Goal: Task Accomplishment & Management: Use online tool/utility

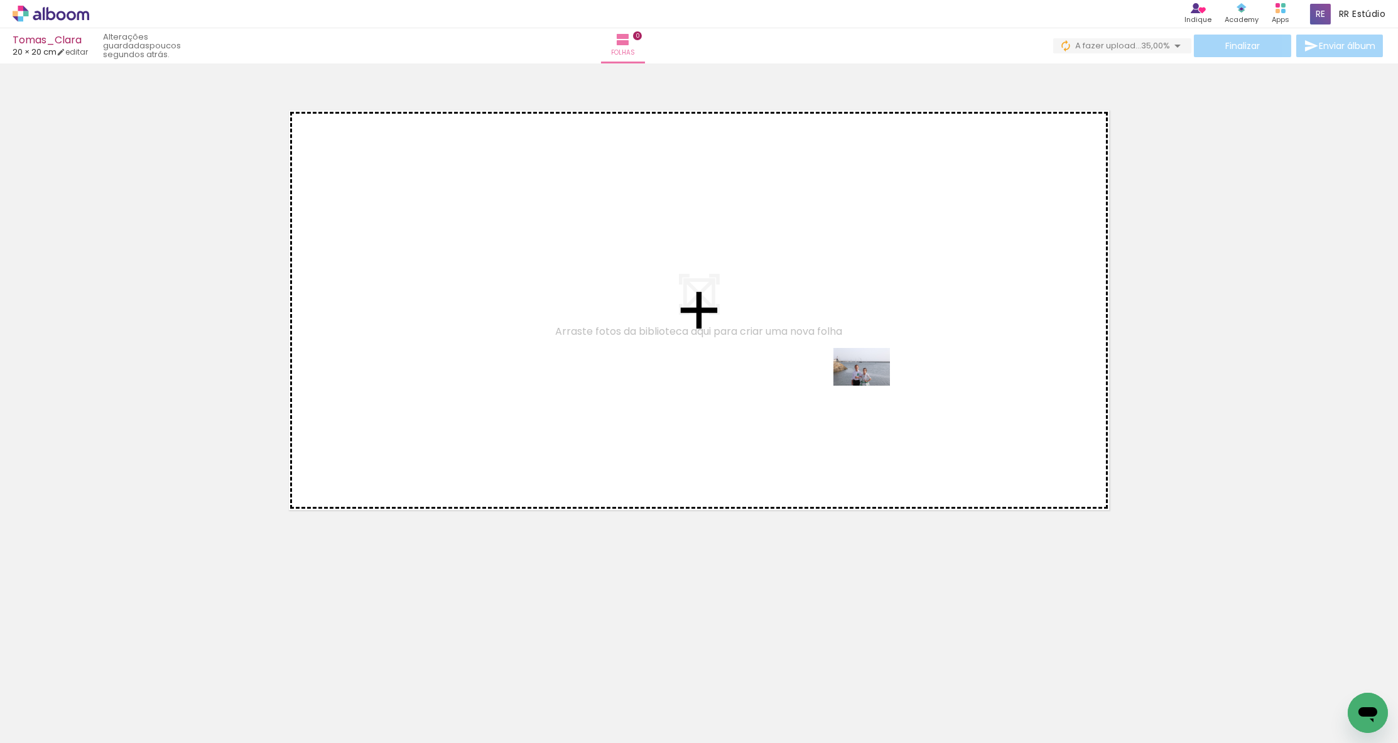
drag, startPoint x: 811, startPoint y: 705, endPoint x: 871, endPoint y: 386, distance: 324.8
click at [807, 386] on quentale-workspace at bounding box center [699, 371] width 1398 height 743
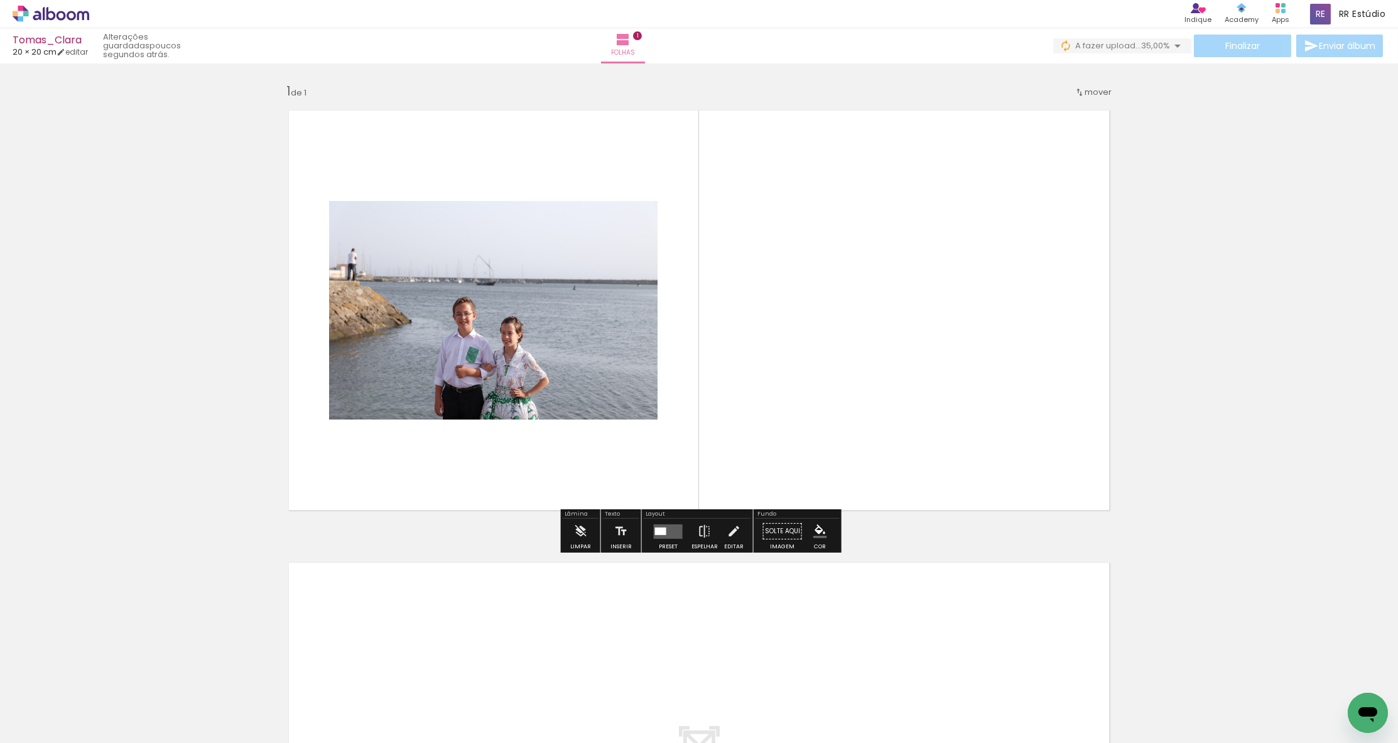
scroll to position [1, 0]
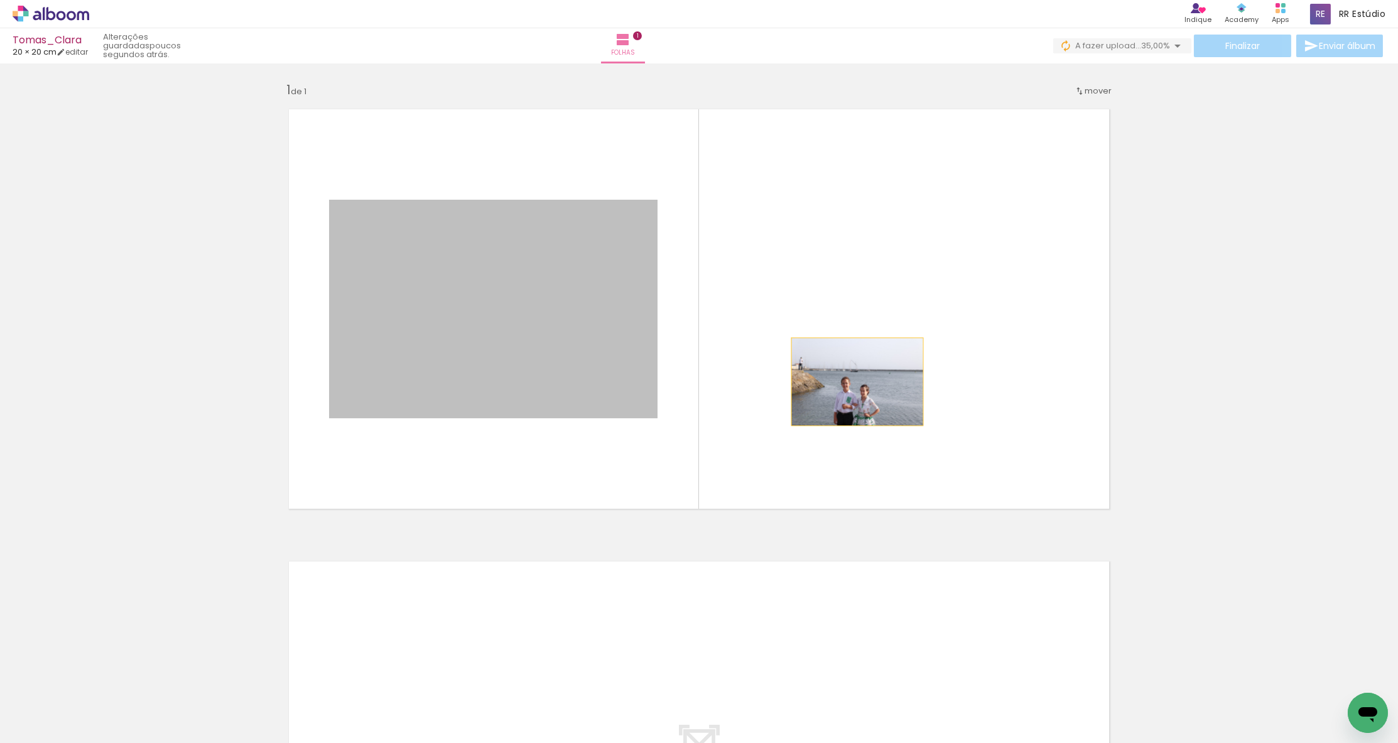
drag, startPoint x: 585, startPoint y: 353, endPoint x: 857, endPoint y: 382, distance: 274.2
click at [807, 382] on quentale-layouter at bounding box center [699, 309] width 842 height 421
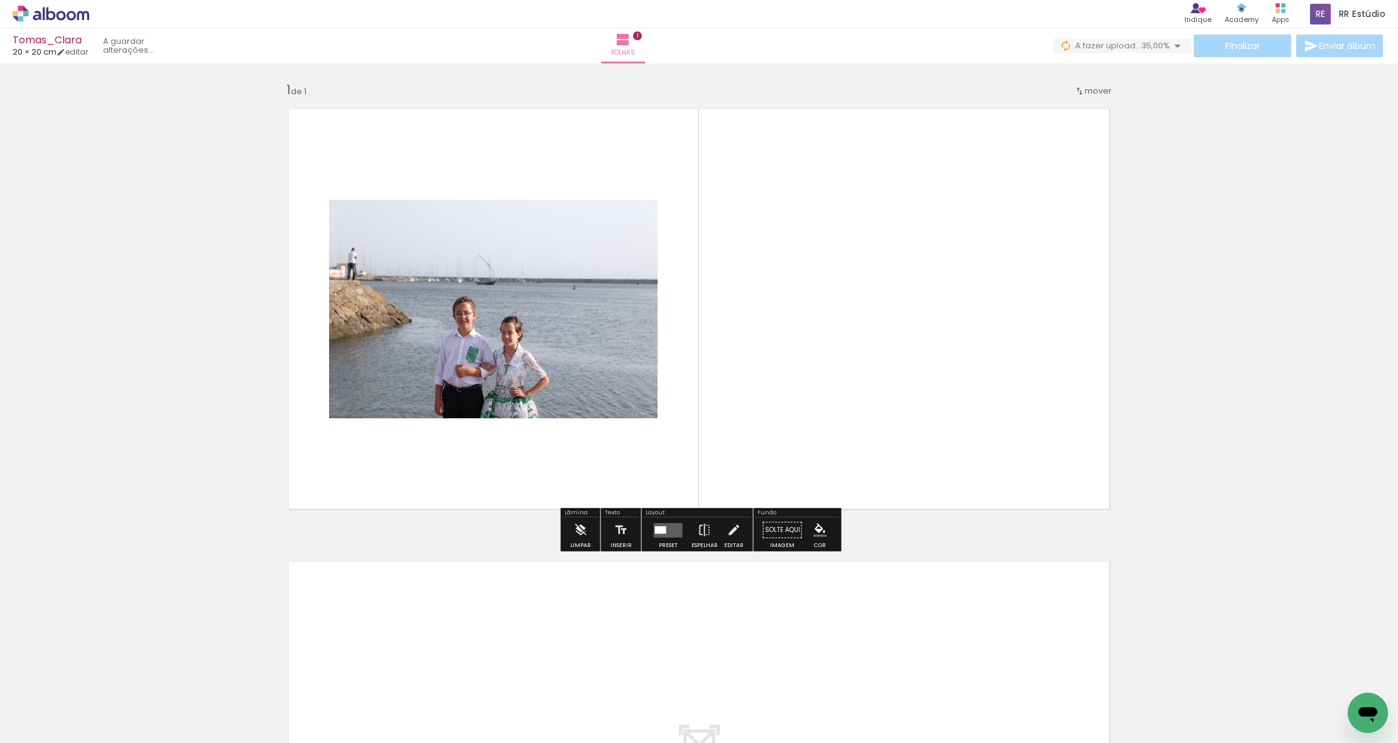
click at [667, 526] on quentale-layouter at bounding box center [668, 530] width 29 height 14
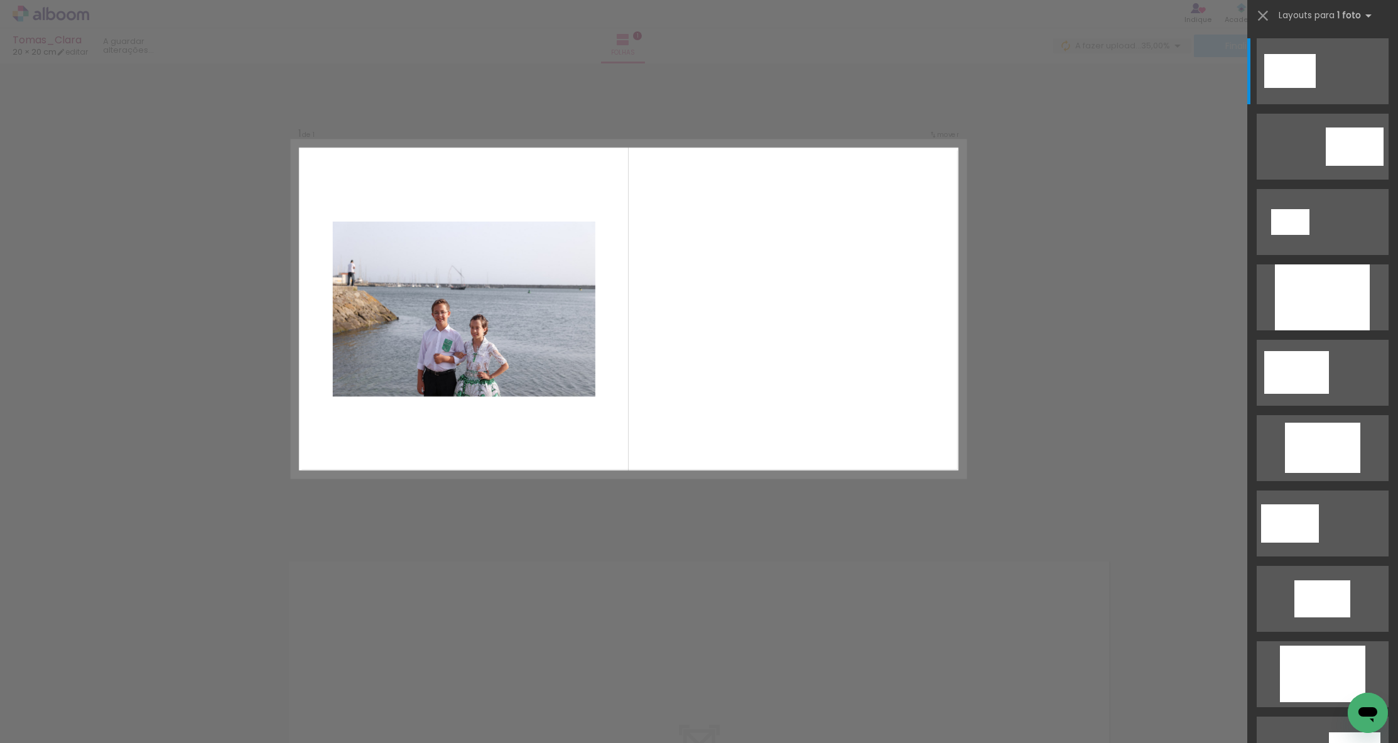
scroll to position [0, 0]
drag, startPoint x: 195, startPoint y: 585, endPoint x: 173, endPoint y: 632, distance: 52.3
click at [192, 590] on div "Confirmar Cancelar" at bounding box center [699, 530] width 1398 height 935
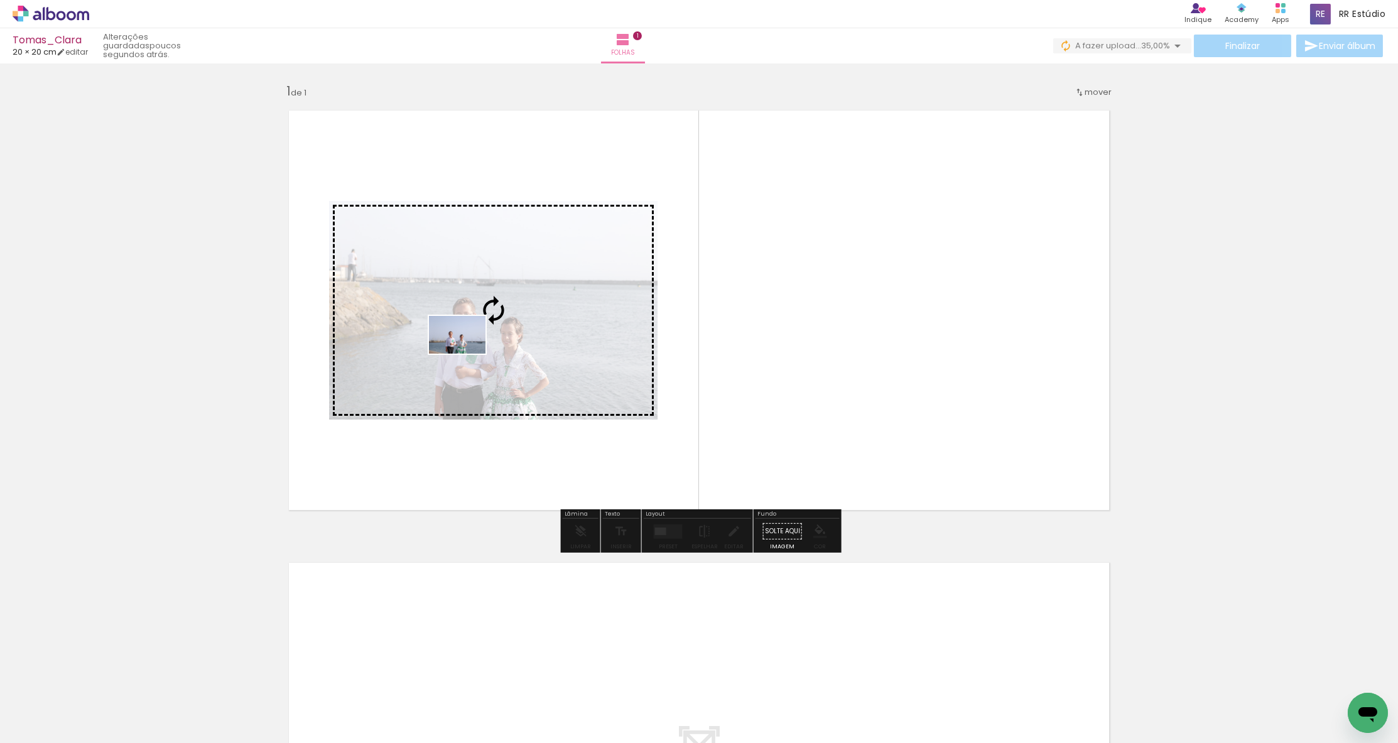
drag, startPoint x: 193, startPoint y: 666, endPoint x: 467, endPoint y: 354, distance: 415.3
click at [467, 354] on quentale-workspace at bounding box center [699, 371] width 1398 height 743
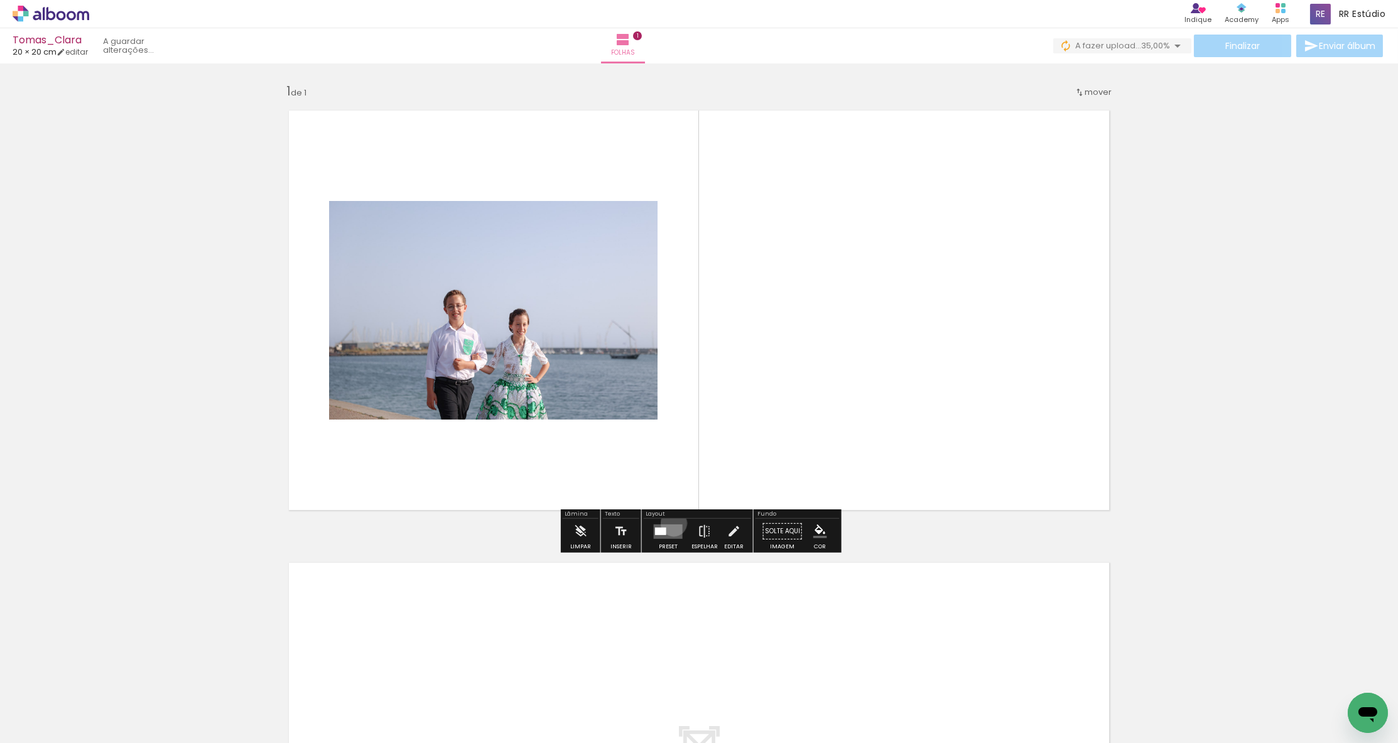
click at [671, 524] on quentale-layouter at bounding box center [668, 531] width 29 height 14
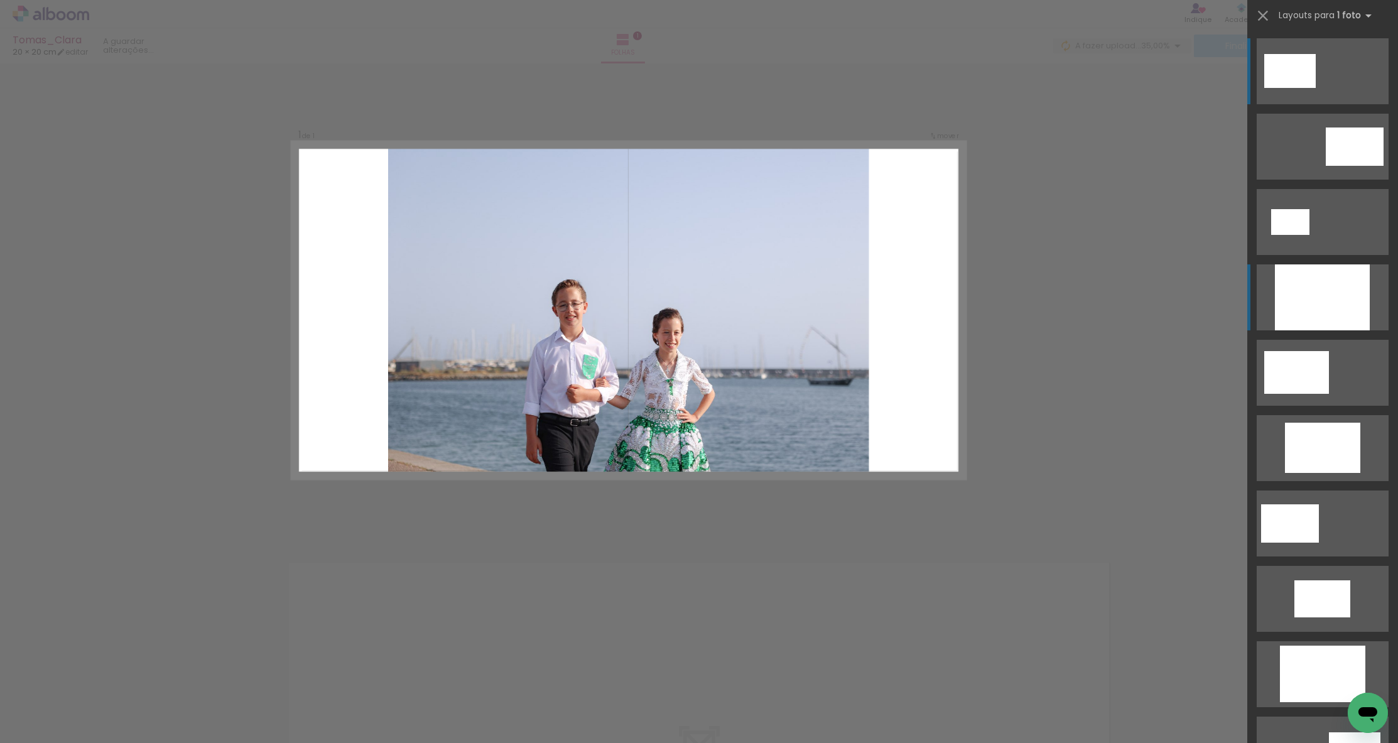
click at [807, 281] on div at bounding box center [1322, 297] width 95 height 66
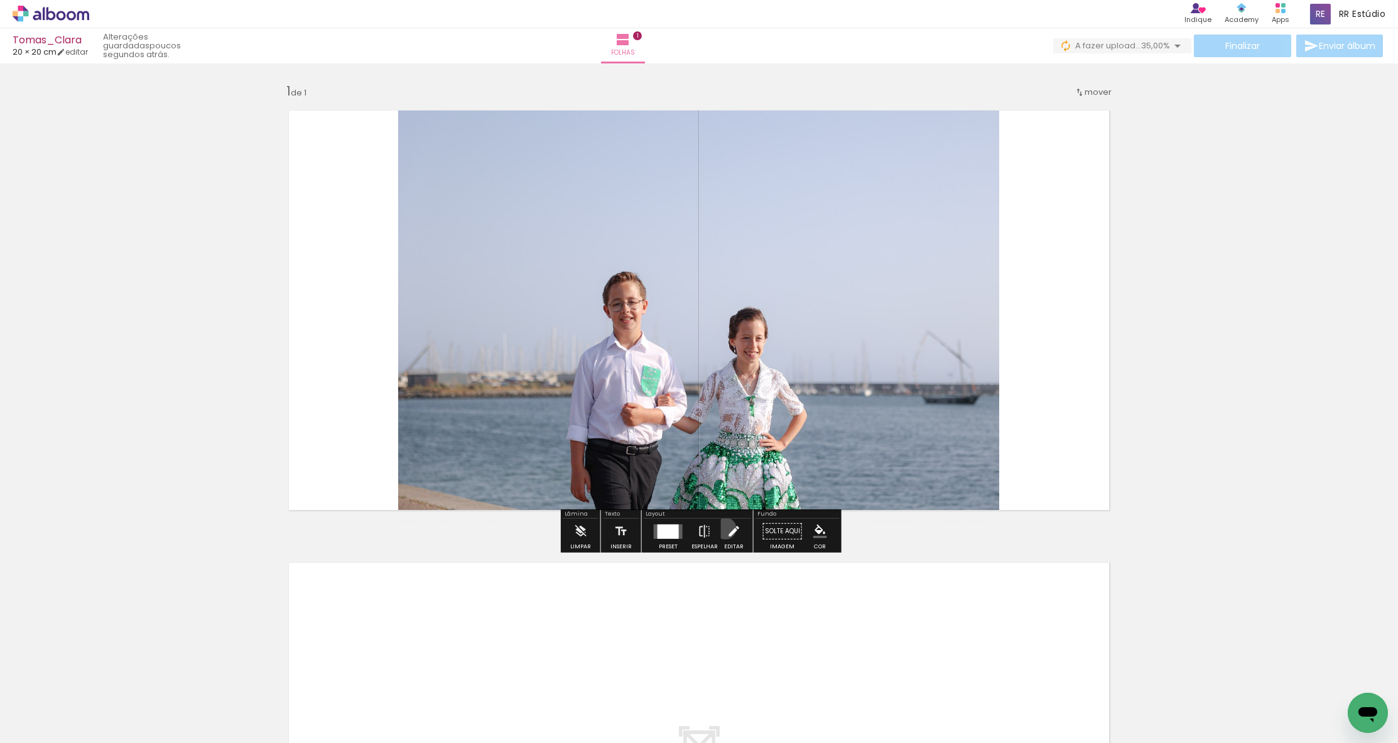
click at [722, 528] on paper-button "Editar" at bounding box center [734, 535] width 26 height 32
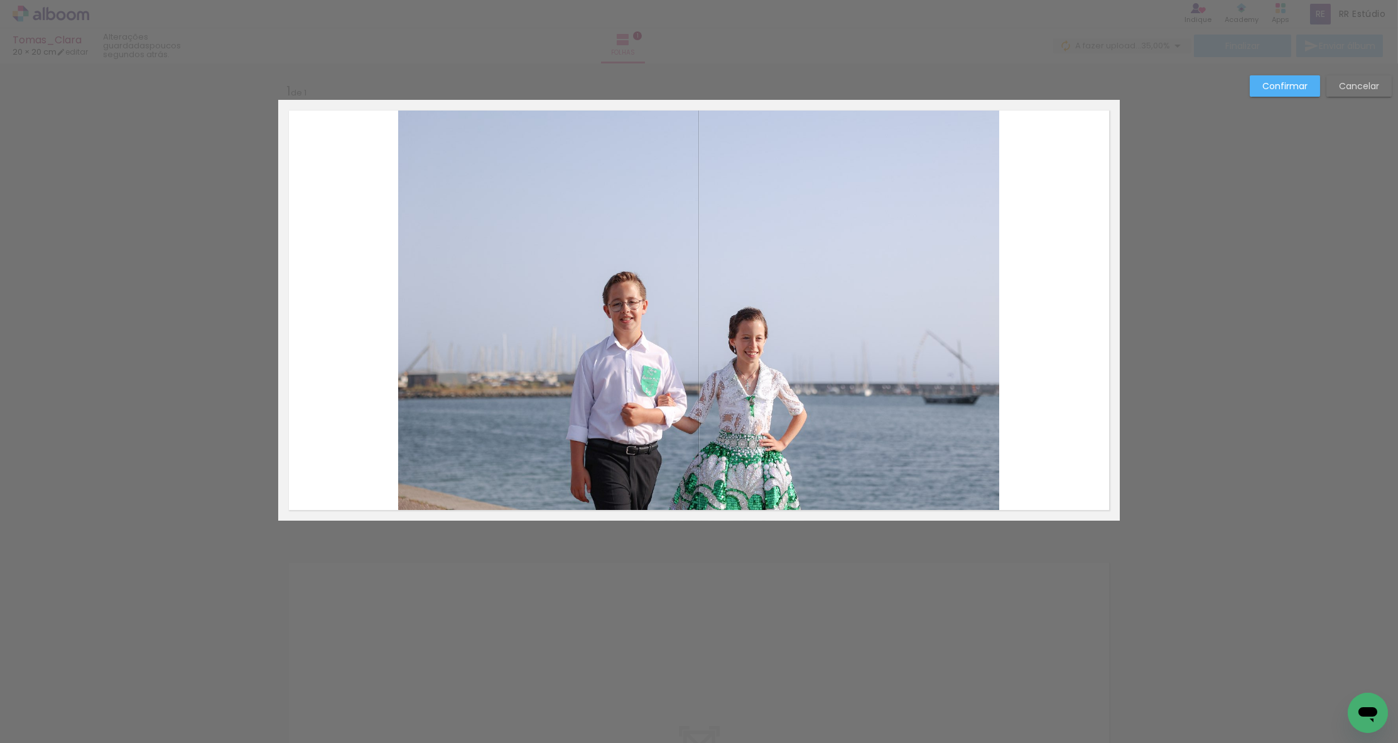
drag, startPoint x: 795, startPoint y: 426, endPoint x: 843, endPoint y: 415, distance: 49.1
click at [795, 427] on album-spread "1 de 1" at bounding box center [699, 310] width 842 height 421
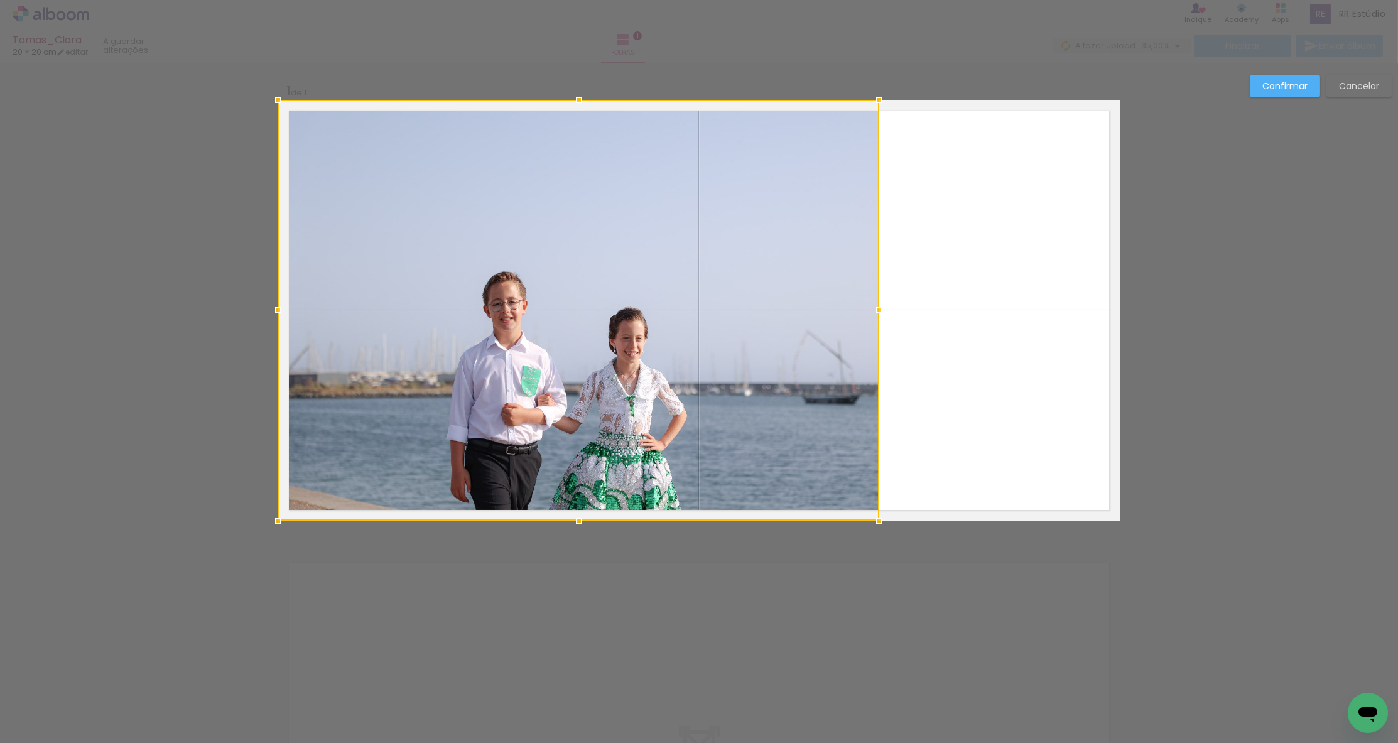
drag, startPoint x: 840, startPoint y: 406, endPoint x: 683, endPoint y: 393, distance: 157.0
click at [674, 402] on div at bounding box center [578, 310] width 601 height 421
click at [745, 389] on div at bounding box center [578, 310] width 601 height 421
drag, startPoint x: 783, startPoint y: 388, endPoint x: 763, endPoint y: 389, distance: 20.8
click at [763, 389] on div at bounding box center [578, 310] width 601 height 421
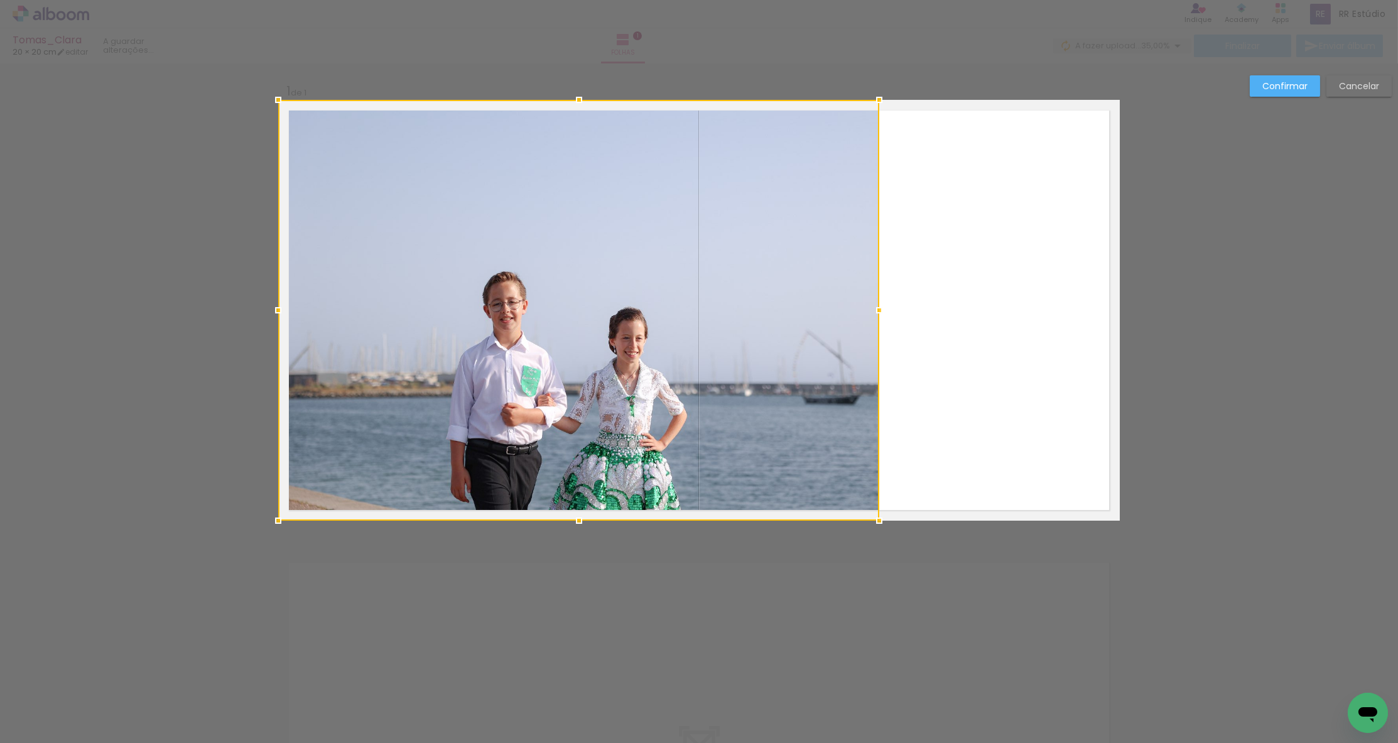
click at [0, 0] on slot "Confirmar" at bounding box center [0, 0] width 0 height 0
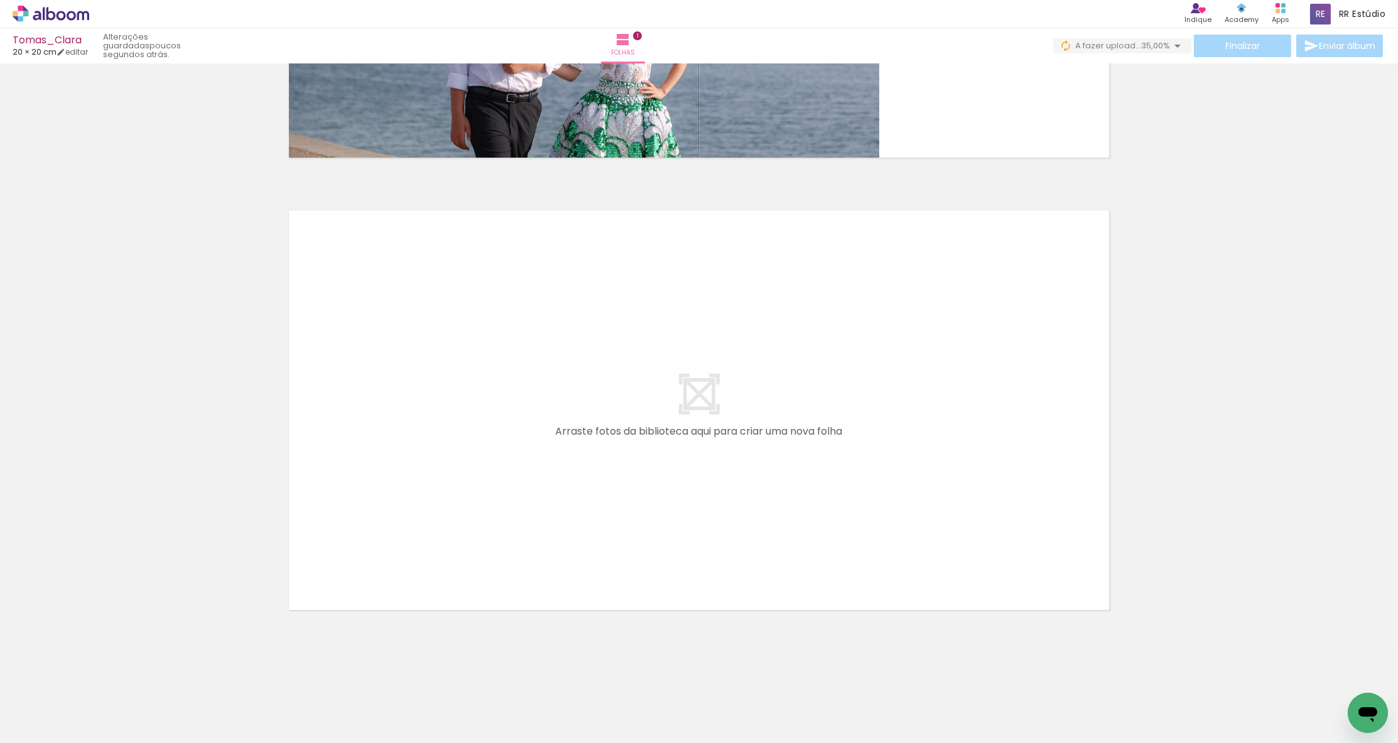
scroll to position [0, 1472]
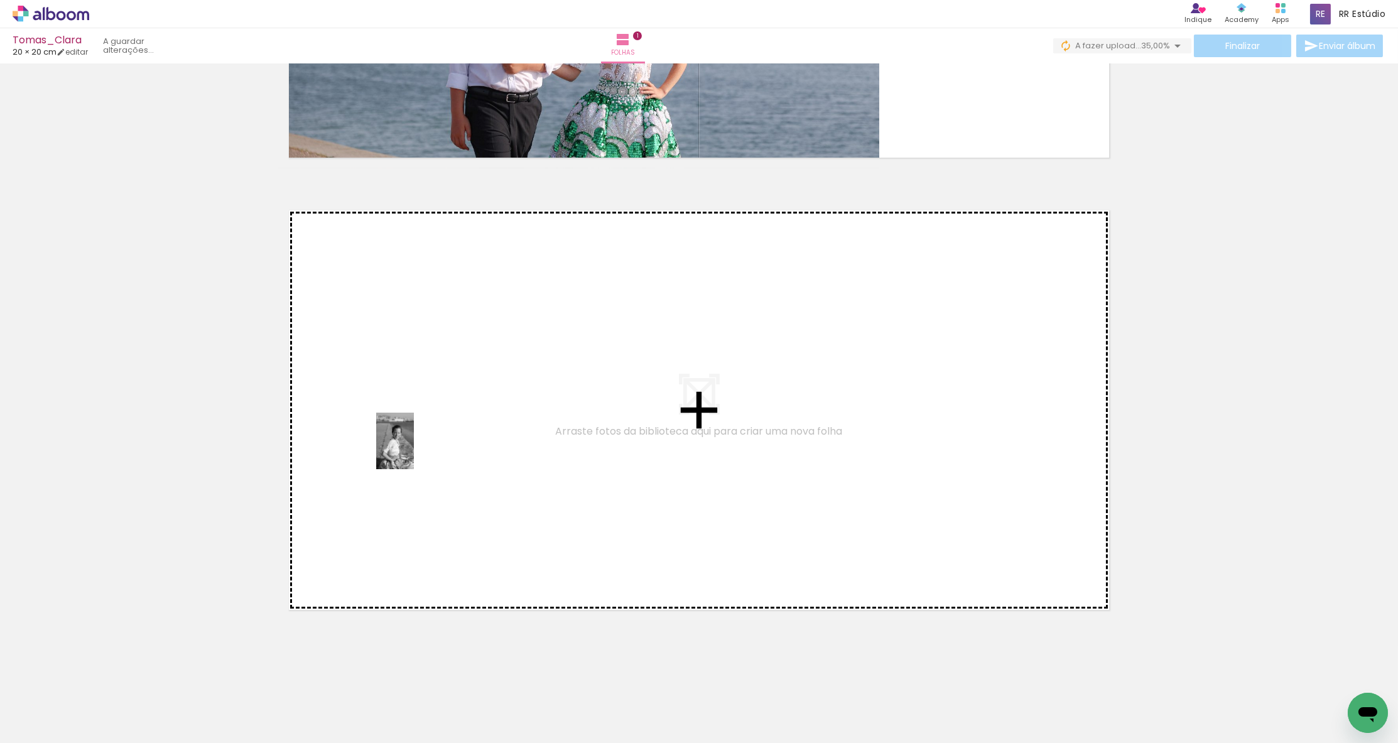
click at [414, 444] on quentale-workspace at bounding box center [699, 371] width 1398 height 743
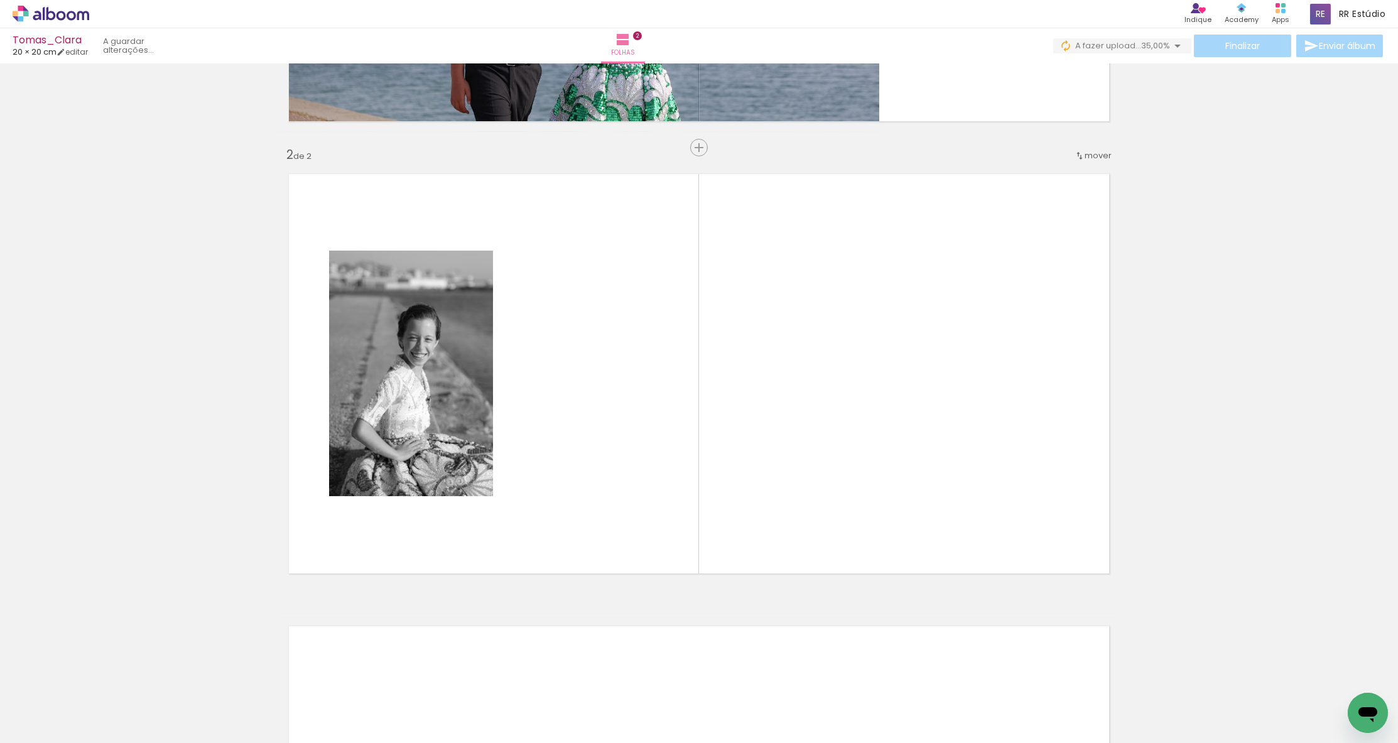
scroll to position [398, 0]
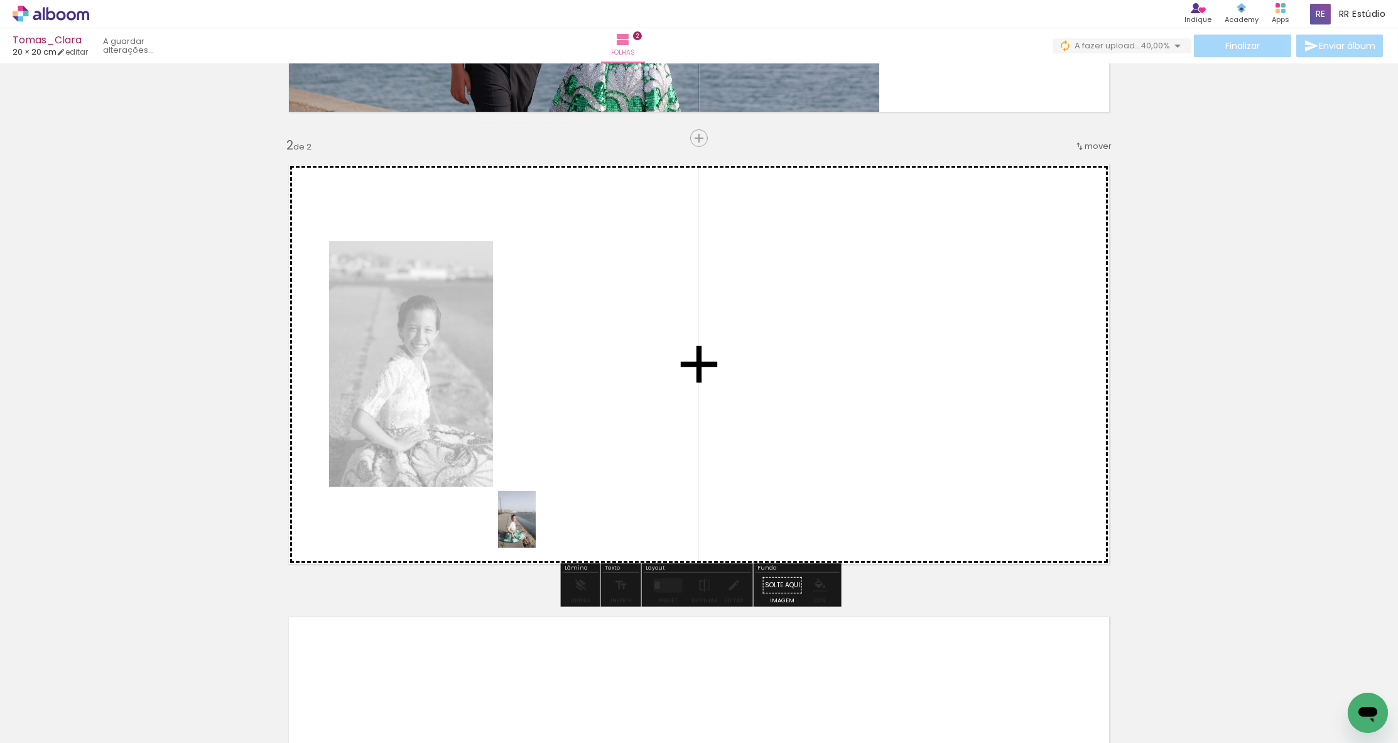
drag, startPoint x: 279, startPoint y: 708, endPoint x: 536, endPoint y: 529, distance: 313.2
click at [536, 529] on quentale-workspace at bounding box center [699, 371] width 1398 height 743
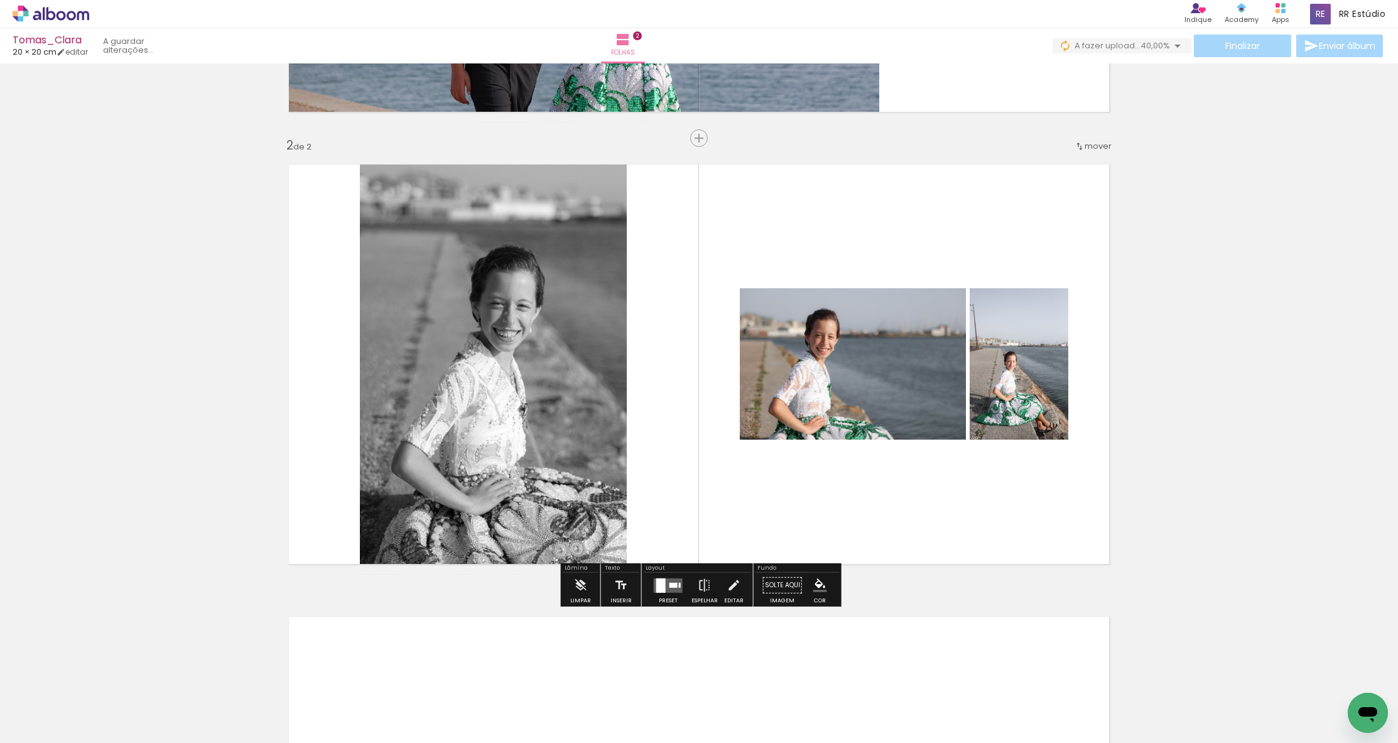
drag, startPoint x: 420, startPoint y: 685, endPoint x: 415, endPoint y: 522, distance: 163.4
click at [415, 522] on quentale-workspace at bounding box center [699, 371] width 1398 height 743
click at [662, 586] on div at bounding box center [660, 585] width 9 height 14
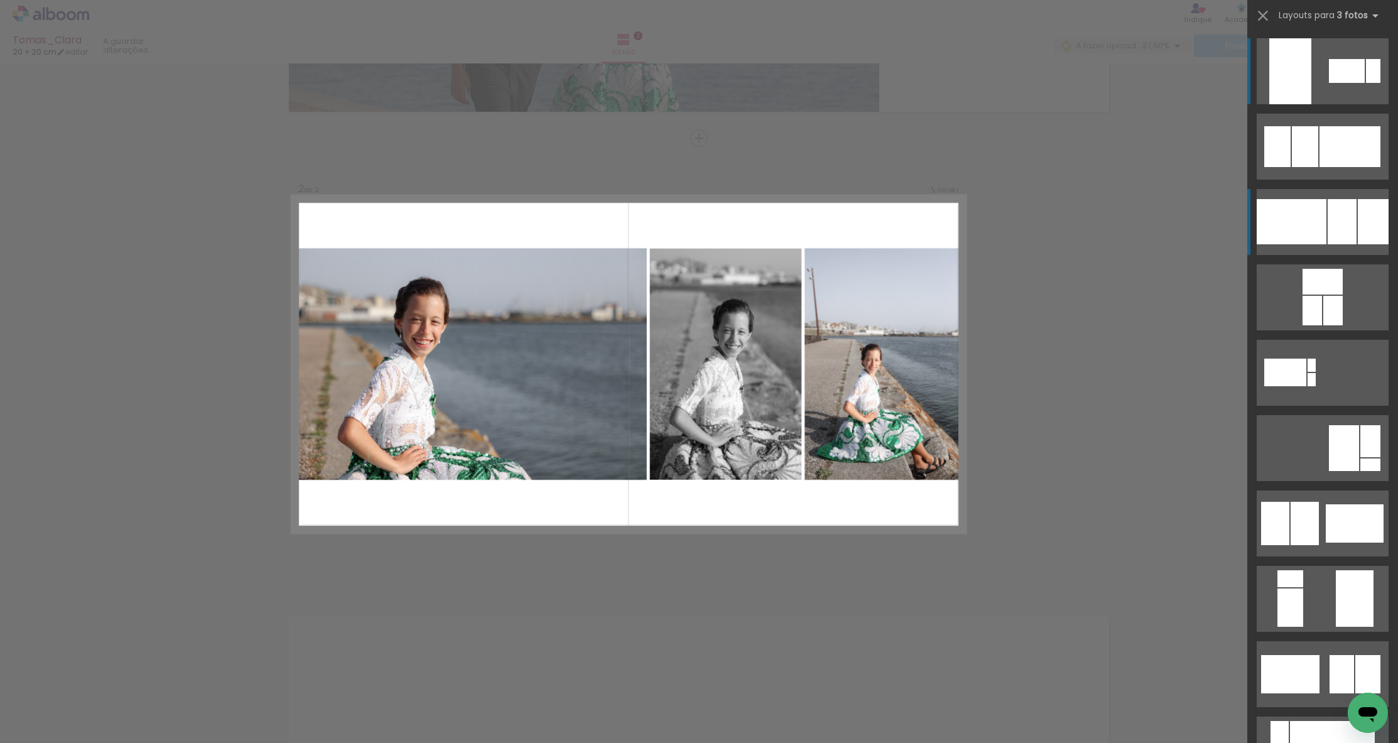
click at [807, 83] on div at bounding box center [1347, 71] width 36 height 24
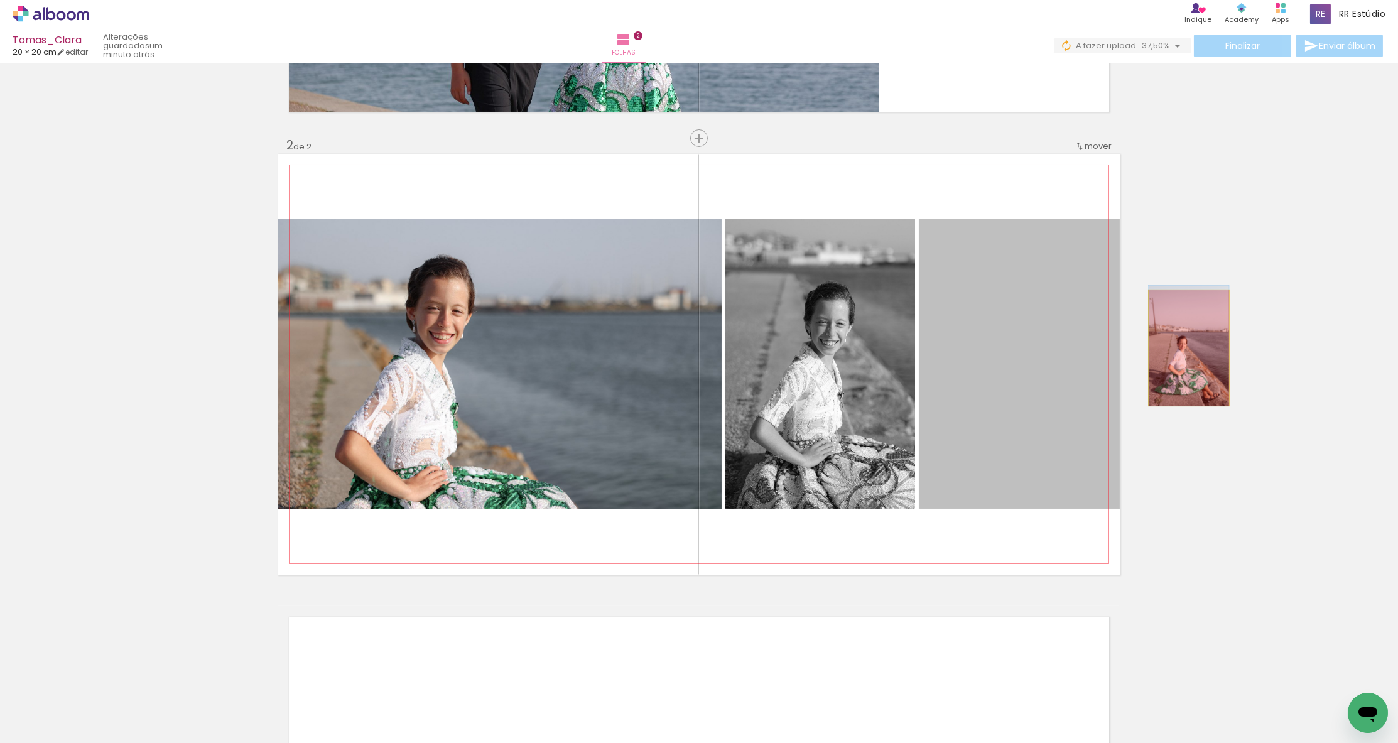
drag, startPoint x: 1052, startPoint y: 360, endPoint x: 1189, endPoint y: 348, distance: 138.1
click at [807, 348] on div "Inserir folha 1 de 2 Inserir folha 2 de 2" at bounding box center [699, 349] width 1398 height 1358
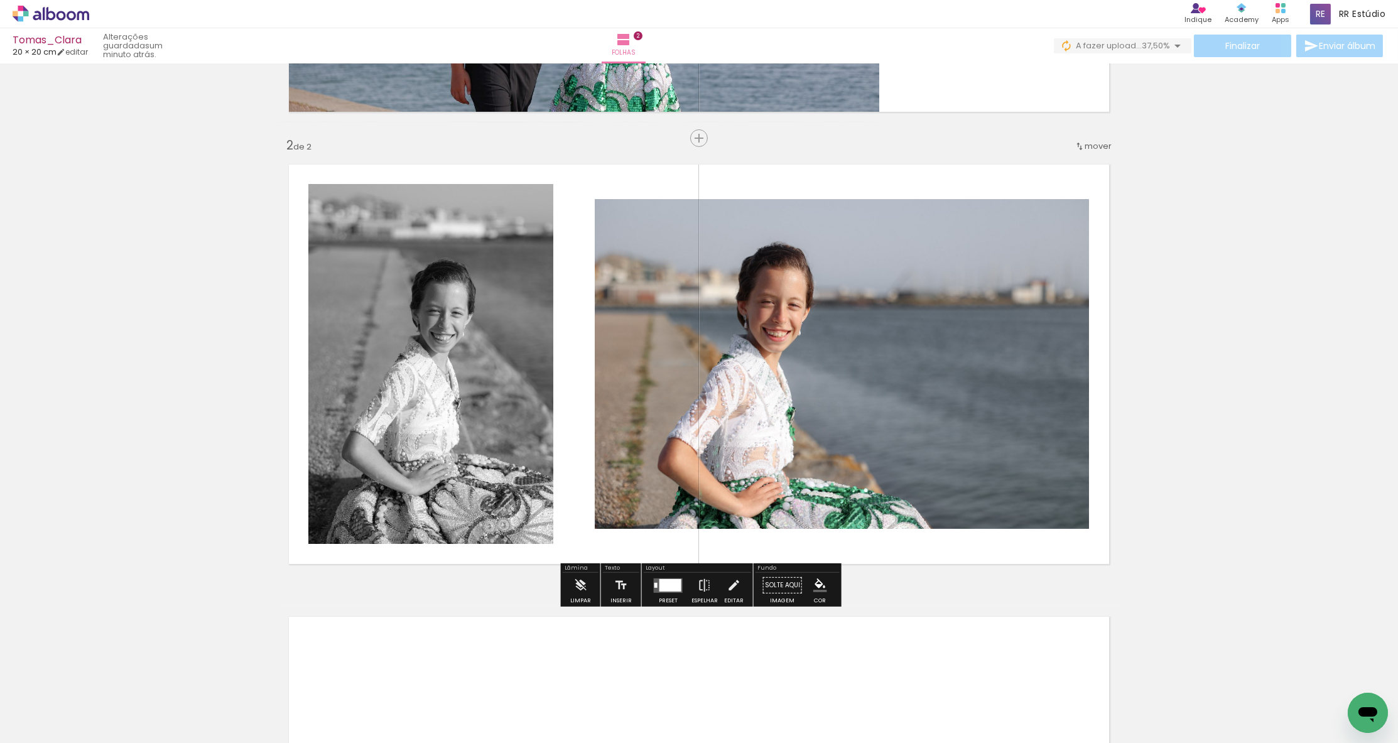
click at [660, 580] on div at bounding box center [671, 585] width 22 height 13
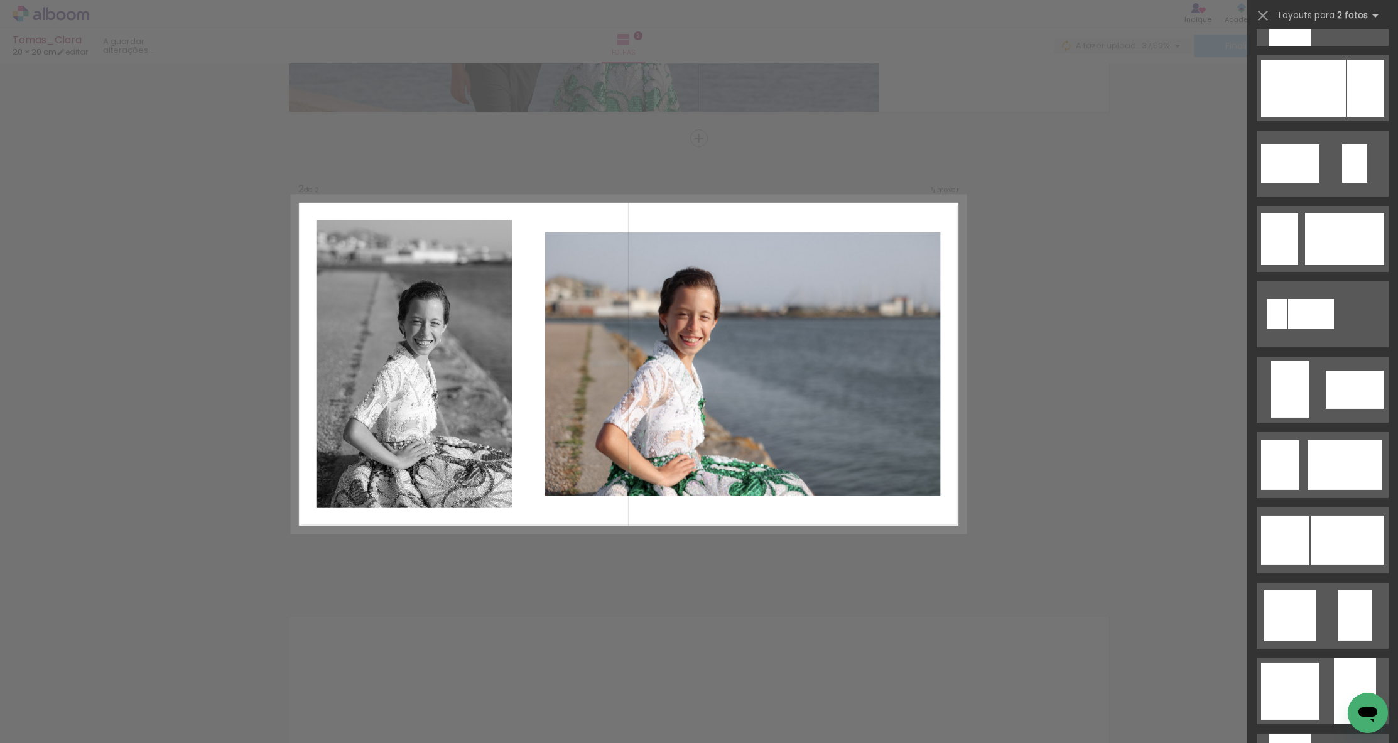
scroll to position [684, 0]
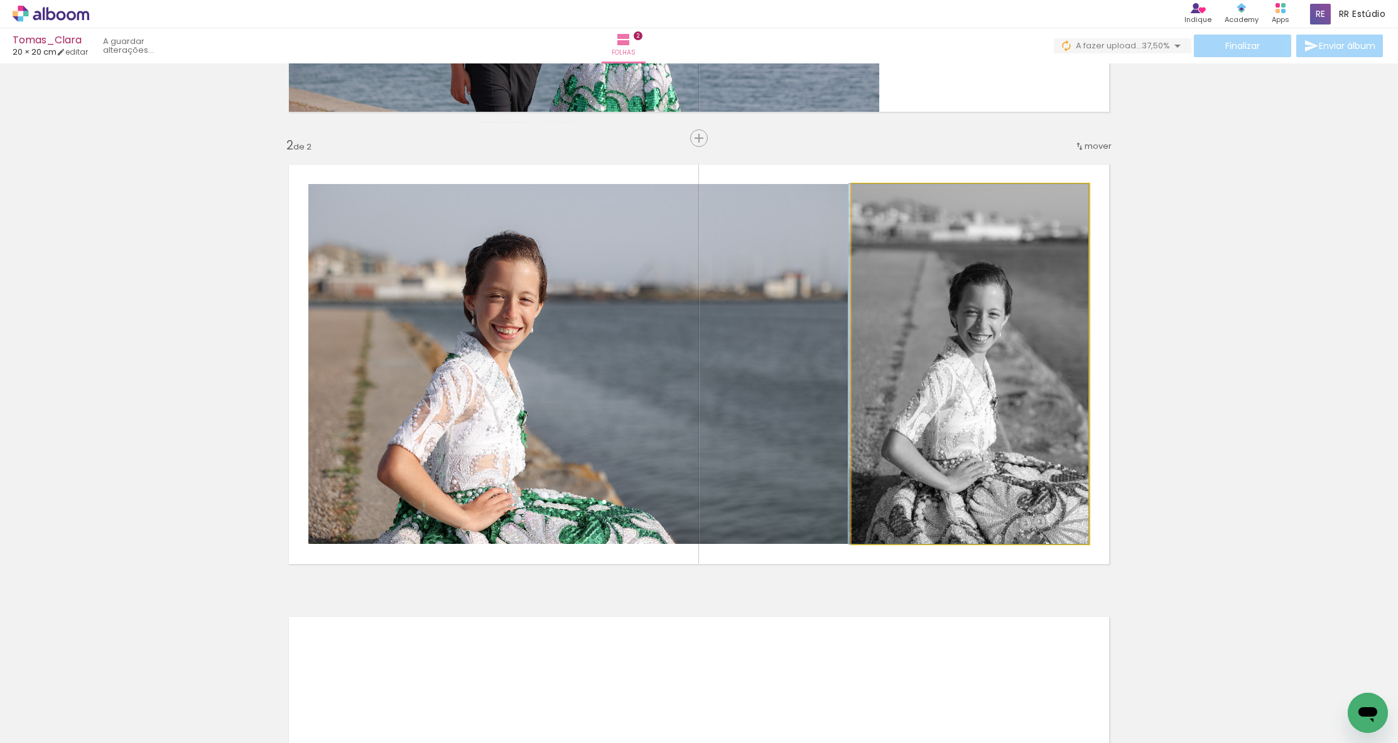
drag, startPoint x: 1034, startPoint y: 455, endPoint x: 1030, endPoint y: 448, distance: 8.4
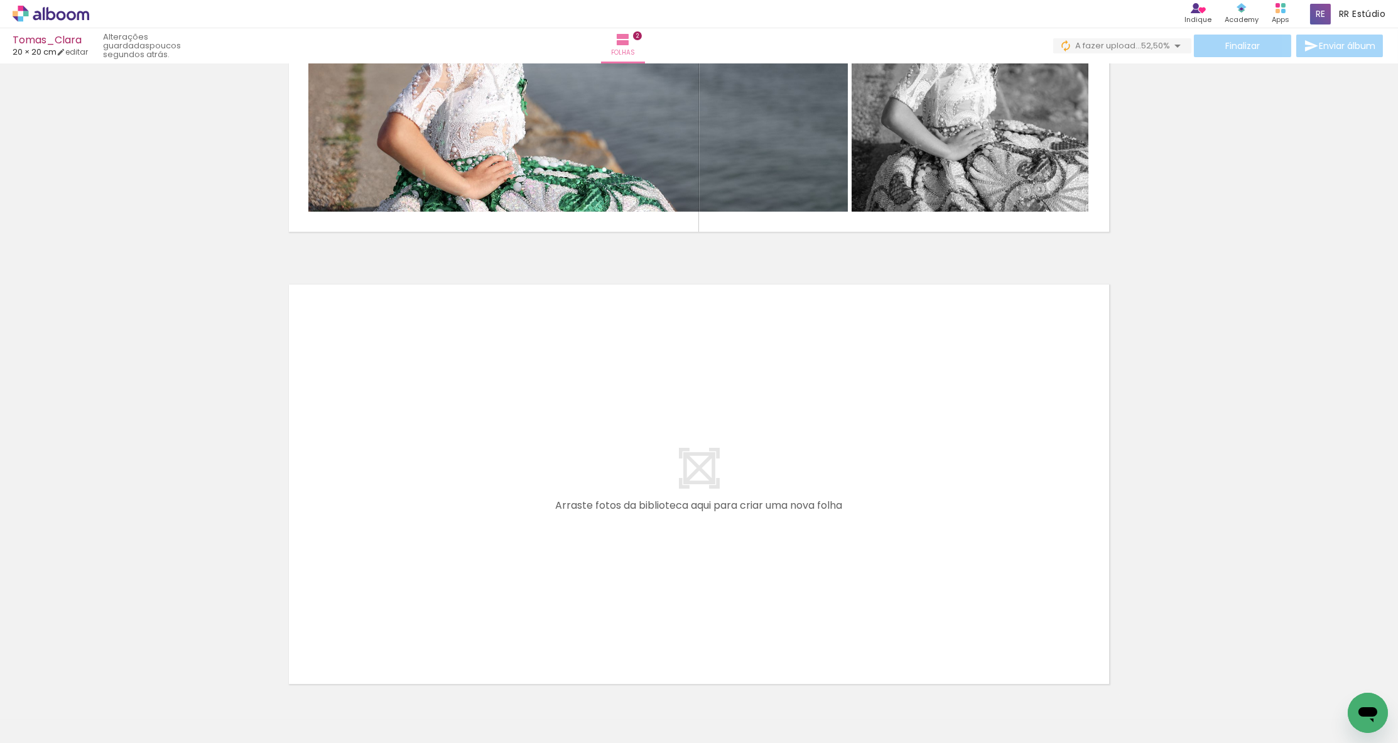
scroll to position [0, 513]
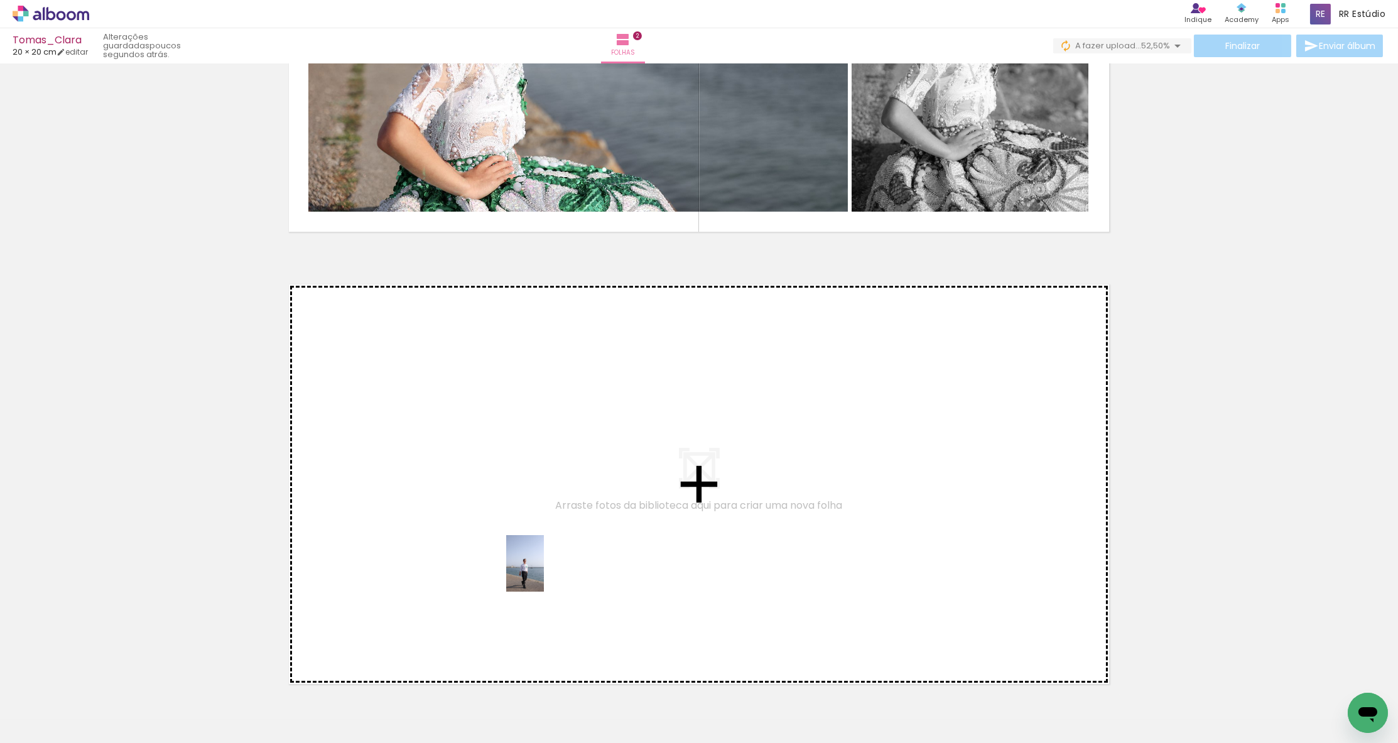
drag, startPoint x: 577, startPoint y: 632, endPoint x: 544, endPoint y: 573, distance: 67.8
click at [544, 573] on quentale-workspace at bounding box center [699, 371] width 1398 height 743
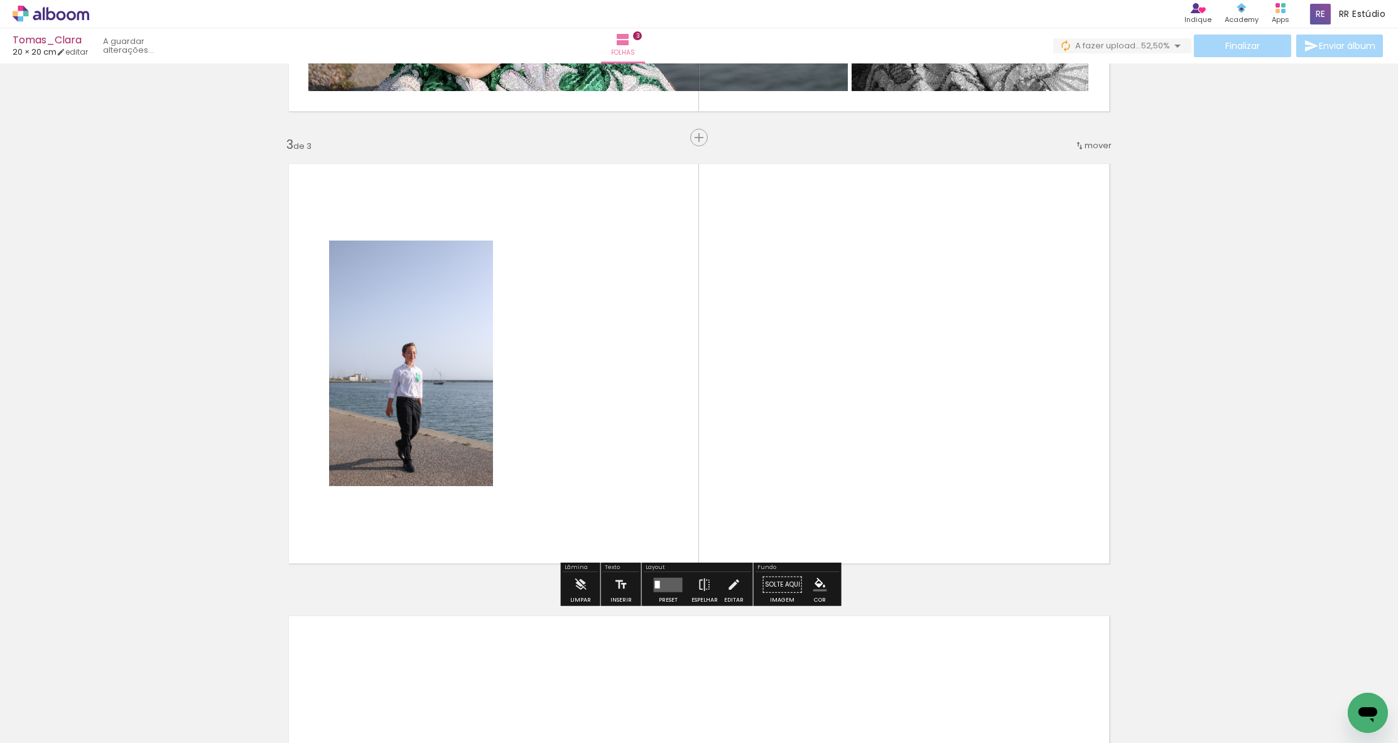
scroll to position [0, 0]
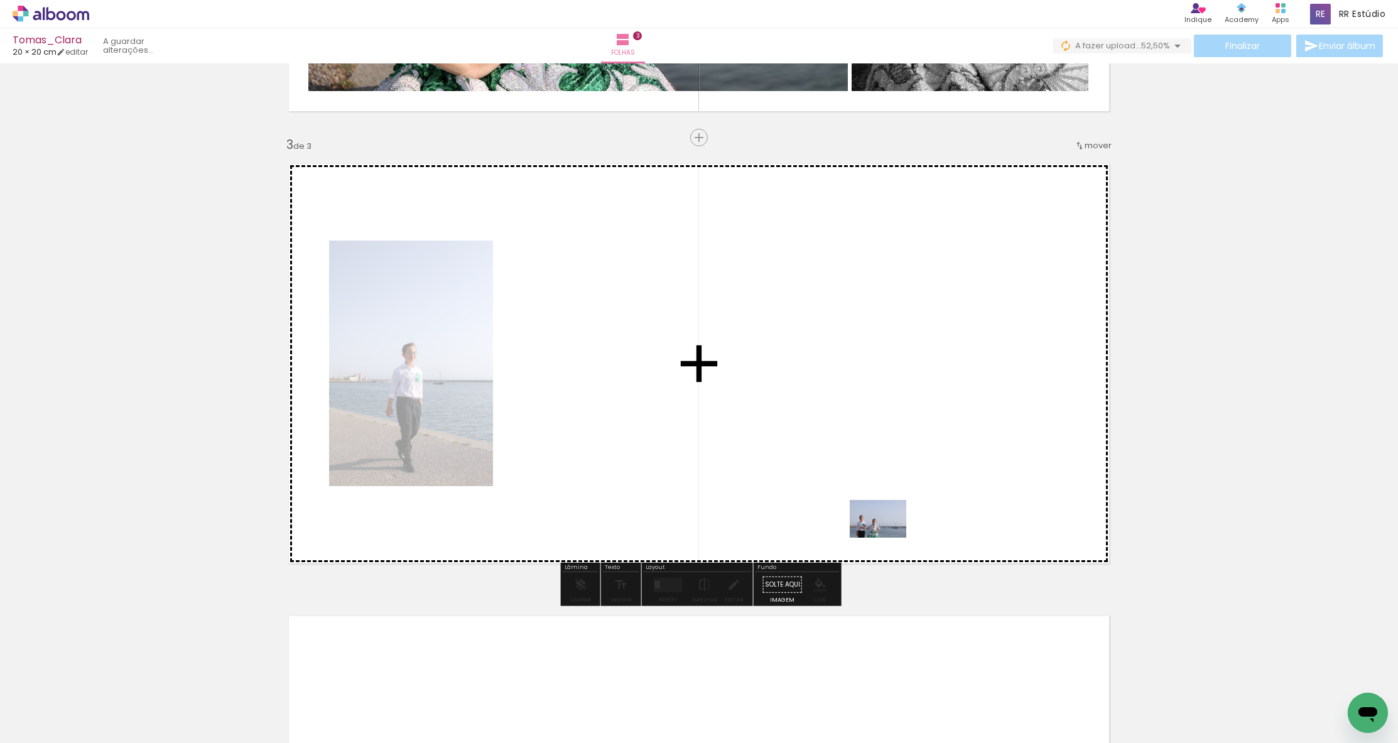
drag, startPoint x: 1088, startPoint y: 704, endPoint x: 888, endPoint y: 538, distance: 260.1
click at [807, 538] on quentale-workspace at bounding box center [699, 371] width 1398 height 743
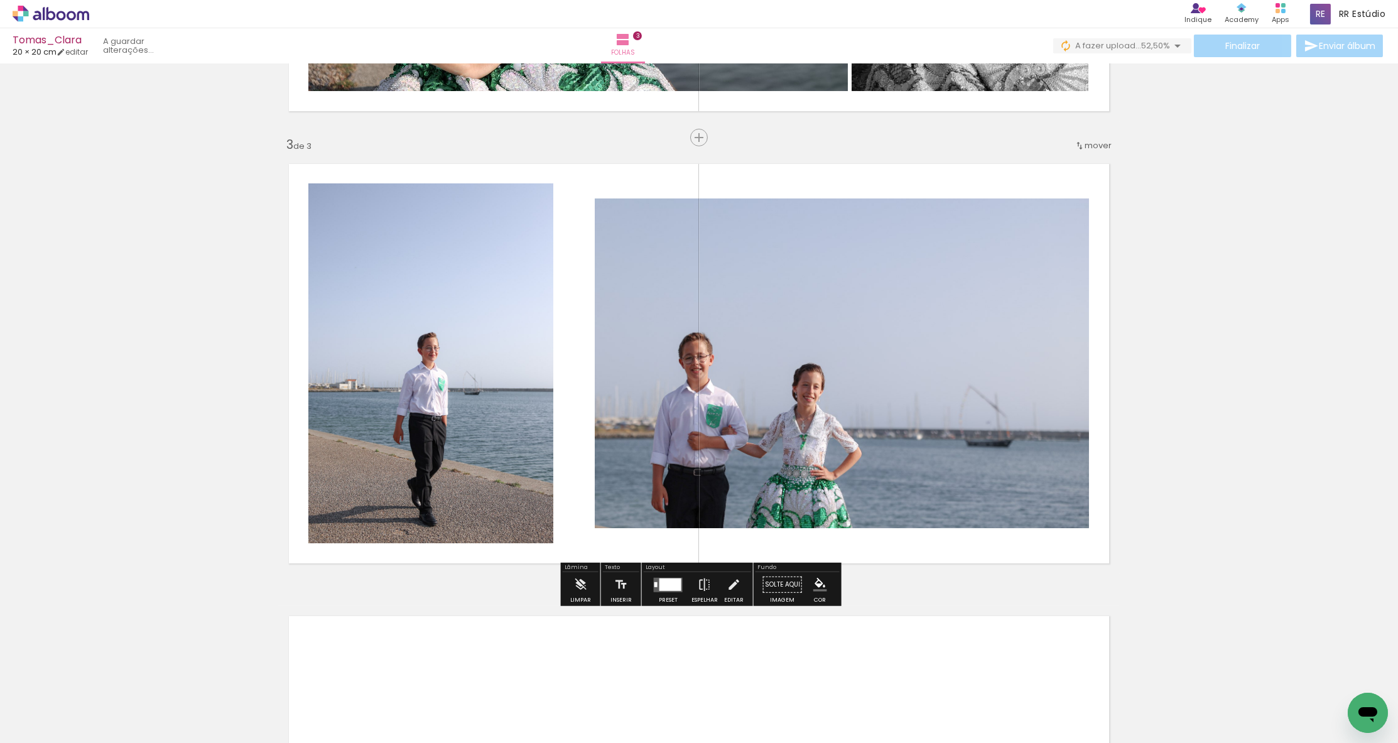
click at [665, 582] on div at bounding box center [671, 584] width 22 height 13
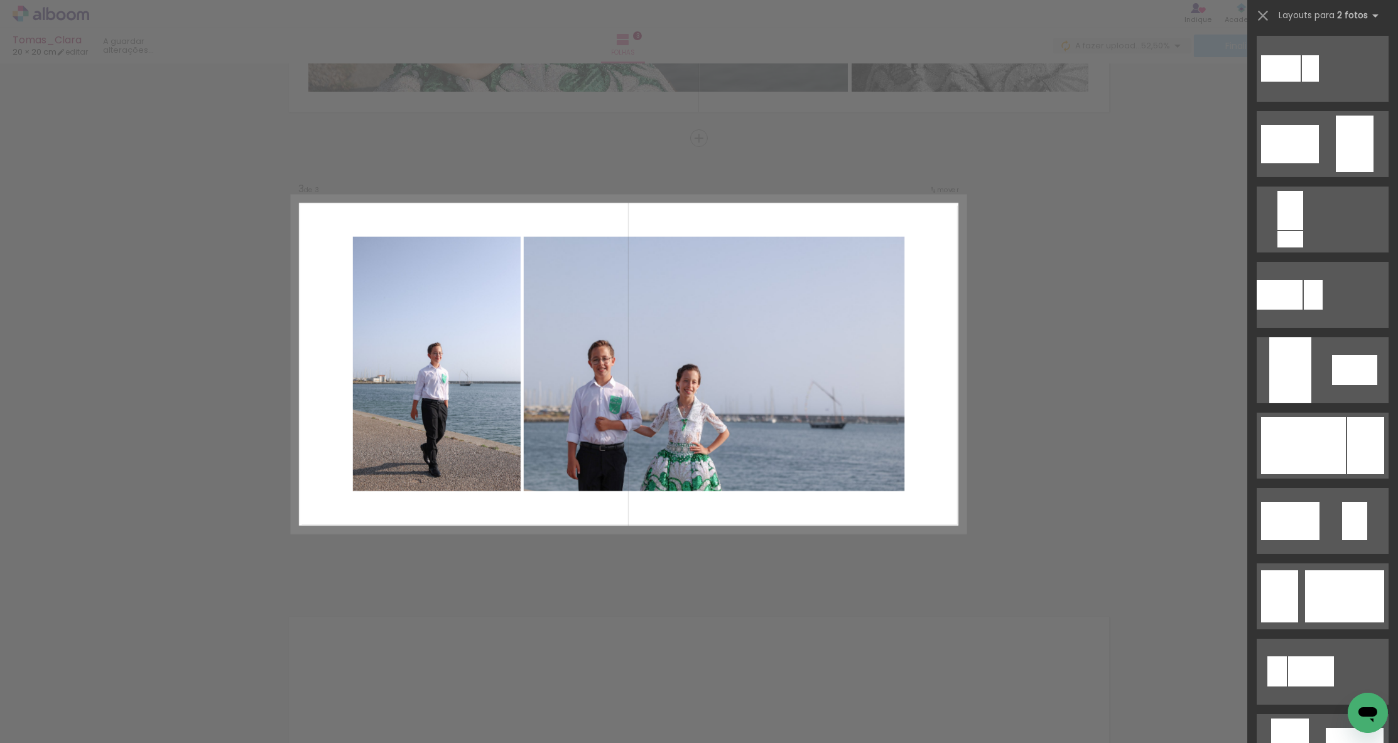
scroll to position [361, 0]
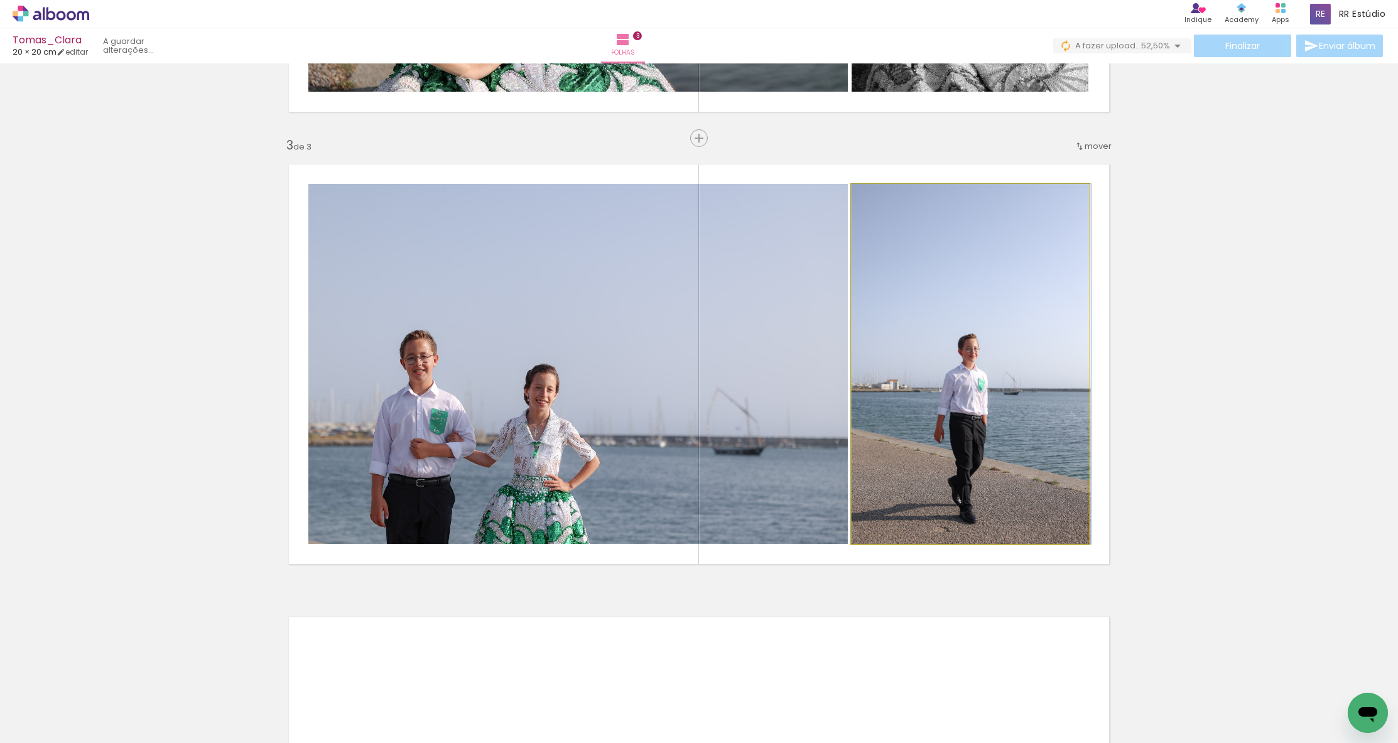
drag, startPoint x: 1042, startPoint y: 425, endPoint x: 1042, endPoint y: 407, distance: 18.2
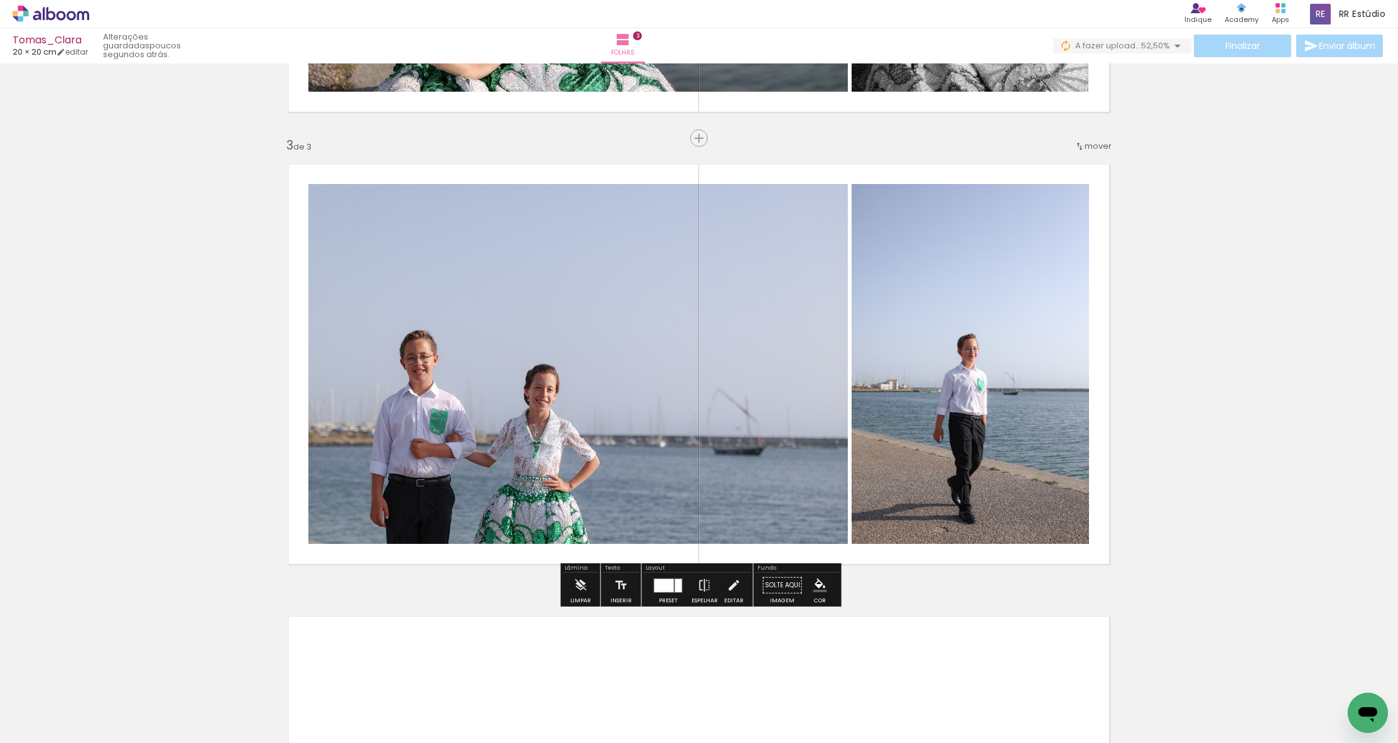
click at [807, 383] on div "Inserir folha 1 de 3 Inserir folha 2 de 3 Inserir folha 3 de 3" at bounding box center [699, 122] width 1398 height 1810
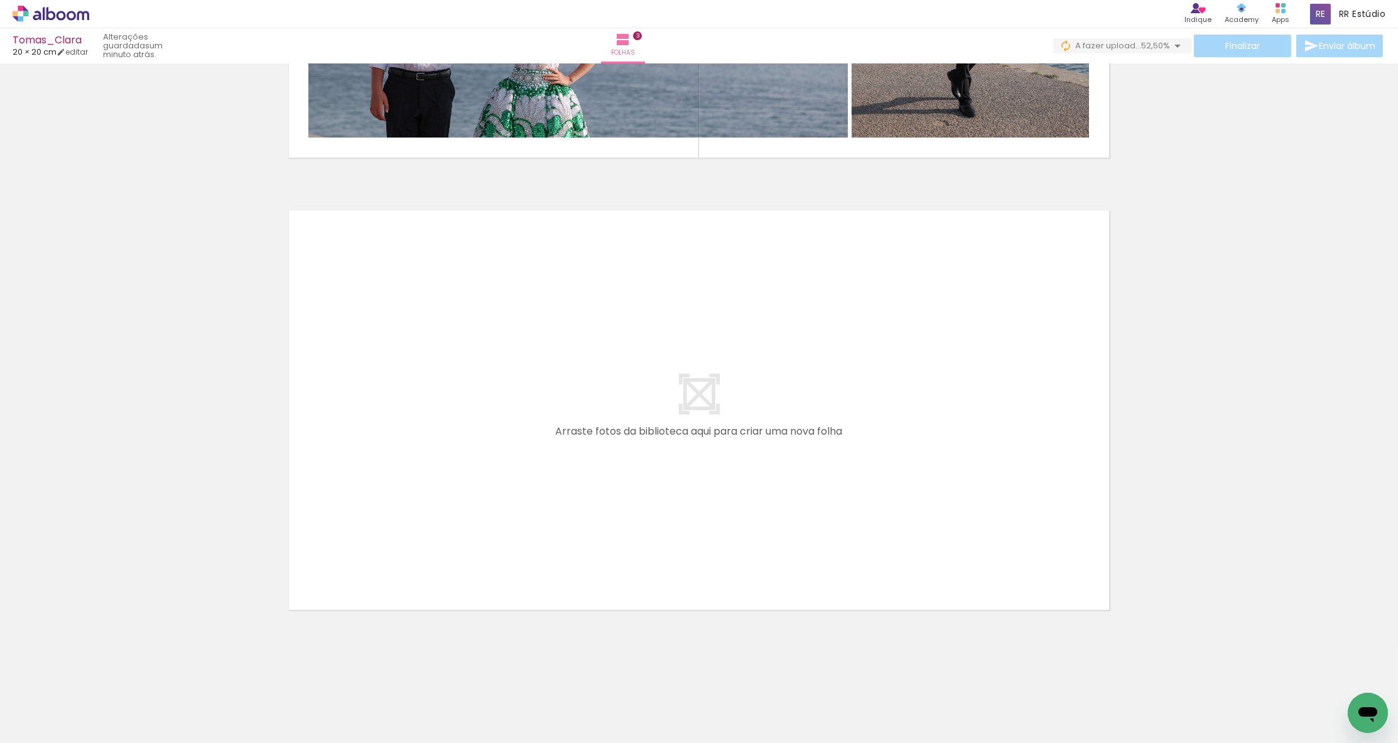
scroll to position [0, 0]
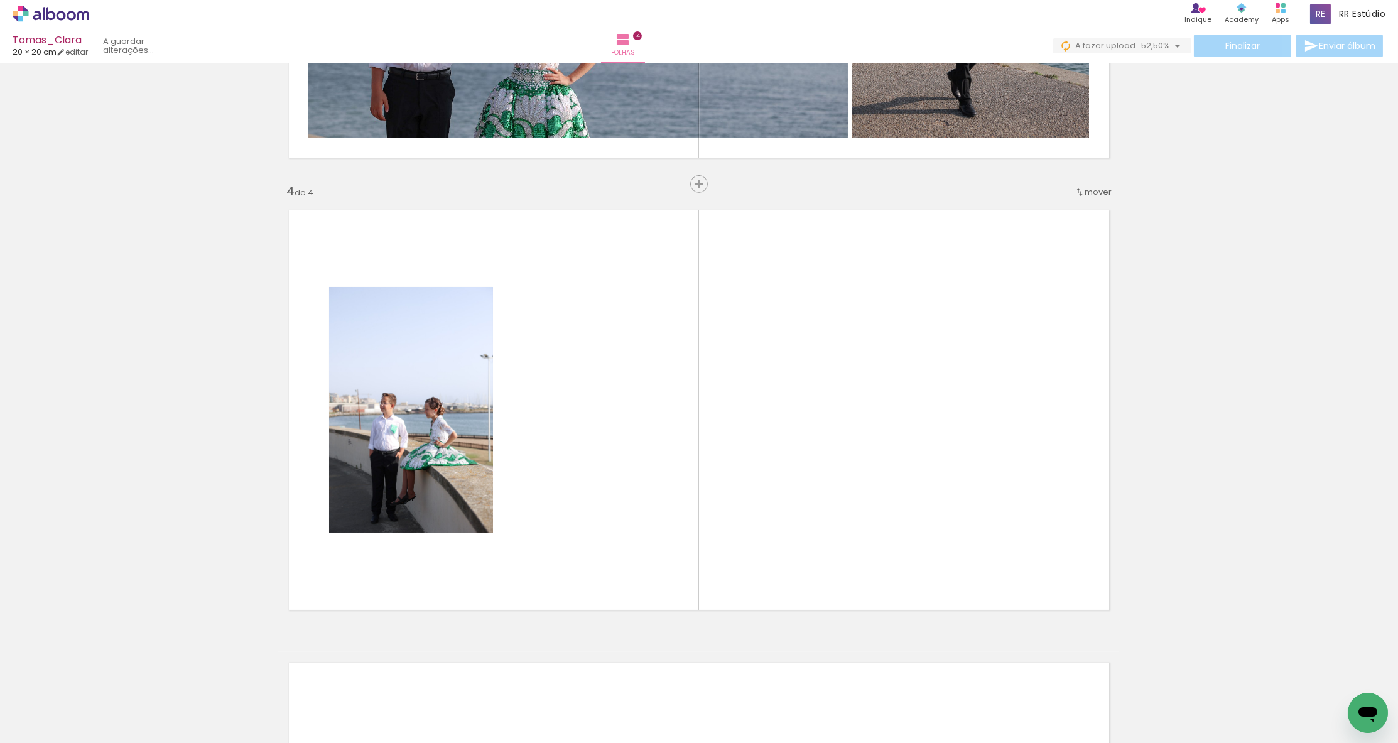
drag, startPoint x: 134, startPoint y: 703, endPoint x: 447, endPoint y: 450, distance: 402.0
click at [447, 450] on quentale-workspace at bounding box center [699, 371] width 1398 height 743
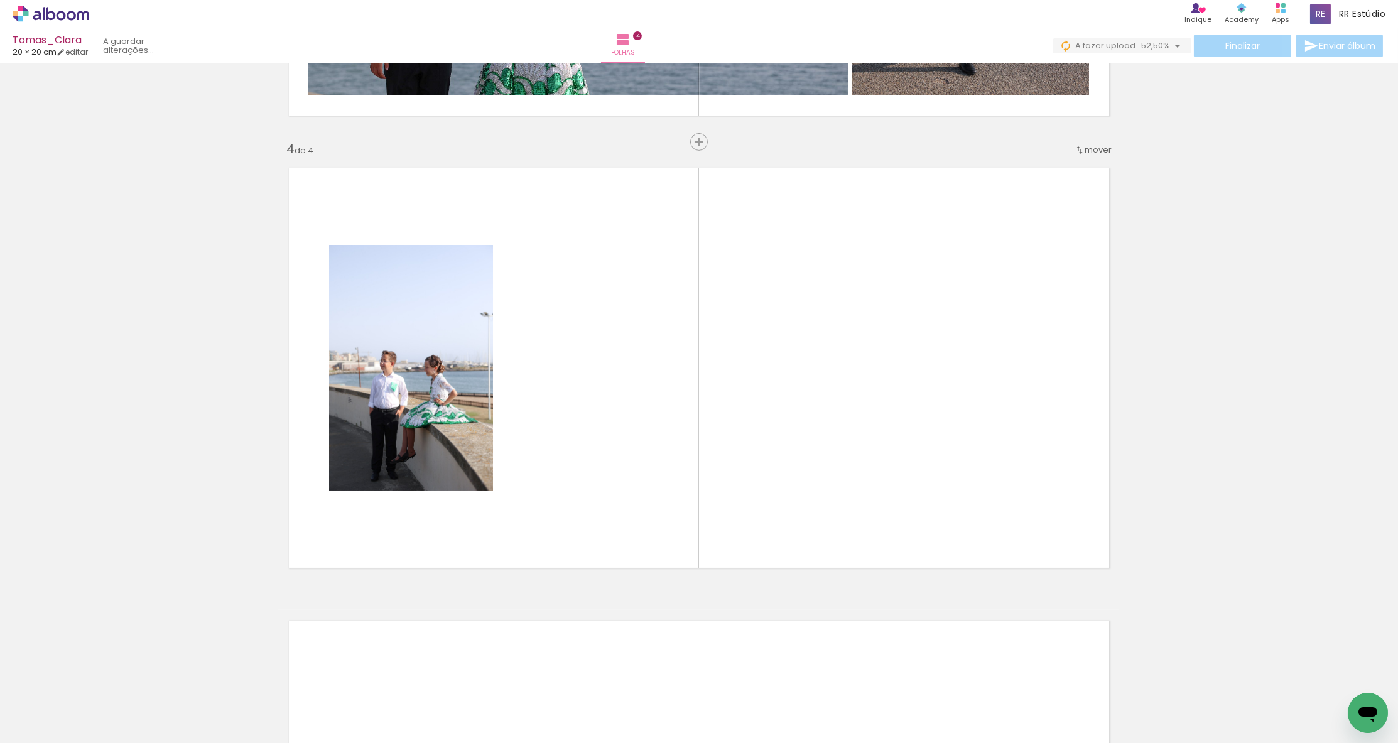
scroll to position [1303, 0]
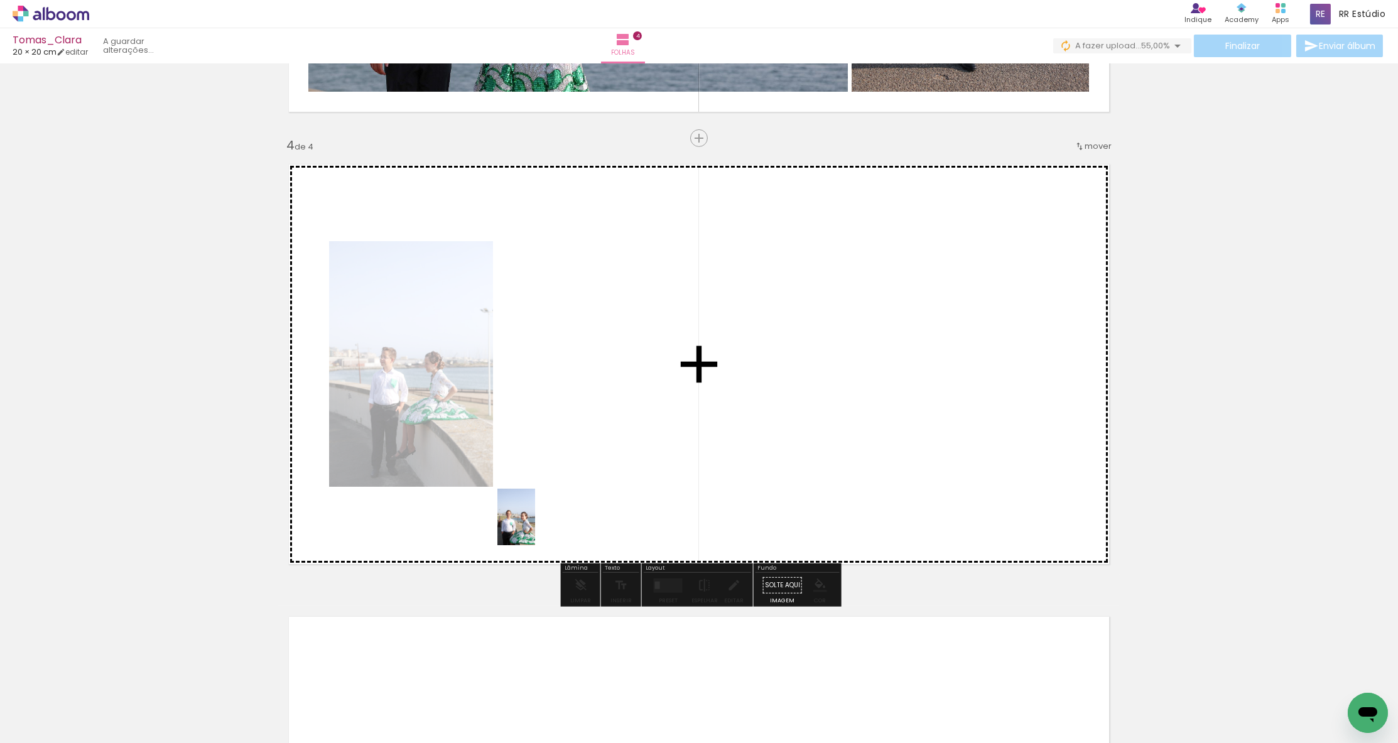
drag, startPoint x: 308, startPoint y: 668, endPoint x: 535, endPoint y: 527, distance: 266.4
click at [535, 527] on quentale-workspace at bounding box center [699, 371] width 1398 height 743
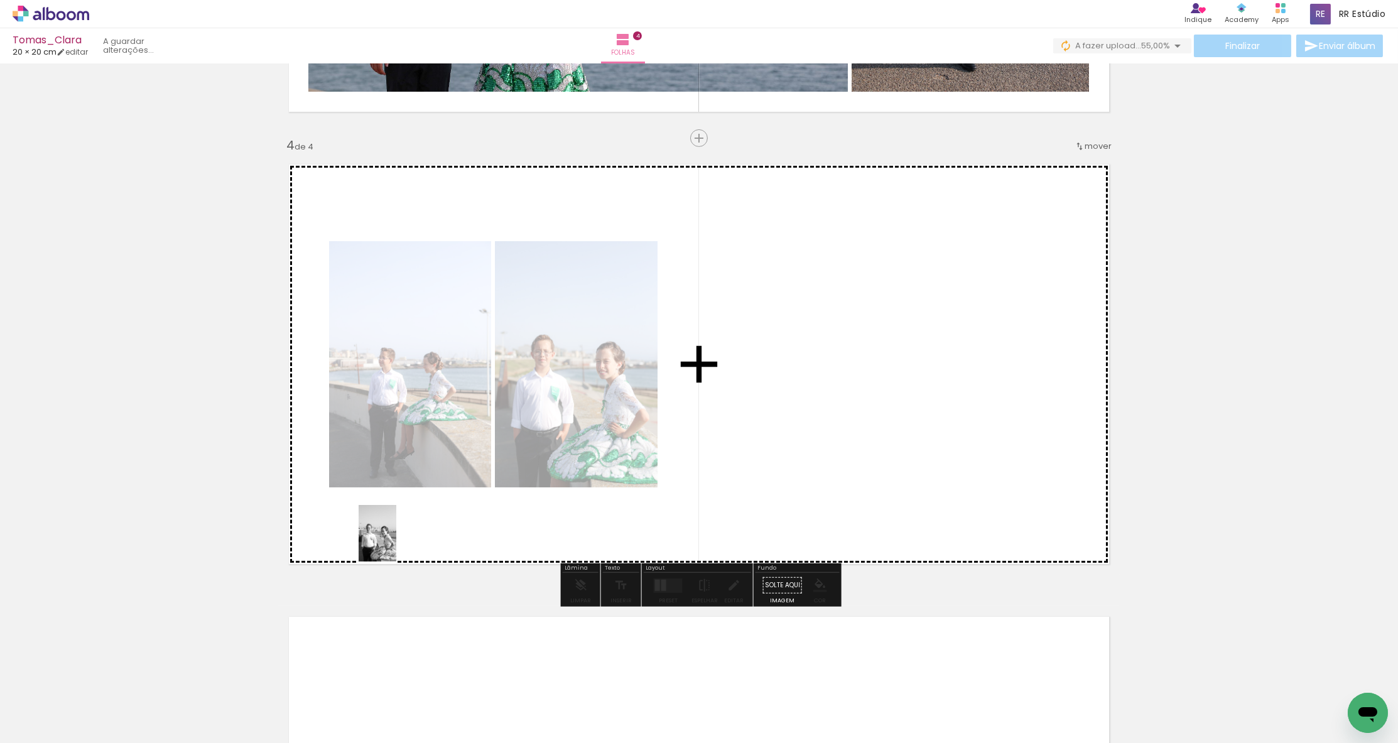
drag, startPoint x: 216, startPoint y: 703, endPoint x: 396, endPoint y: 542, distance: 241.6
click at [396, 542] on quentale-workspace at bounding box center [699, 371] width 1398 height 743
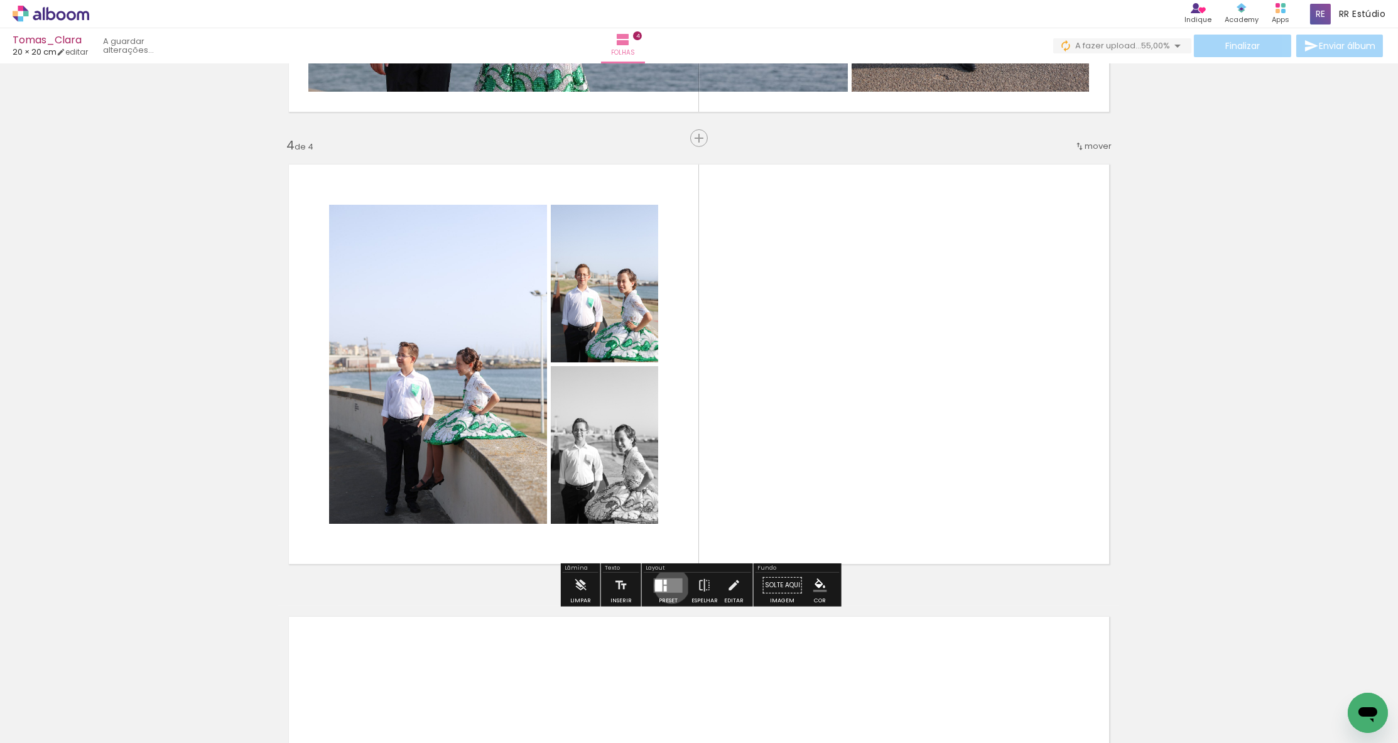
click at [669, 586] on quentale-layouter at bounding box center [668, 585] width 29 height 14
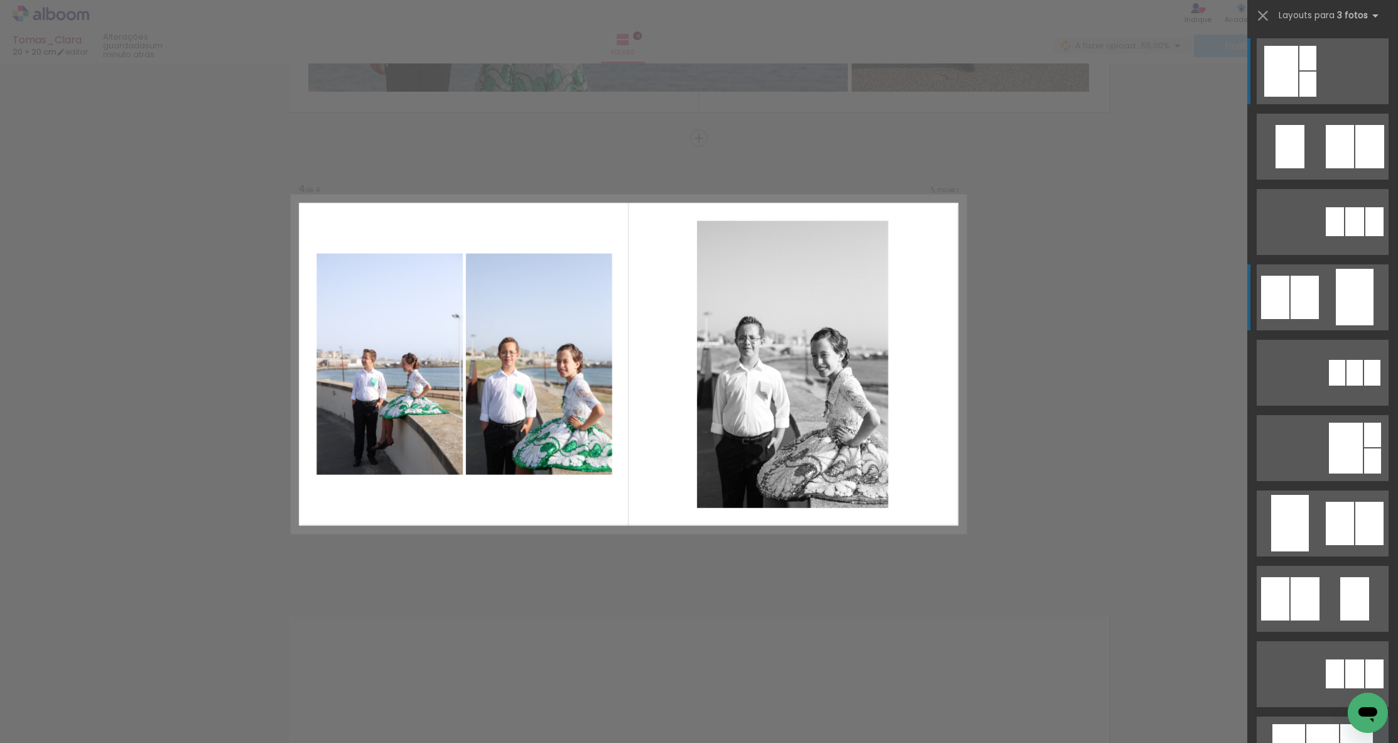
click at [807, 104] on quentale-layouter at bounding box center [1323, 71] width 132 height 66
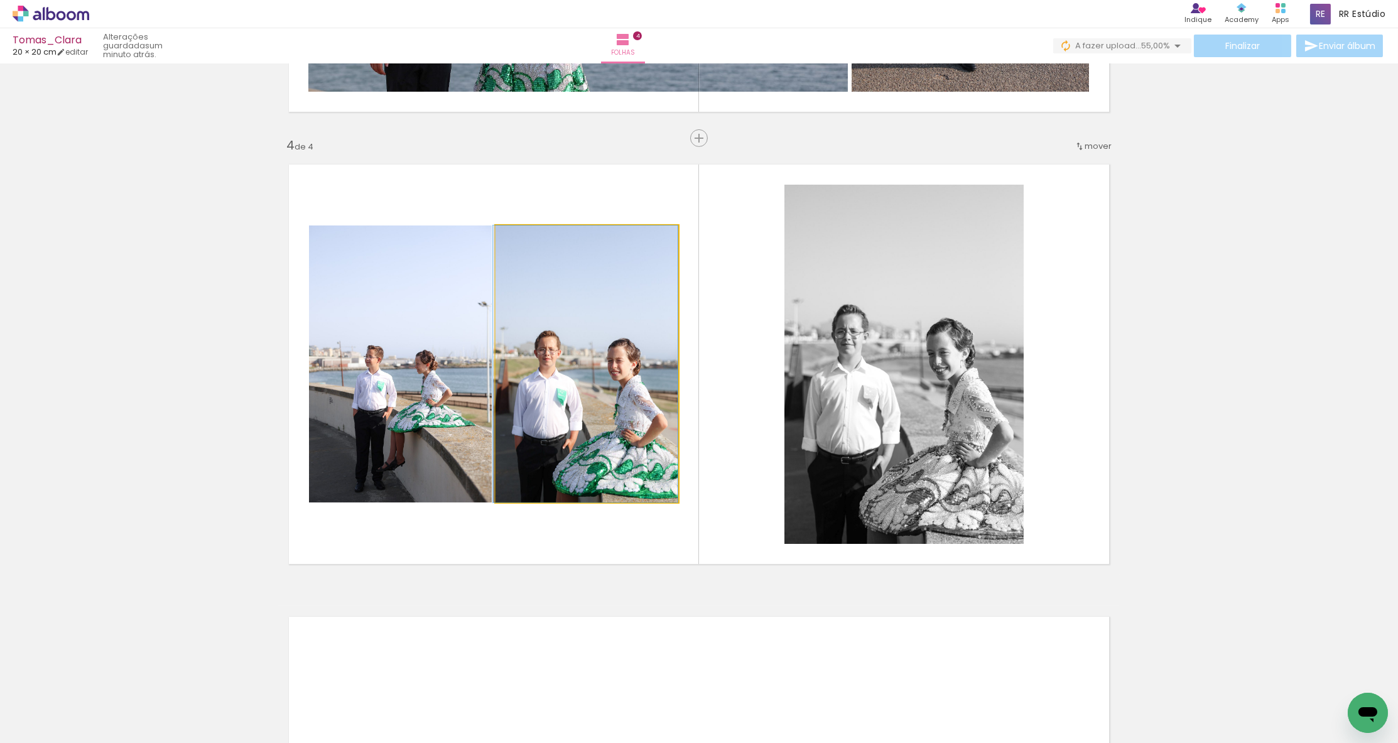
drag, startPoint x: 626, startPoint y: 384, endPoint x: 620, endPoint y: 381, distance: 6.5
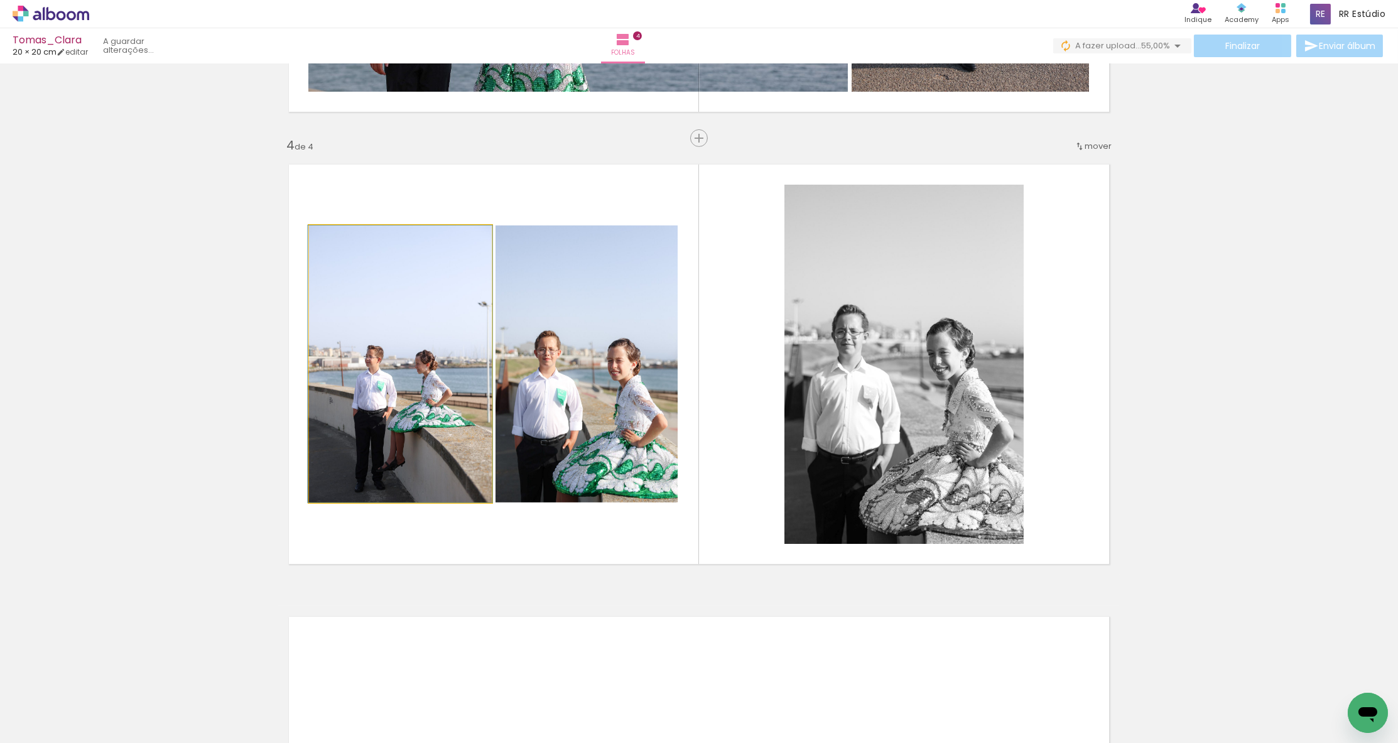
click at [373, 391] on quentale-photo at bounding box center [400, 364] width 183 height 277
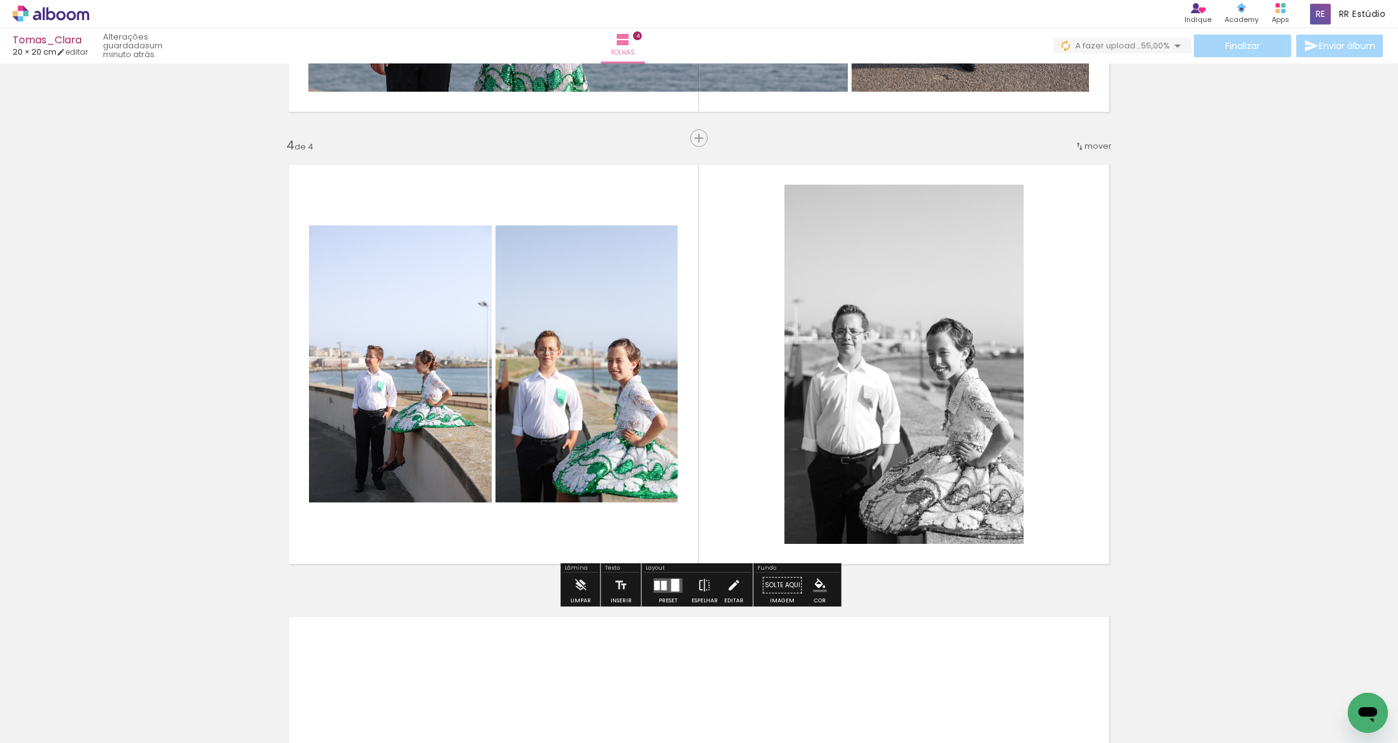
click at [738, 586] on paper-button "Editar" at bounding box center [734, 589] width 26 height 32
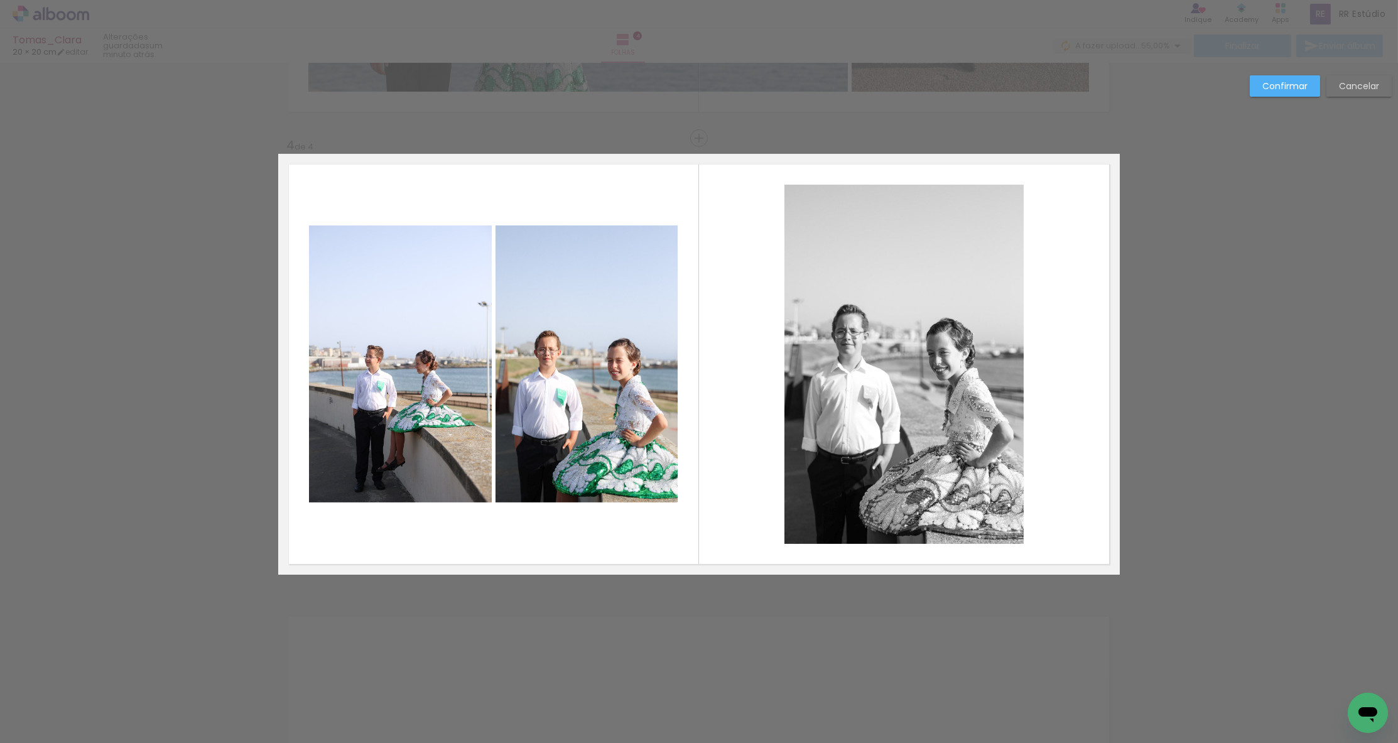
click at [807, 364] on quentale-photo at bounding box center [904, 364] width 239 height 359
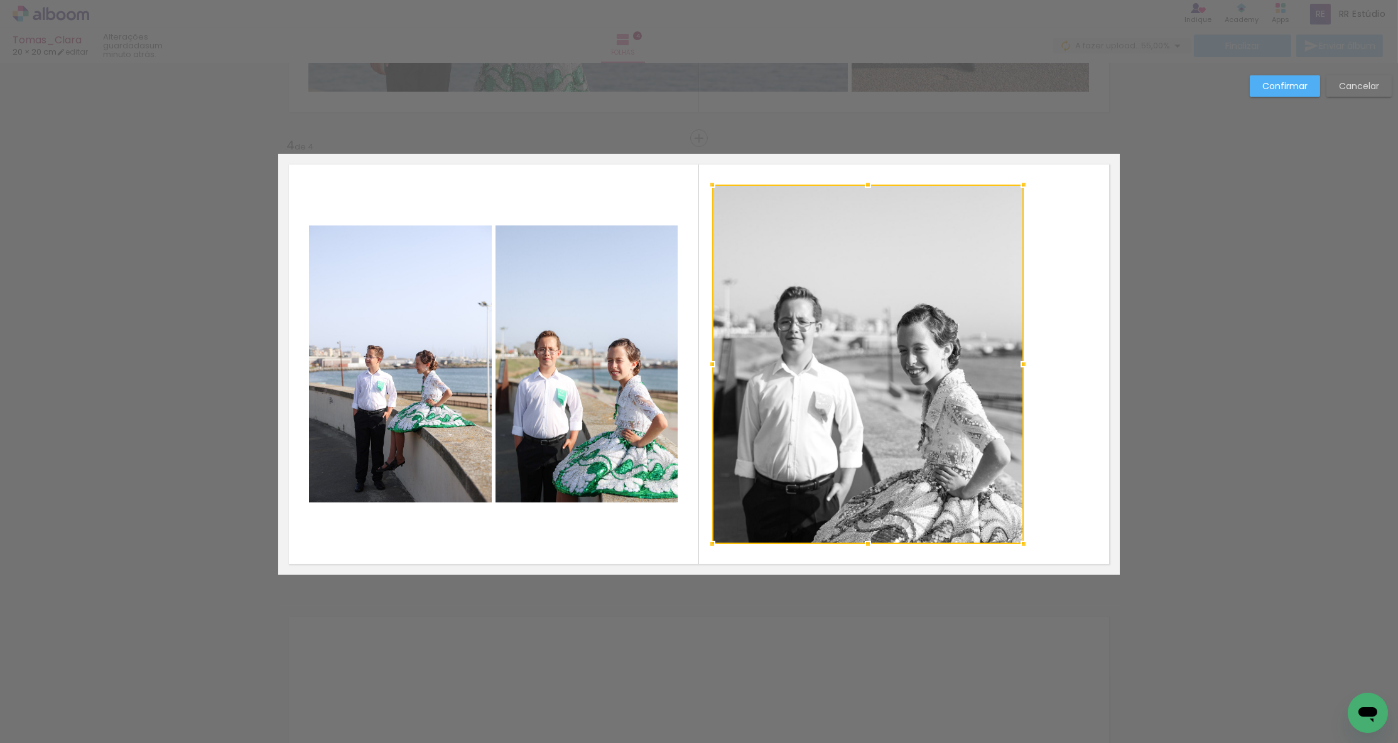
drag, startPoint x: 770, startPoint y: 364, endPoint x: 745, endPoint y: 364, distance: 24.5
click at [745, 364] on div at bounding box center [868, 364] width 312 height 359
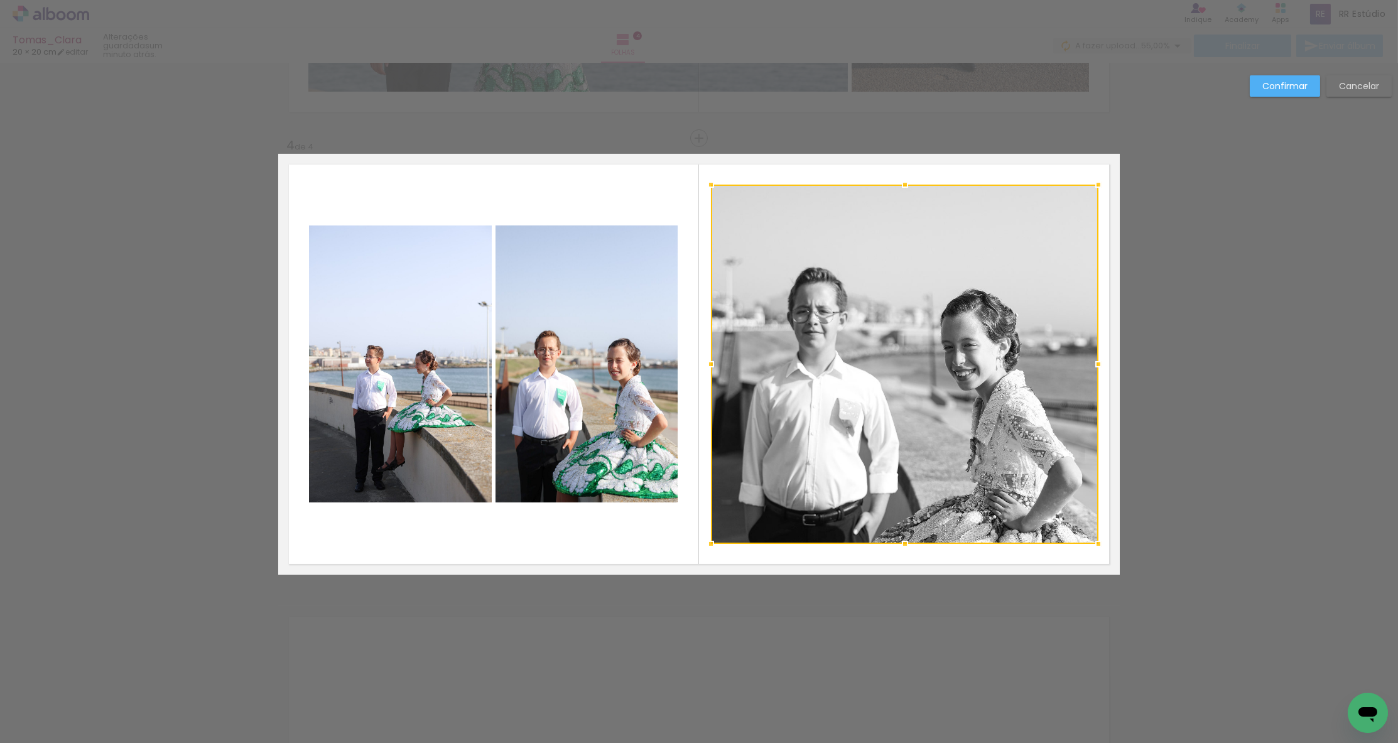
drag, startPoint x: 1025, startPoint y: 364, endPoint x: 1100, endPoint y: 356, distance: 75.2
click at [807, 356] on div at bounding box center [1098, 364] width 25 height 25
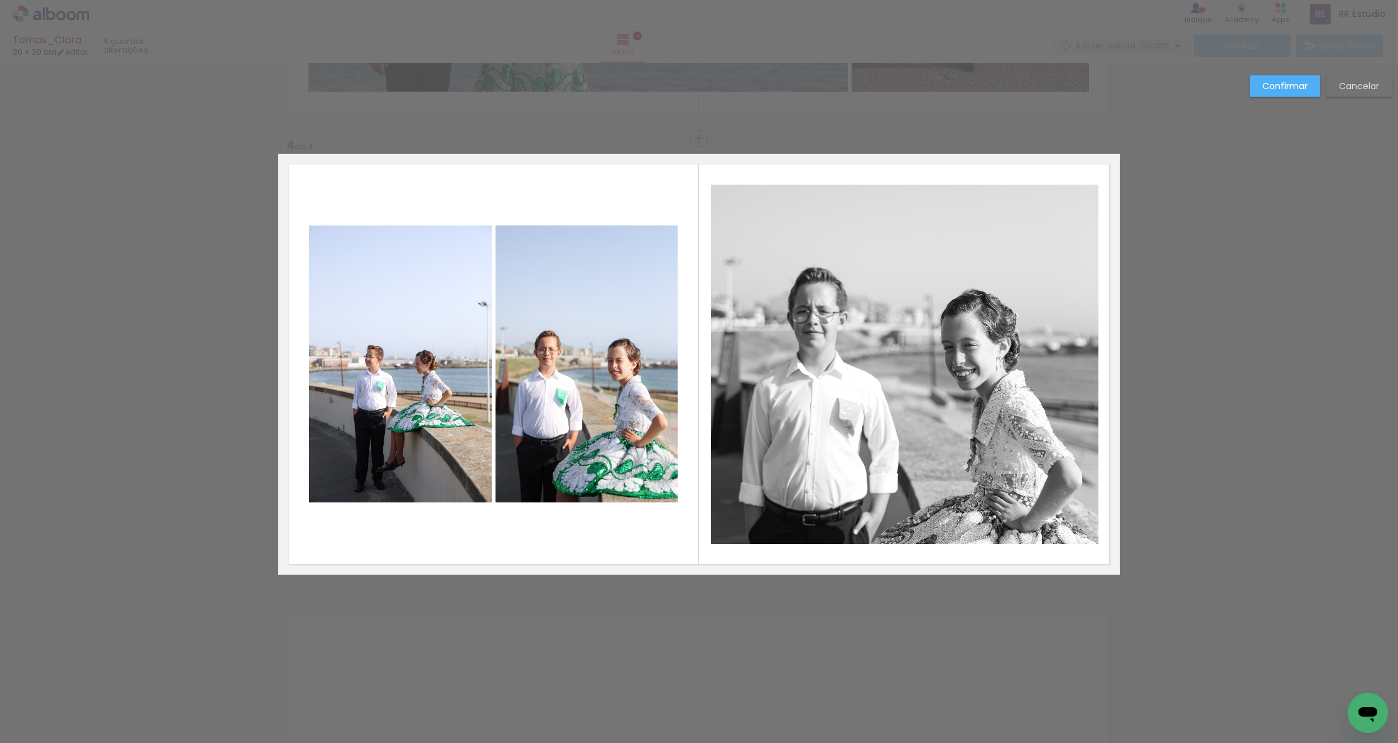
click at [807, 242] on quentale-photo at bounding box center [905, 364] width 388 height 359
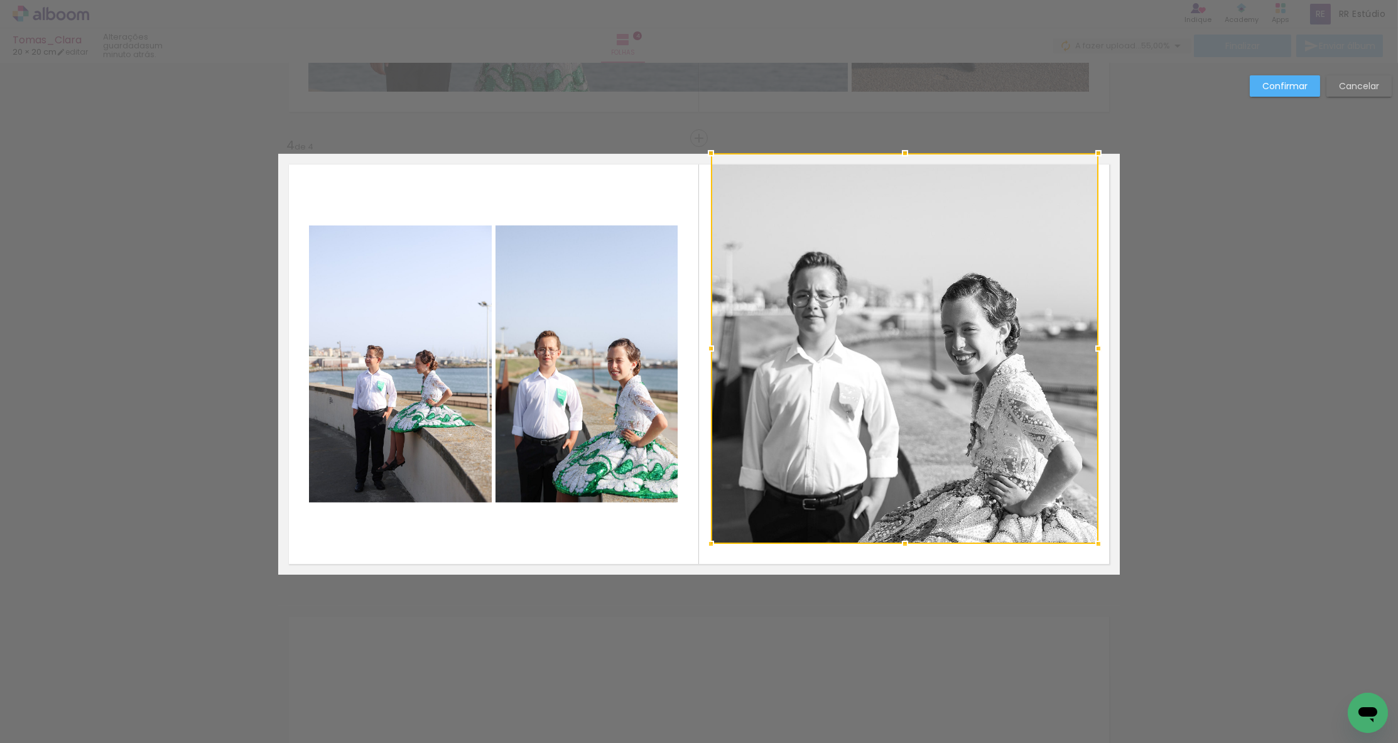
drag, startPoint x: 910, startPoint y: 185, endPoint x: 908, endPoint y: 143, distance: 42.1
click at [807, 143] on div at bounding box center [905, 153] width 25 height 25
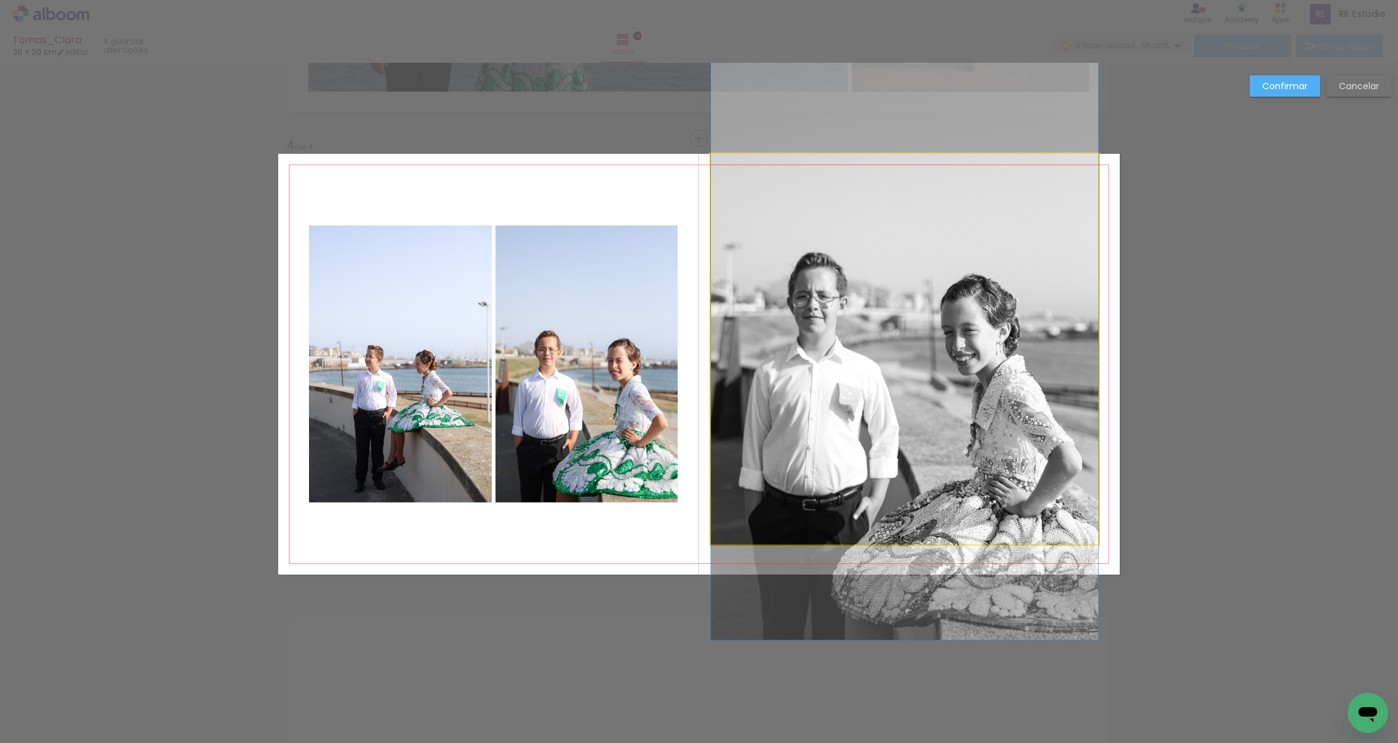
click at [807, 440] on quentale-photo at bounding box center [905, 349] width 388 height 391
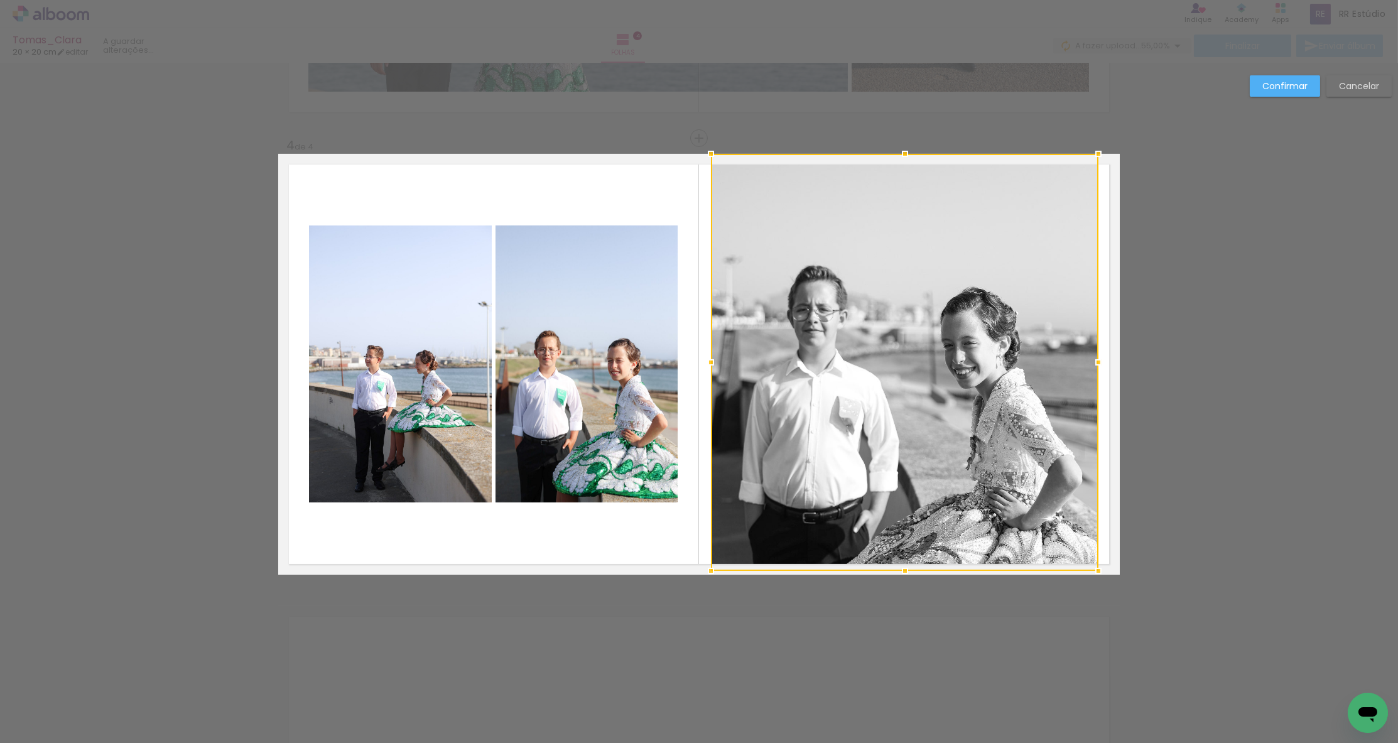
drag, startPoint x: 906, startPoint y: 543, endPoint x: 901, endPoint y: 626, distance: 83.1
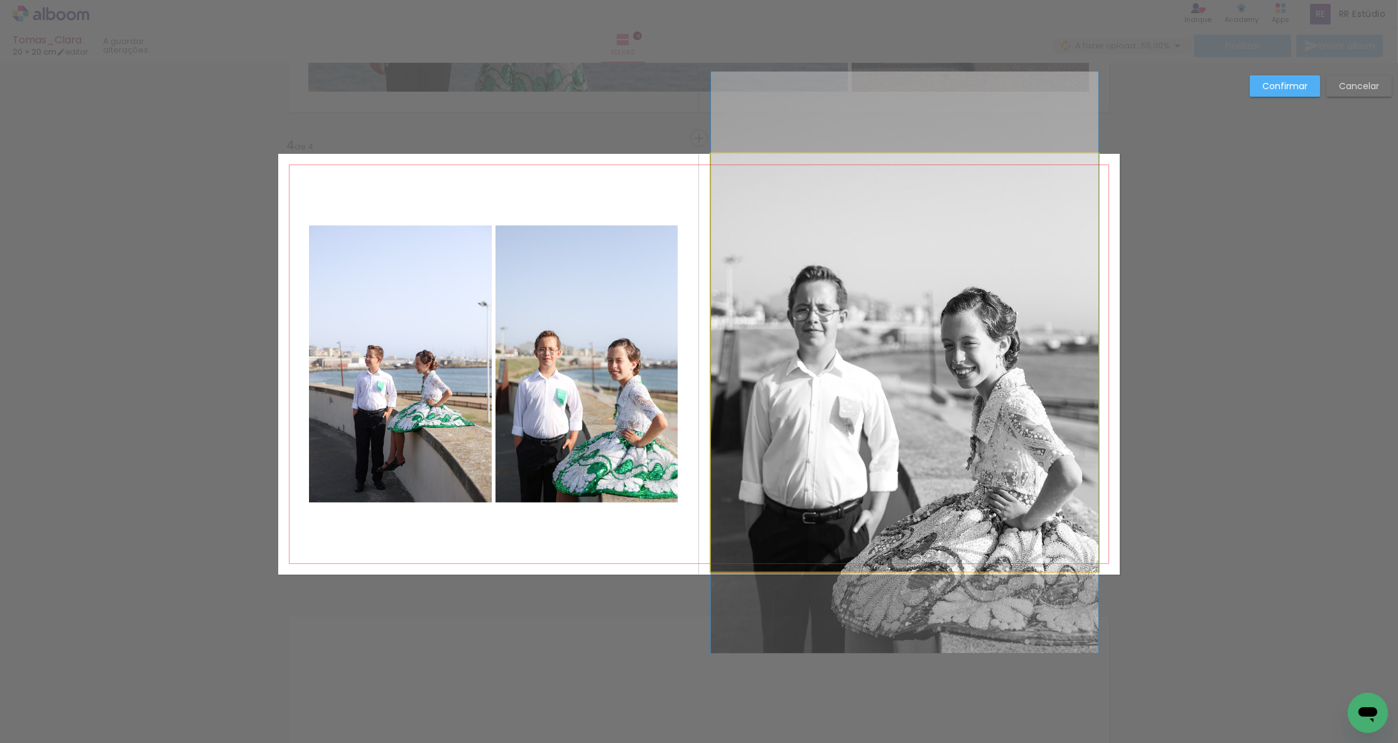
drag, startPoint x: 913, startPoint y: 508, endPoint x: 913, endPoint y: 544, distance: 35.8
click at [807, 508] on album-spread "4 de 4" at bounding box center [699, 364] width 842 height 421
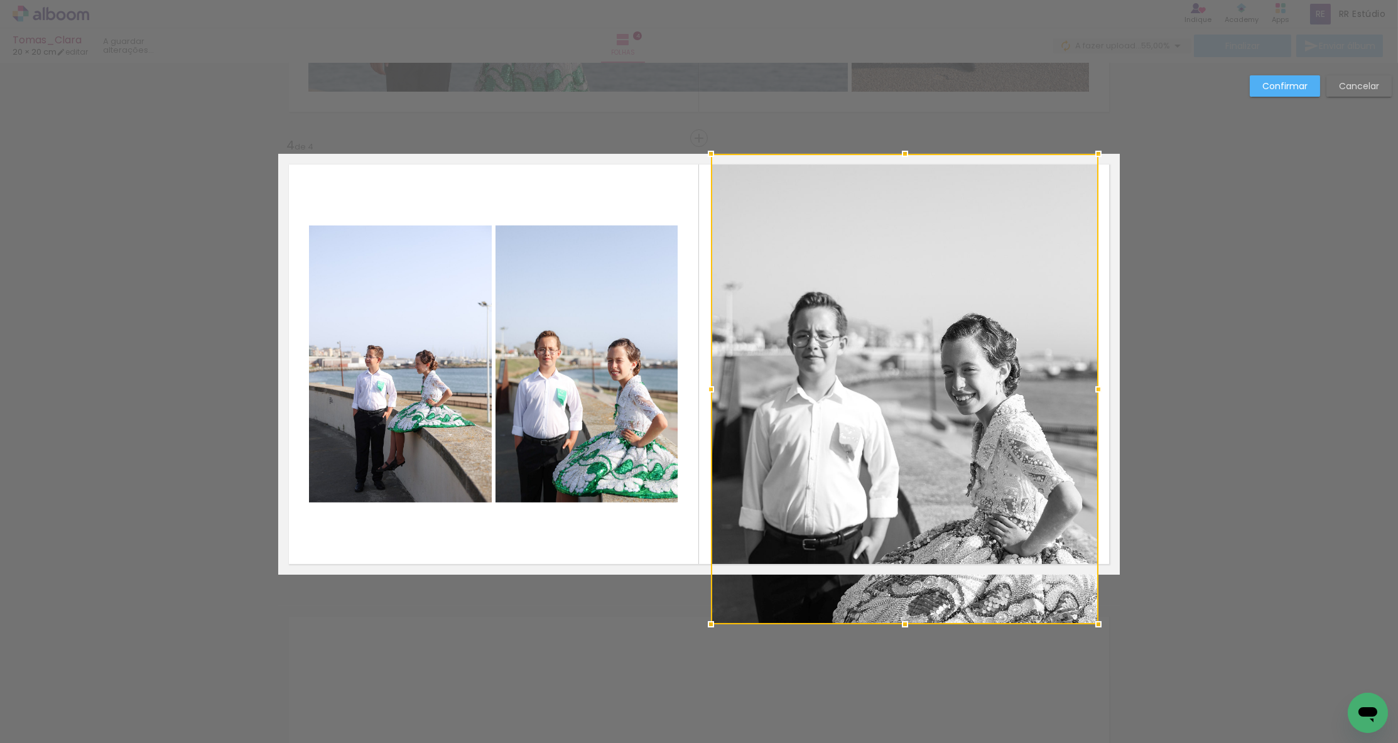
drag, startPoint x: 908, startPoint y: 574, endPoint x: 905, endPoint y: 539, distance: 34.6
click at [807, 602] on div at bounding box center [905, 389] width 388 height 471
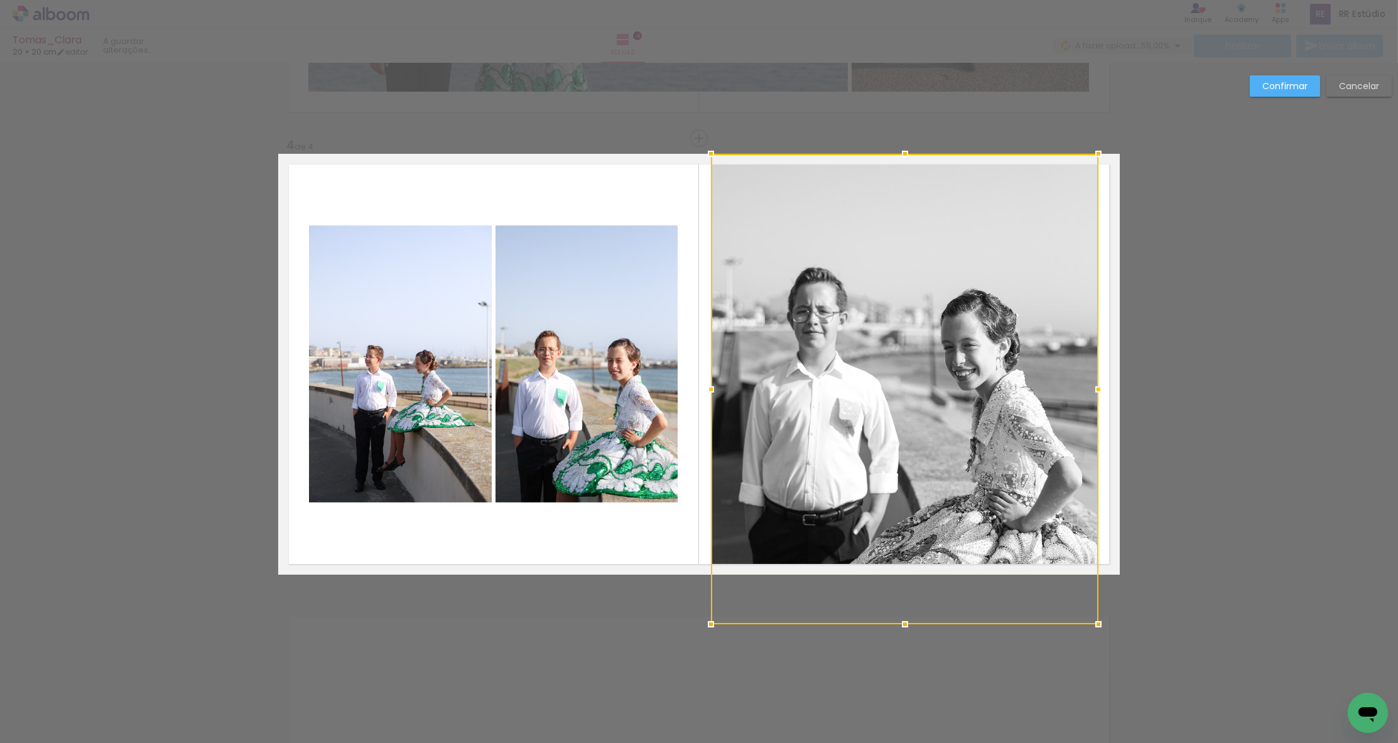
click at [807, 460] on div at bounding box center [905, 389] width 388 height 471
click at [807, 234] on div at bounding box center [904, 364] width 388 height 421
click at [807, 77] on paper-button "Confirmar" at bounding box center [1285, 85] width 70 height 21
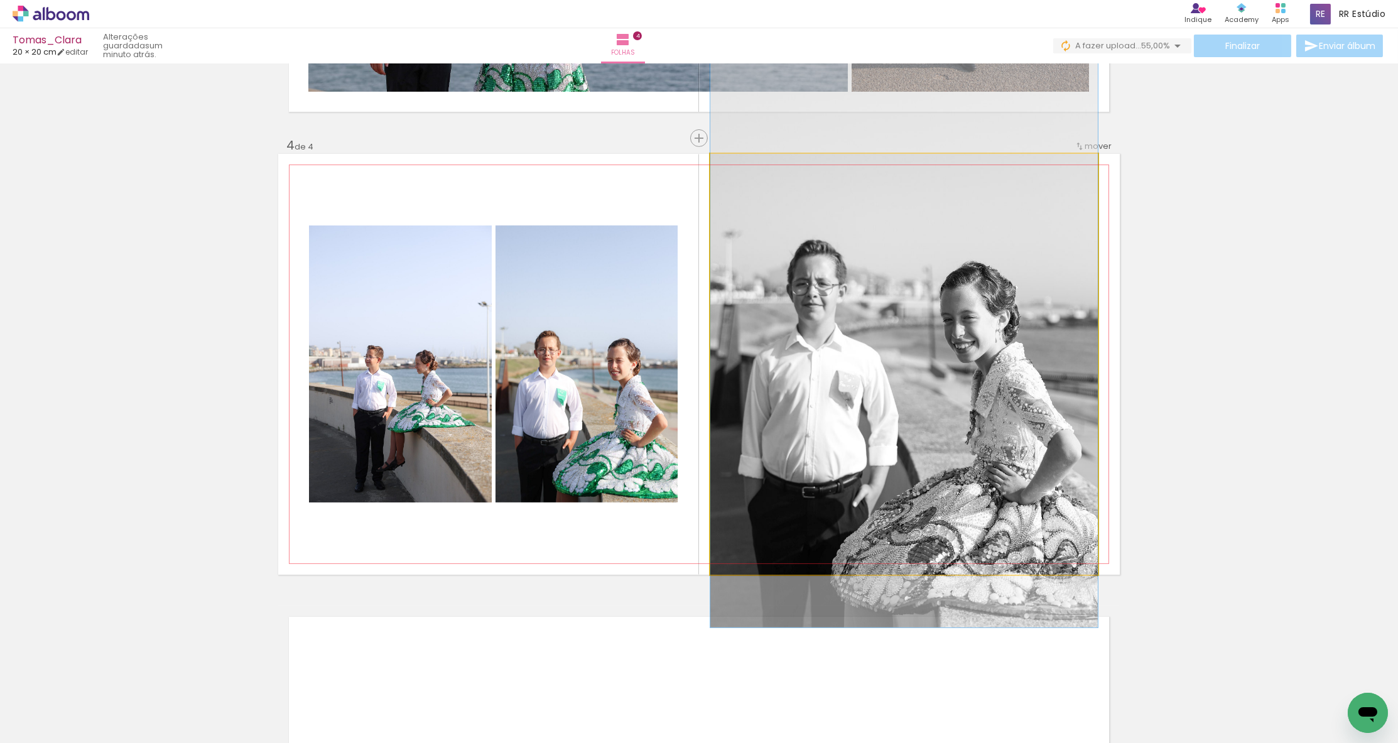
drag, startPoint x: 896, startPoint y: 369, endPoint x: 863, endPoint y: 345, distance: 41.5
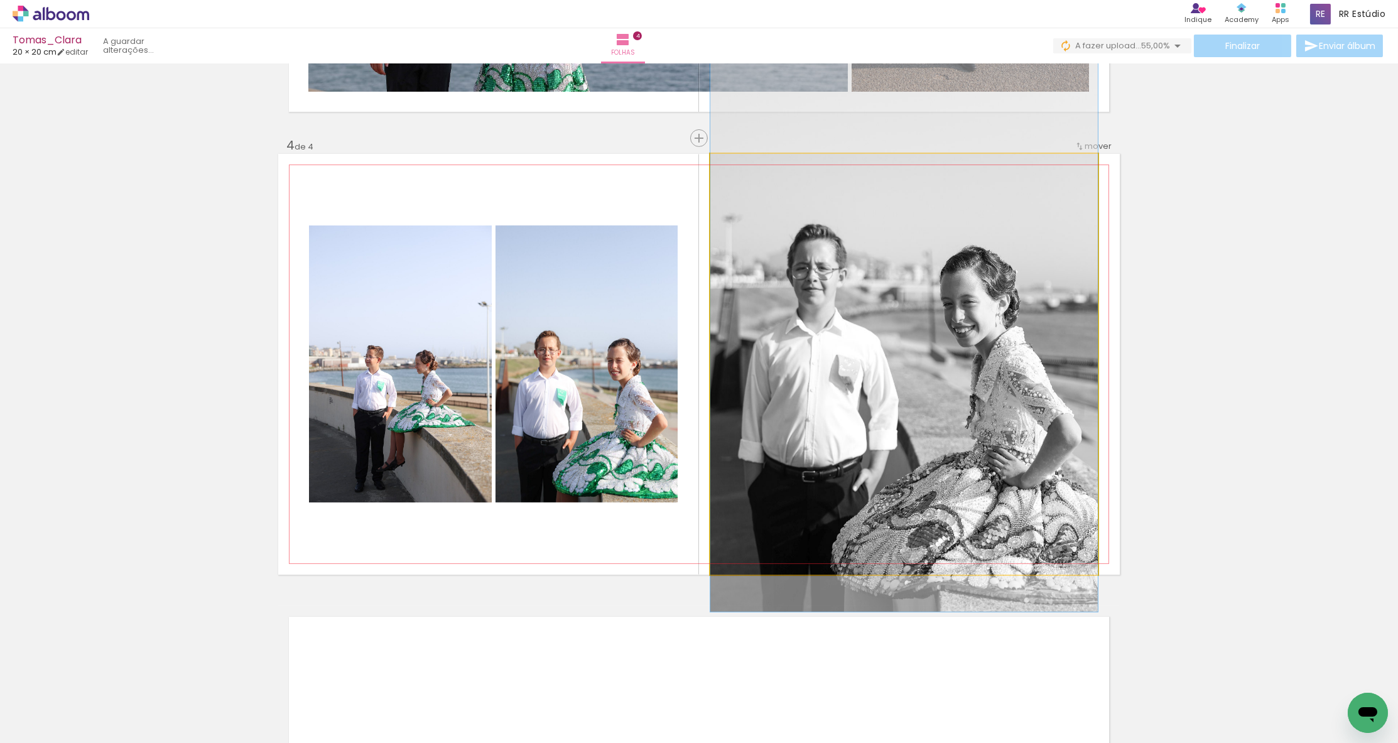
drag, startPoint x: 942, startPoint y: 389, endPoint x: 939, endPoint y: 373, distance: 16.0
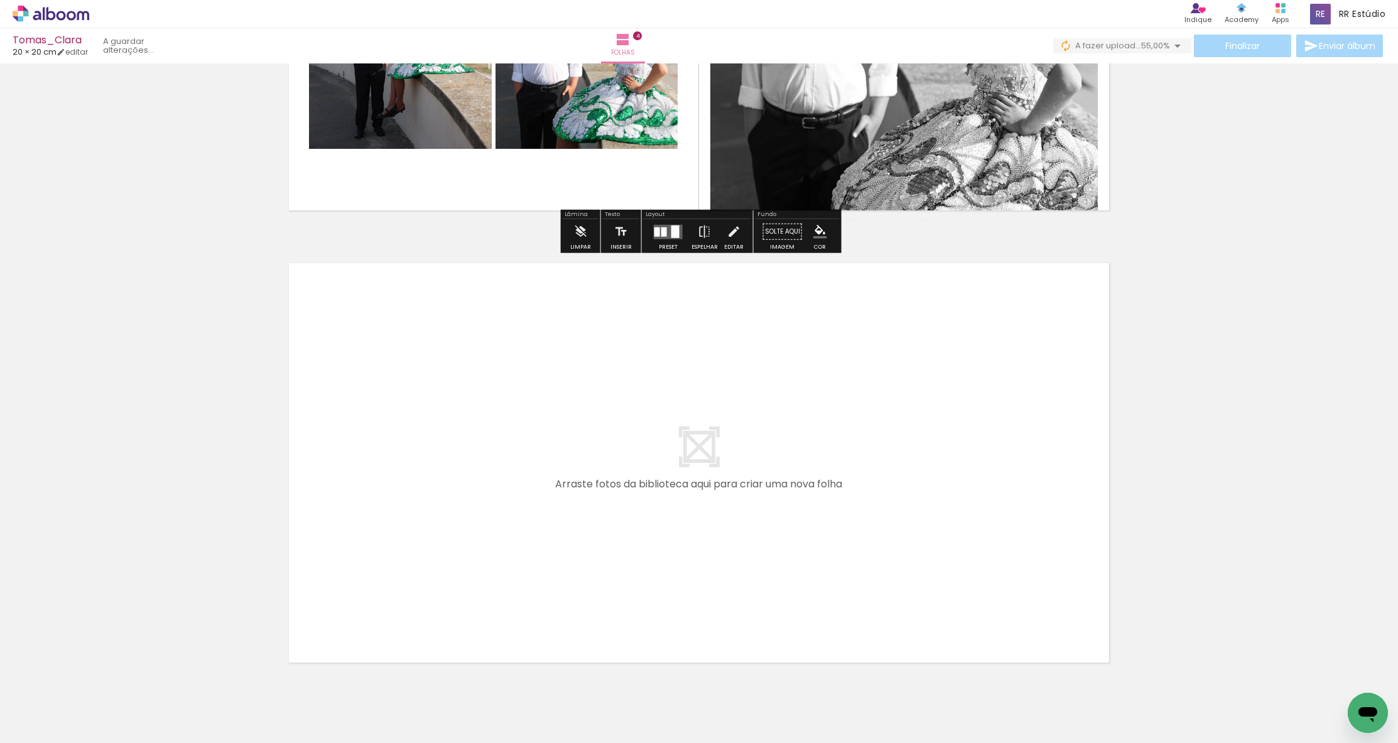
scroll to position [1667, 0]
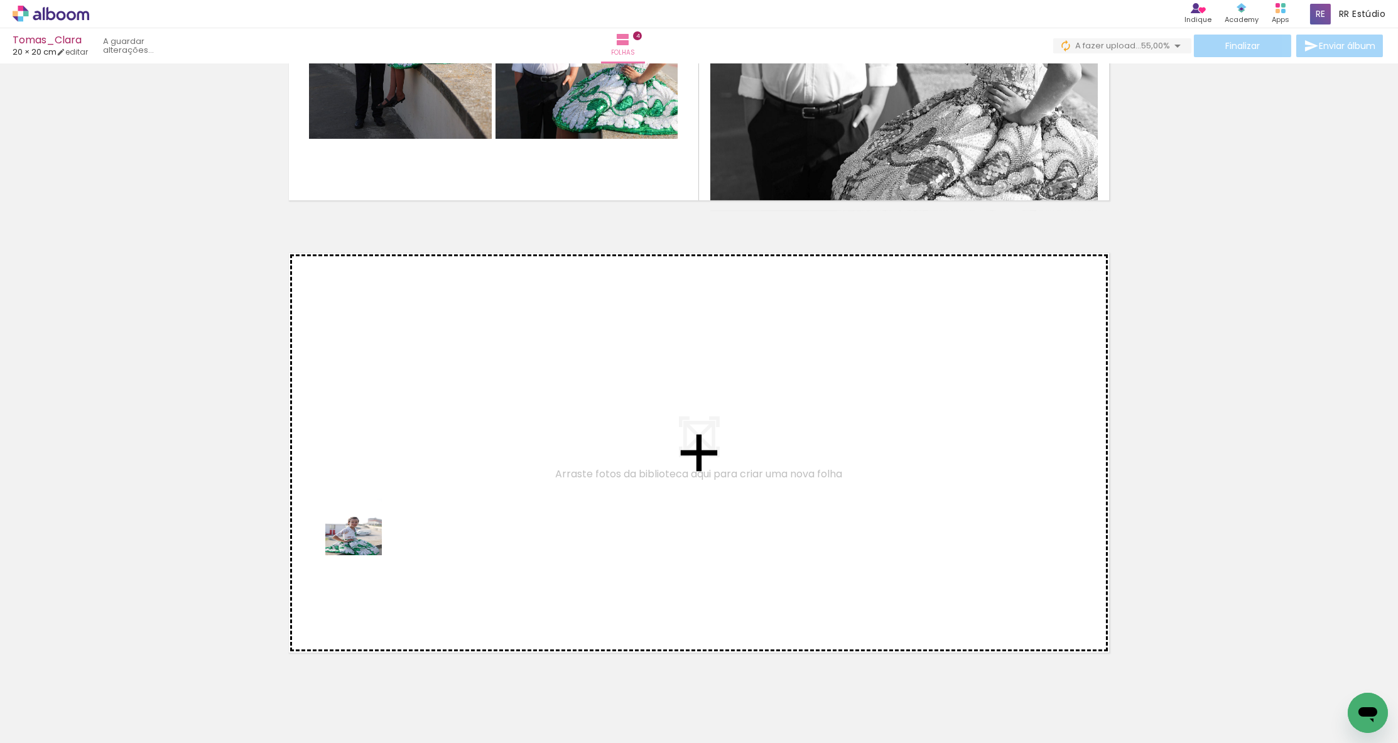
click at [362, 536] on quentale-workspace at bounding box center [699, 371] width 1398 height 743
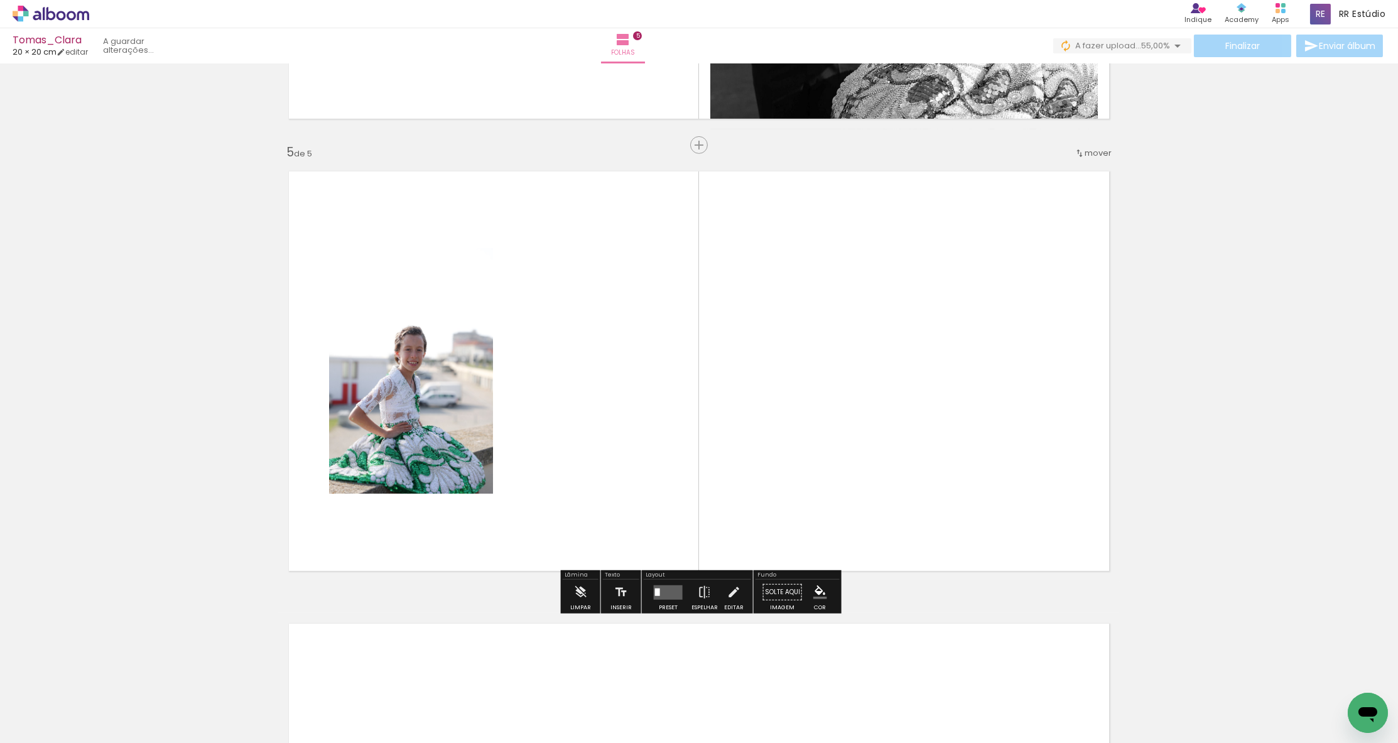
scroll to position [1756, 0]
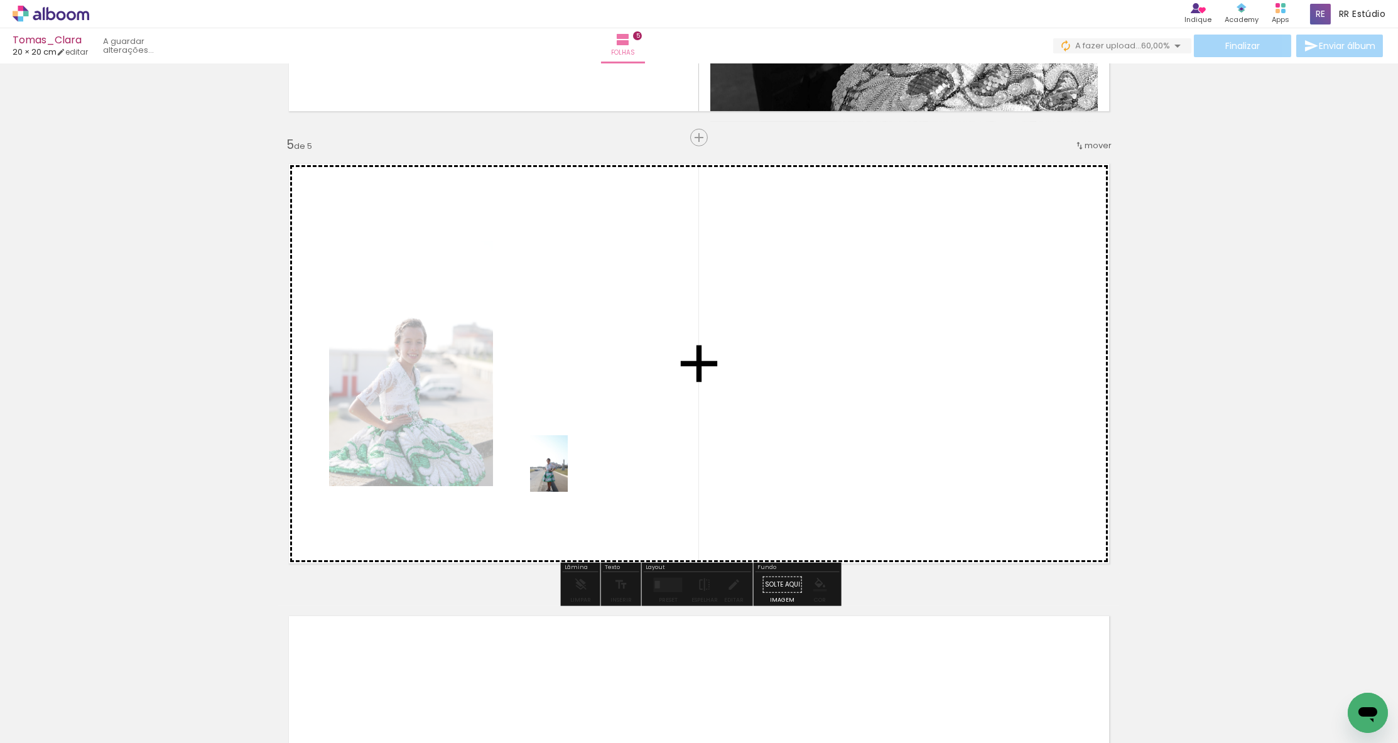
click at [565, 471] on quentale-workspace at bounding box center [699, 371] width 1398 height 743
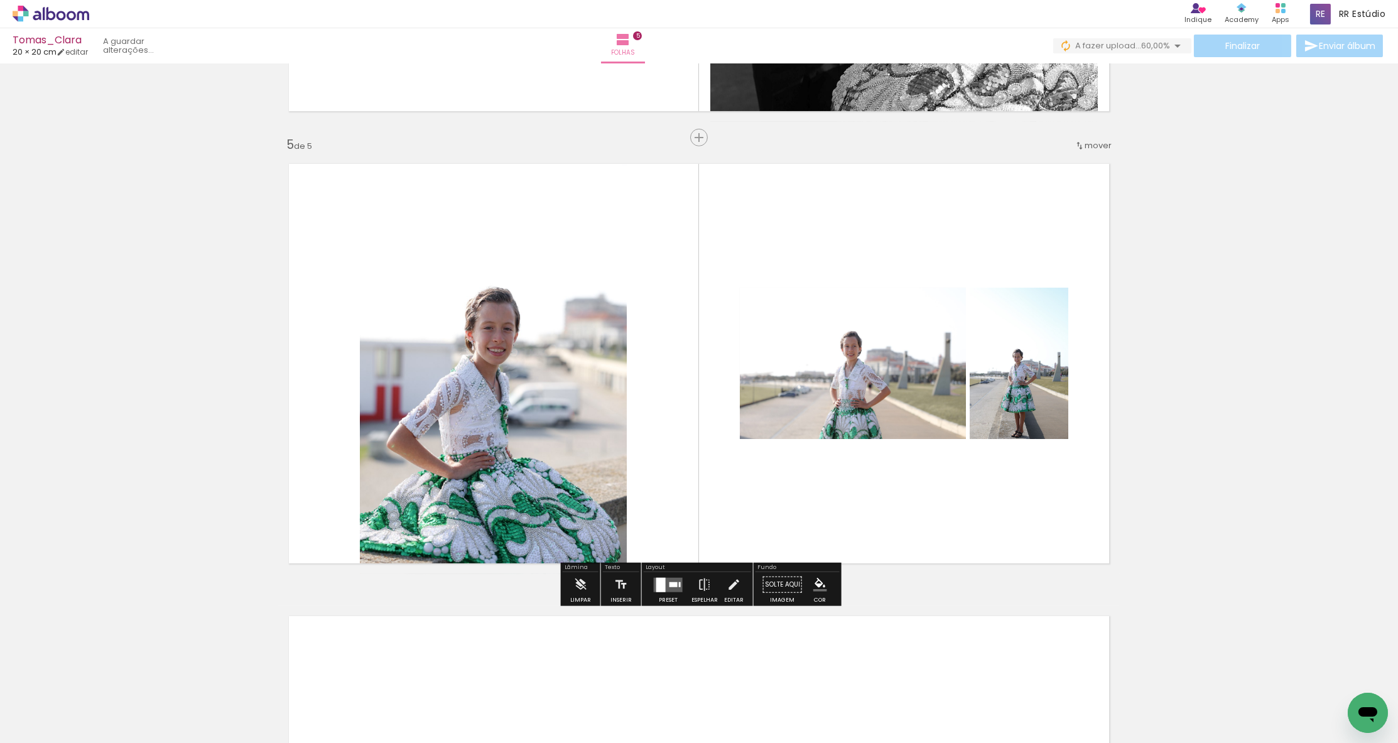
drag, startPoint x: 493, startPoint y: 699, endPoint x: 503, endPoint y: 539, distance: 160.5
click at [503, 539] on quentale-workspace at bounding box center [699, 371] width 1398 height 743
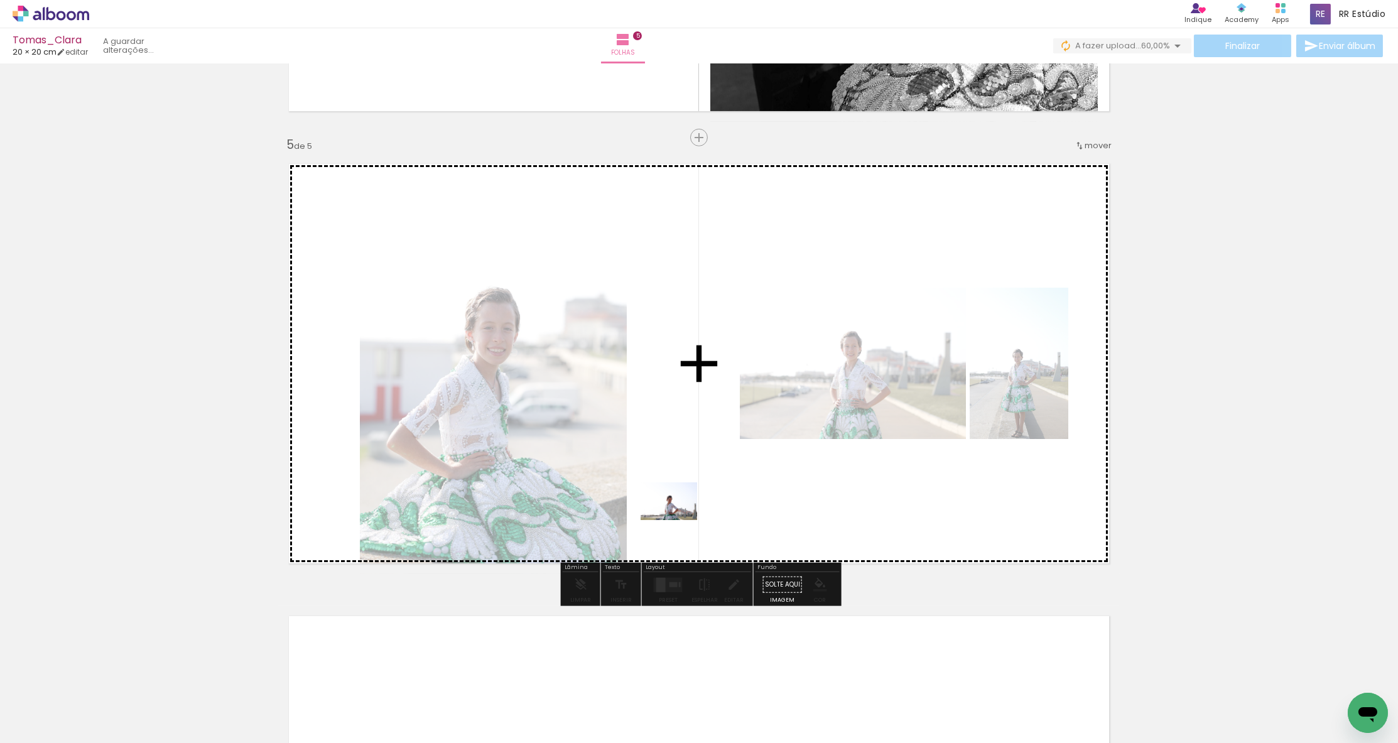
drag, startPoint x: 572, startPoint y: 670, endPoint x: 678, endPoint y: 520, distance: 184.2
click at [678, 520] on quentale-workspace at bounding box center [699, 371] width 1398 height 743
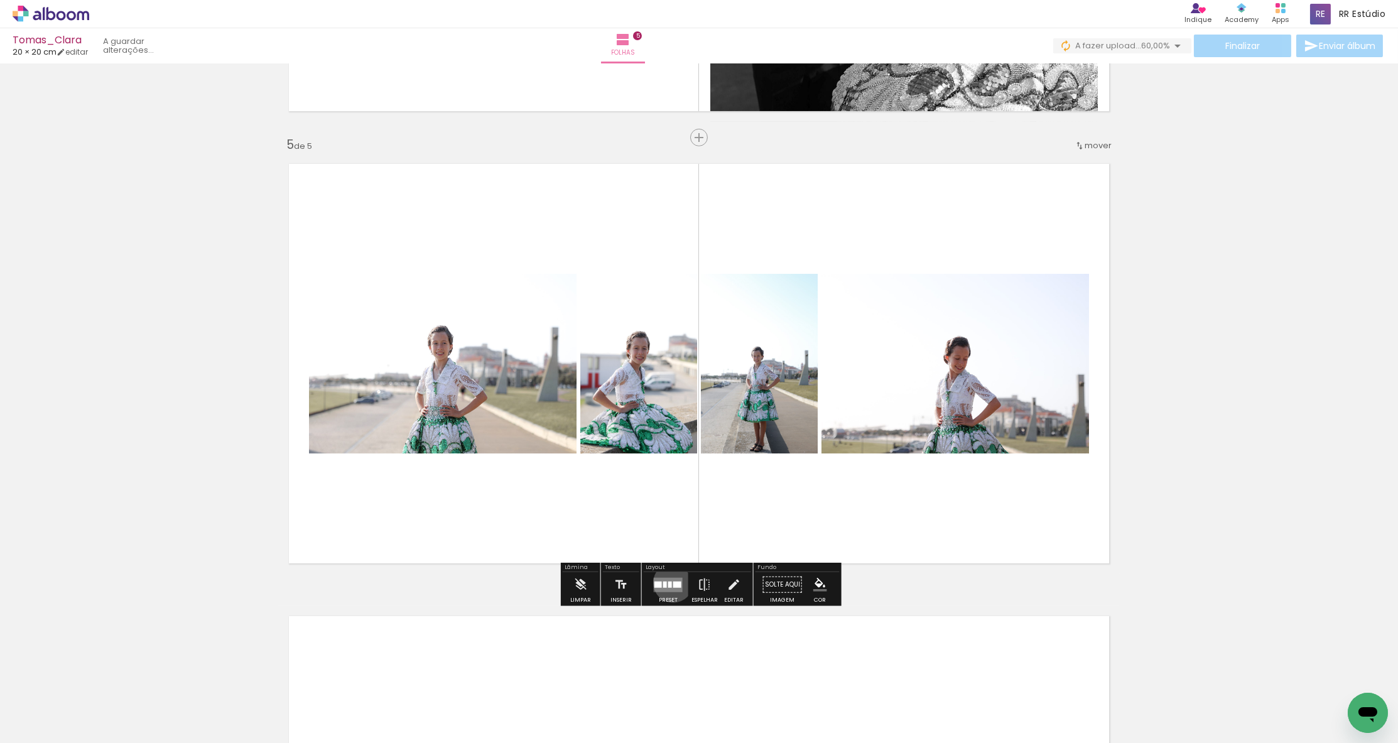
click at [673, 583] on div at bounding box center [677, 584] width 8 height 6
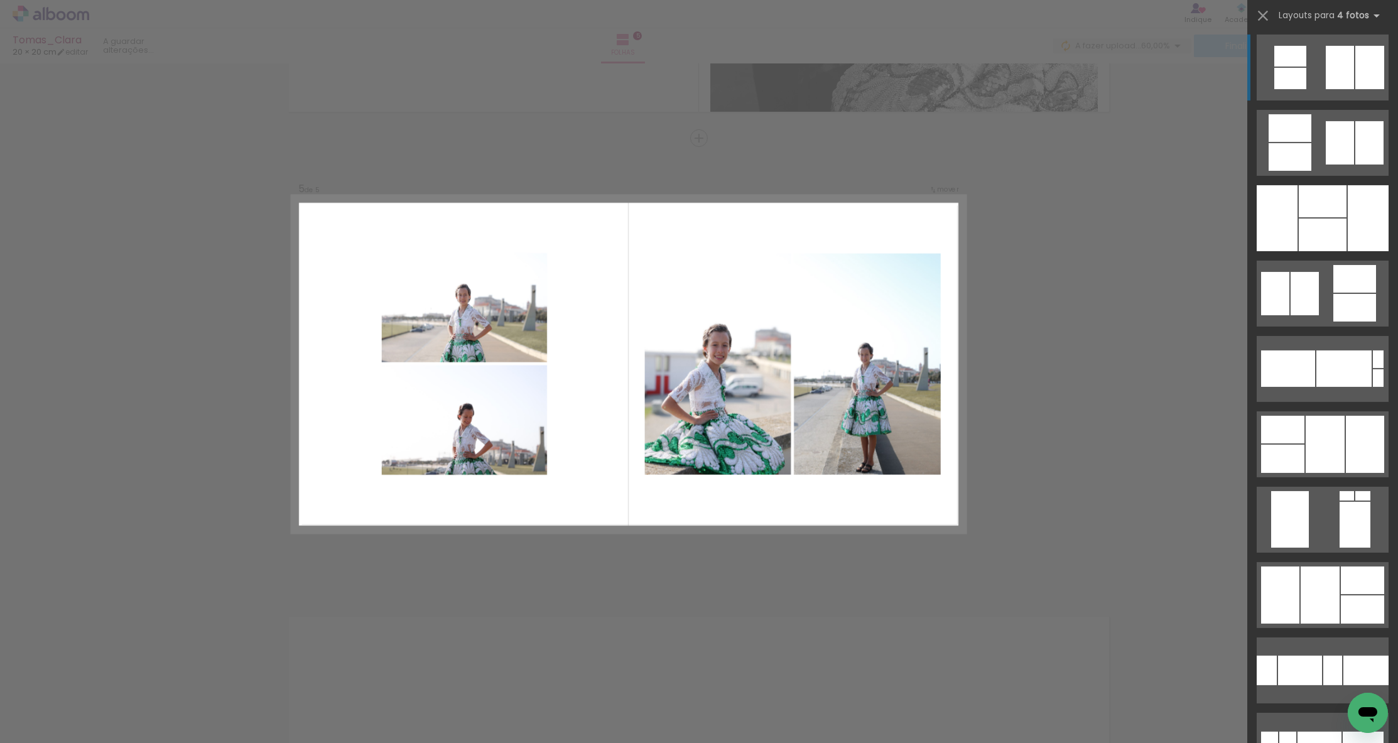
scroll to position [1536, 0]
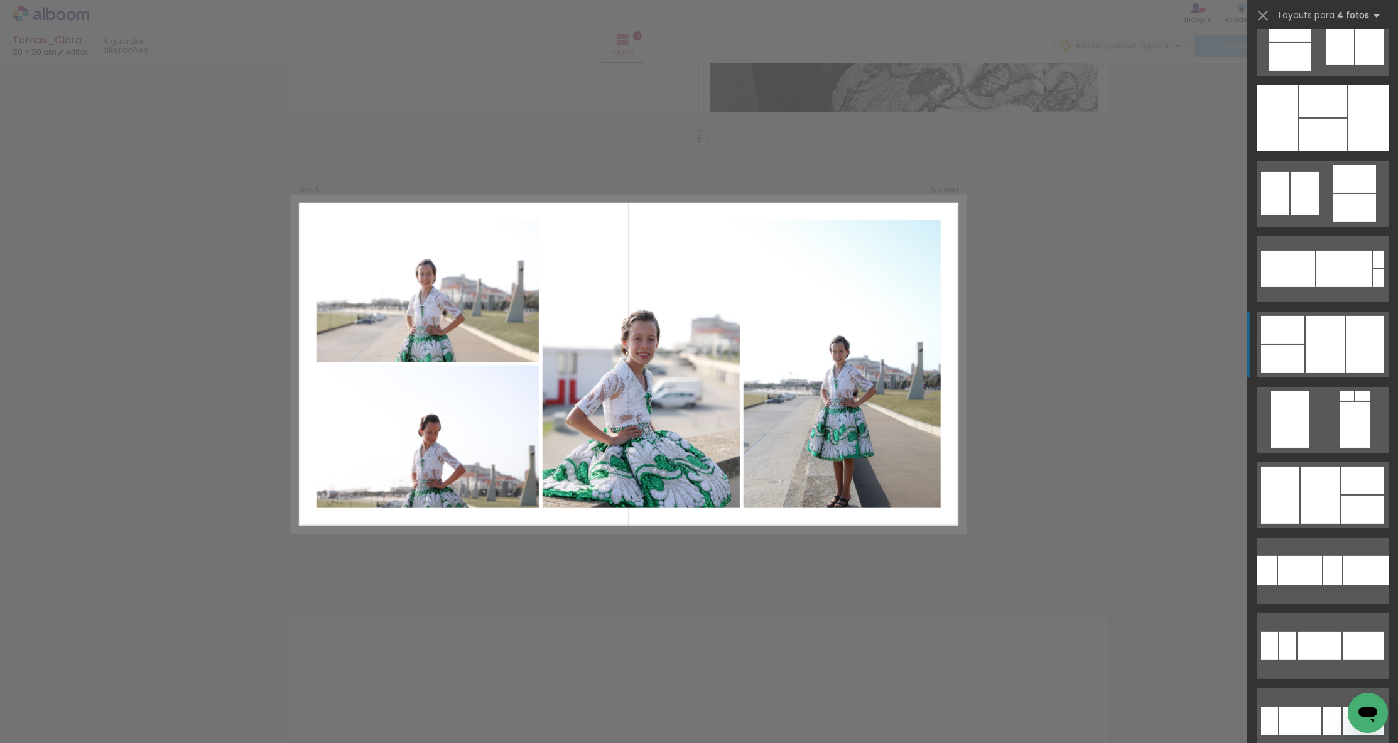
click at [807, 632] on div at bounding box center [1320, 646] width 44 height 28
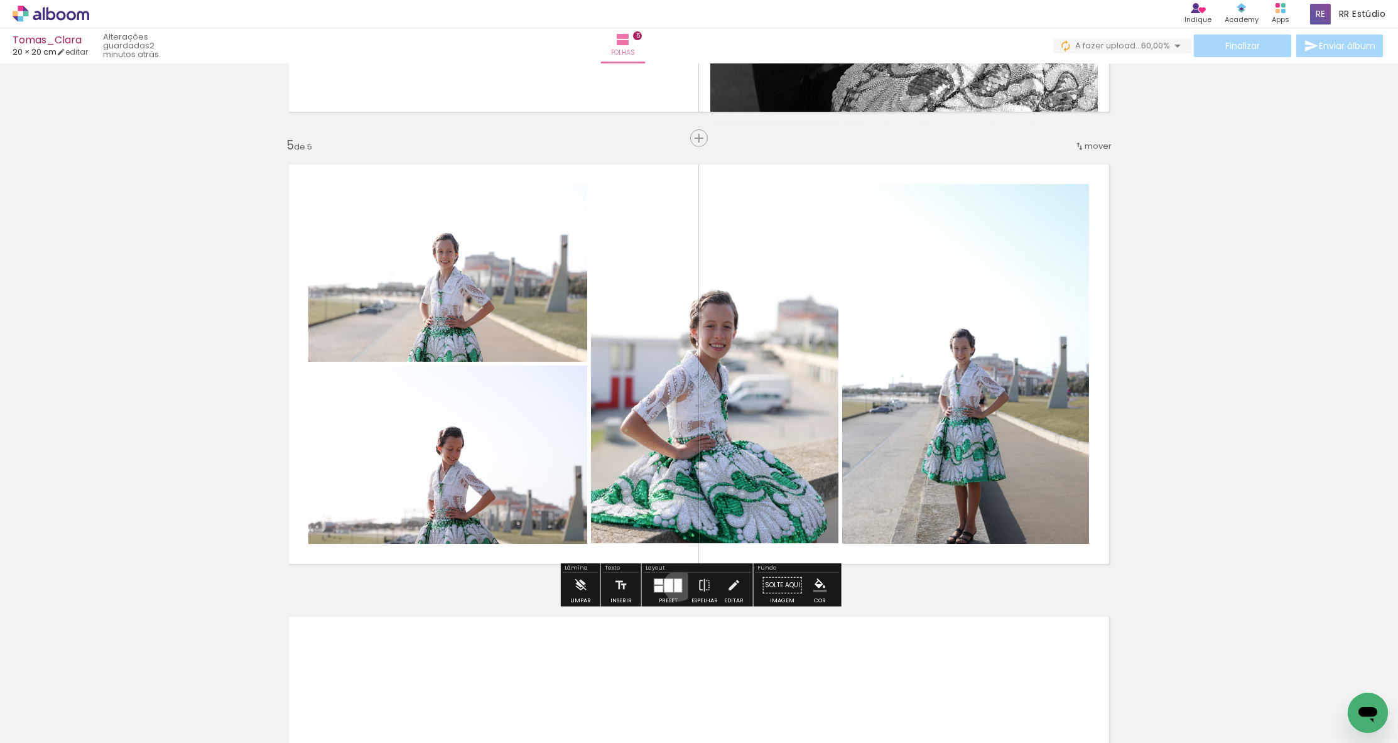
click at [676, 586] on div at bounding box center [679, 585] width 8 height 13
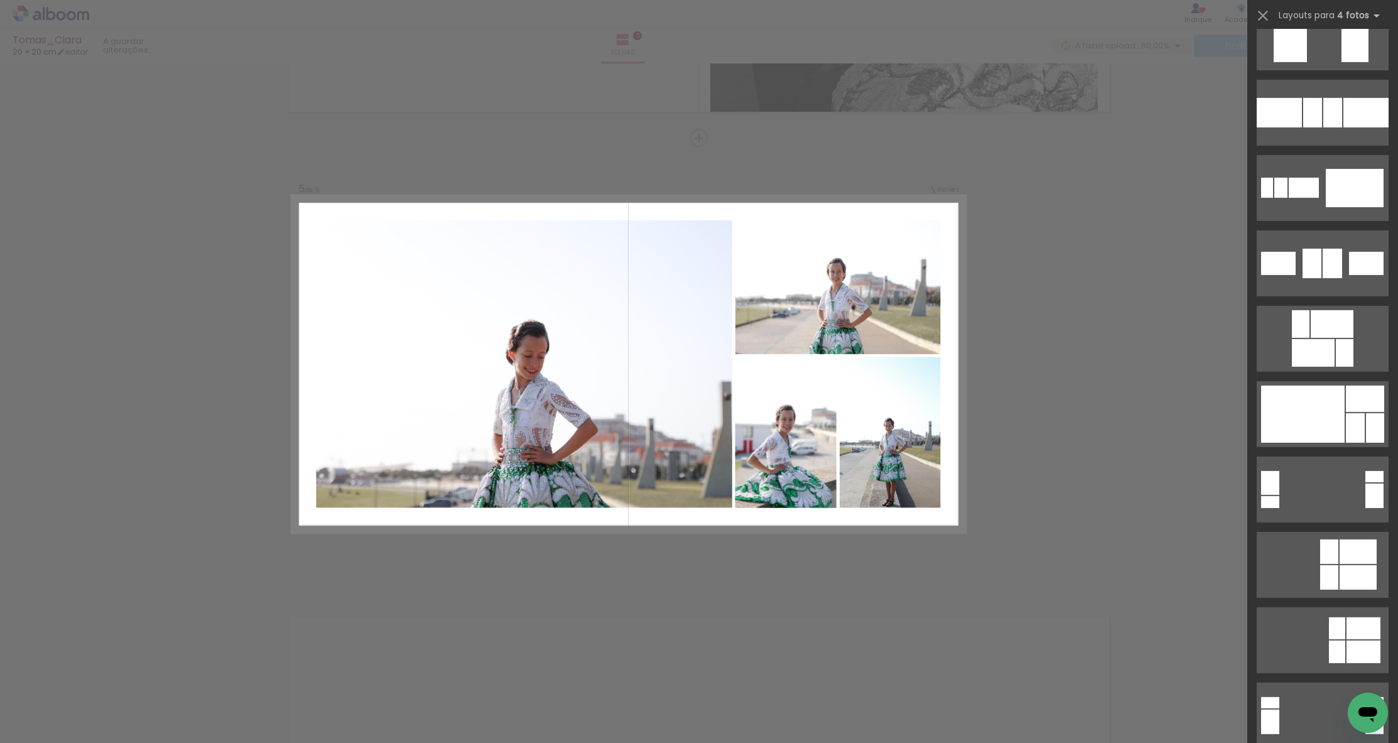
scroll to position [2456, 0]
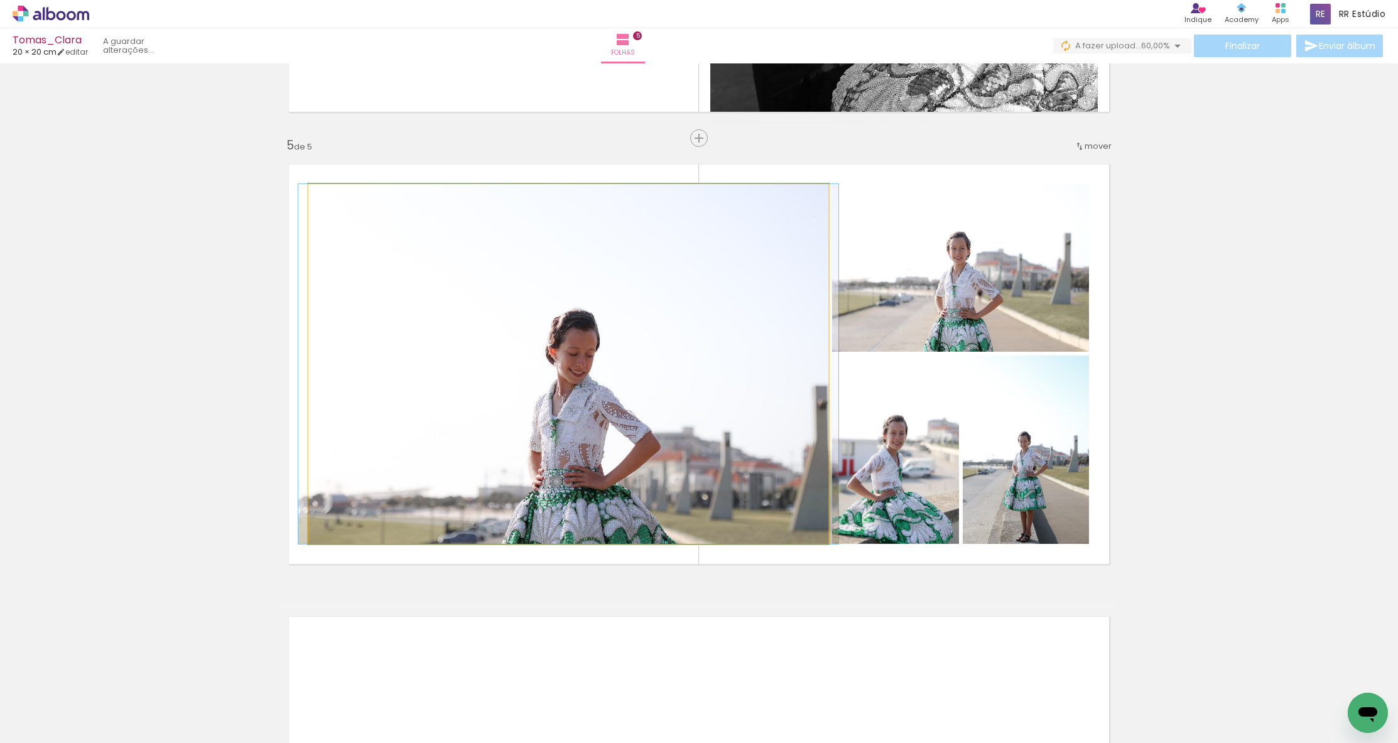
drag, startPoint x: 631, startPoint y: 471, endPoint x: 636, endPoint y: 440, distance: 31.2
click at [629, 449] on div at bounding box center [568, 364] width 540 height 360
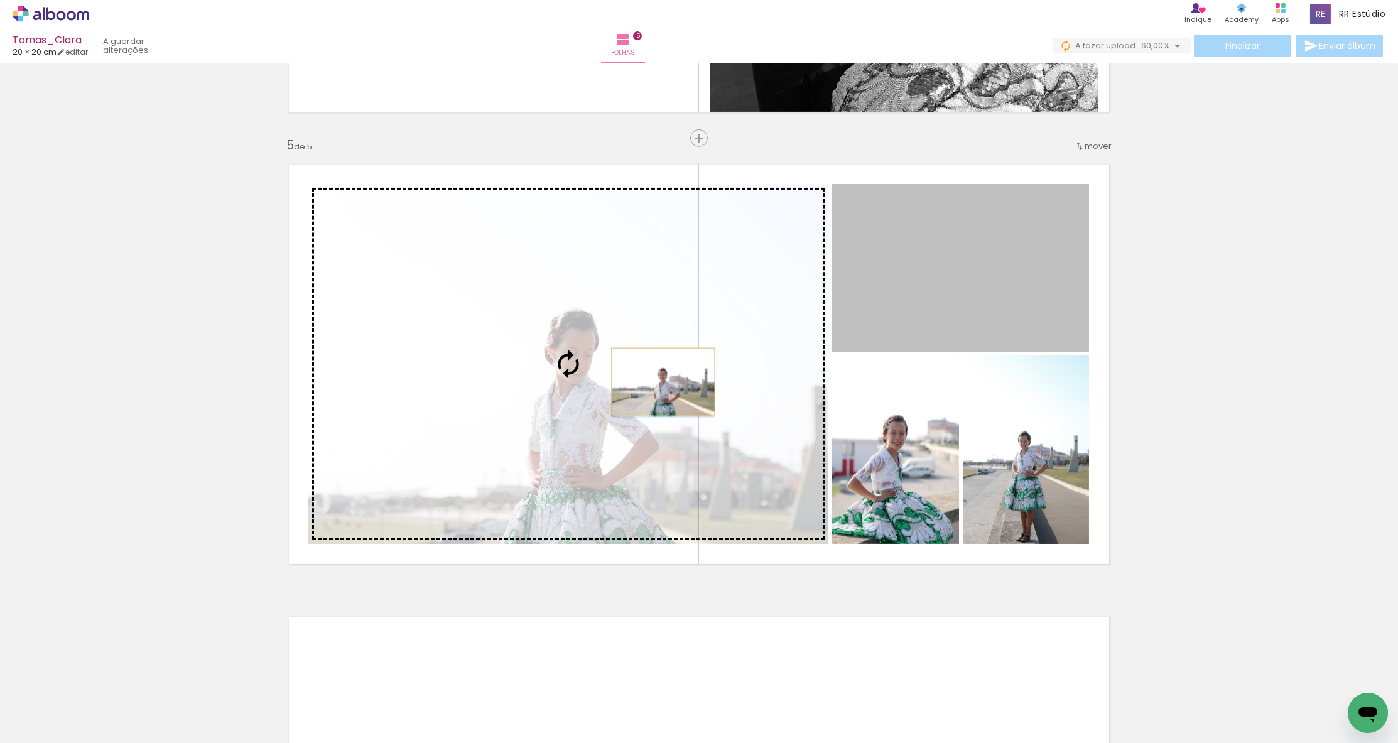
drag, startPoint x: 874, startPoint y: 316, endPoint x: 663, endPoint y: 382, distance: 220.5
click at [0, 0] on slot at bounding box center [0, 0] width 0 height 0
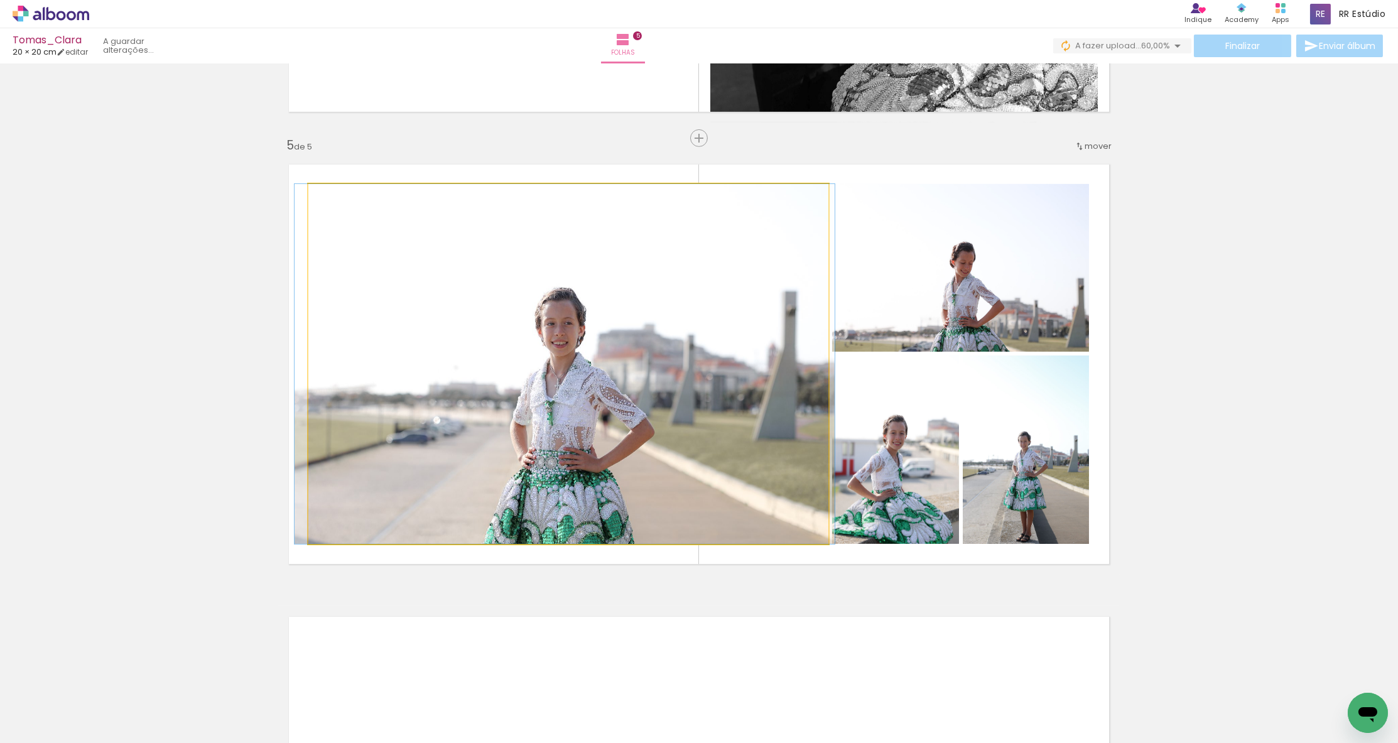
drag, startPoint x: 727, startPoint y: 423, endPoint x: 723, endPoint y: 395, distance: 28.5
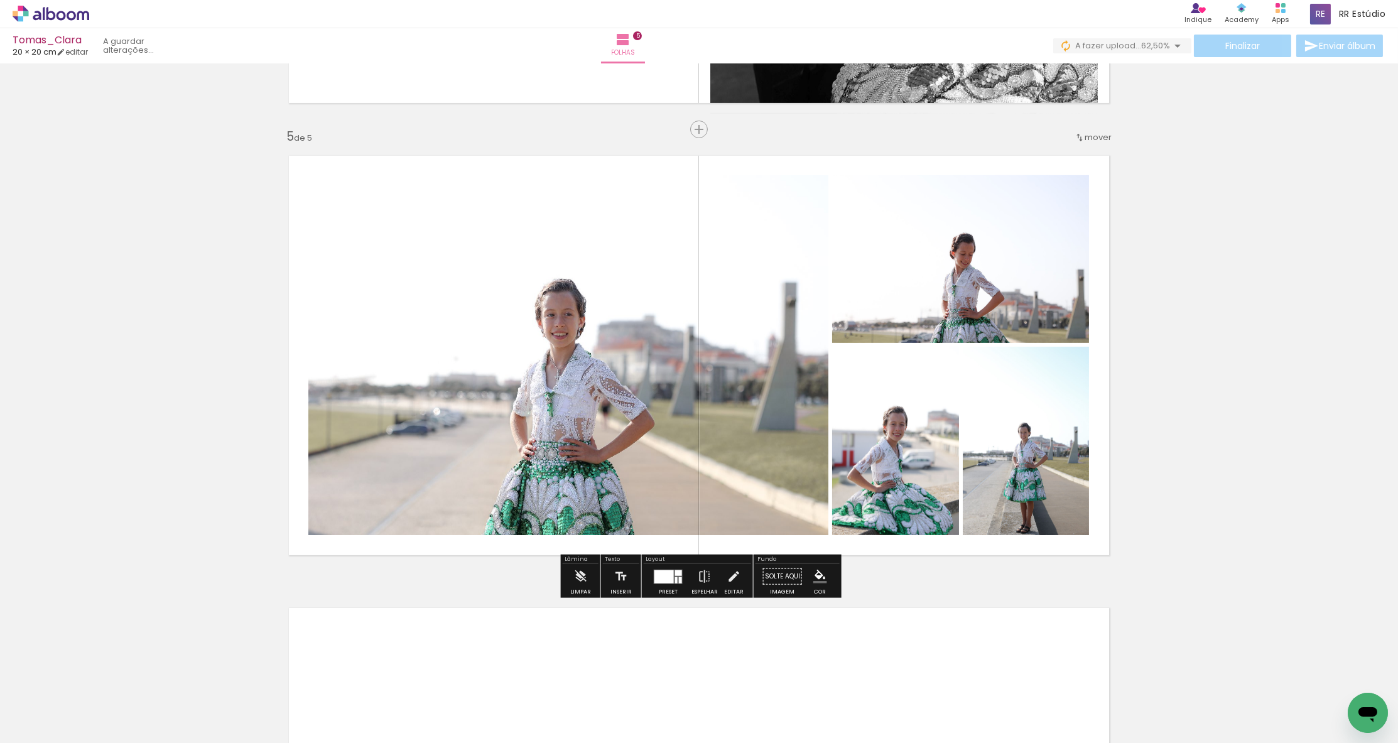
scroll to position [1766, 0]
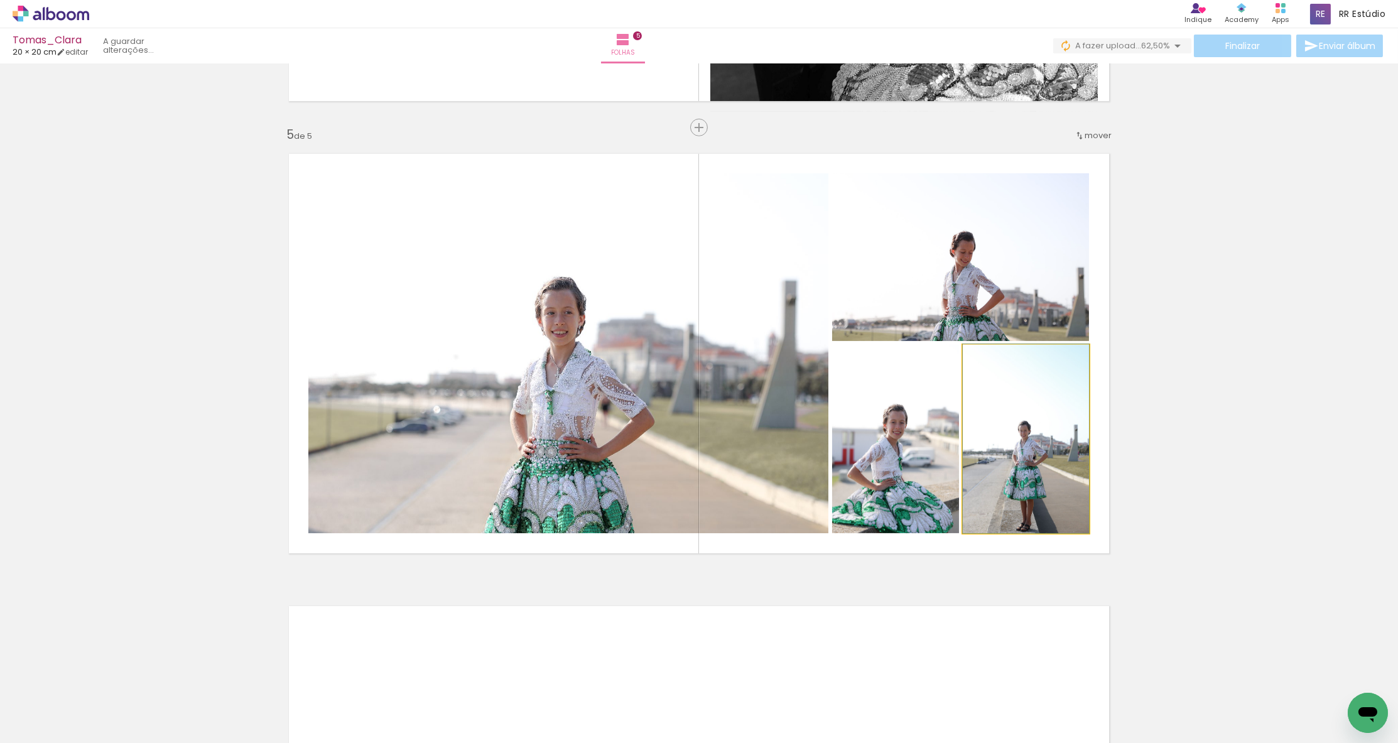
drag, startPoint x: 1018, startPoint y: 448, endPoint x: 1019, endPoint y: 428, distance: 19.5
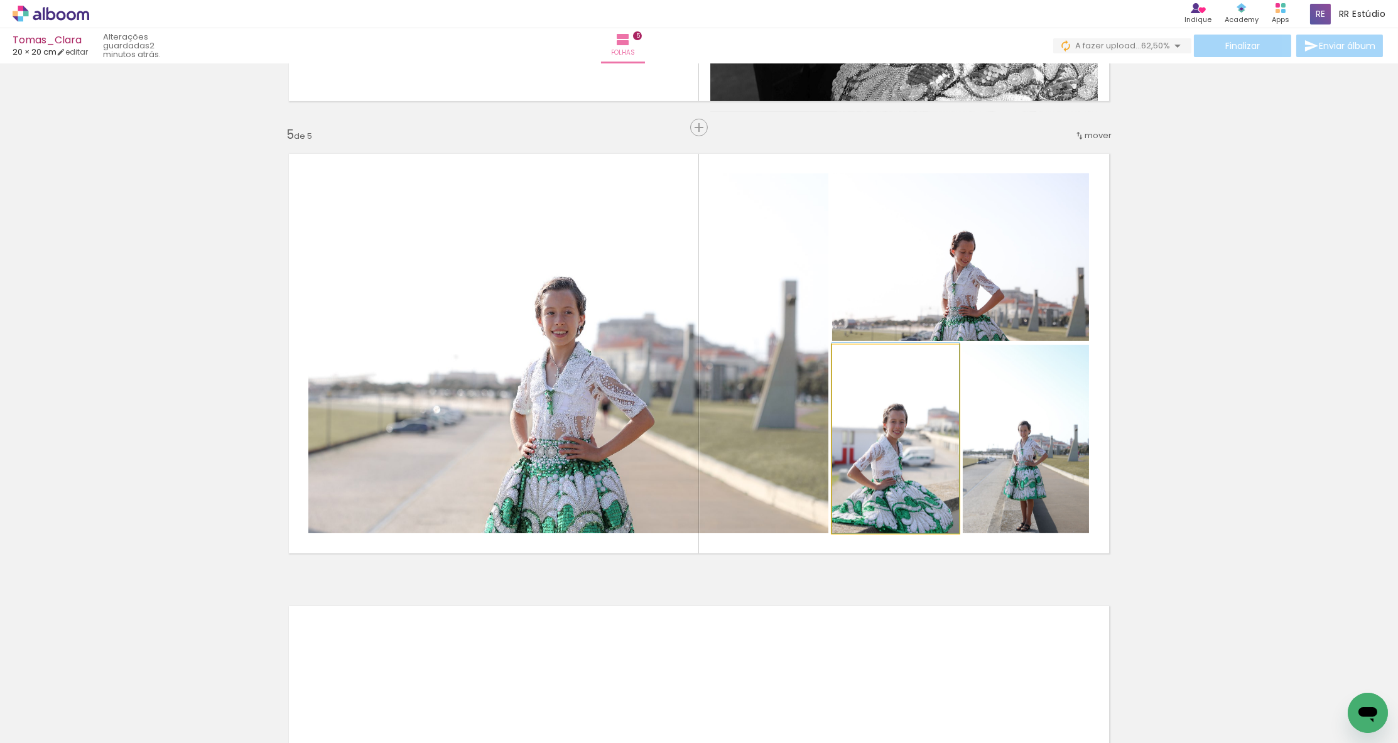
drag, startPoint x: 910, startPoint y: 456, endPoint x: 922, endPoint y: 447, distance: 14.3
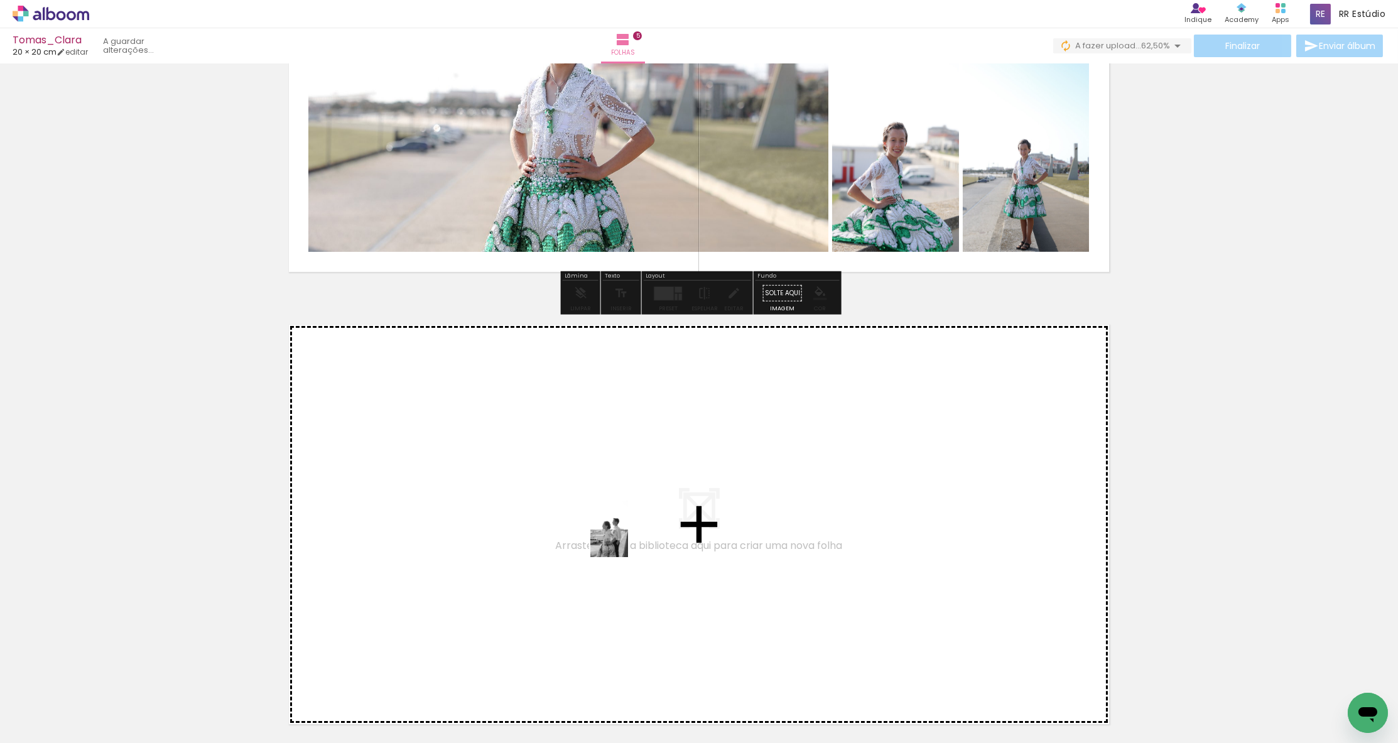
click at [628, 540] on quentale-workspace at bounding box center [699, 371] width 1398 height 743
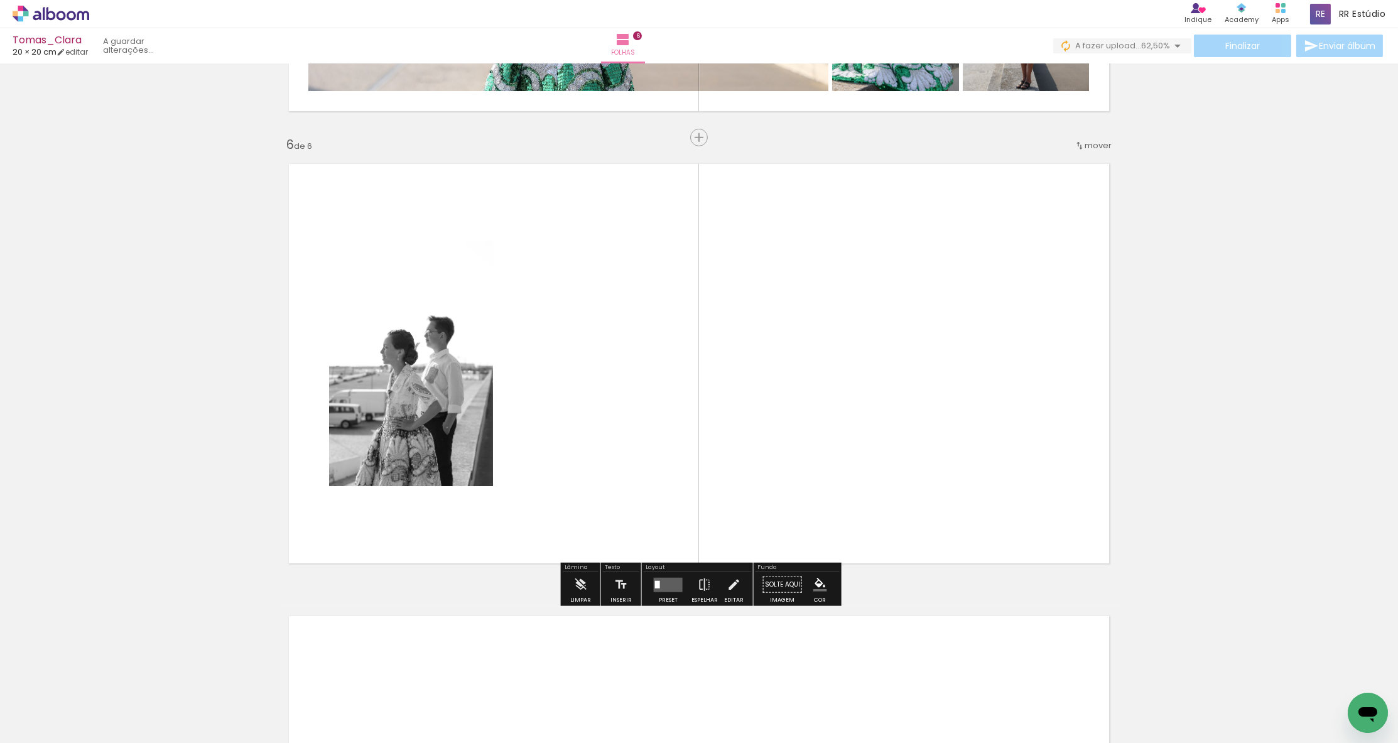
scroll to position [2208, 0]
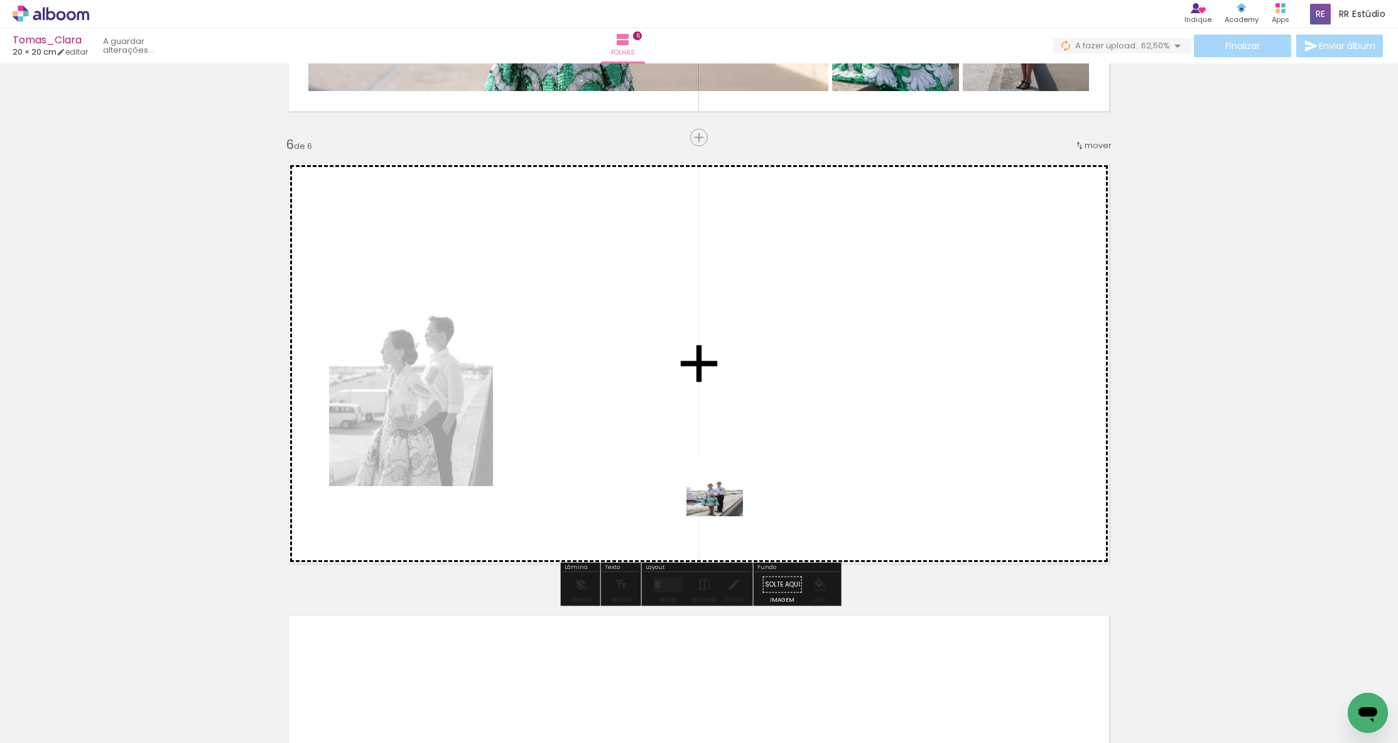
drag, startPoint x: 724, startPoint y: 528, endPoint x: 722, endPoint y: 470, distance: 57.8
click at [722, 470] on quentale-workspace at bounding box center [699, 371] width 1398 height 743
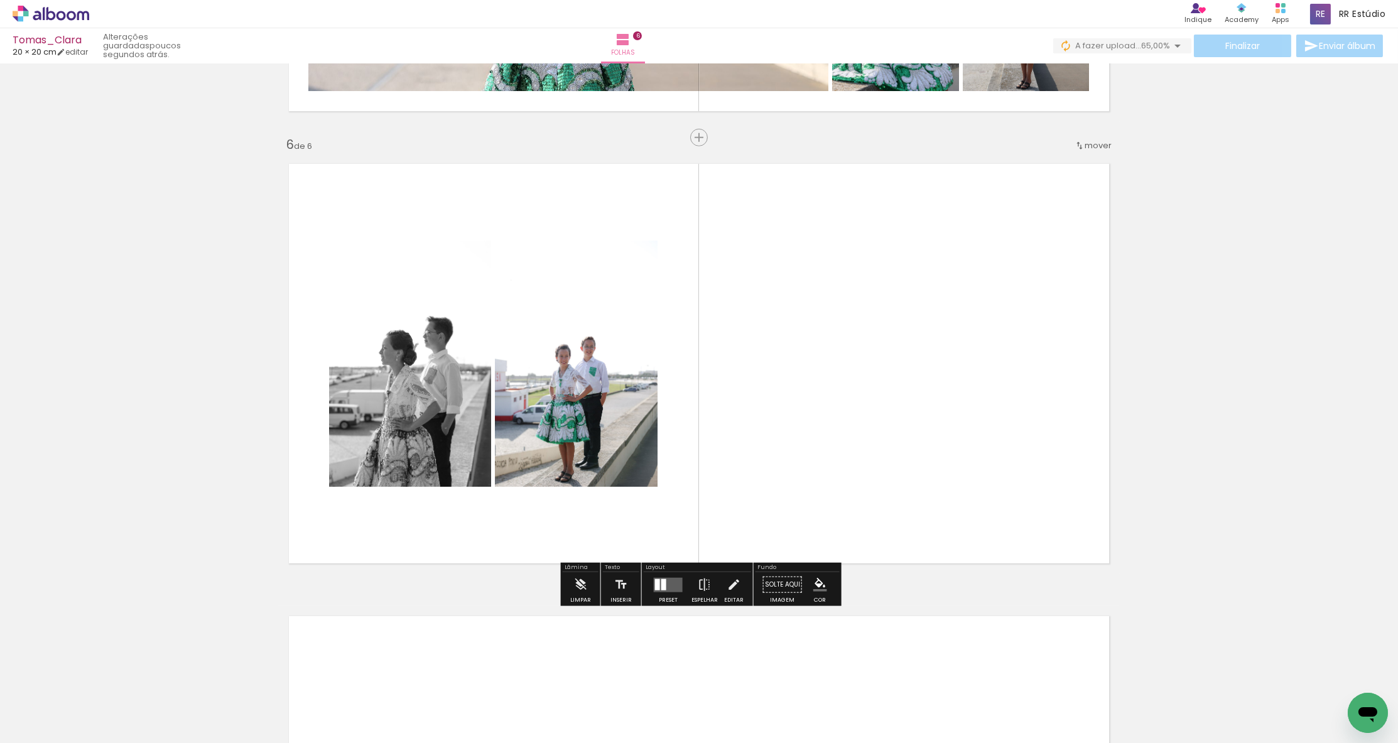
click at [664, 591] on quentale-layouter at bounding box center [668, 584] width 29 height 14
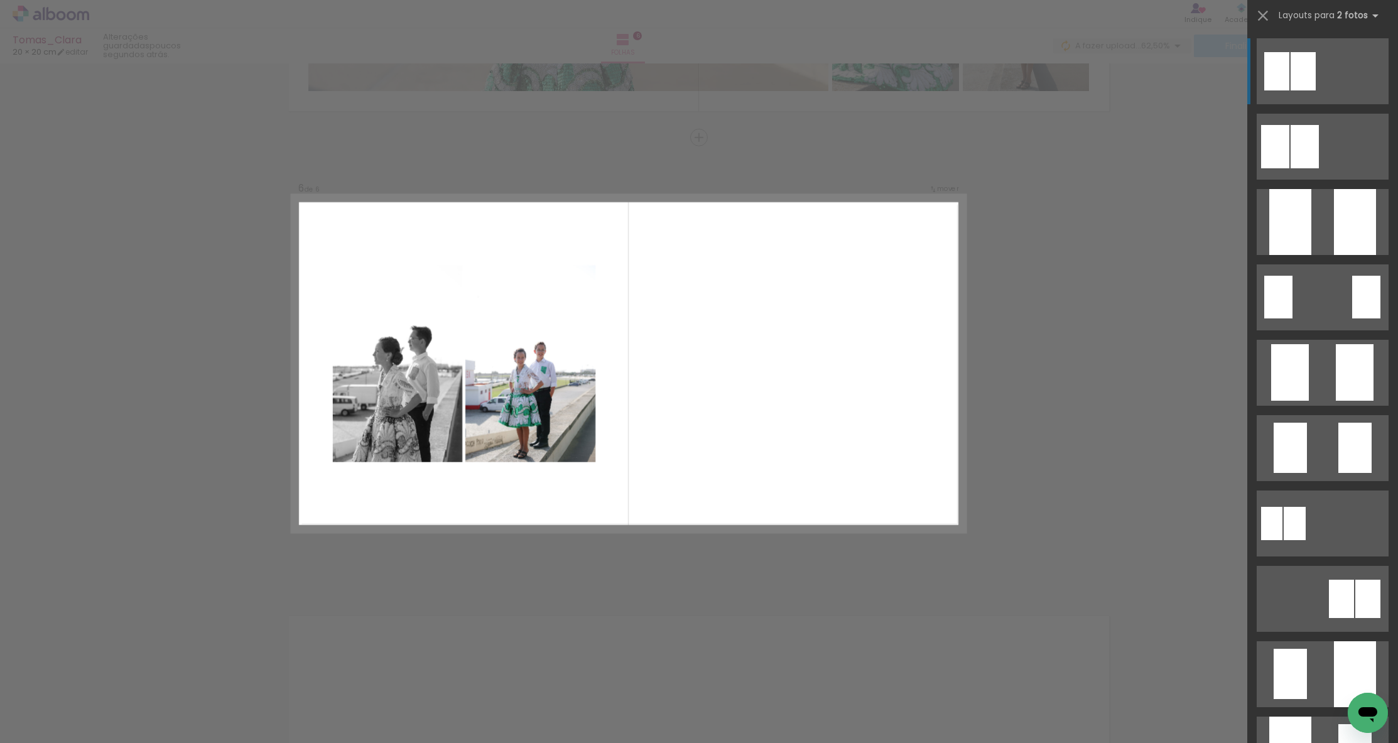
scroll to position [2208, 0]
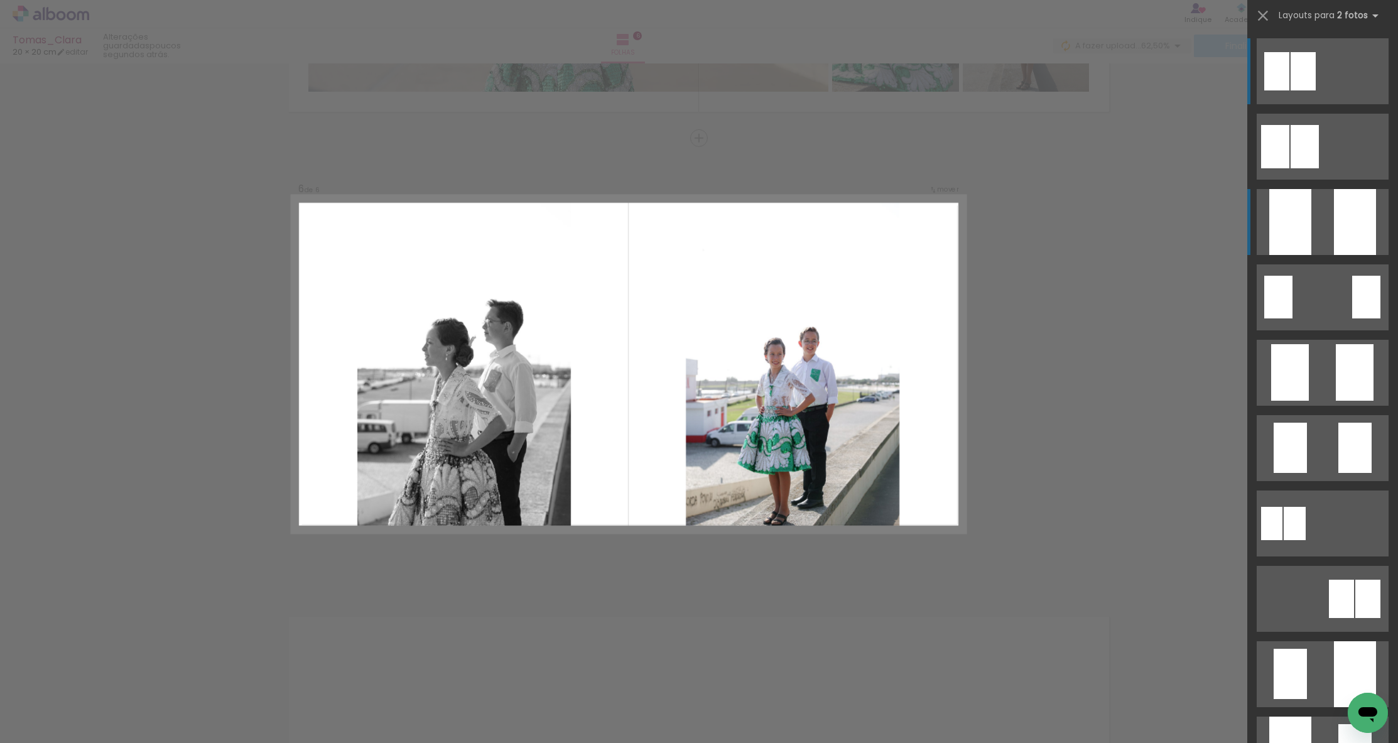
click at [807, 180] on quentale-layouter at bounding box center [1323, 147] width 132 height 66
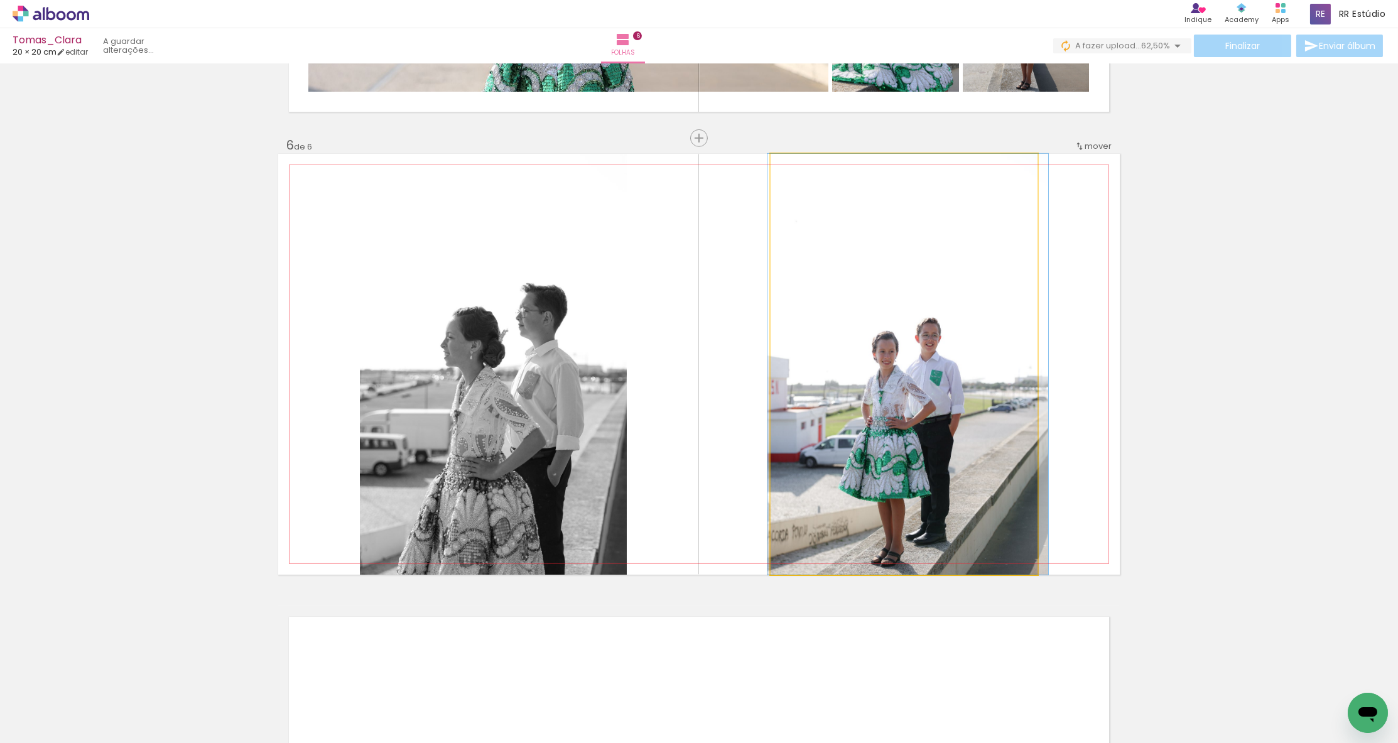
drag, startPoint x: 963, startPoint y: 459, endPoint x: 967, endPoint y: 402, distance: 56.7
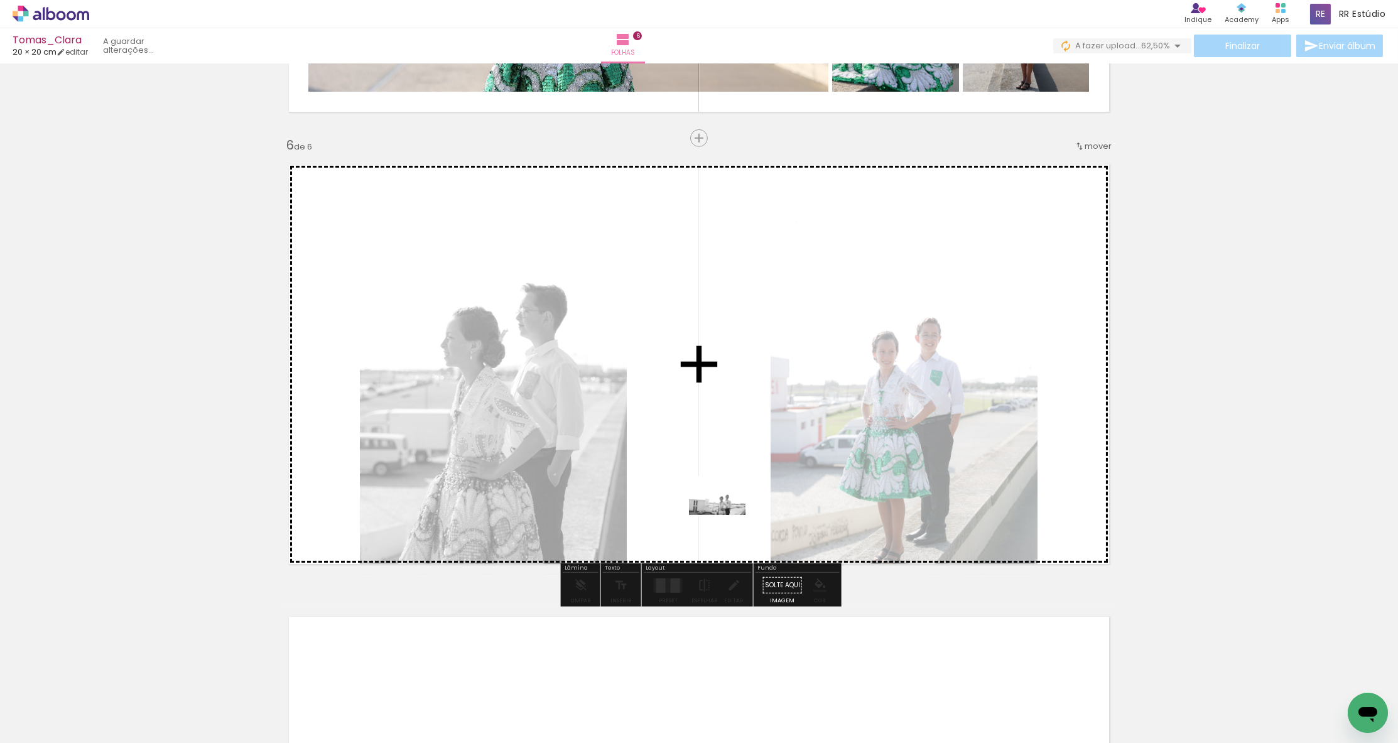
drag, startPoint x: 764, startPoint y: 702, endPoint x: 727, endPoint y: 515, distance: 190.8
click at [727, 515] on quentale-workspace at bounding box center [699, 371] width 1398 height 743
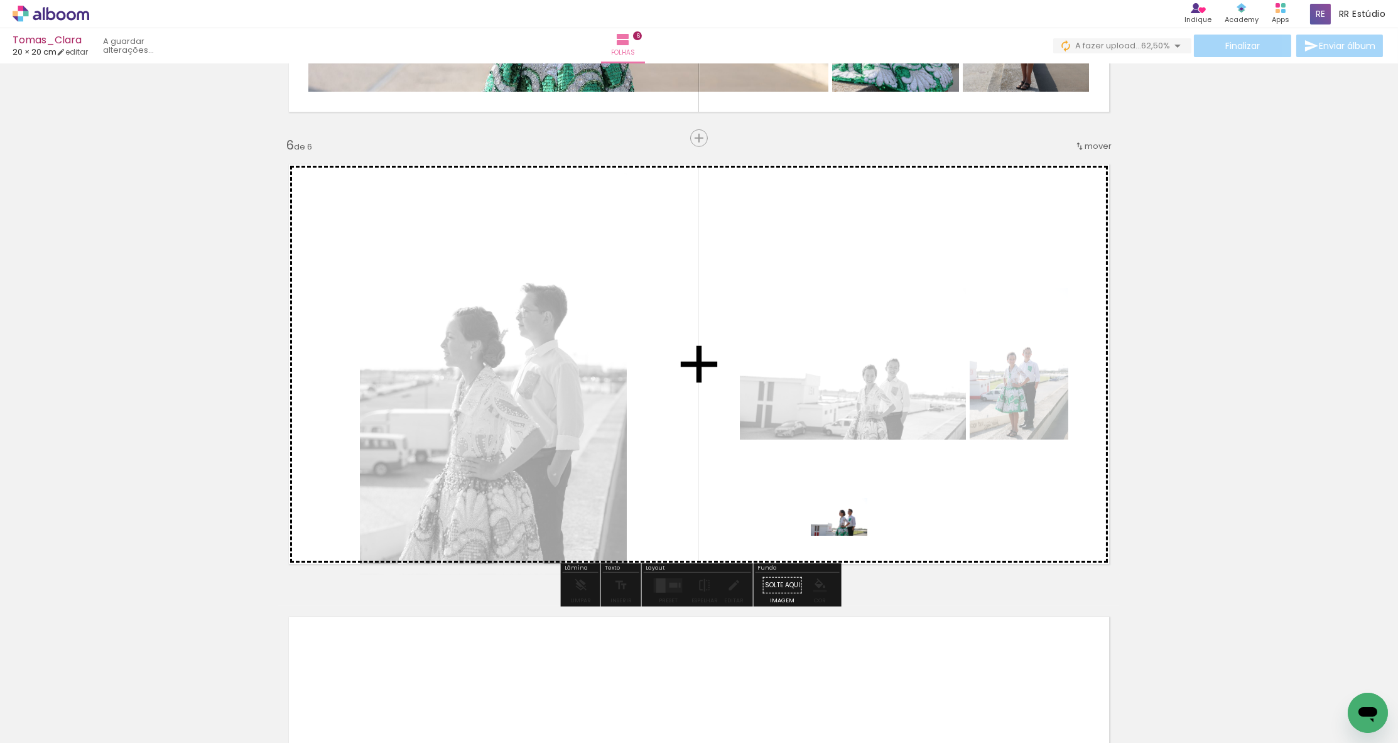
drag, startPoint x: 828, startPoint y: 695, endPoint x: 849, endPoint y: 536, distance: 160.3
click at [807, 536] on quentale-workspace at bounding box center [699, 371] width 1398 height 743
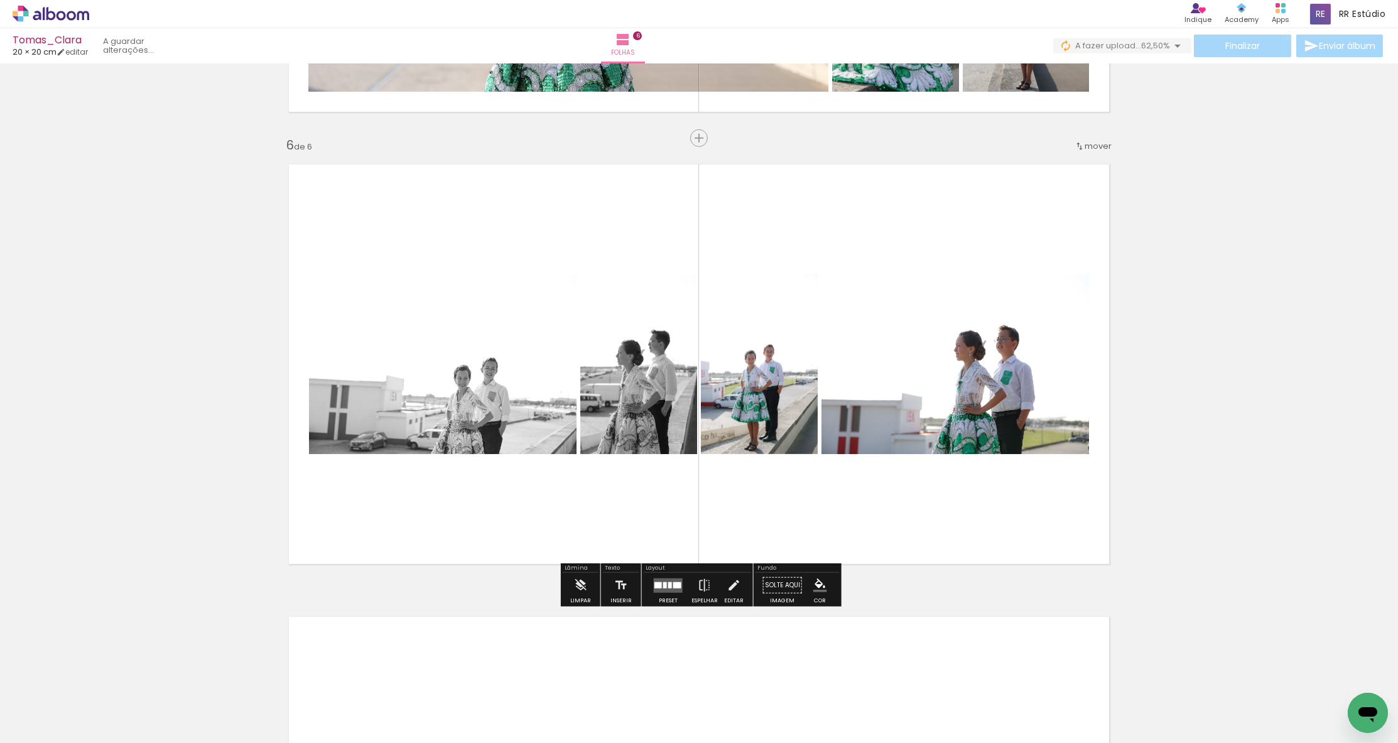
click at [663, 587] on div at bounding box center [665, 585] width 4 height 6
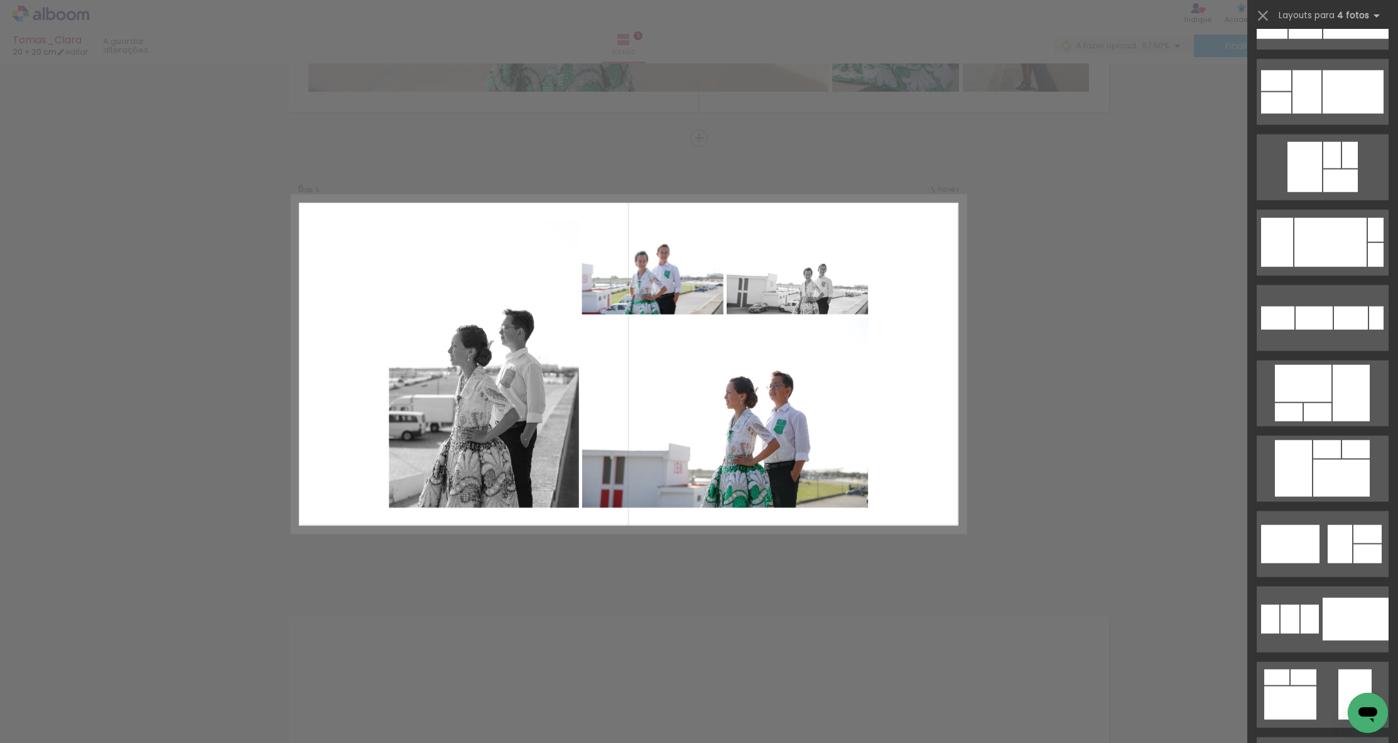
scroll to position [4655, 0]
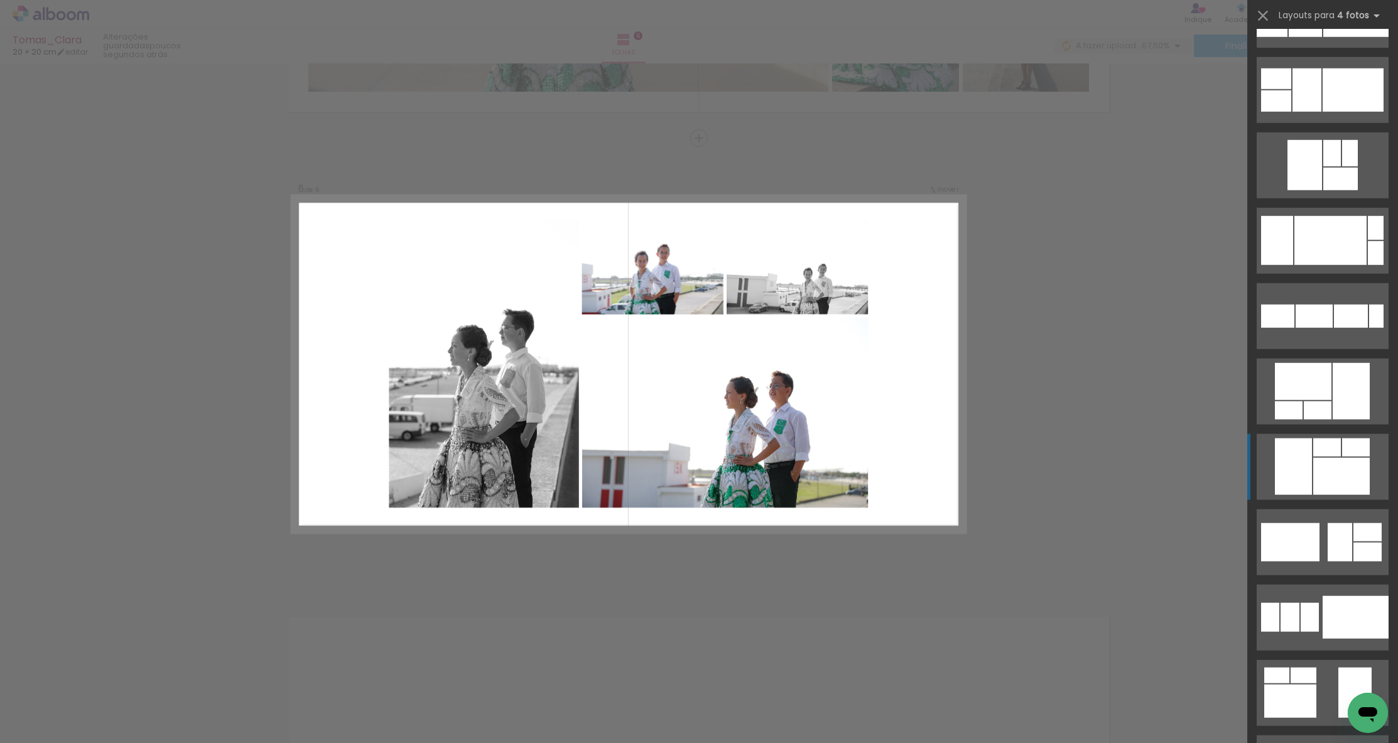
click at [807, 265] on div at bounding box center [1331, 240] width 72 height 49
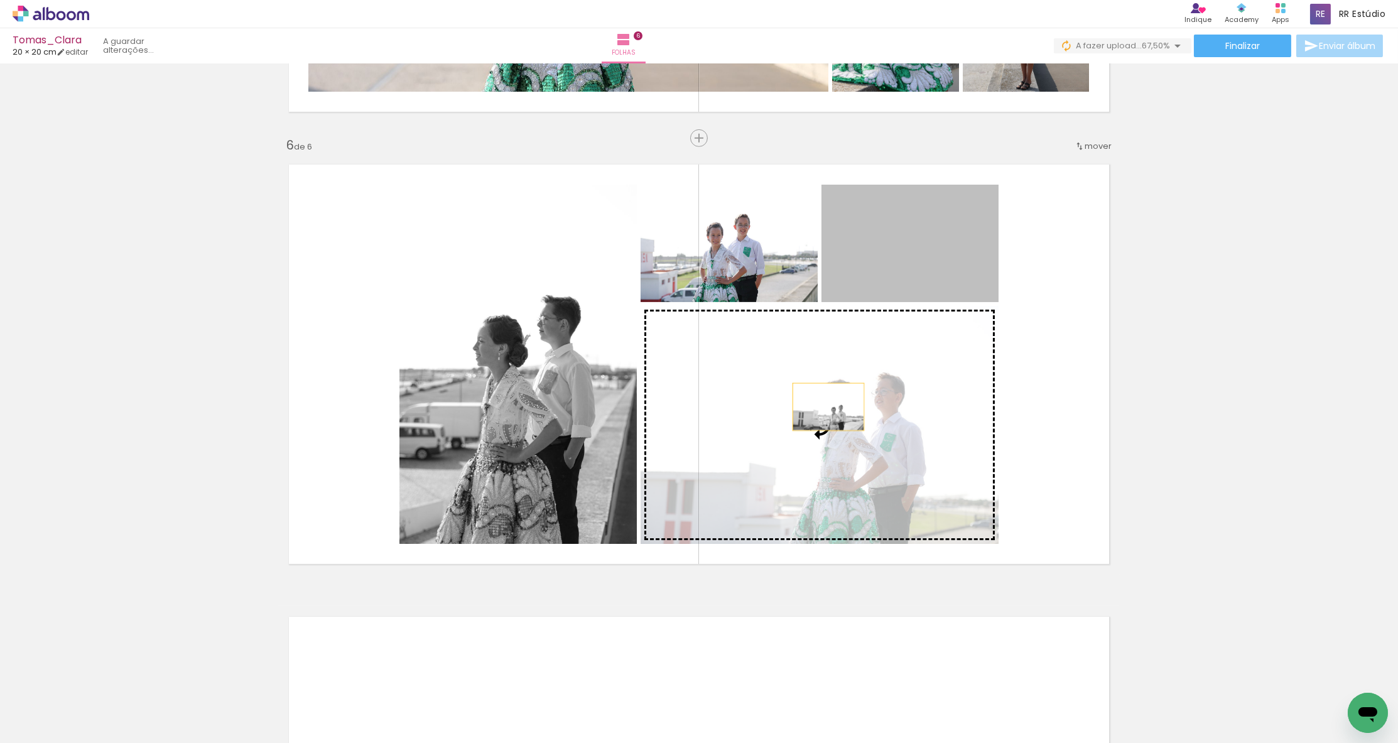
drag, startPoint x: 903, startPoint y: 274, endPoint x: 829, endPoint y: 407, distance: 152.4
click at [0, 0] on slot at bounding box center [0, 0] width 0 height 0
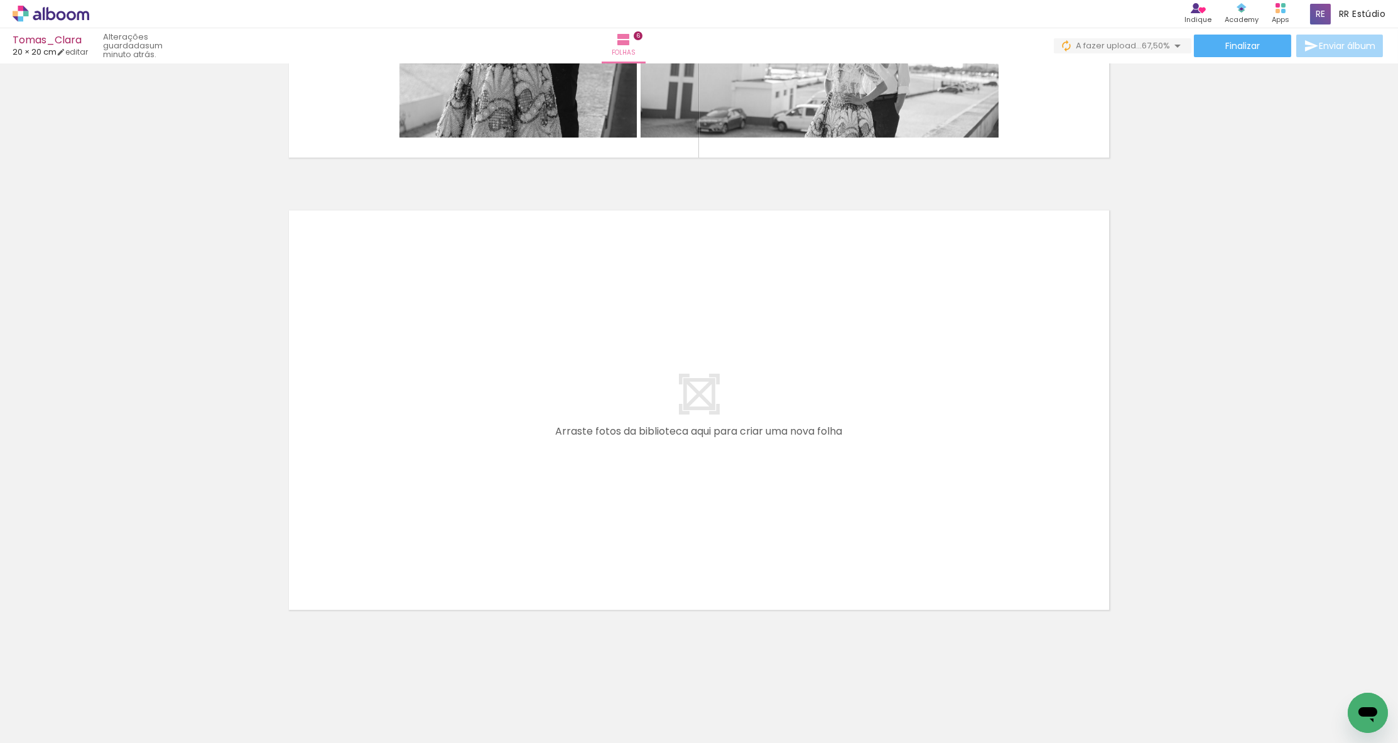
scroll to position [0, 0]
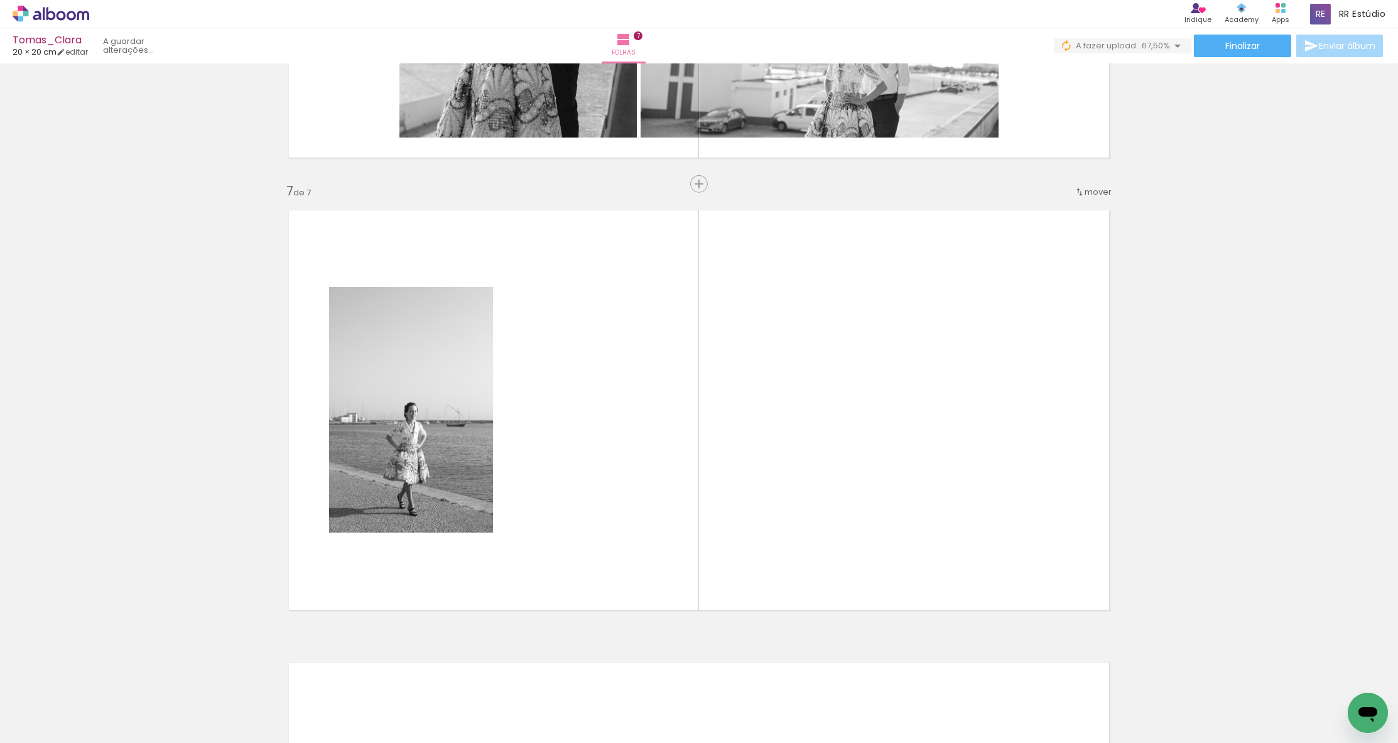
drag, startPoint x: 413, startPoint y: 706, endPoint x: 419, endPoint y: 517, distance: 189.2
click at [419, 517] on quentale-workspace at bounding box center [699, 371] width 1398 height 743
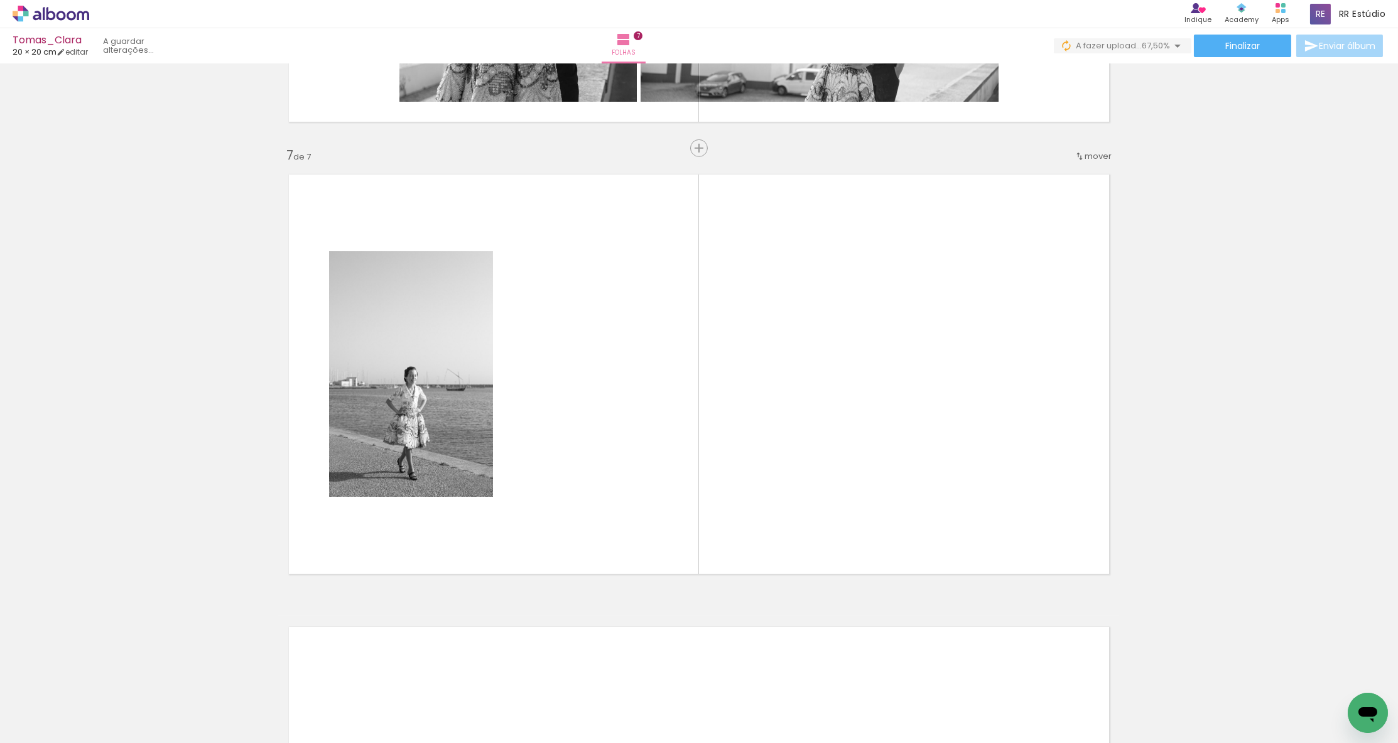
scroll to position [2660, 0]
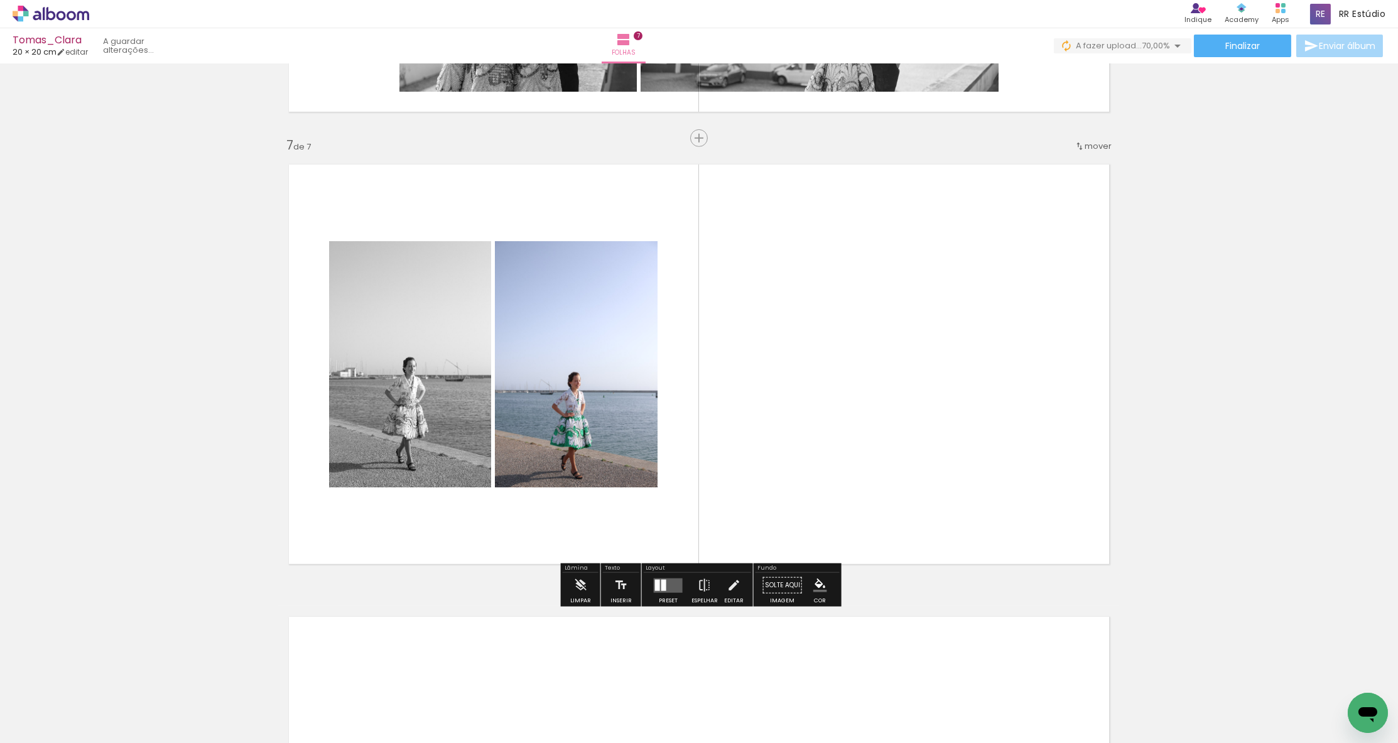
drag, startPoint x: 475, startPoint y: 694, endPoint x: 533, endPoint y: 470, distance: 231.0
click at [533, 470] on quentale-workspace at bounding box center [699, 371] width 1398 height 743
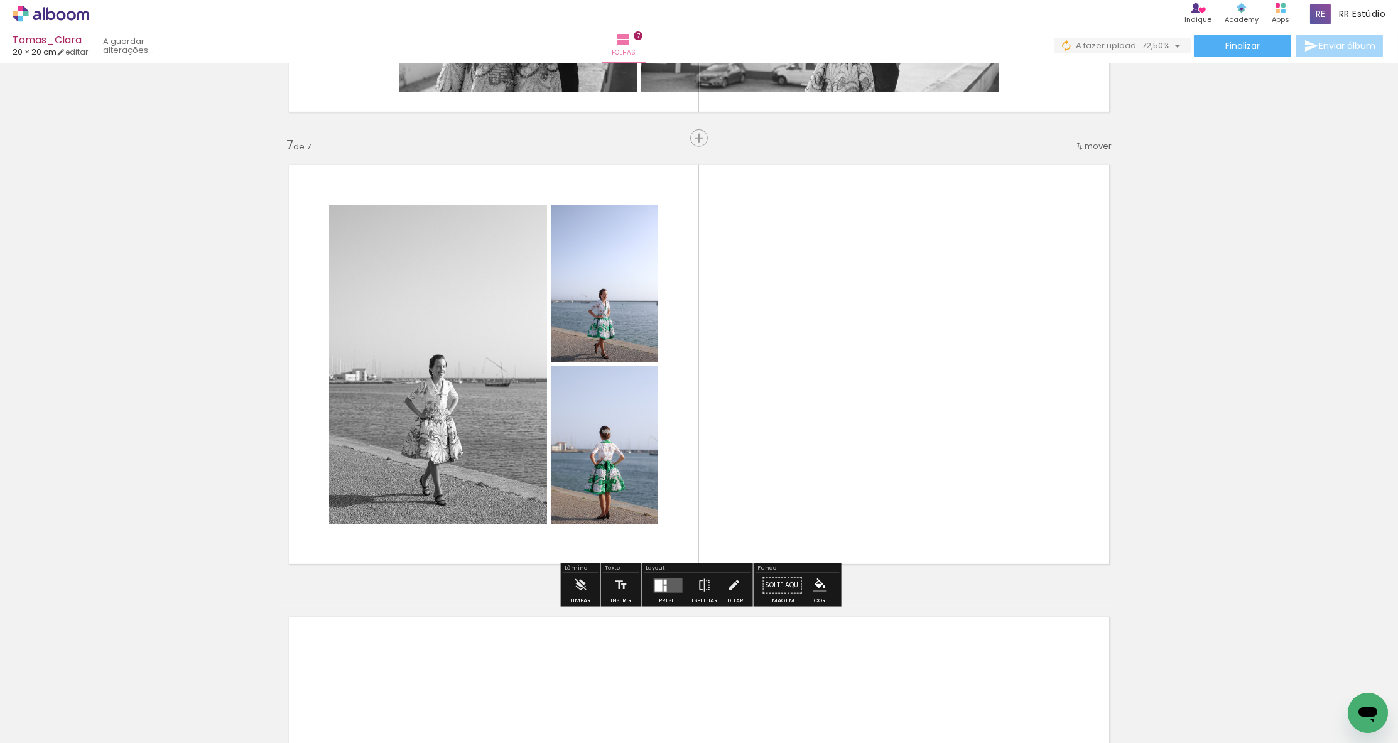
drag, startPoint x: 544, startPoint y: 690, endPoint x: 517, endPoint y: 533, distance: 159.4
click at [517, 533] on quentale-workspace at bounding box center [699, 371] width 1398 height 743
click at [670, 584] on quentale-layouter at bounding box center [668, 585] width 29 height 14
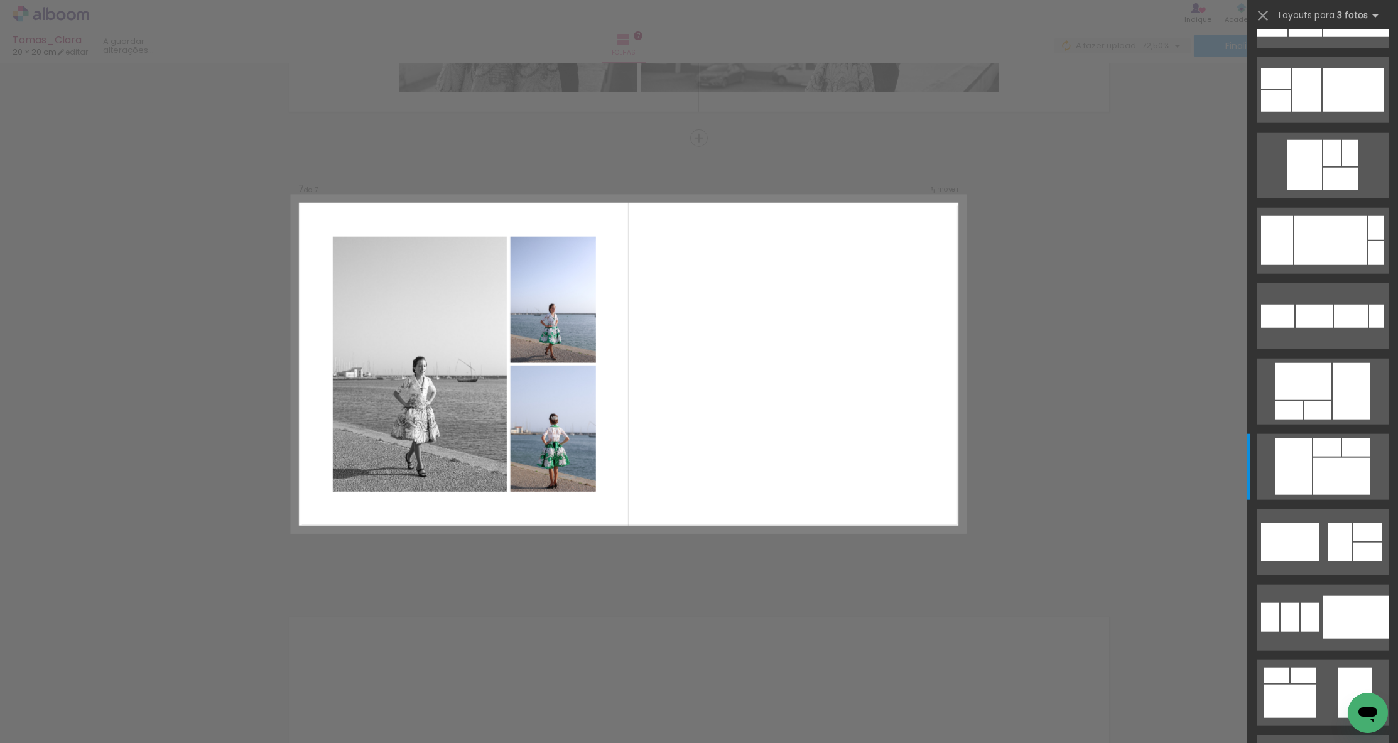
scroll to position [0, 0]
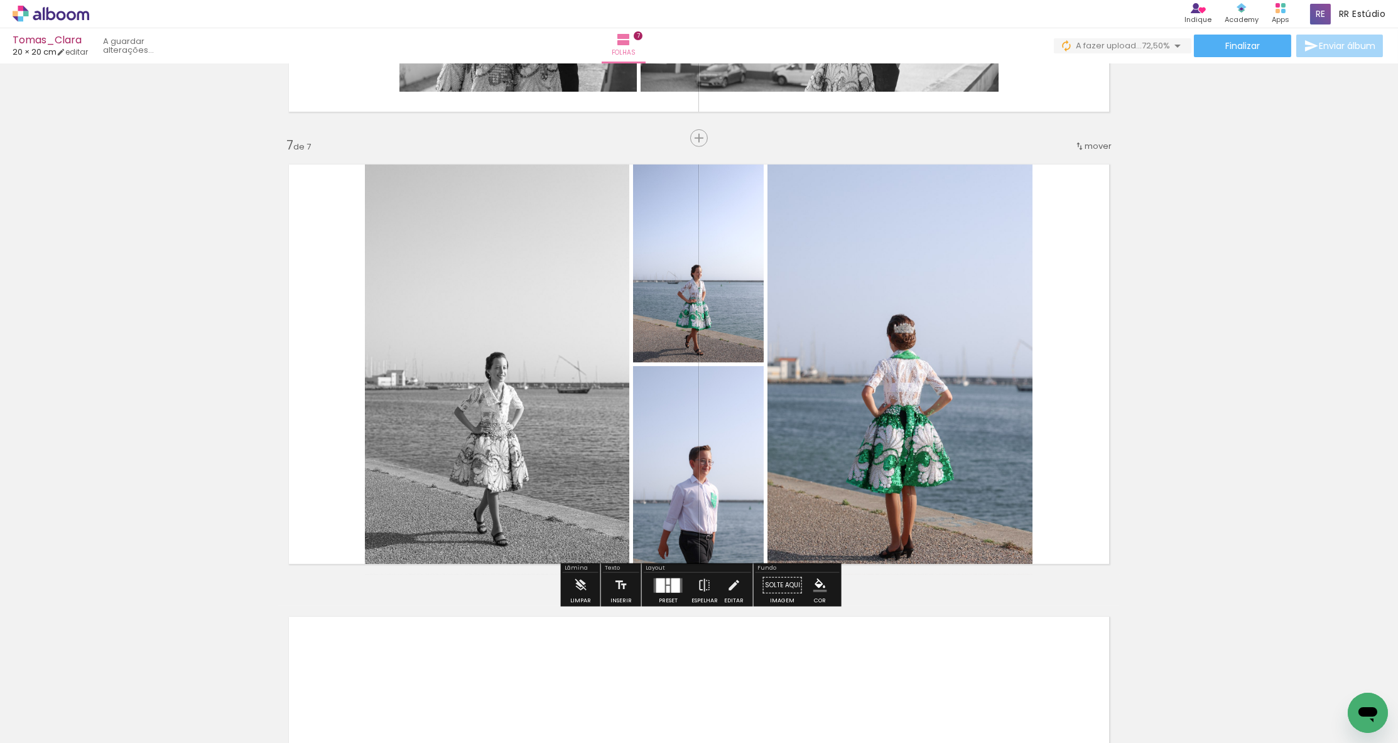
drag, startPoint x: 687, startPoint y: 663, endPoint x: 777, endPoint y: 490, distance: 194.7
click at [777, 490] on quentale-workspace at bounding box center [699, 371] width 1398 height 743
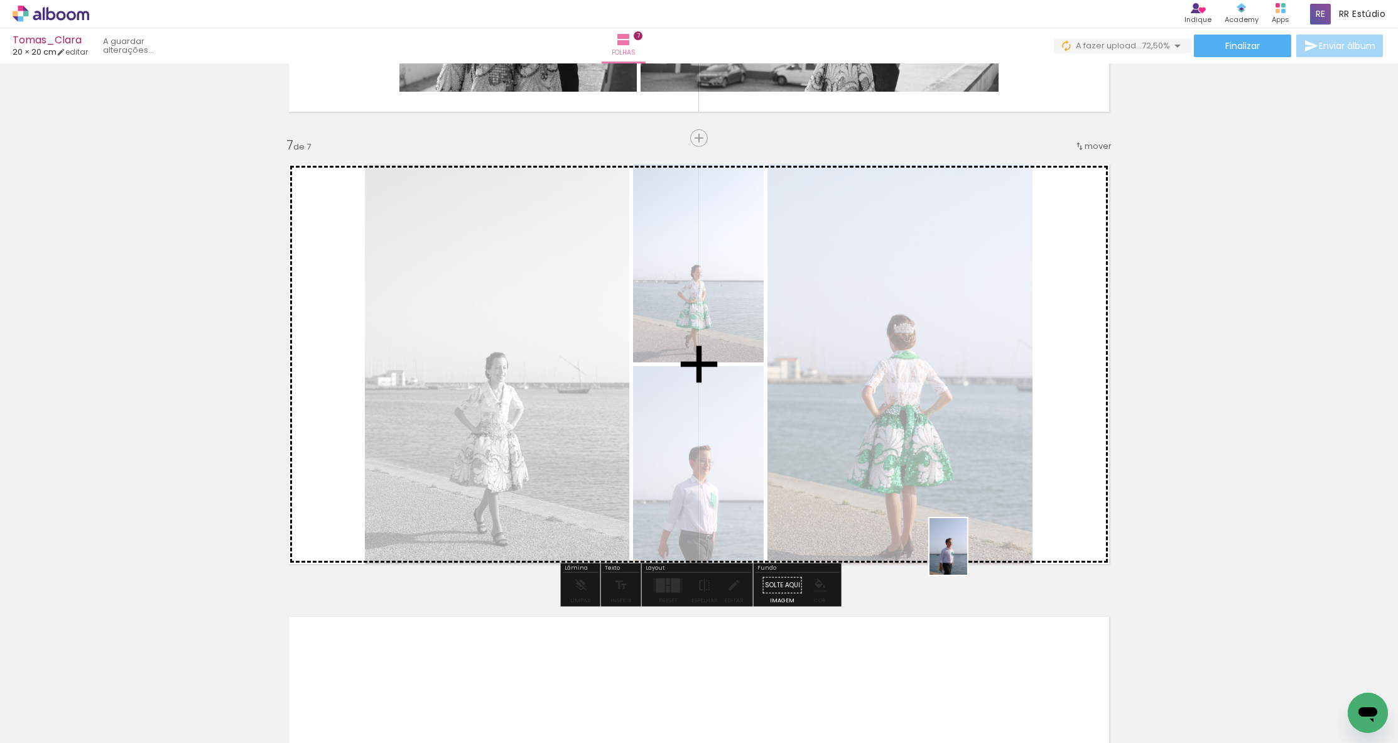
drag, startPoint x: 754, startPoint y: 700, endPoint x: 972, endPoint y: 554, distance: 262.6
click at [807, 554] on quentale-workspace at bounding box center [699, 371] width 1398 height 743
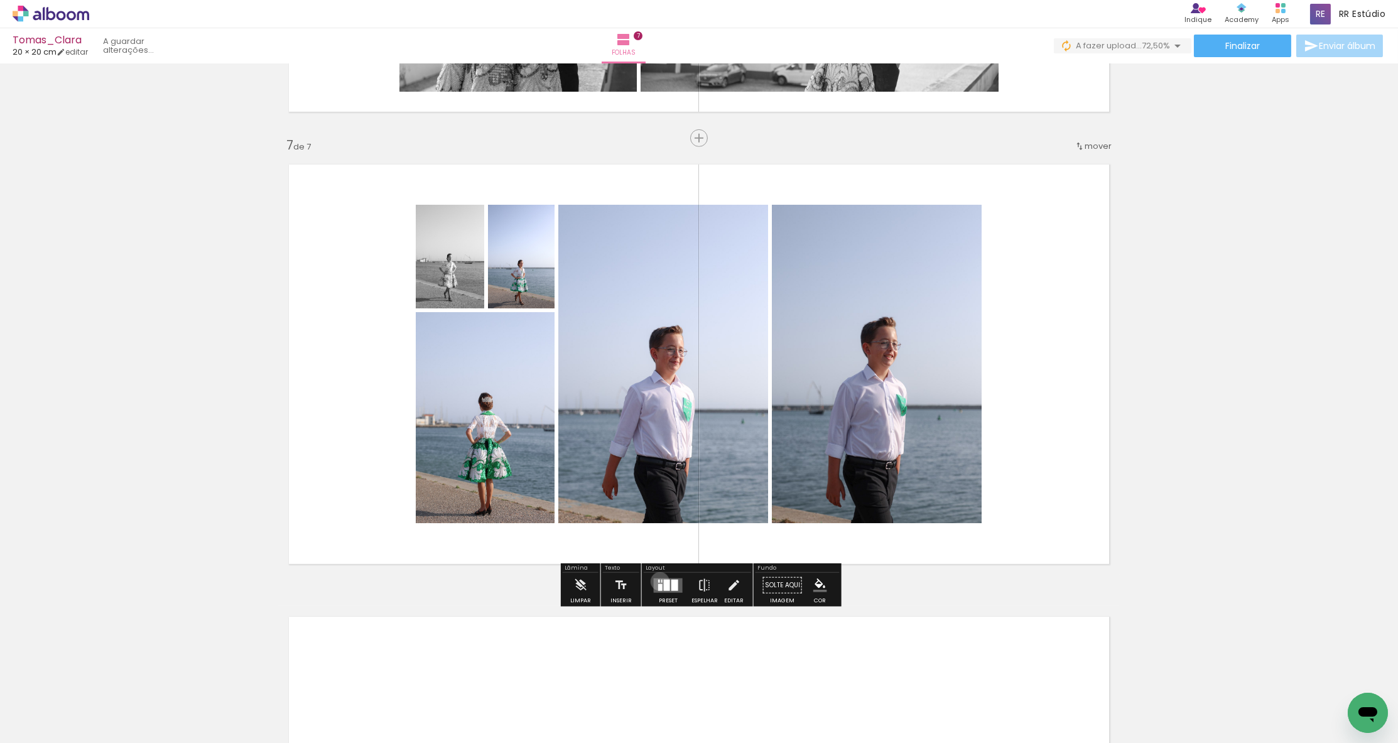
click at [657, 582] on quentale-layouter at bounding box center [668, 585] width 29 height 14
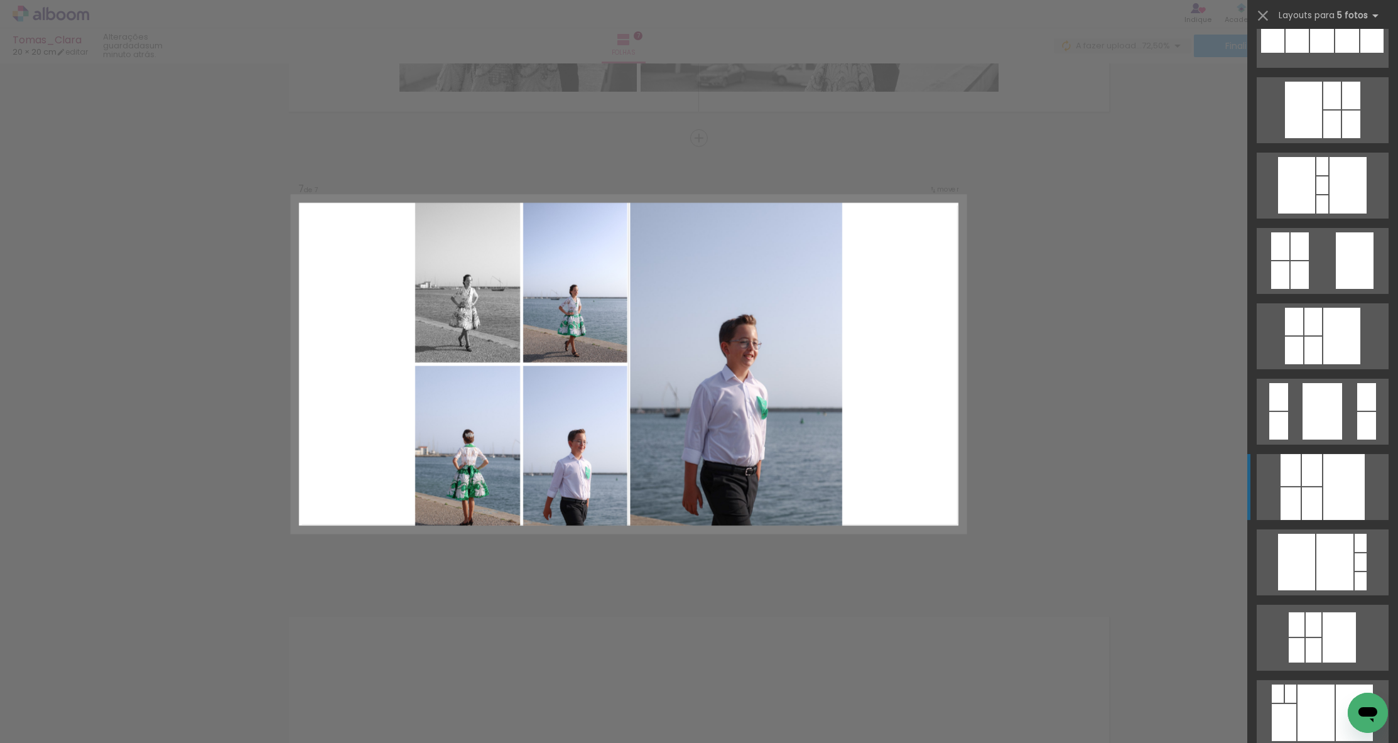
scroll to position [641, 0]
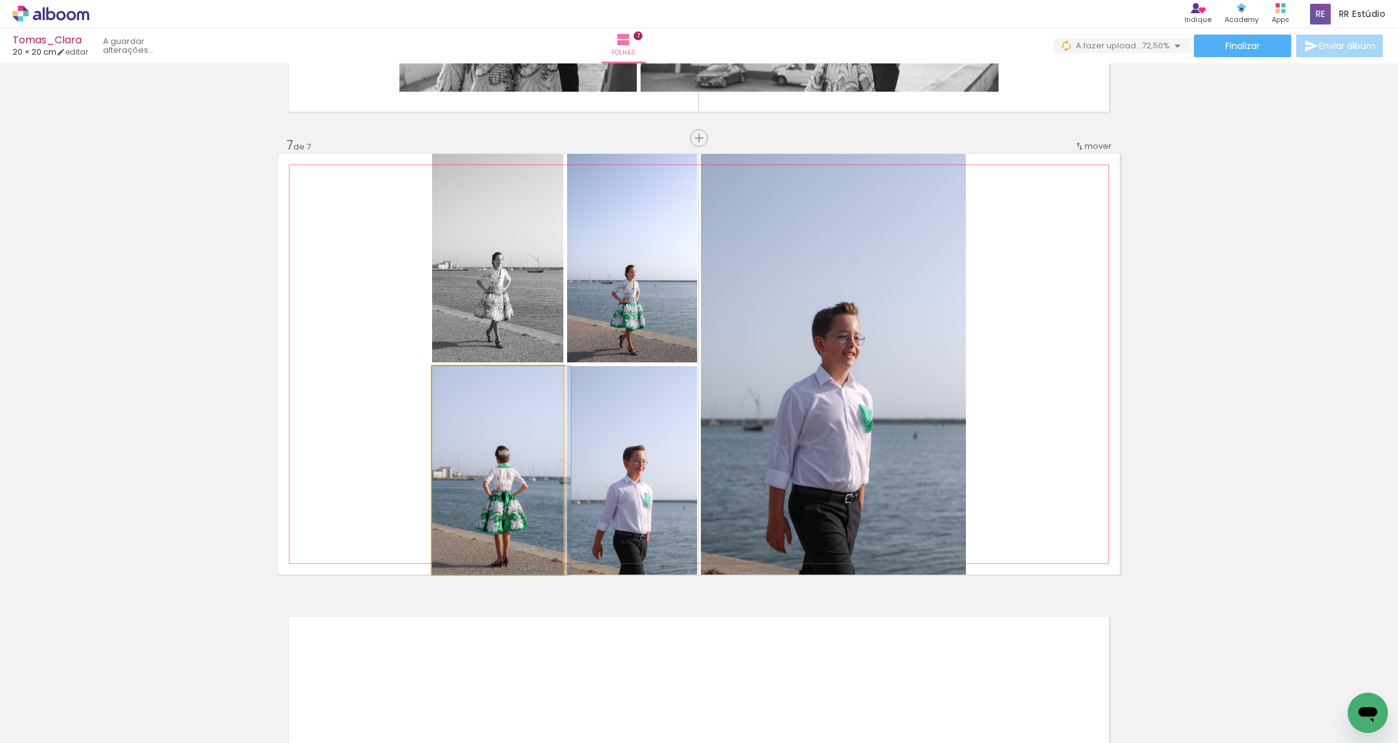
drag, startPoint x: 499, startPoint y: 496, endPoint x: 506, endPoint y: 449, distance: 47.6
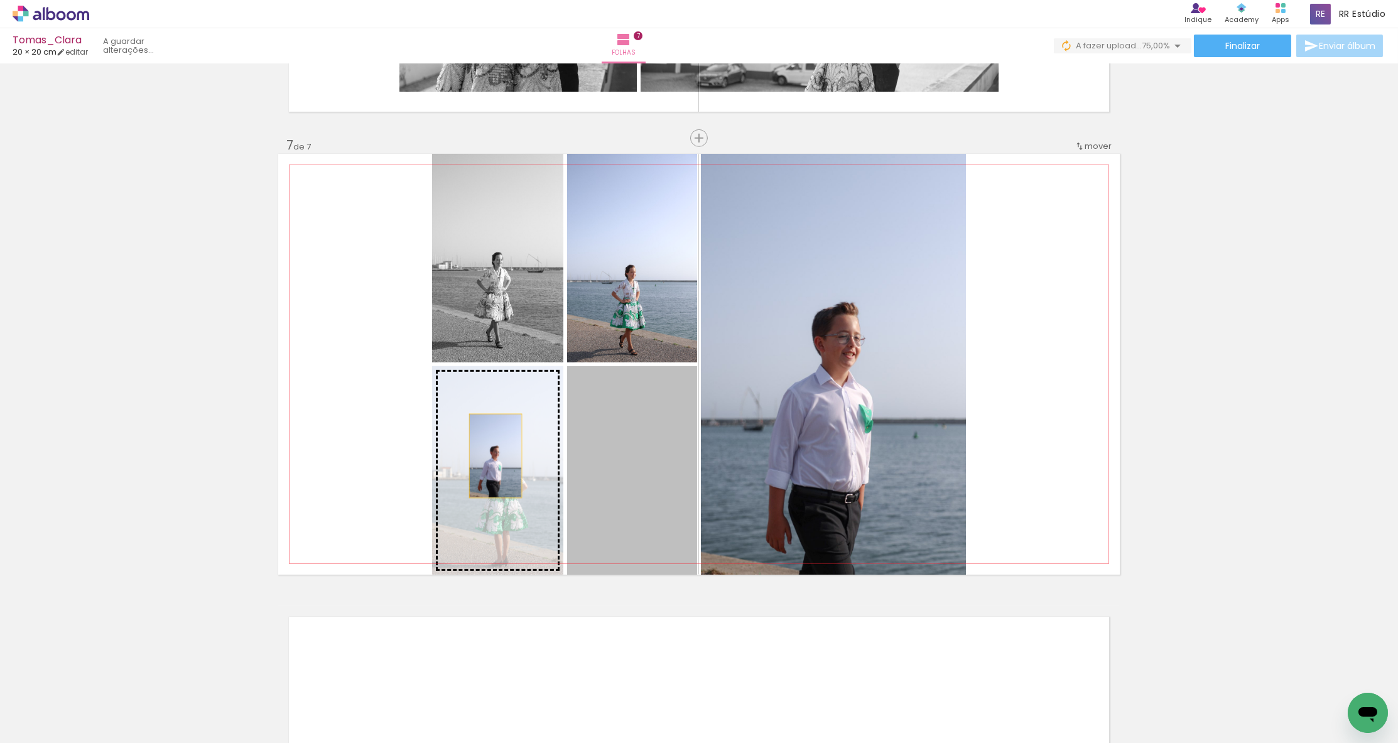
drag, startPoint x: 624, startPoint y: 466, endPoint x: 496, endPoint y: 456, distance: 129.2
click at [0, 0] on slot at bounding box center [0, 0] width 0 height 0
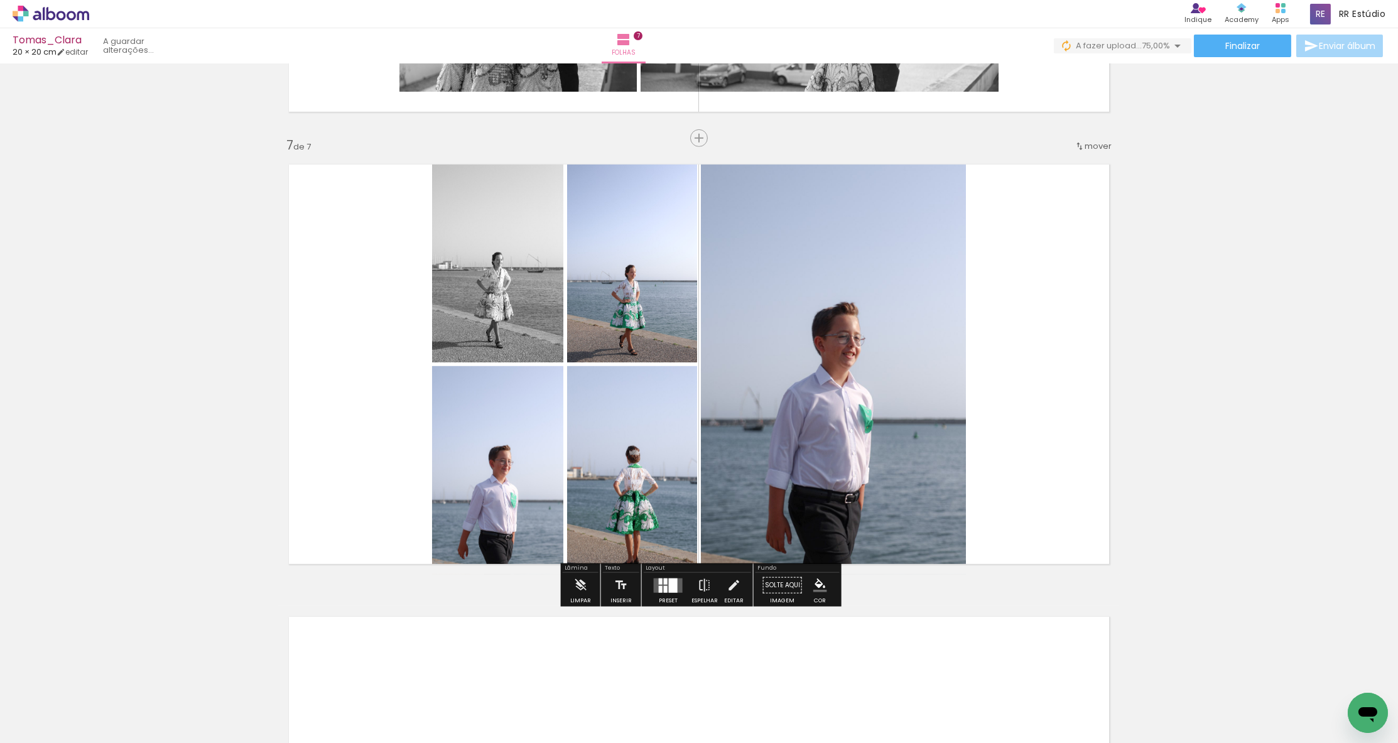
click at [0, 0] on slot "P&B" at bounding box center [0, 0] width 0 height 0
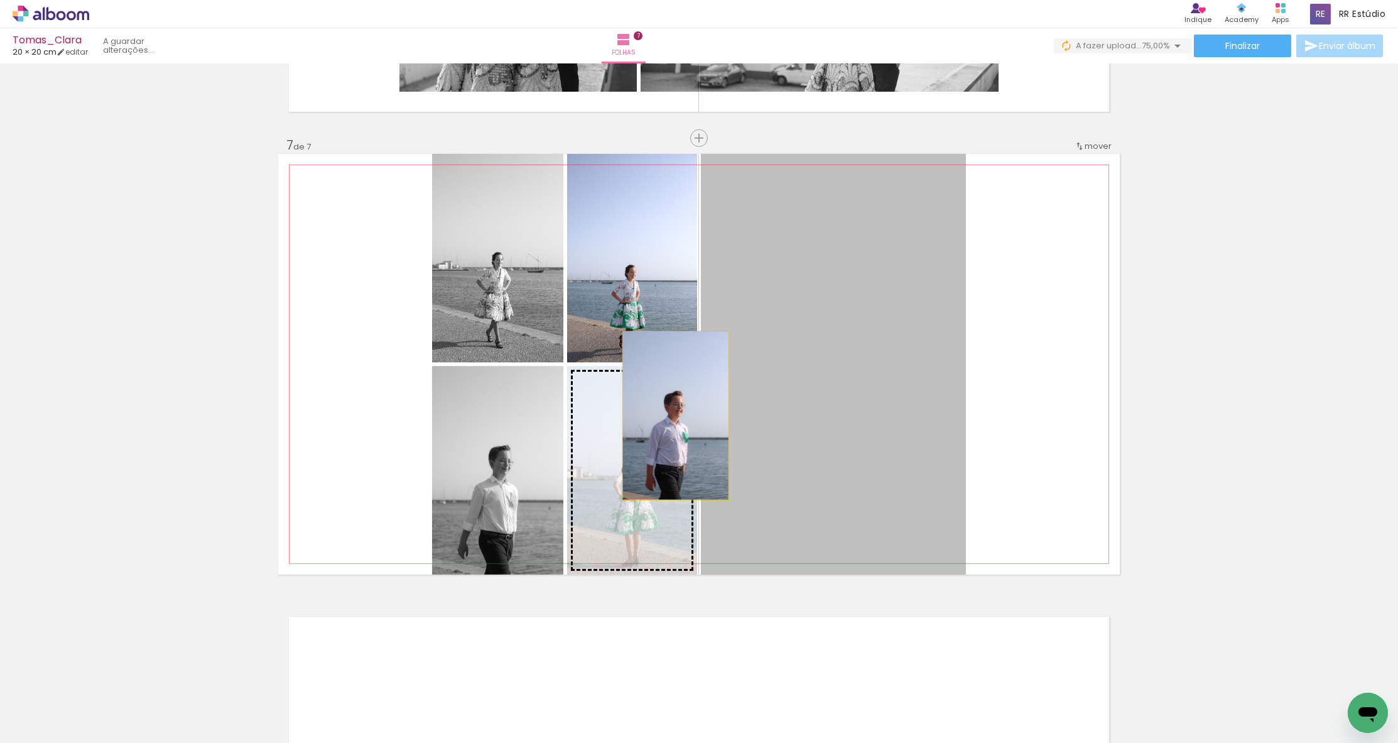
drag, startPoint x: 784, startPoint y: 383, endPoint x: 676, endPoint y: 416, distance: 113.1
click at [0, 0] on slot at bounding box center [0, 0] width 0 height 0
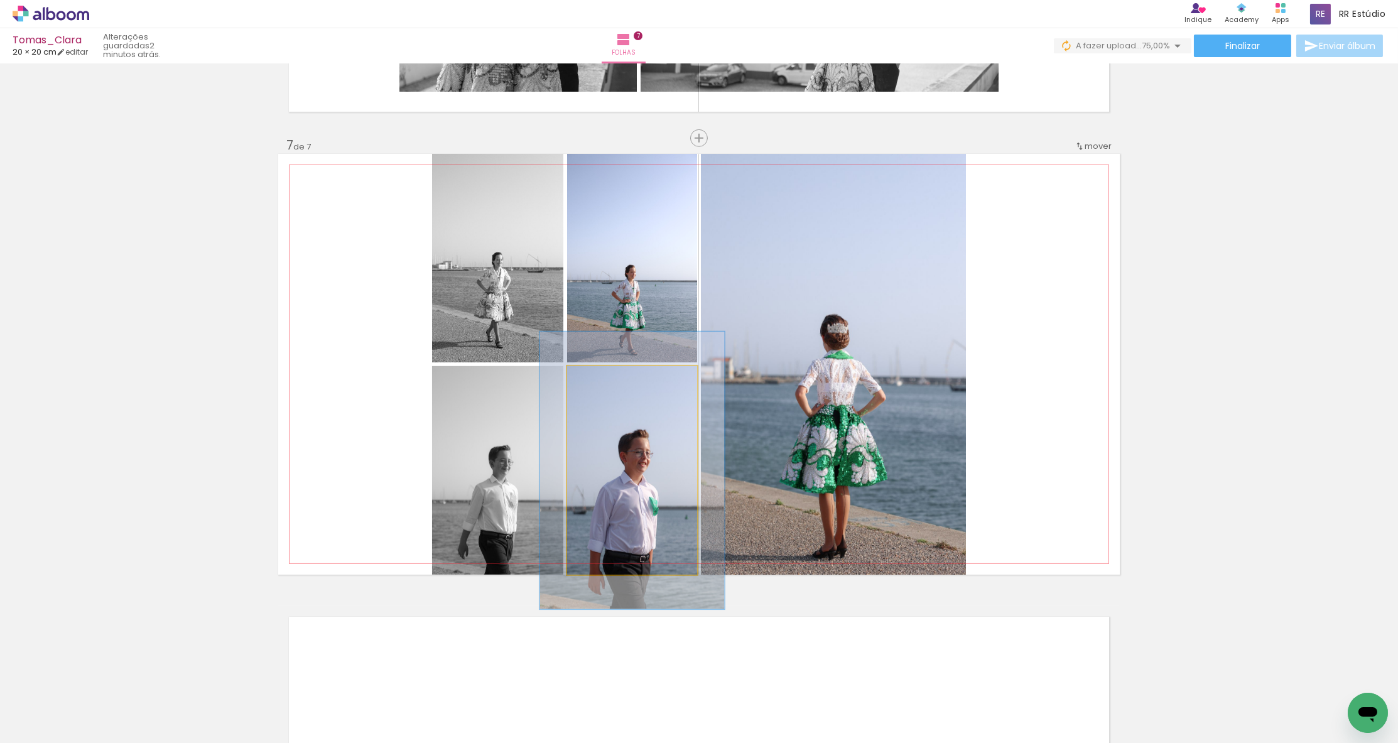
drag, startPoint x: 596, startPoint y: 381, endPoint x: 611, endPoint y: 381, distance: 15.1
type paper-slider "135"
click at [611, 381] on div at bounding box center [611, 379] width 11 height 11
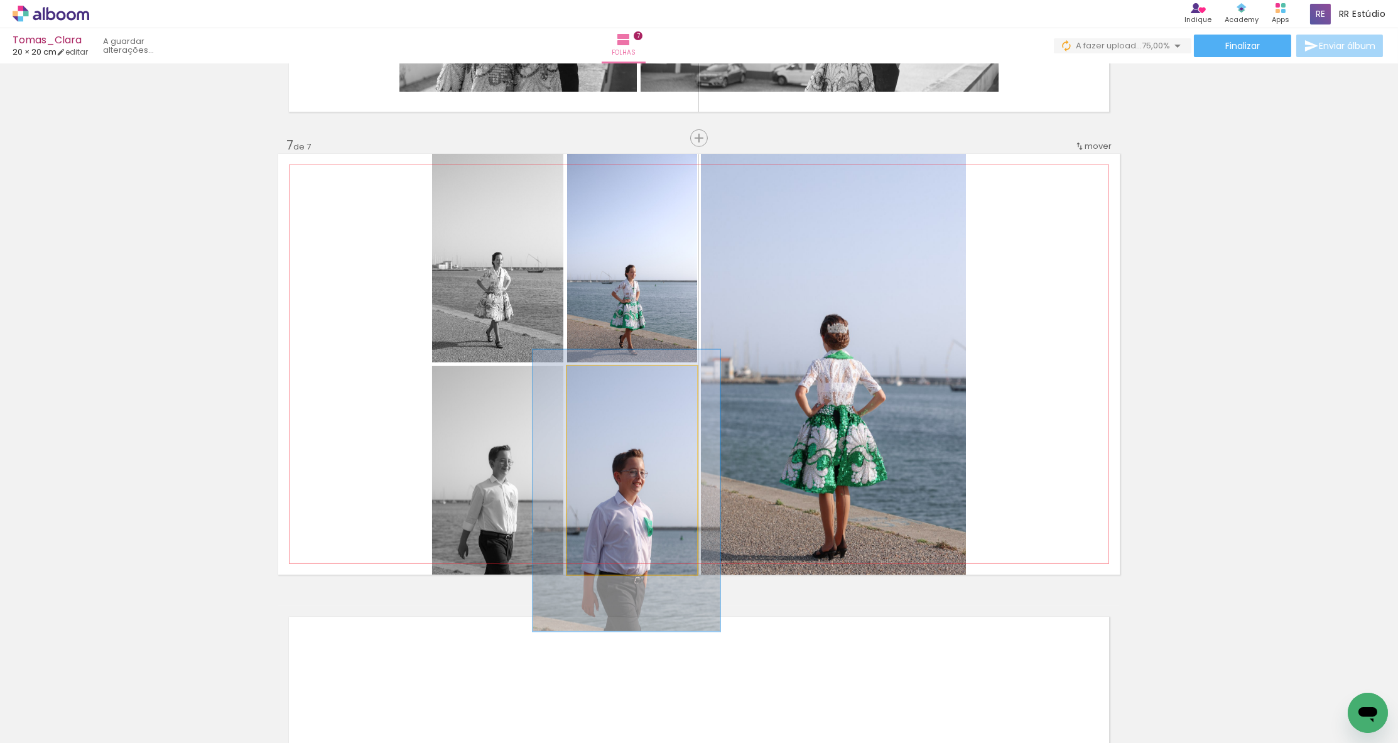
drag, startPoint x: 622, startPoint y: 423, endPoint x: 618, endPoint y: 440, distance: 17.4
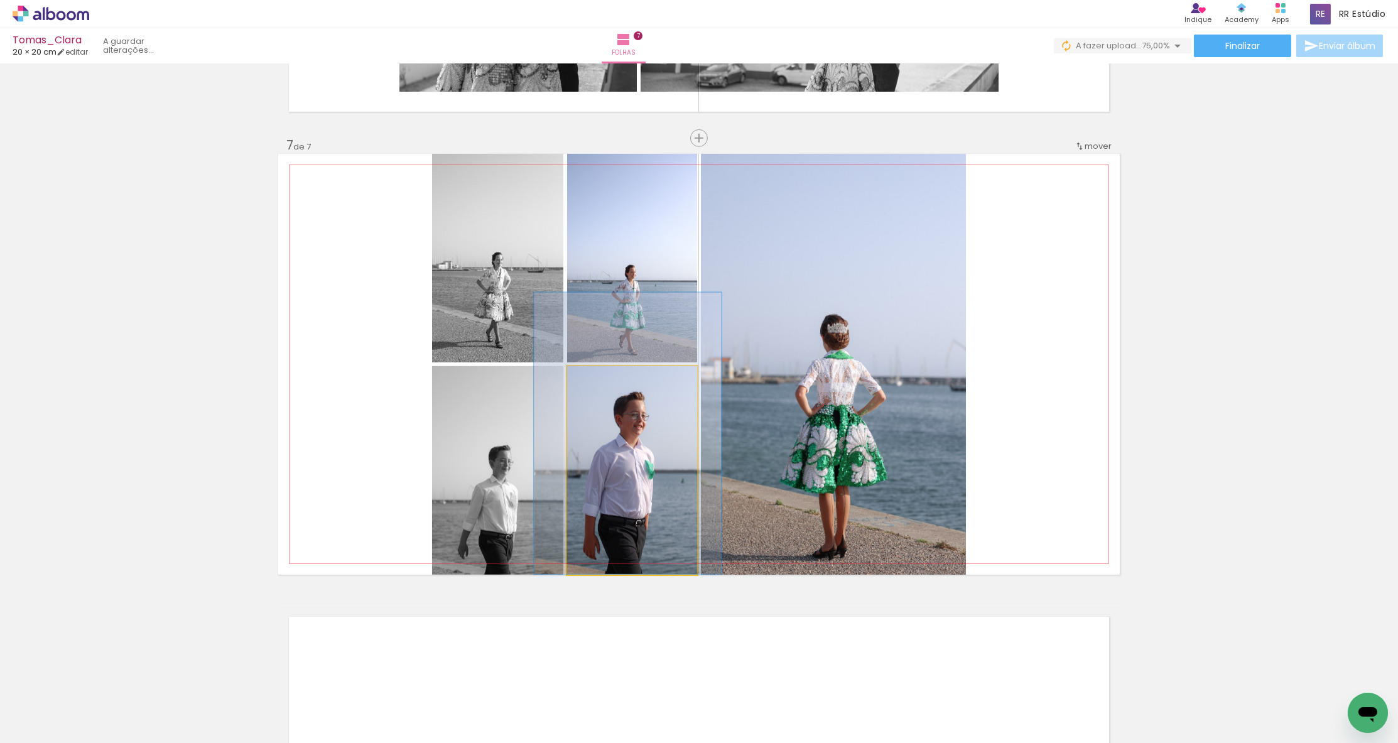
drag, startPoint x: 645, startPoint y: 432, endPoint x: 647, endPoint y: 364, distance: 67.9
click at [646, 364] on quentale-layouter at bounding box center [699, 364] width 842 height 421
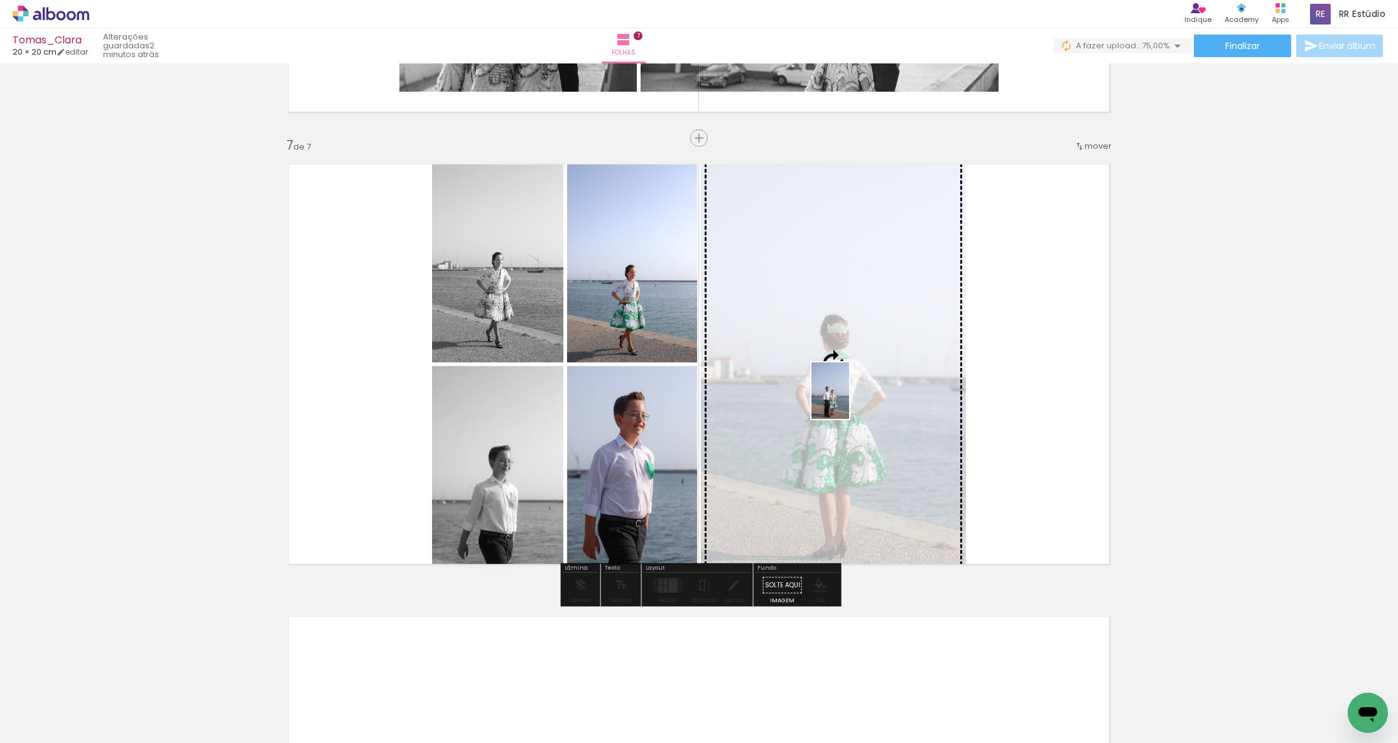
drag, startPoint x: 891, startPoint y: 720, endPoint x: 849, endPoint y: 400, distance: 322.5
click at [807, 400] on quentale-workspace at bounding box center [699, 371] width 1398 height 743
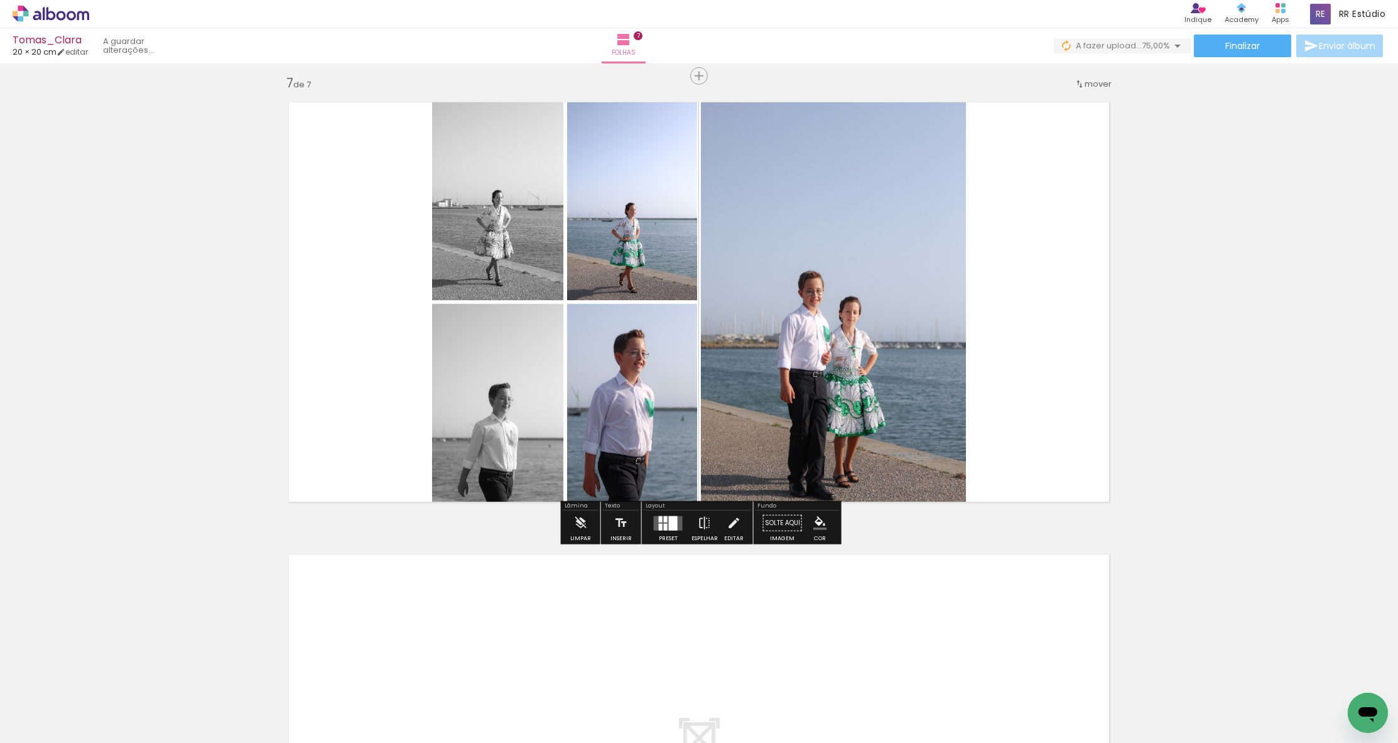
scroll to position [2731, 0]
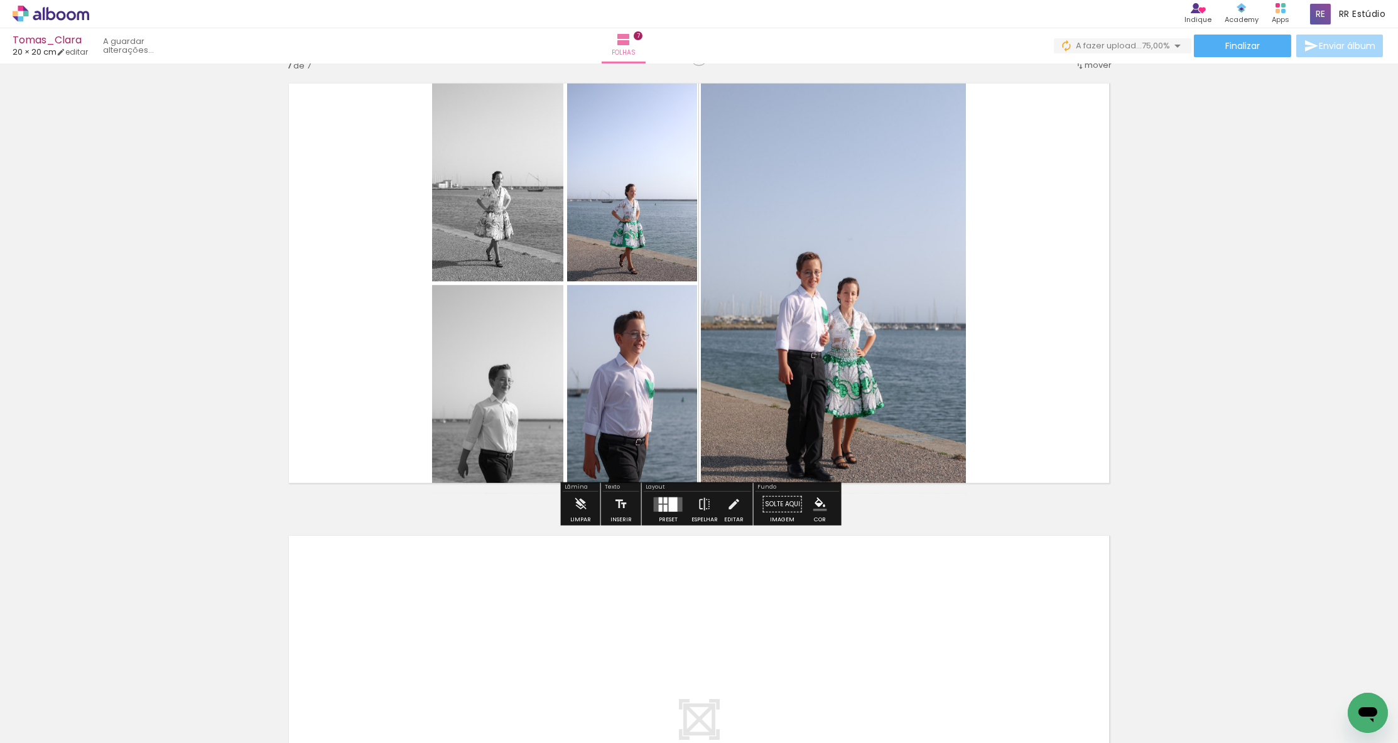
click at [785, 596] on quentale-layouter at bounding box center [699, 735] width 842 height 421
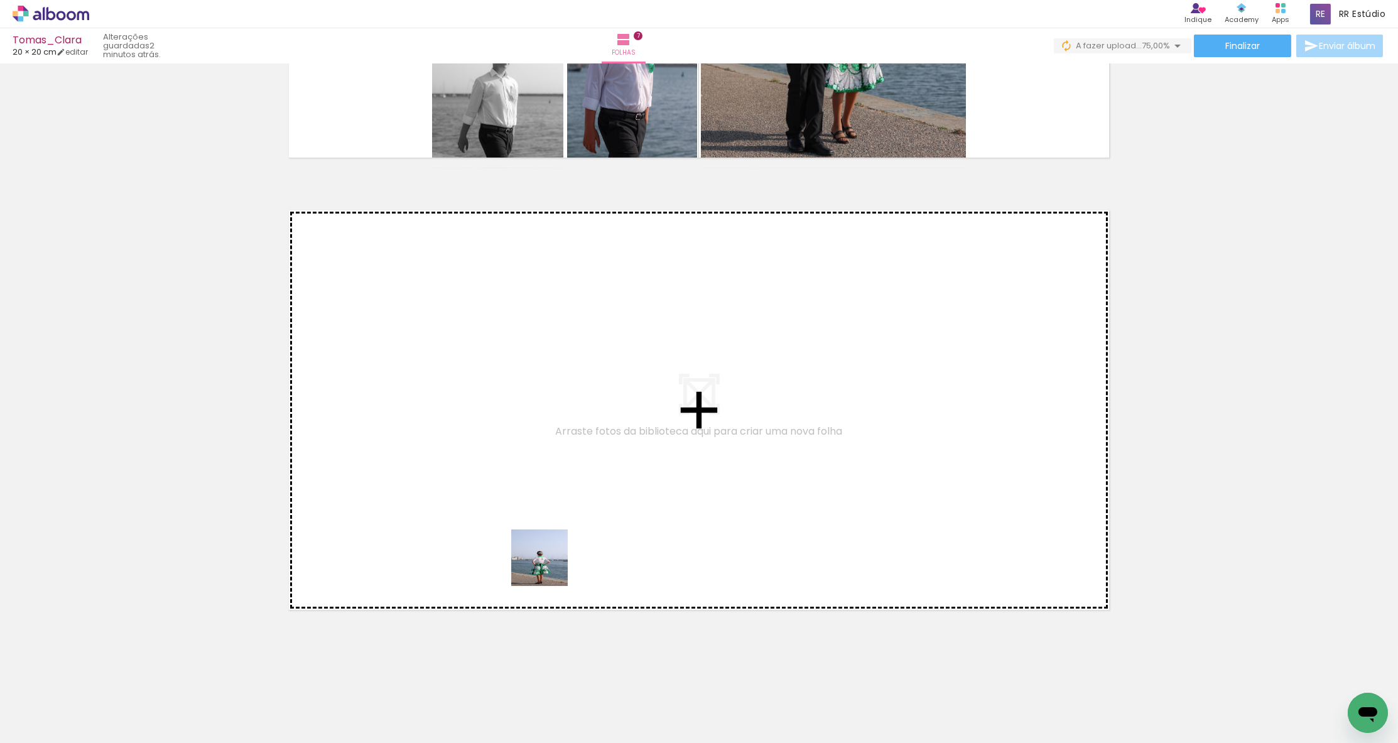
click at [545, 504] on quentale-workspace at bounding box center [699, 371] width 1398 height 743
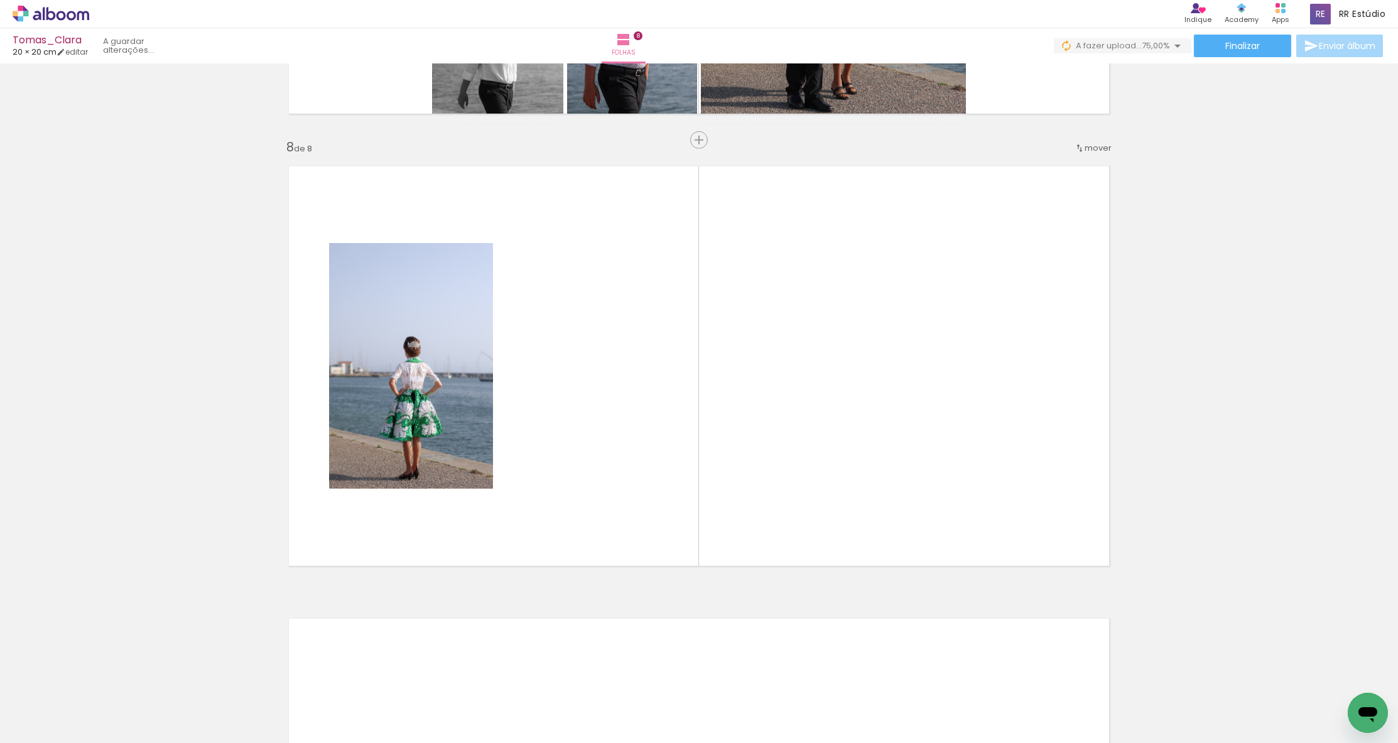
scroll to position [3112, 0]
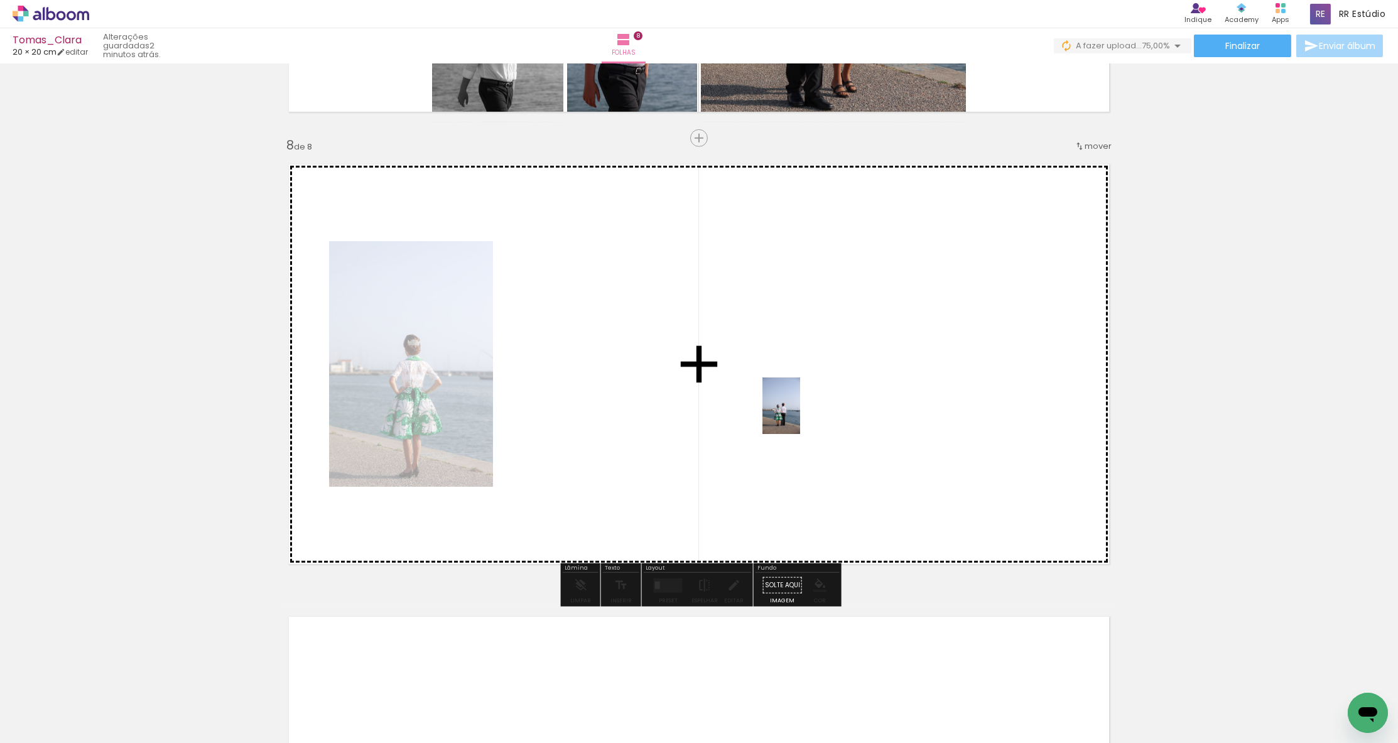
drag, startPoint x: 813, startPoint y: 689, endPoint x: 800, endPoint y: 415, distance: 274.8
click at [800, 415] on quentale-workspace at bounding box center [699, 371] width 1398 height 743
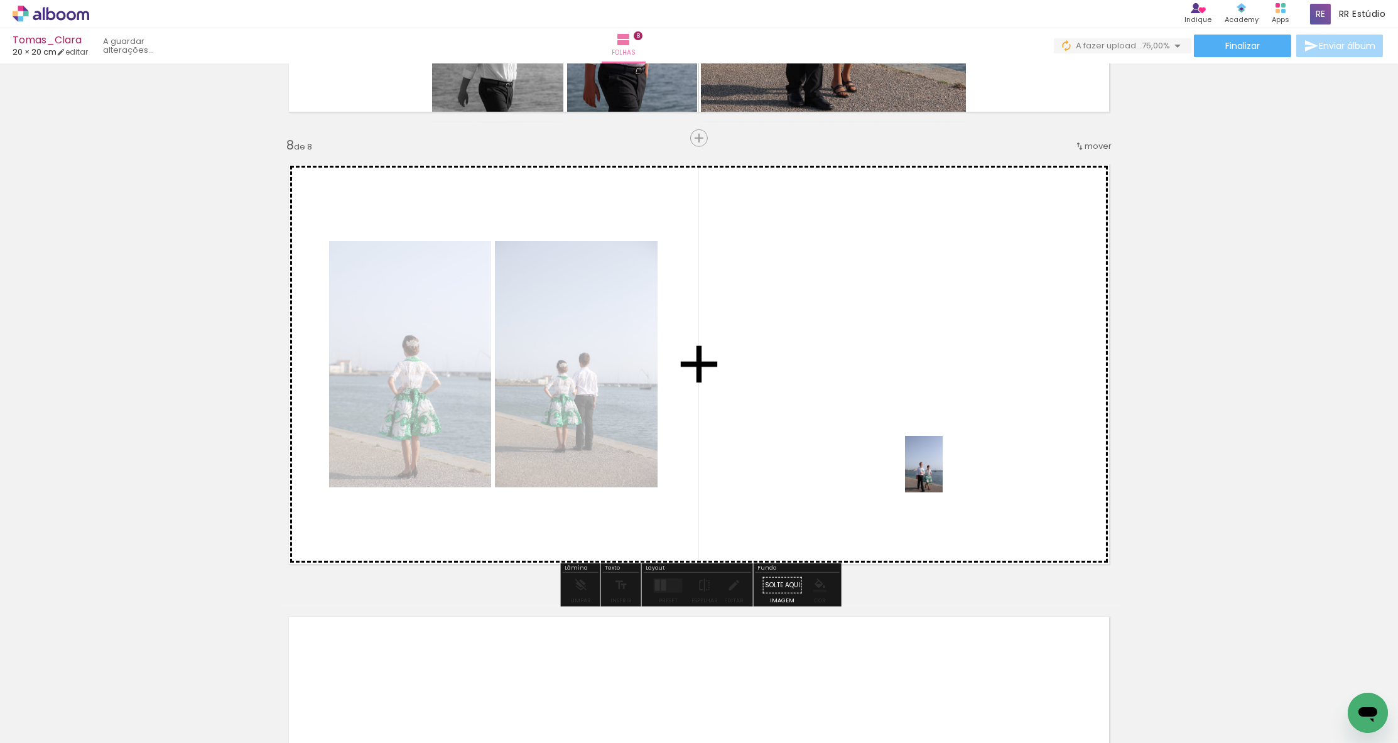
drag, startPoint x: 962, startPoint y: 699, endPoint x: 943, endPoint y: 474, distance: 225.7
click at [943, 474] on quentale-workspace at bounding box center [699, 371] width 1398 height 743
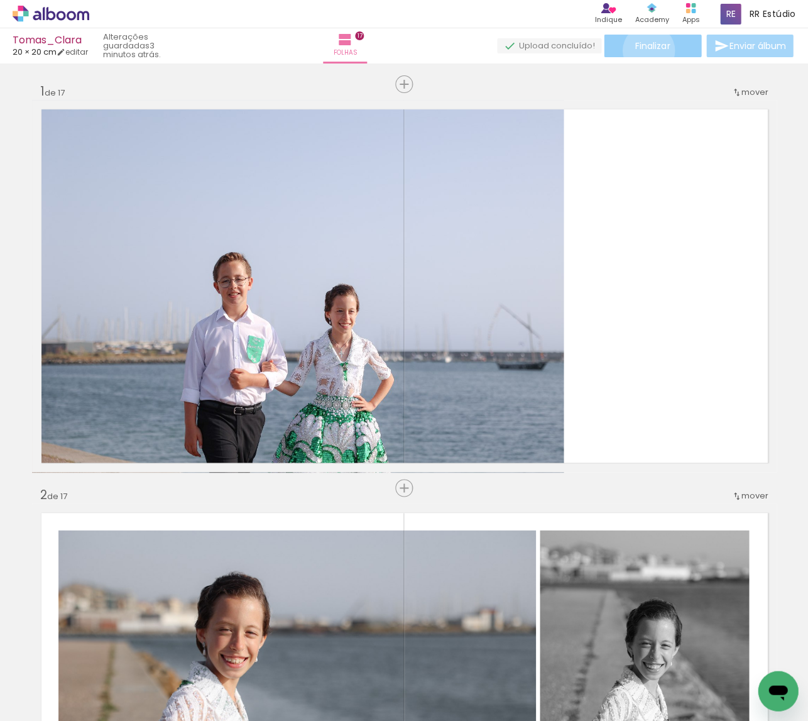
click at [643, 50] on span "Finalizar" at bounding box center [652, 45] width 35 height 9
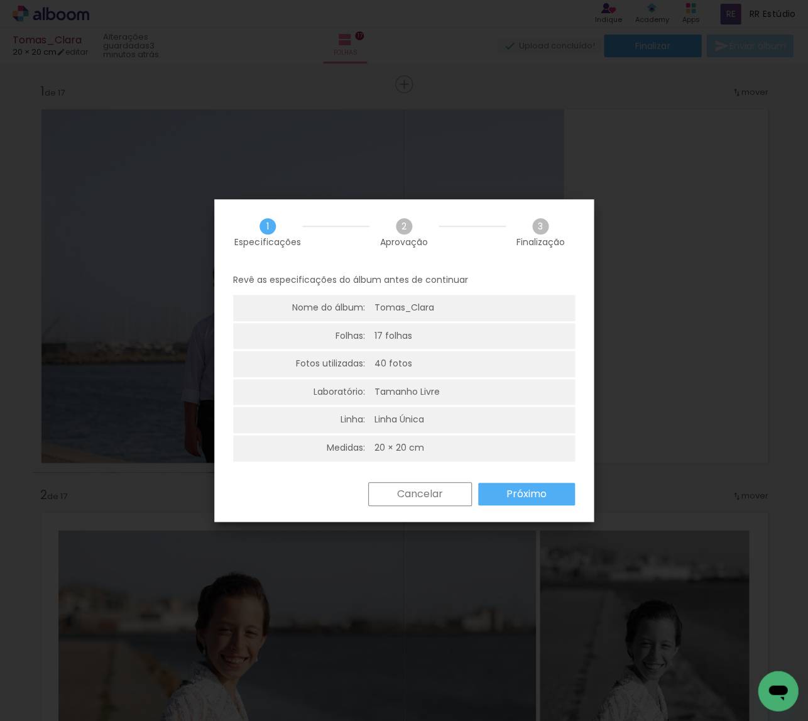
scroll to position [1, 0]
click at [0, 0] on slot "Próximo" at bounding box center [0, 0] width 0 height 0
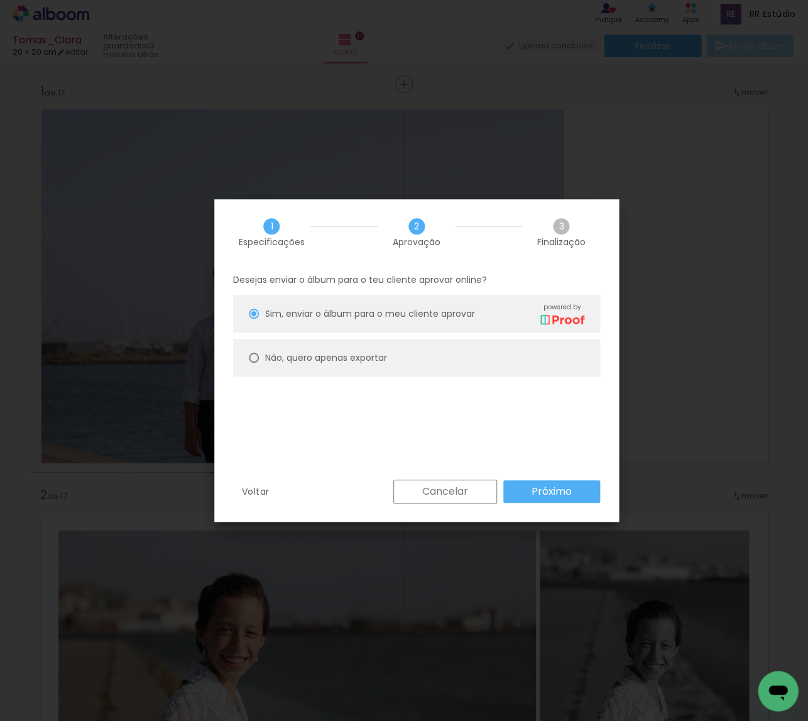
drag, startPoint x: 350, startPoint y: 356, endPoint x: 454, endPoint y: 439, distance: 133.1
click at [0, 0] on slot "Não, quero apenas exportar" at bounding box center [0, 0] width 0 height 0
type paper-radio-button "on"
click at [0, 0] on slot "Próximo" at bounding box center [0, 0] width 0 height 0
type input "Alta, 300 DPI"
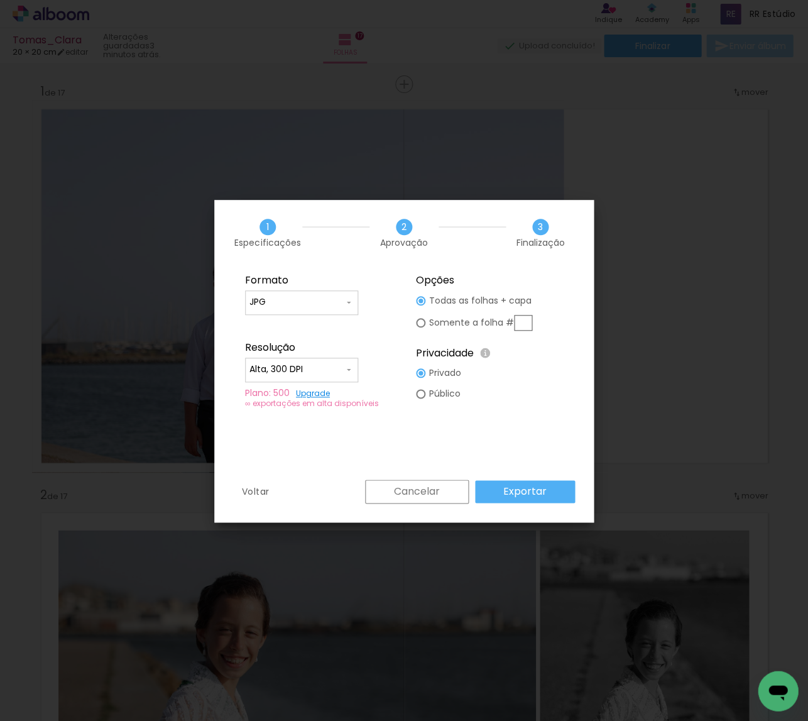
click at [0, 0] on slot "Exportar" at bounding box center [0, 0] width 0 height 0
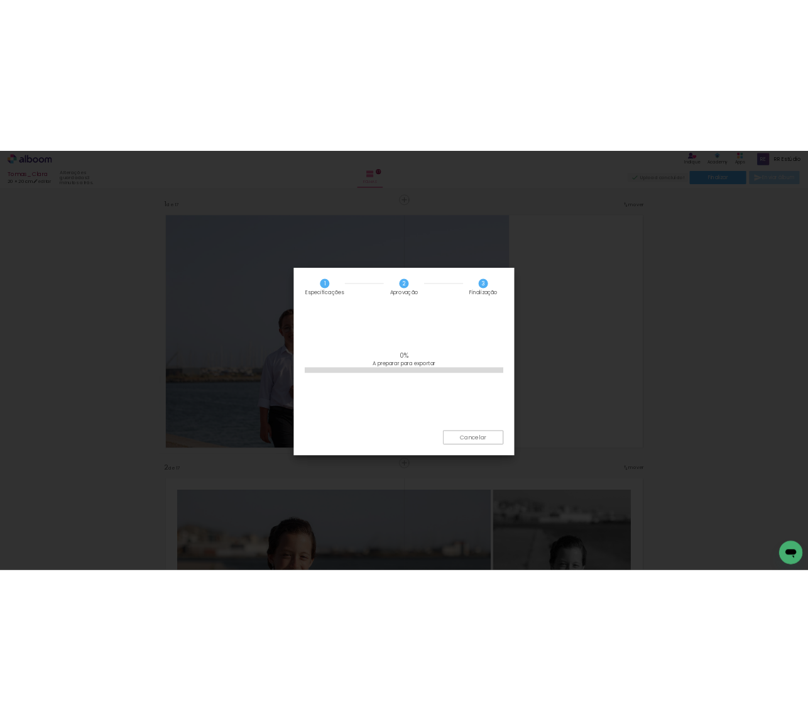
scroll to position [0, 0]
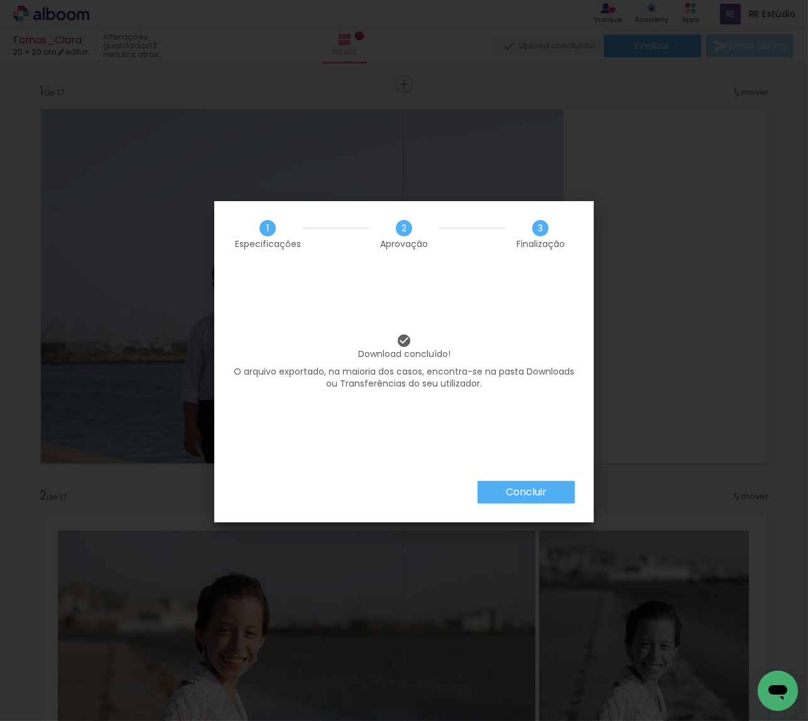
click at [496, 484] on paper-button "Concluir" at bounding box center [525, 492] width 97 height 23
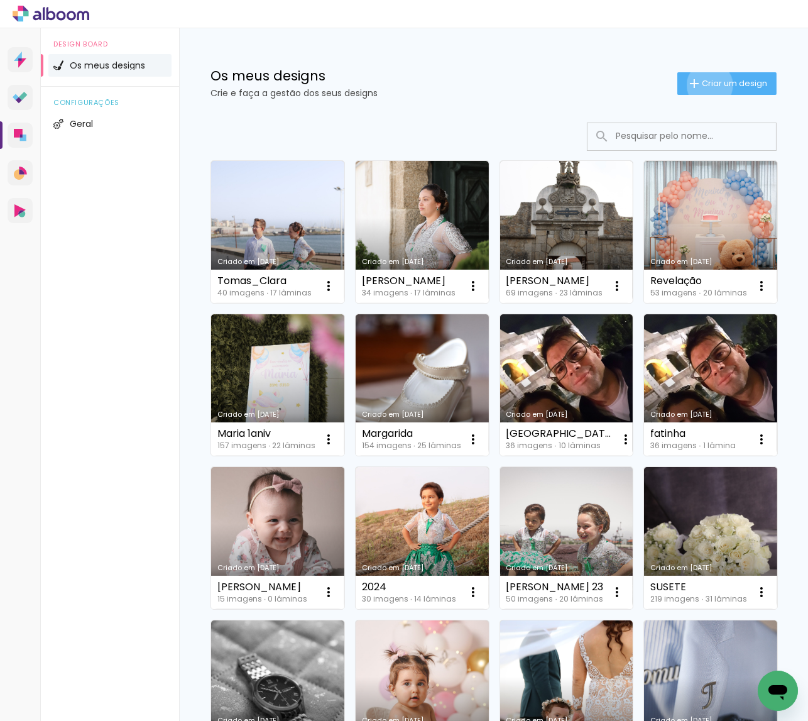
click at [707, 85] on span "Criar um design" at bounding box center [734, 83] width 65 height 8
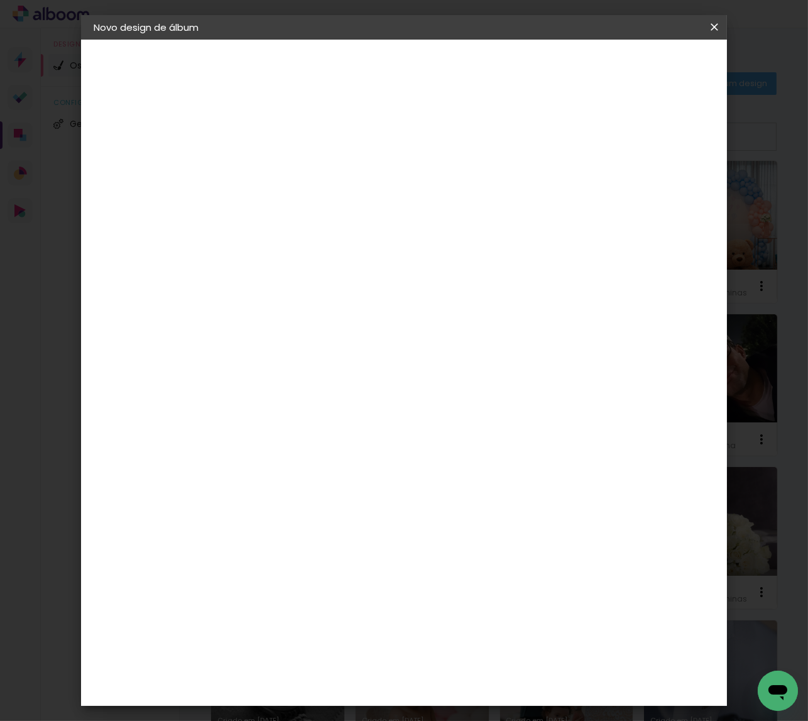
click at [299, 170] on input at bounding box center [299, 167] width 0 height 19
type input "bruxelas"
type paper-input "bruxelas"
drag, startPoint x: 672, startPoint y: 67, endPoint x: 672, endPoint y: 73, distance: 6.9
click at [0, 0] on slot "Avançar" at bounding box center [0, 0] width 0 height 0
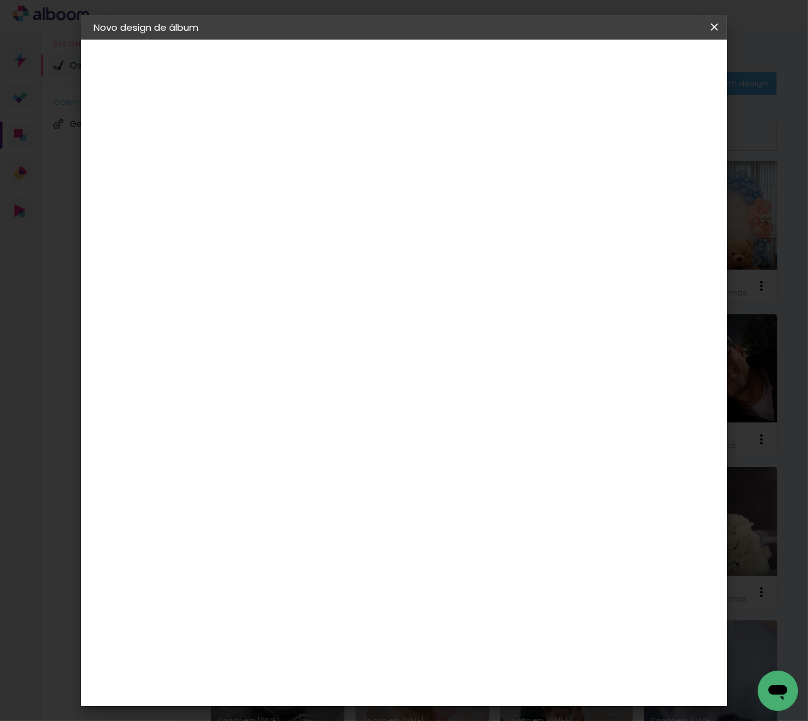
drag, startPoint x: 511, startPoint y: 199, endPoint x: 544, endPoint y: 178, distance: 38.7
click at [483, 197] on paper-item "Tamanho Livre" at bounding box center [435, 193] width 95 height 33
click at [502, 55] on header "Fornecedor Escolha um fornecedor ou avance com o tamanho livre. Voltar Avançar" at bounding box center [373, 87] width 258 height 95
click at [0, 0] on slot "Avançar" at bounding box center [0, 0] width 0 height 0
click at [271, 311] on input "30" at bounding box center [260, 316] width 33 height 19
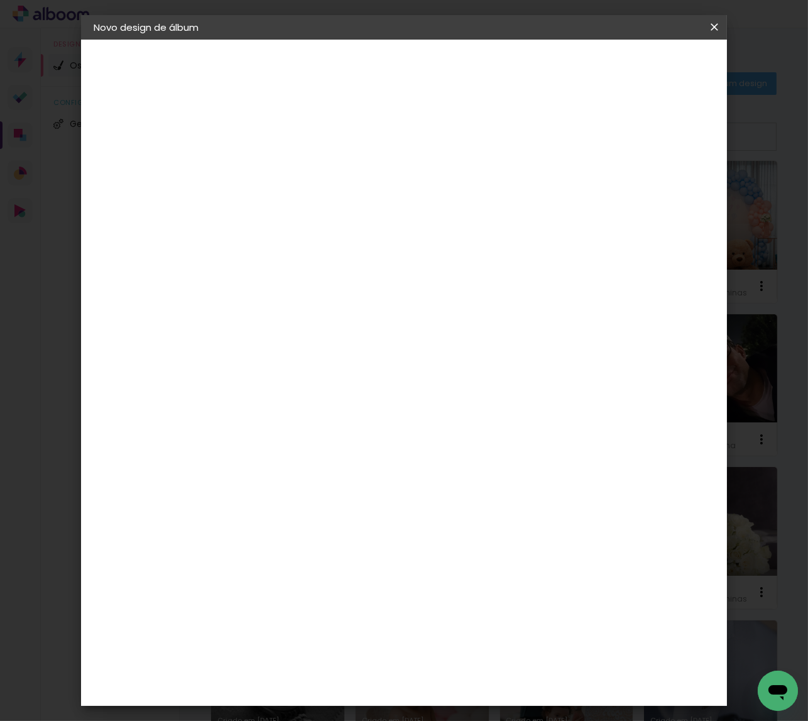
type input "10"
type paper-input "10"
click at [488, 327] on input "60" at bounding box center [478, 332] width 33 height 19
type input "20"
type paper-input "20"
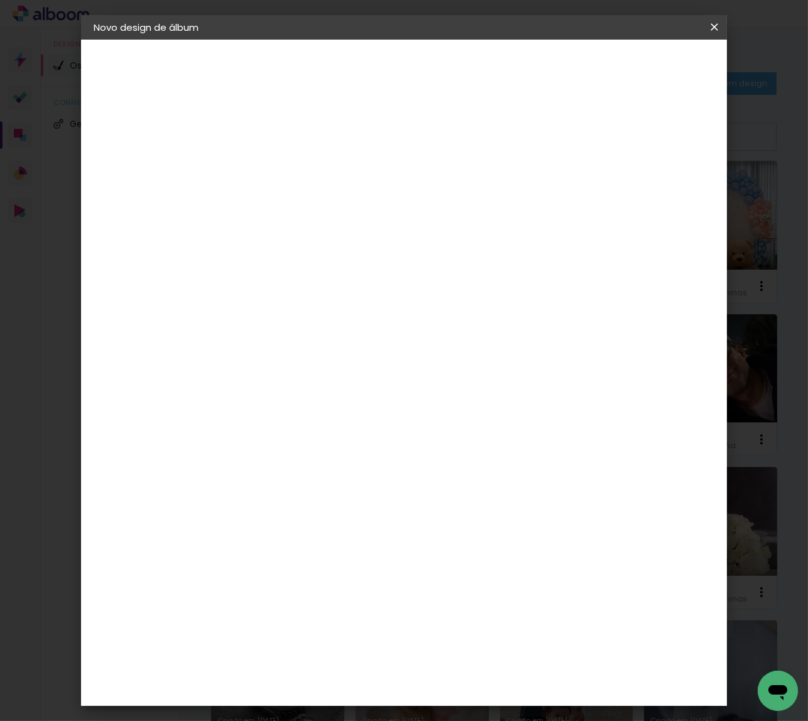
click at [645, 68] on span "Iniciar design" at bounding box center [616, 66] width 57 height 9
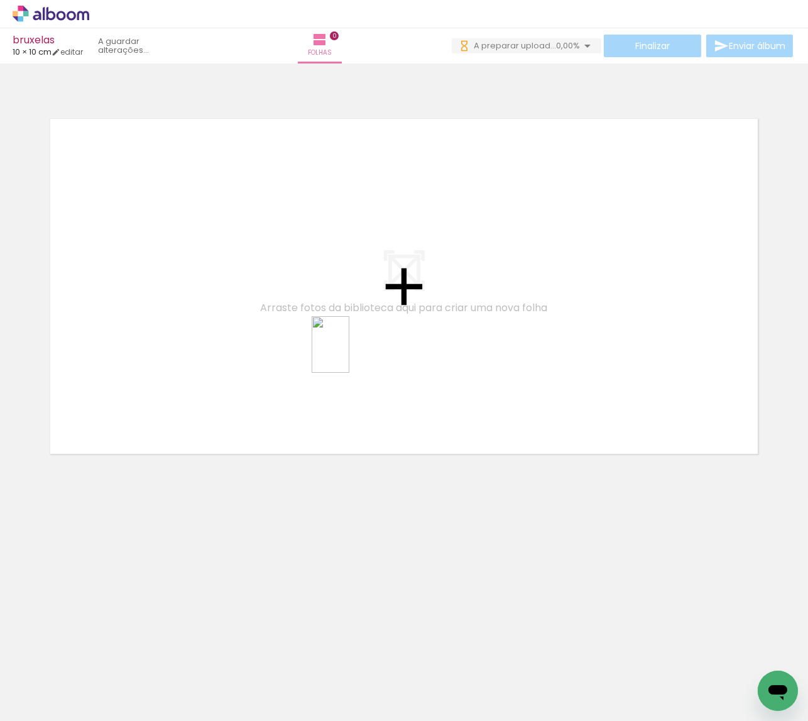
drag, startPoint x: 211, startPoint y: 663, endPoint x: 349, endPoint y: 354, distance: 339.1
click at [349, 354] on quentale-workspace at bounding box center [404, 360] width 808 height 721
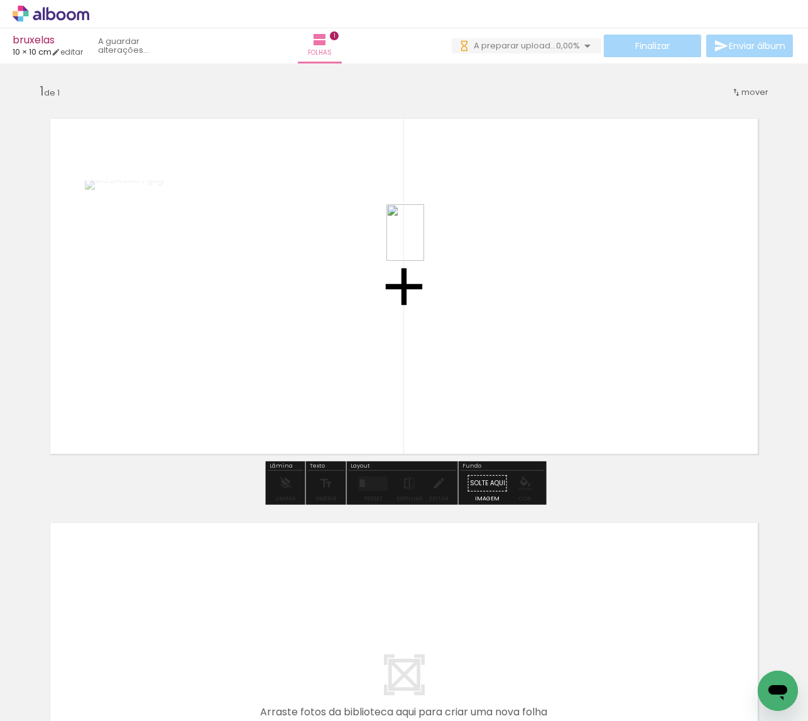
drag, startPoint x: 354, startPoint y: 686, endPoint x: 424, endPoint y: 242, distance: 449.6
click at [424, 242] on quentale-workspace at bounding box center [404, 360] width 808 height 721
drag, startPoint x: 475, startPoint y: 702, endPoint x: 513, endPoint y: 370, distance: 333.8
click at [513, 370] on quentale-workspace at bounding box center [404, 360] width 808 height 721
click at [371, 484] on quentale-layouter at bounding box center [373, 483] width 29 height 14
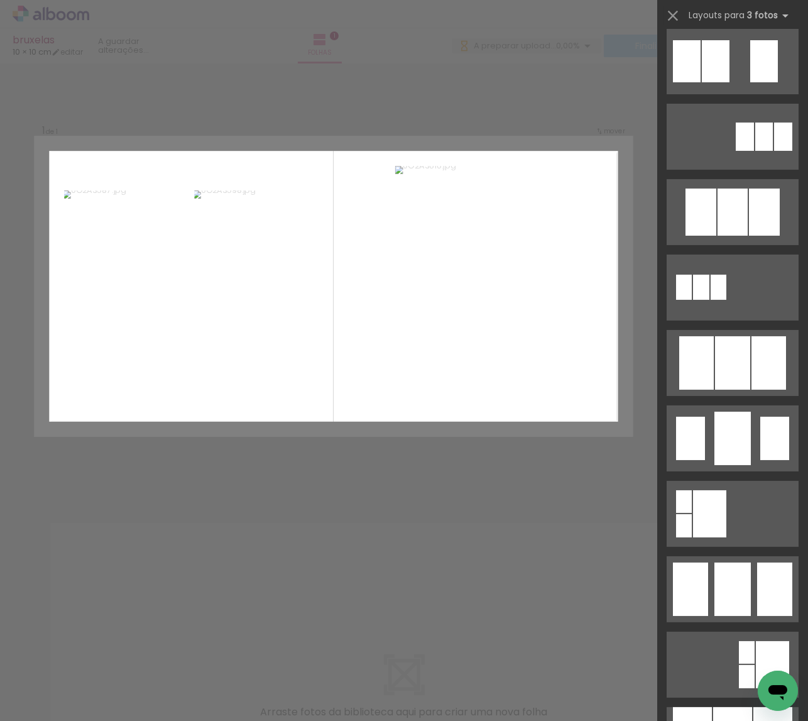
scroll to position [569, 0]
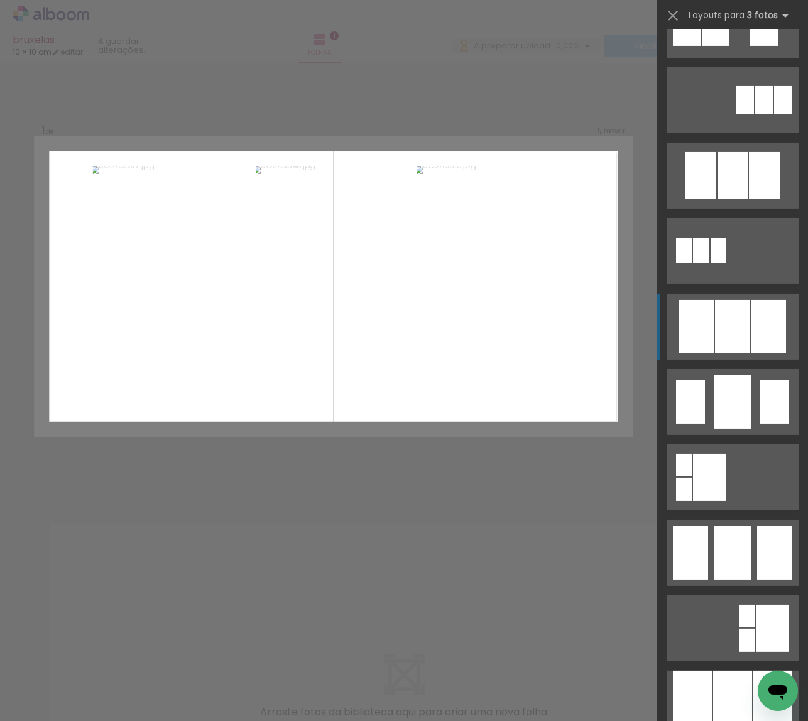
click at [727, 199] on div at bounding box center [732, 175] width 30 height 47
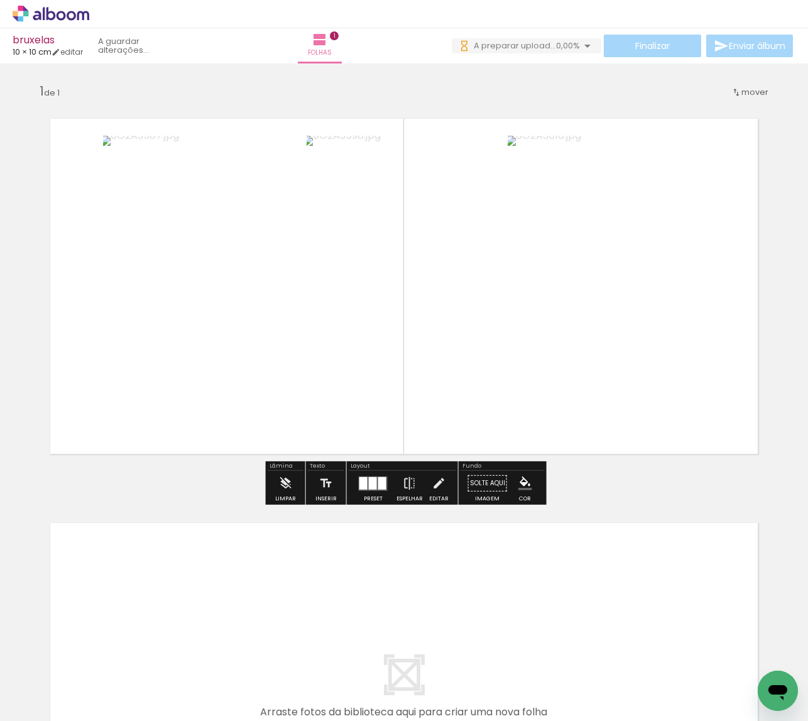
scroll to position [575, 0]
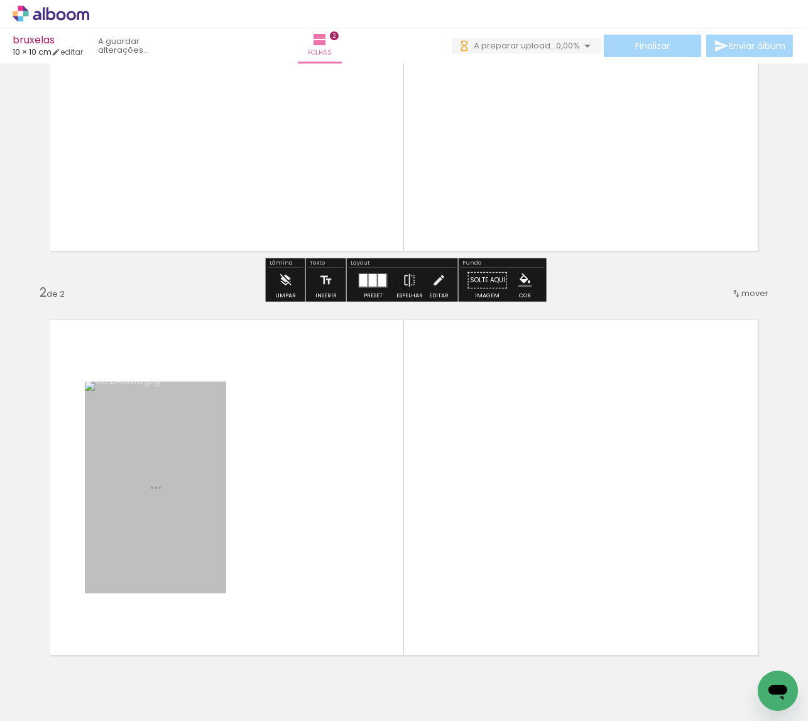
drag, startPoint x: 424, startPoint y: 663, endPoint x: 452, endPoint y: 536, distance: 130.6
click at [452, 536] on quentale-workspace at bounding box center [404, 360] width 808 height 721
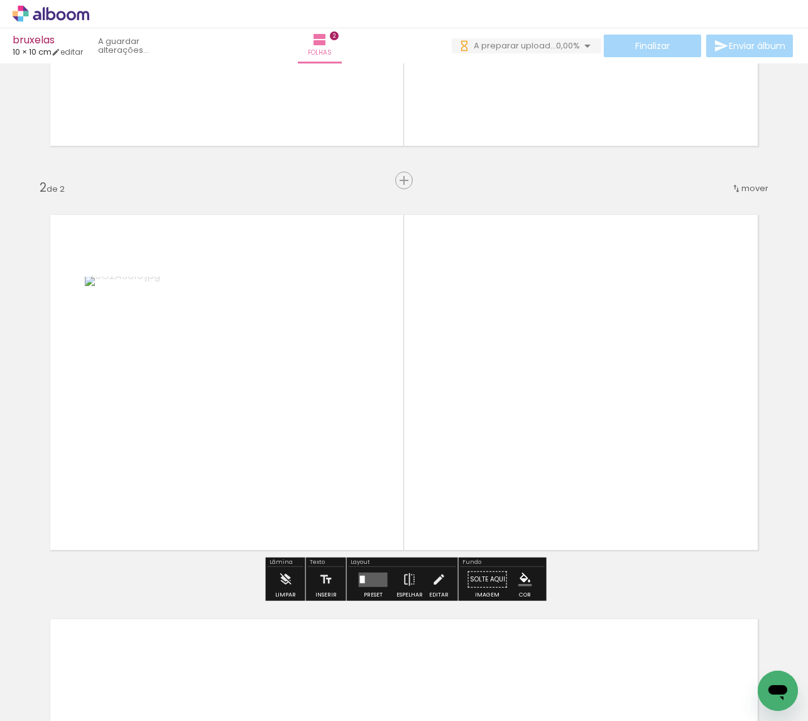
scroll to position [337, 0]
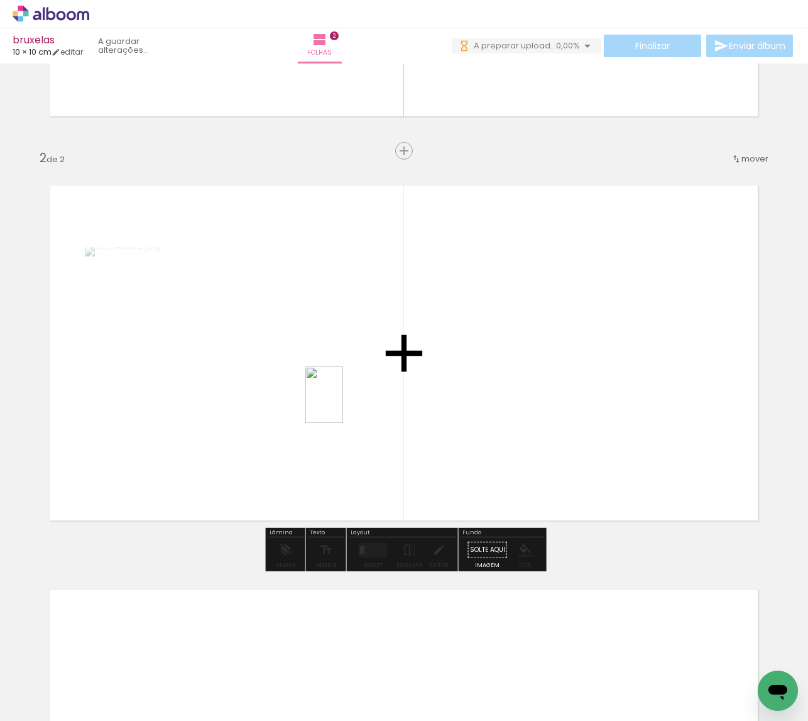
drag, startPoint x: 281, startPoint y: 663, endPoint x: 343, endPoint y: 398, distance: 272.3
click at [343, 398] on quentale-workspace at bounding box center [404, 360] width 808 height 721
drag, startPoint x: 557, startPoint y: 680, endPoint x: 607, endPoint y: 424, distance: 261.2
click at [607, 424] on quentale-workspace at bounding box center [404, 360] width 808 height 721
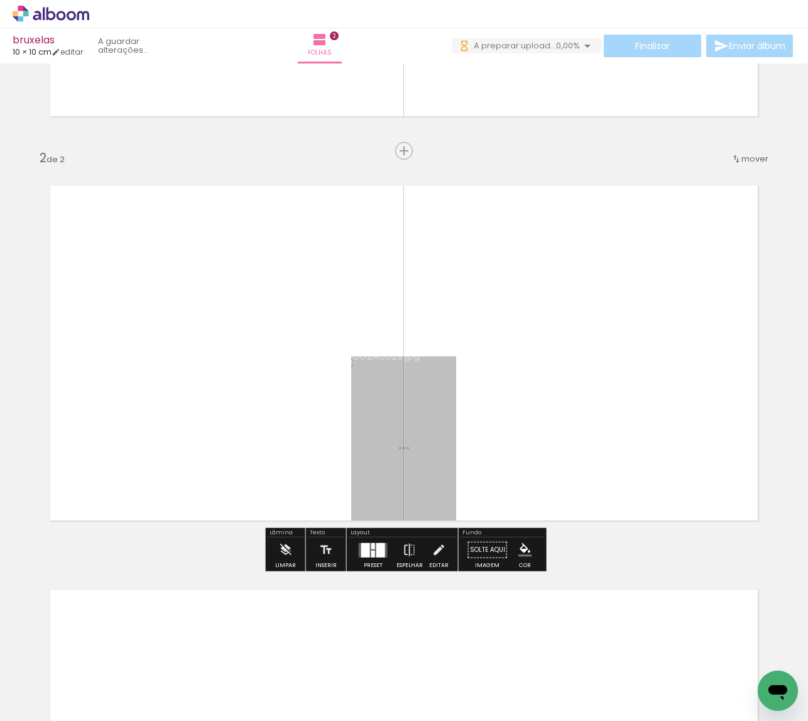
drag, startPoint x: 669, startPoint y: 520, endPoint x: 671, endPoint y: 443, distance: 76.7
click at [671, 443] on quentale-workspace at bounding box center [404, 360] width 808 height 721
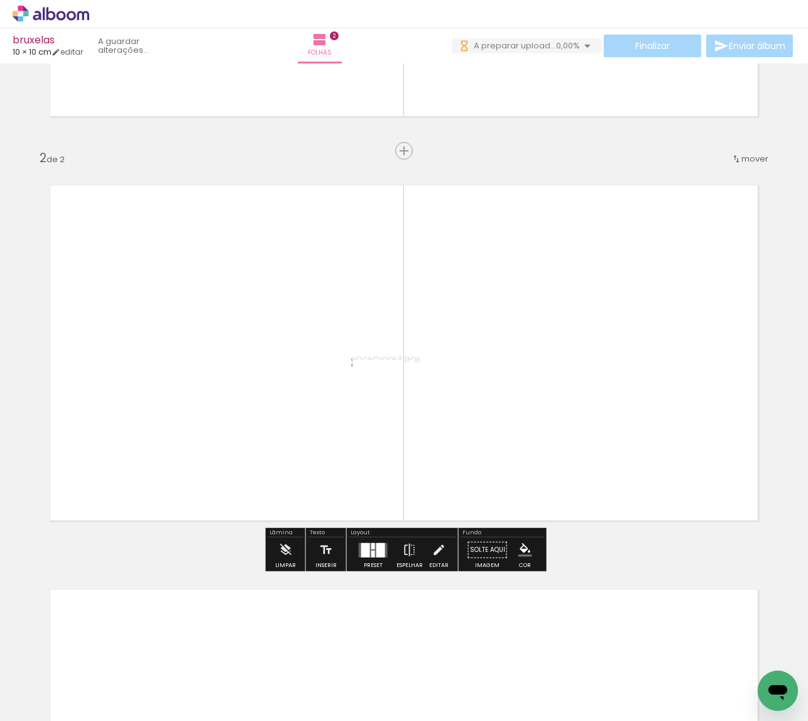
click at [371, 547] on div at bounding box center [373, 545] width 4 height 6
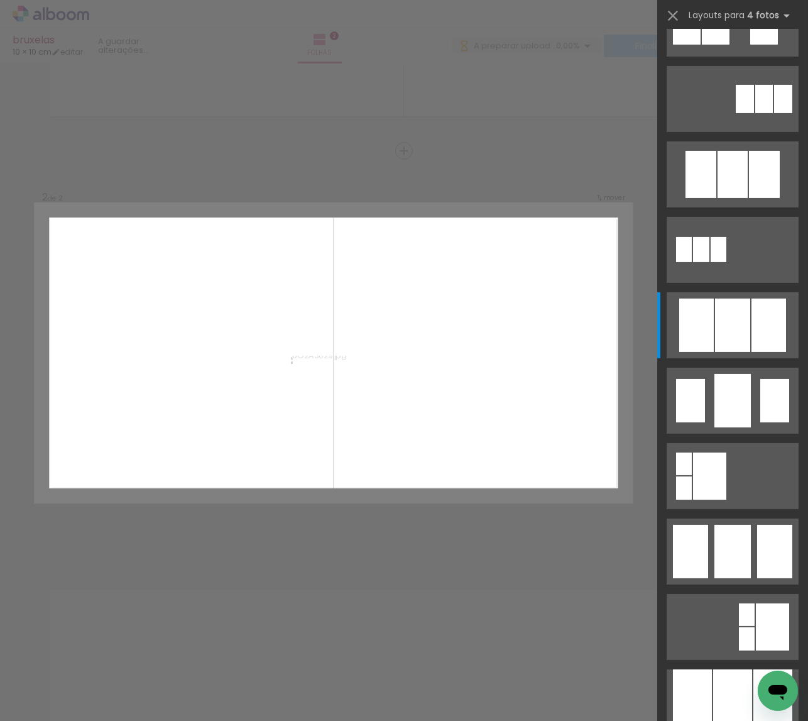
scroll to position [0, 0]
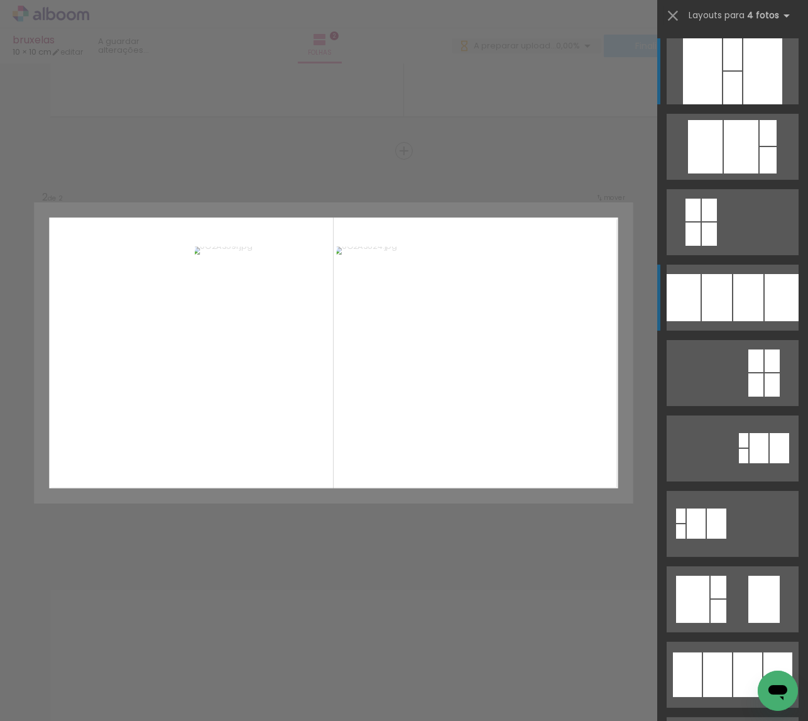
click at [723, 70] on div at bounding box center [732, 54] width 19 height 32
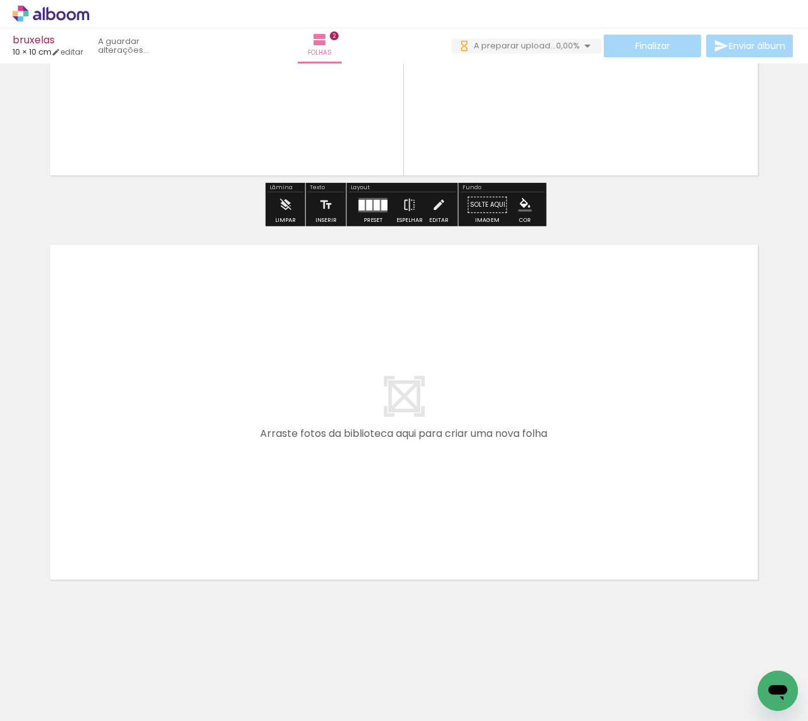
scroll to position [0, 485]
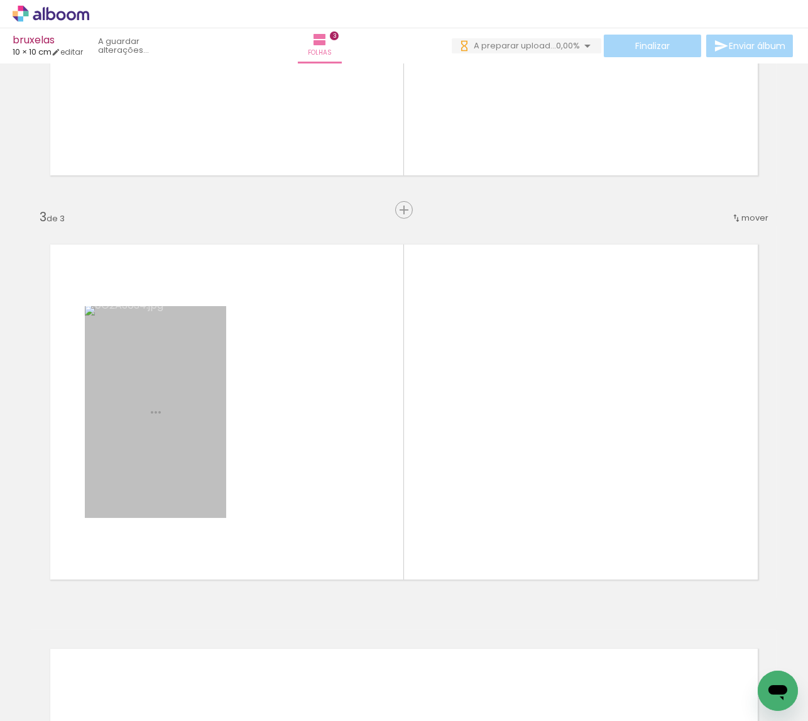
drag, startPoint x: 210, startPoint y: 670, endPoint x: 215, endPoint y: 482, distance: 187.3
click at [215, 482] on quentale-workspace at bounding box center [404, 360] width 808 height 721
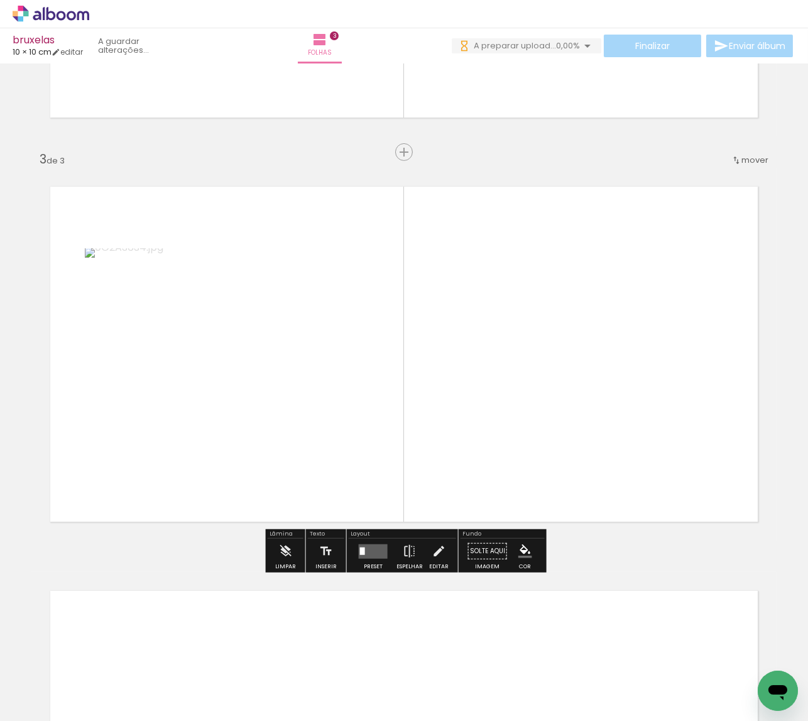
scroll to position [741, 0]
click at [314, 410] on quentale-workspace at bounding box center [404, 360] width 808 height 721
drag, startPoint x: 364, startPoint y: 655, endPoint x: 518, endPoint y: 423, distance: 278.8
click at [518, 423] on quentale-workspace at bounding box center [404, 360] width 808 height 721
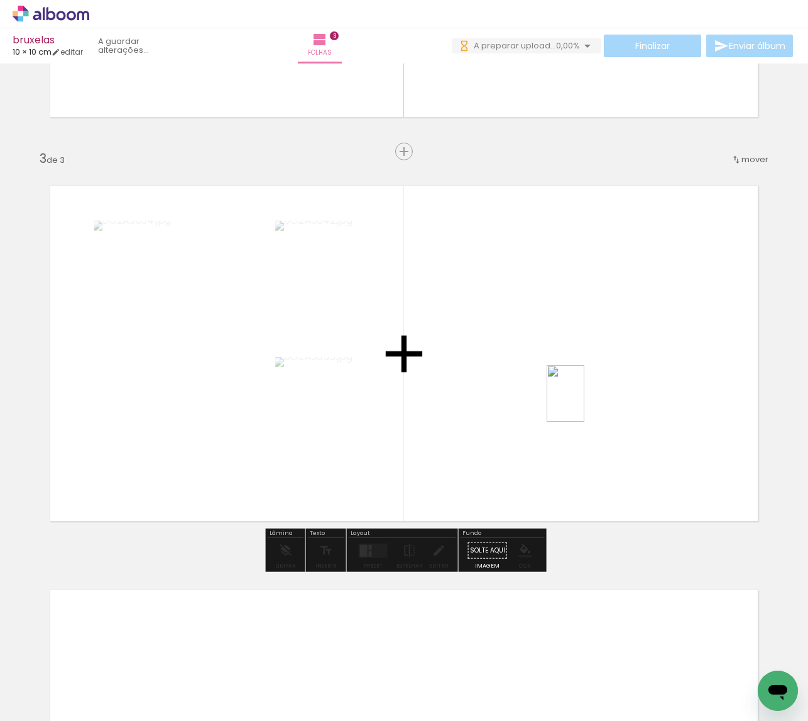
drag, startPoint x: 471, startPoint y: 601, endPoint x: 584, endPoint y: 403, distance: 228.2
click at [584, 403] on quentale-workspace at bounding box center [404, 360] width 808 height 721
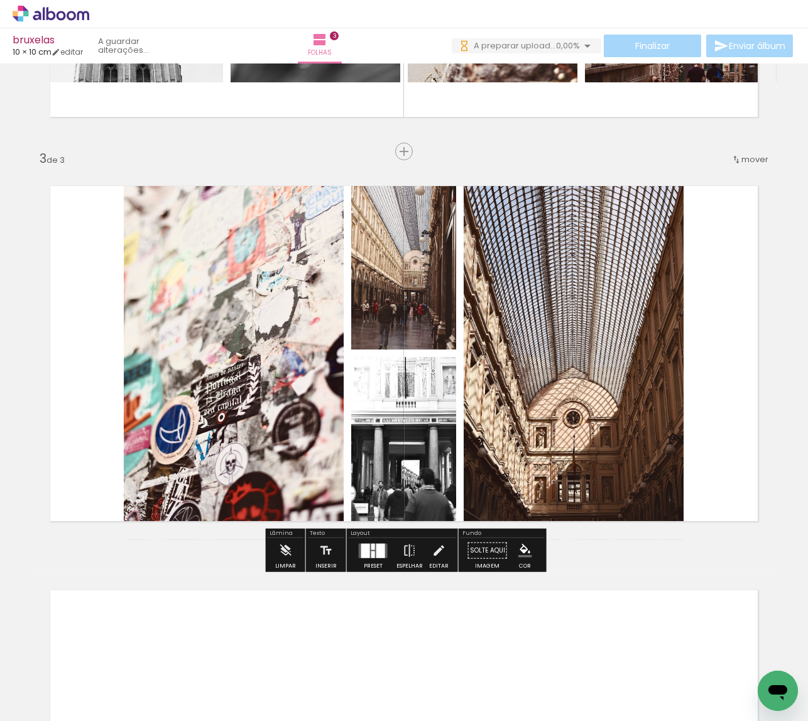
click at [361, 552] on div at bounding box center [365, 550] width 9 height 14
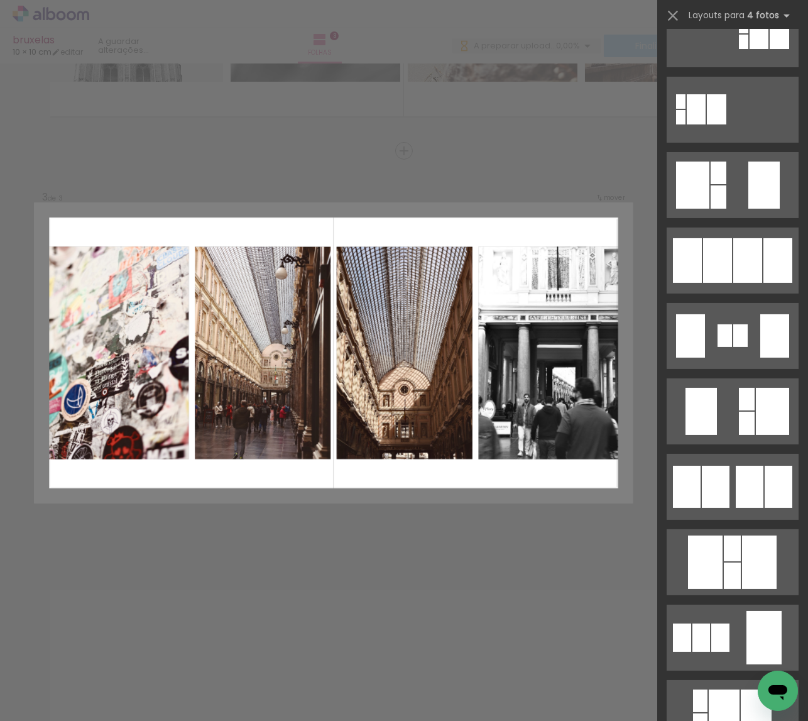
scroll to position [511, 0]
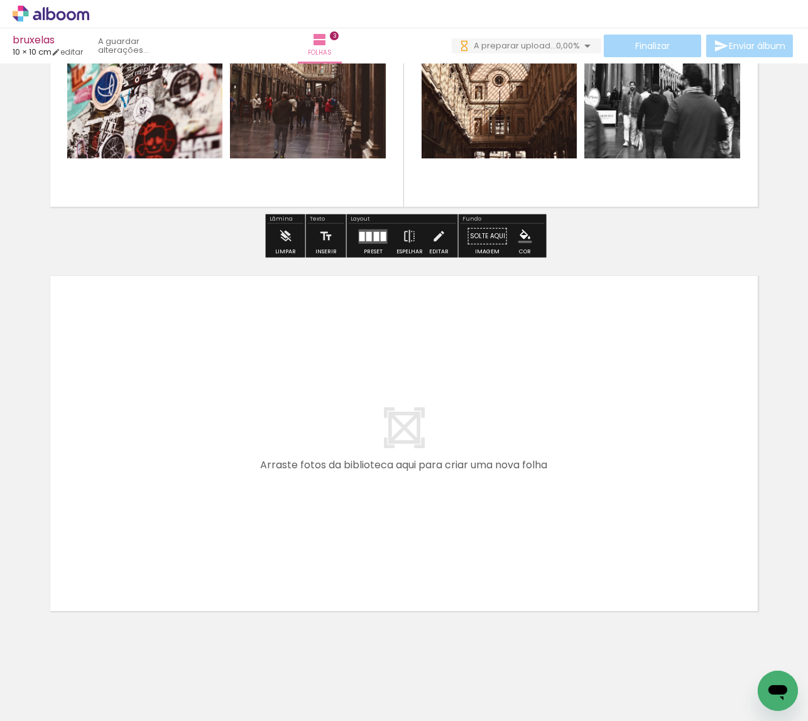
scroll to position [0, 670]
click at [418, 492] on quentale-workspace at bounding box center [404, 360] width 808 height 721
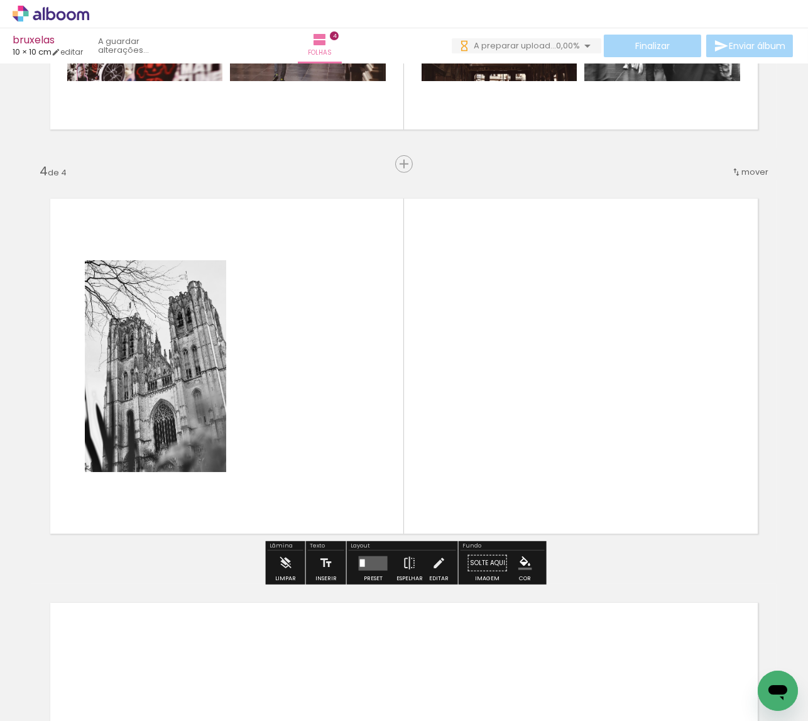
scroll to position [1145, 0]
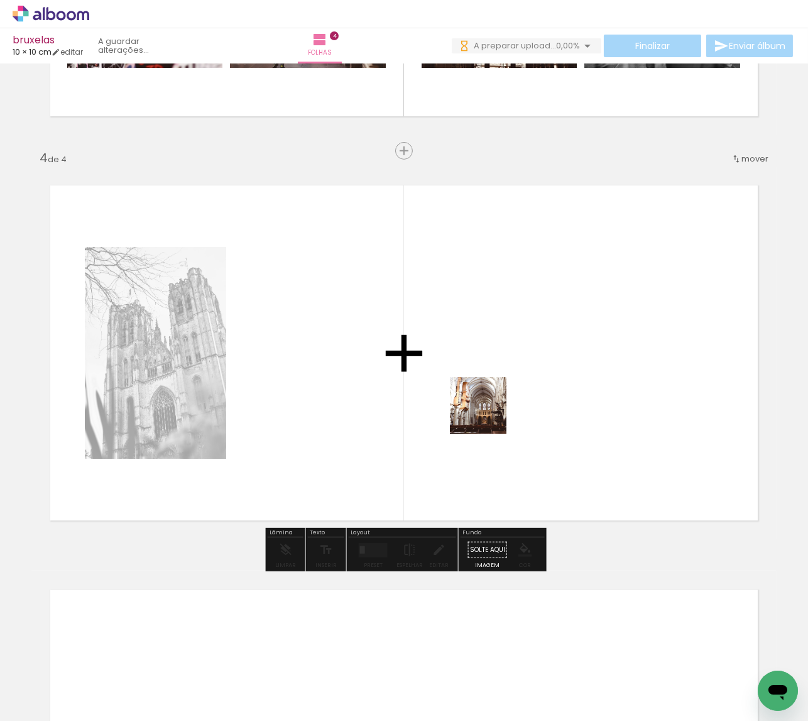
drag, startPoint x: 447, startPoint y: 647, endPoint x: 279, endPoint y: 633, distance: 168.4
click at [486, 401] on quentale-workspace at bounding box center [404, 360] width 808 height 721
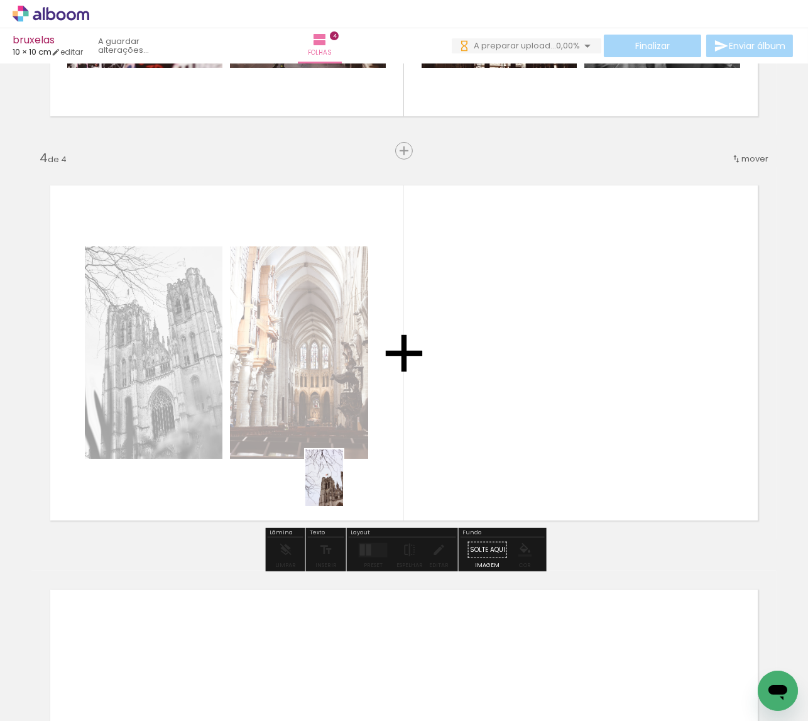
drag, startPoint x: 311, startPoint y: 666, endPoint x: 343, endPoint y: 487, distance: 181.3
click at [343, 487] on quentale-workspace at bounding box center [404, 360] width 808 height 721
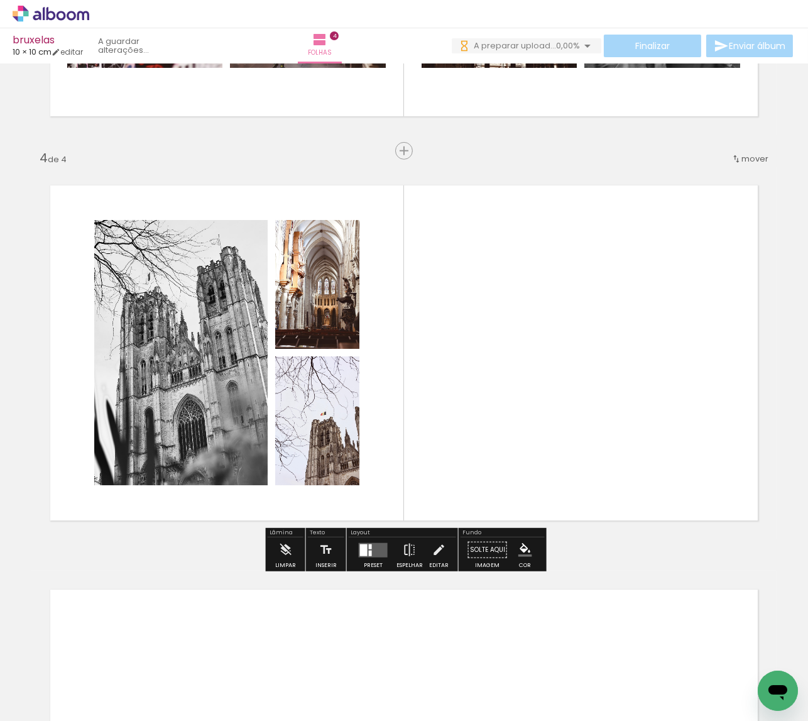
click at [379, 550] on quentale-layouter at bounding box center [373, 549] width 29 height 14
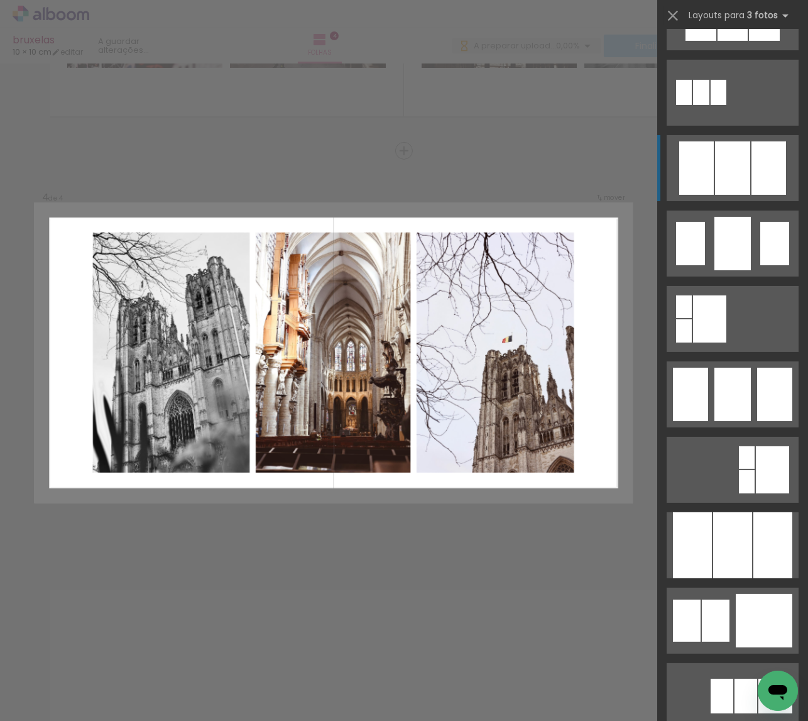
scroll to position [832, 0]
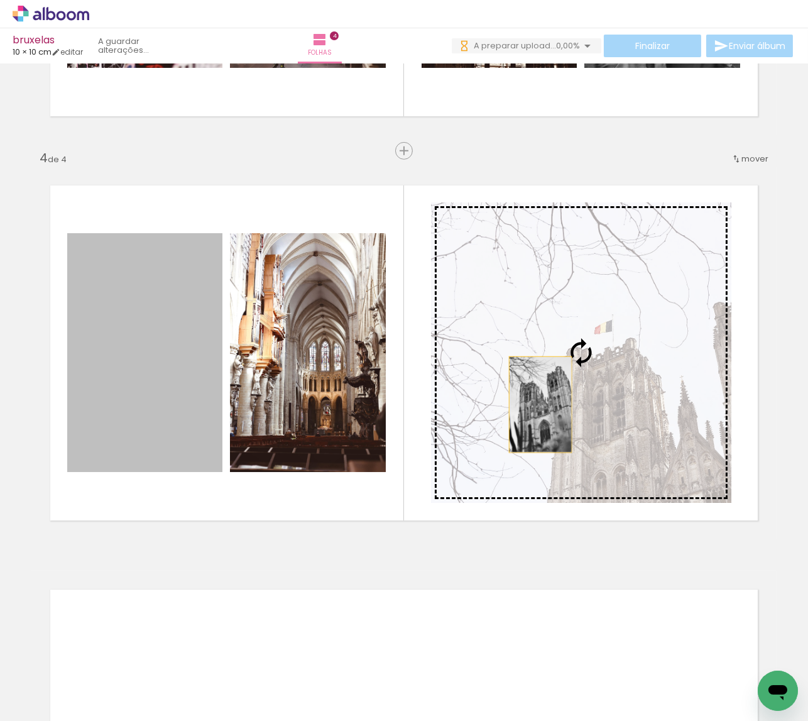
drag, startPoint x: 167, startPoint y: 415, endPoint x: 540, endPoint y: 405, distance: 373.3
click at [0, 0] on slot at bounding box center [0, 0] width 0 height 0
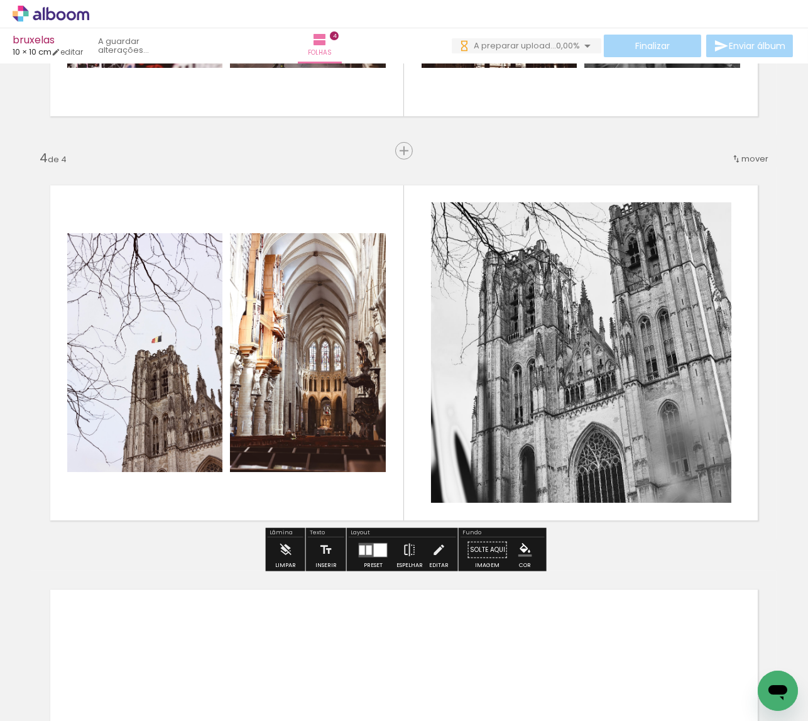
click at [578, 406] on quentale-photo at bounding box center [581, 352] width 300 height 300
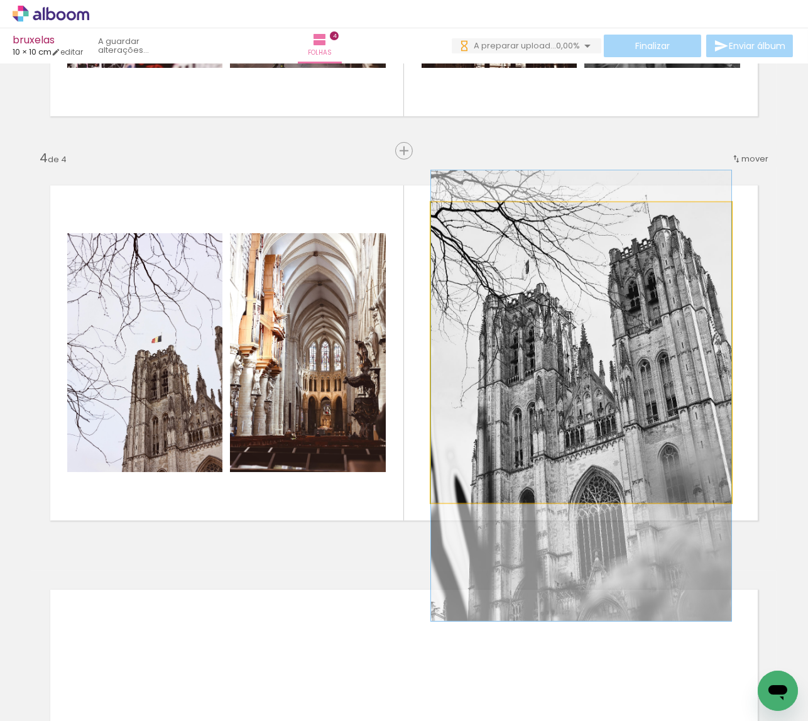
drag, startPoint x: 616, startPoint y: 383, endPoint x: 617, endPoint y: 426, distance: 43.4
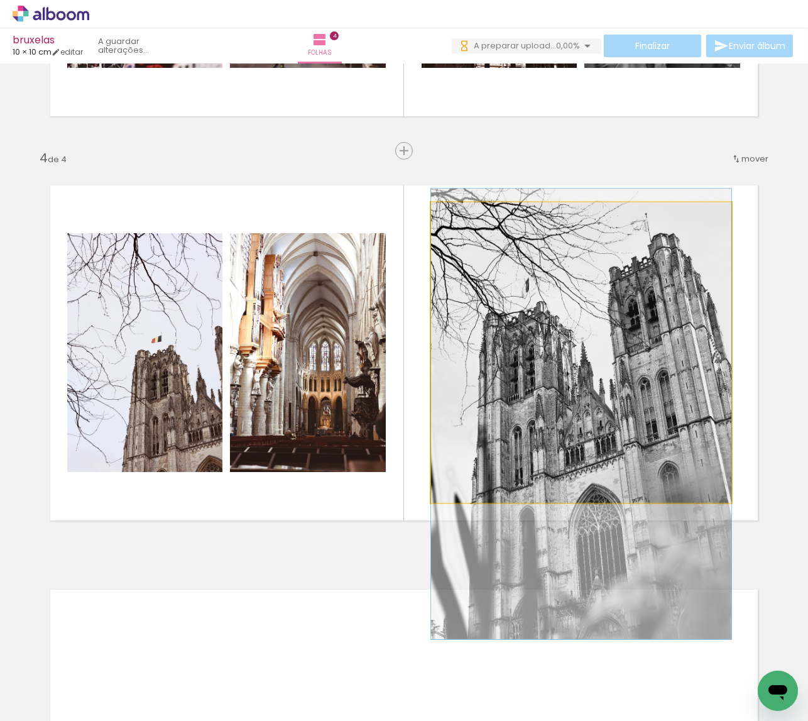
drag, startPoint x: 659, startPoint y: 428, endPoint x: 658, endPoint y: 442, distance: 14.5
click at [658, 443] on div at bounding box center [581, 413] width 300 height 450
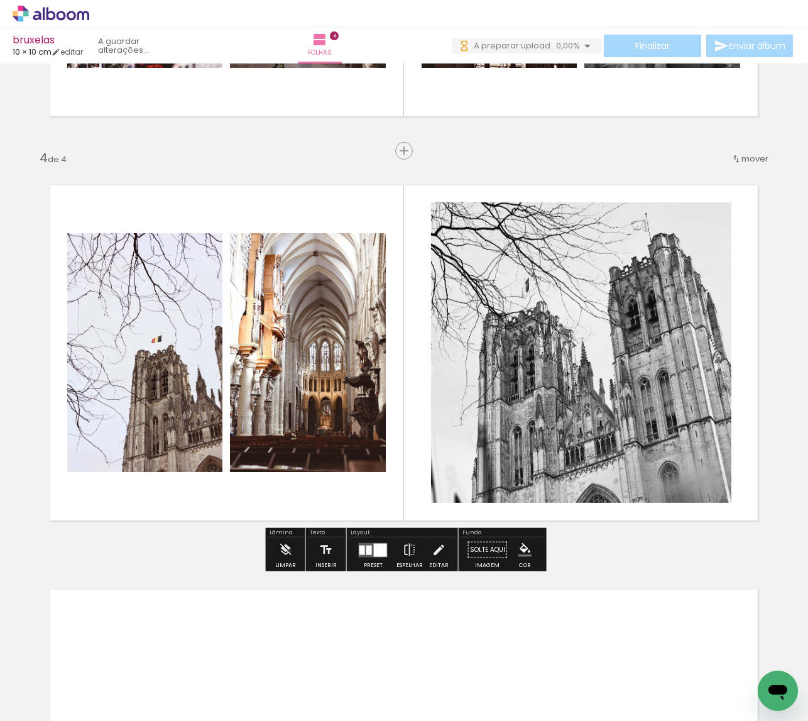
click at [431, 423] on div at bounding box center [581, 413] width 300 height 450
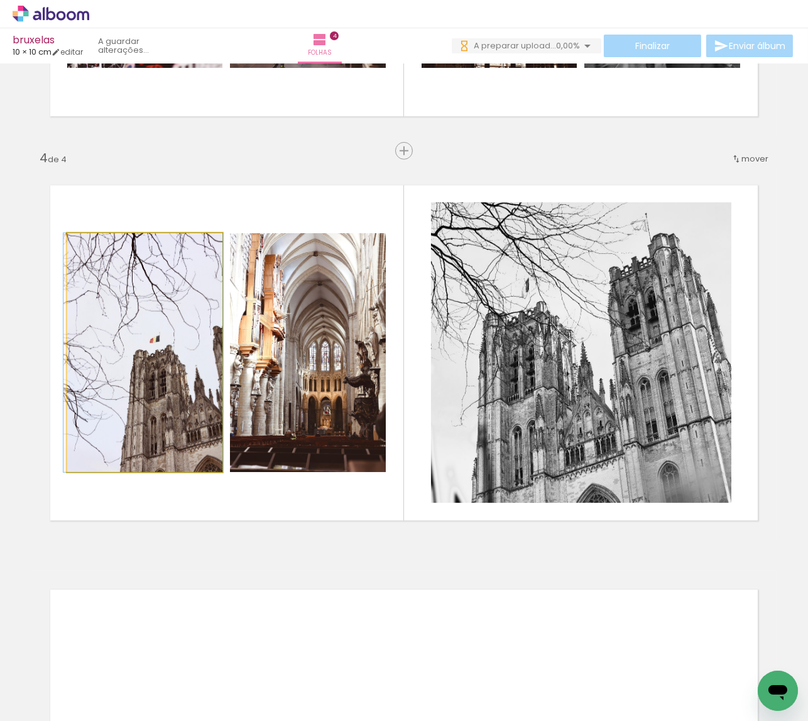
drag, startPoint x: 179, startPoint y: 415, endPoint x: 132, endPoint y: 410, distance: 47.3
click at [132, 410] on div at bounding box center [142, 352] width 159 height 239
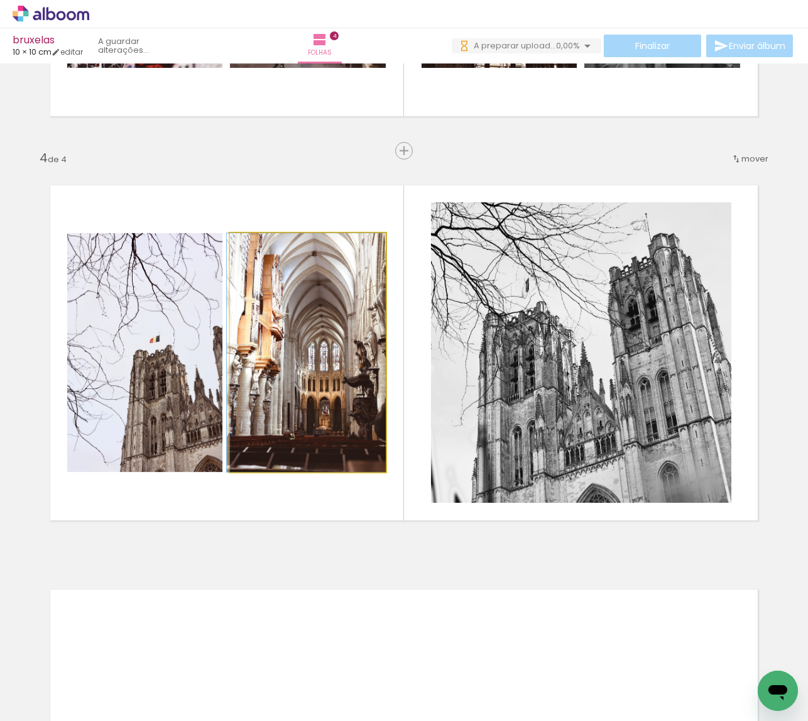
drag, startPoint x: 298, startPoint y: 406, endPoint x: 271, endPoint y: 402, distance: 27.3
click at [271, 402] on div at bounding box center [306, 352] width 159 height 239
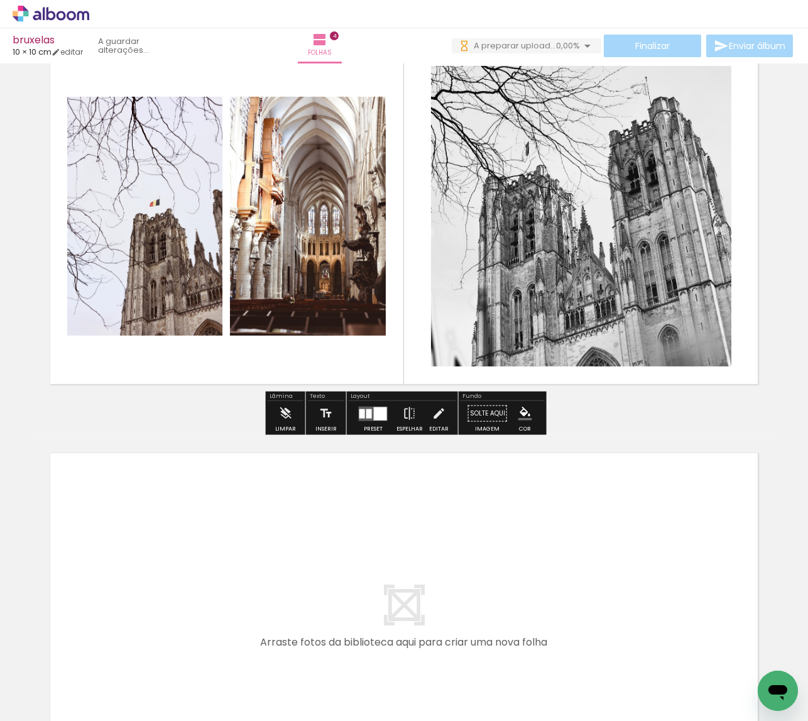
scroll to position [1296, 0]
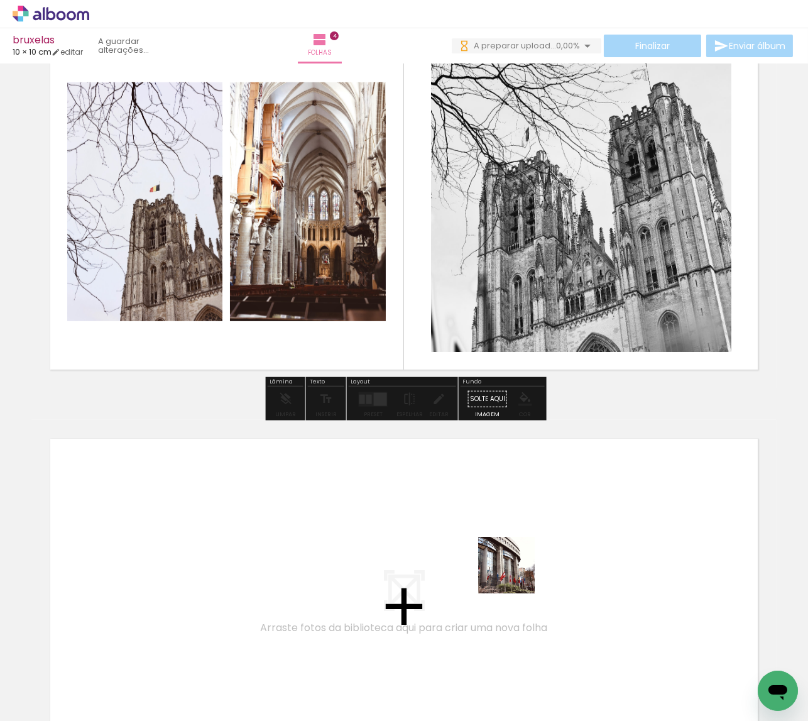
drag, startPoint x: 530, startPoint y: 653, endPoint x: 511, endPoint y: 561, distance: 94.2
click at [511, 561] on quentale-workspace at bounding box center [404, 360] width 808 height 721
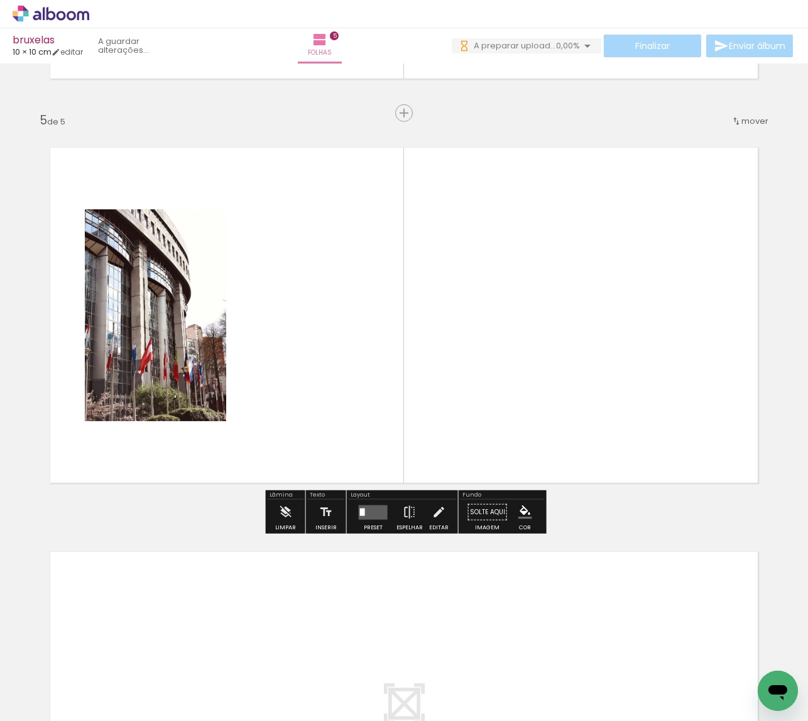
scroll to position [1601, 0]
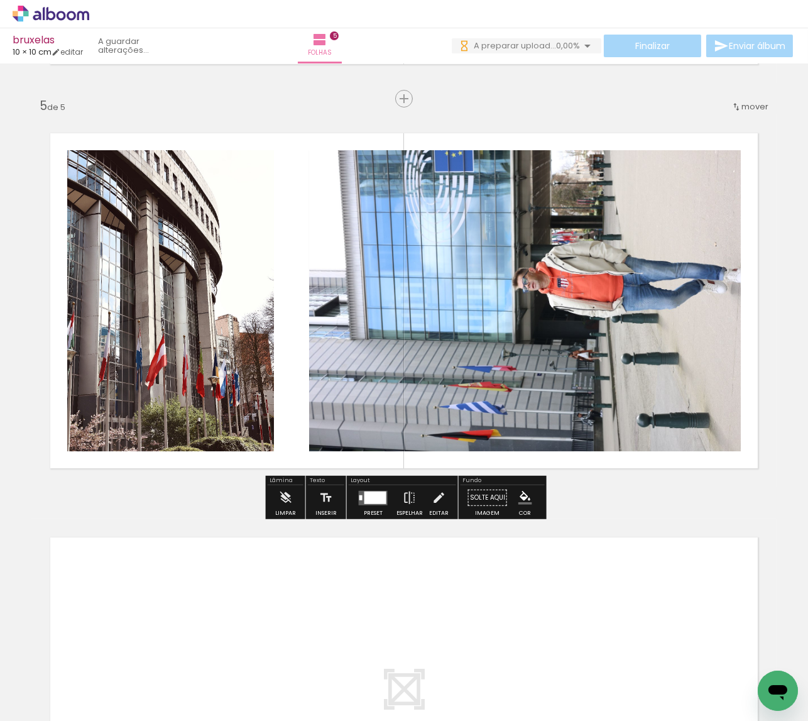
drag, startPoint x: 591, startPoint y: 678, endPoint x: 548, endPoint y: 431, distance: 251.2
click at [548, 431] on quentale-workspace at bounding box center [404, 360] width 808 height 721
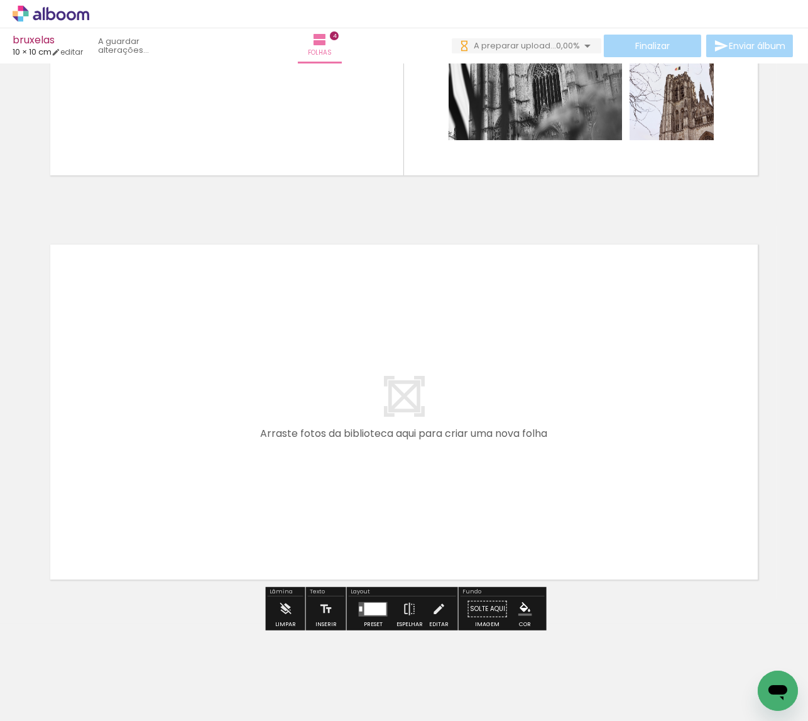
scroll to position [1491, 0]
